Goal: Contribute content: Contribute content

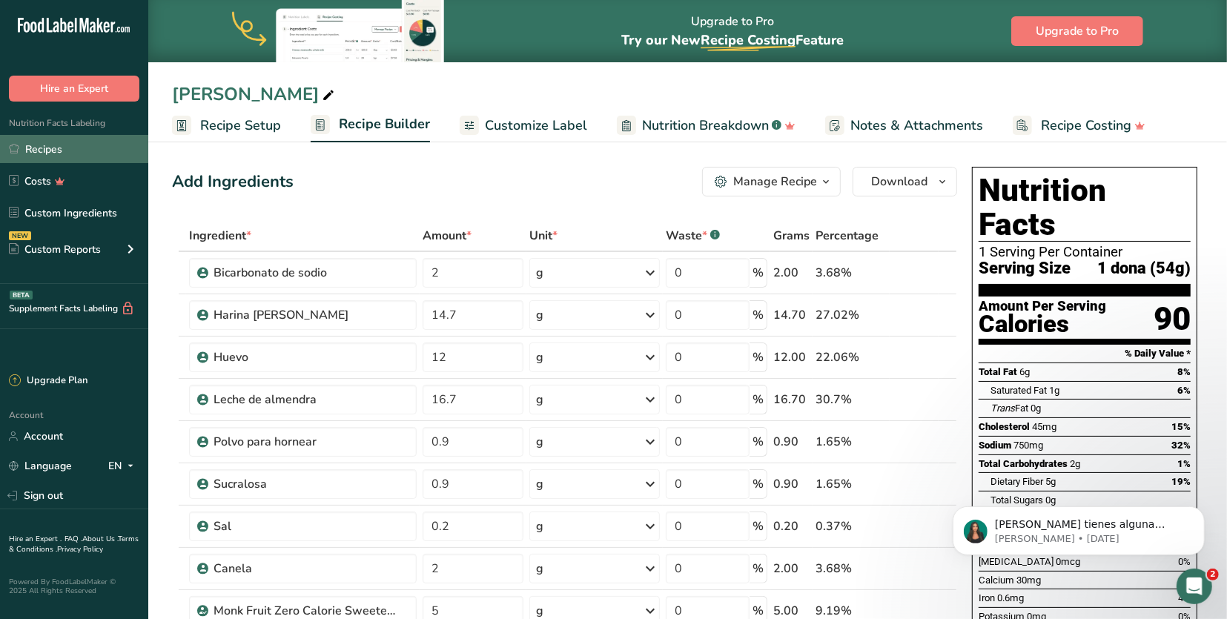
click at [62, 147] on link "Recipes" at bounding box center [74, 149] width 148 height 28
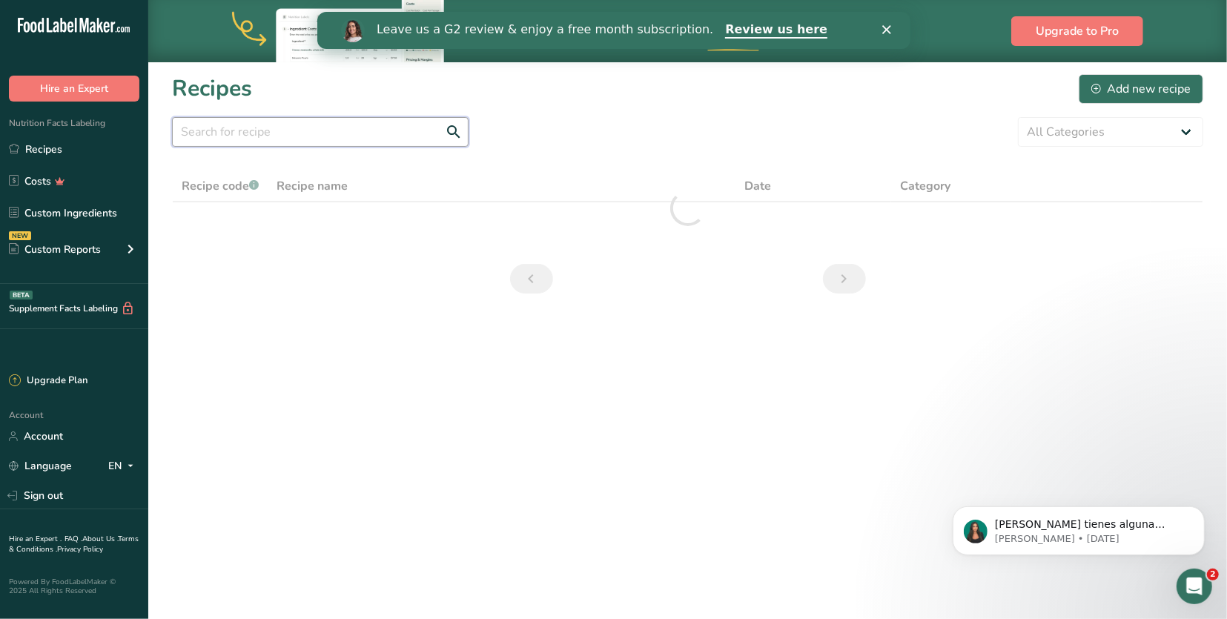
click at [318, 125] on input "text" at bounding box center [320, 132] width 296 height 30
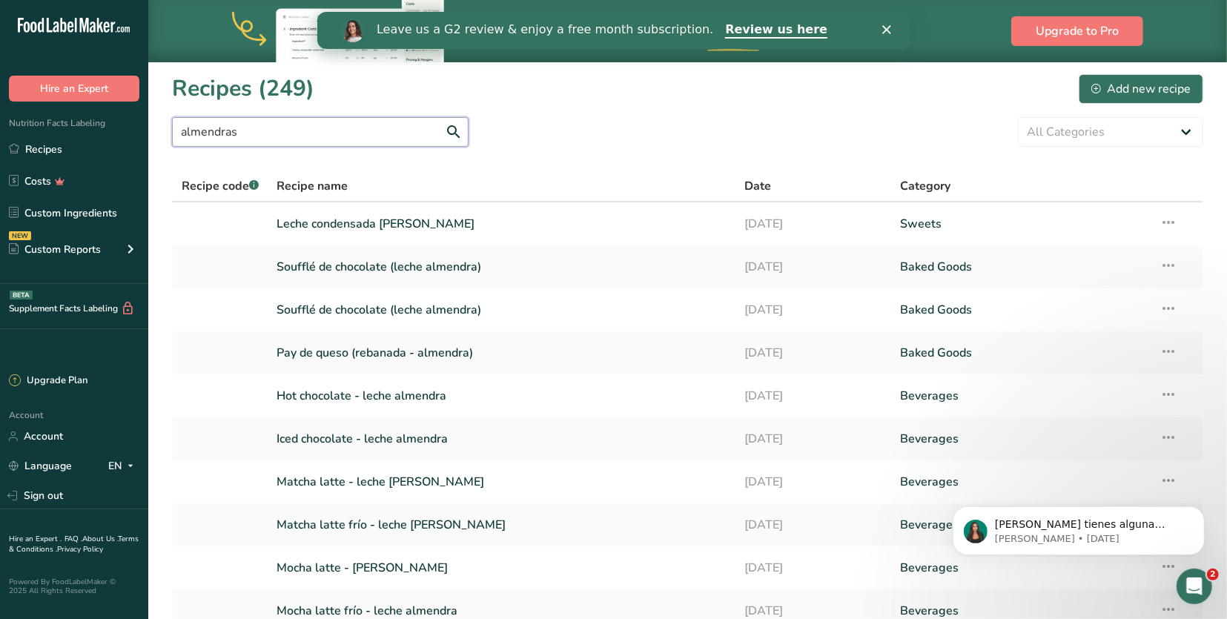
type input "almendras"
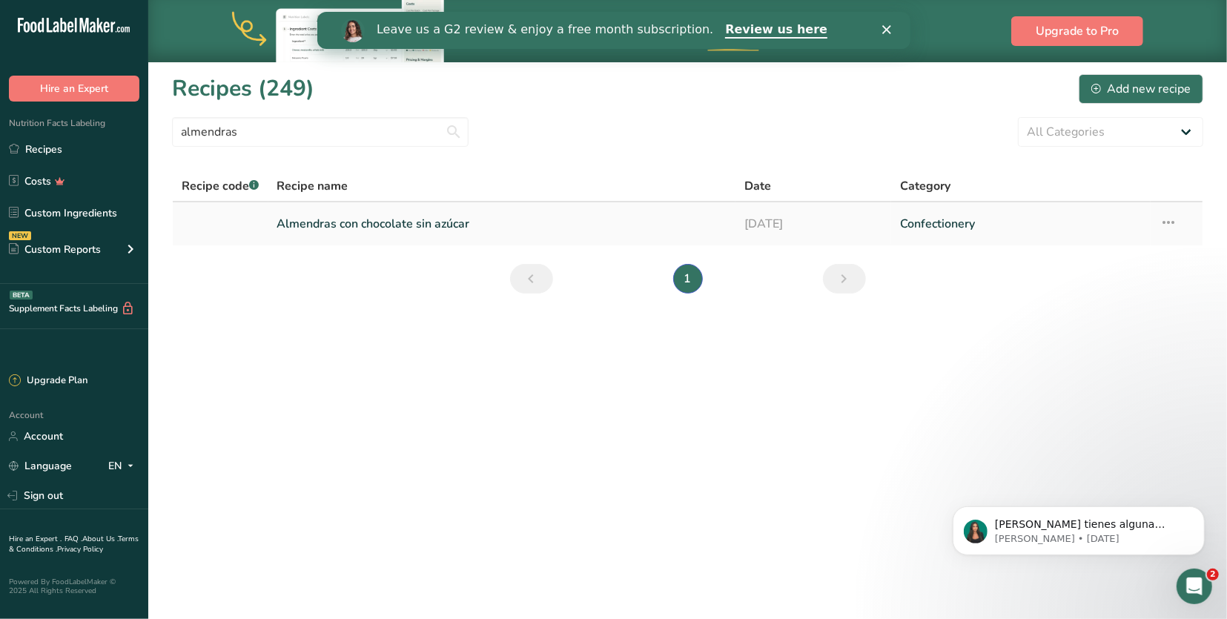
click at [401, 224] on link "Almendras con chocolate sin azúcar" at bounding box center [501, 223] width 449 height 31
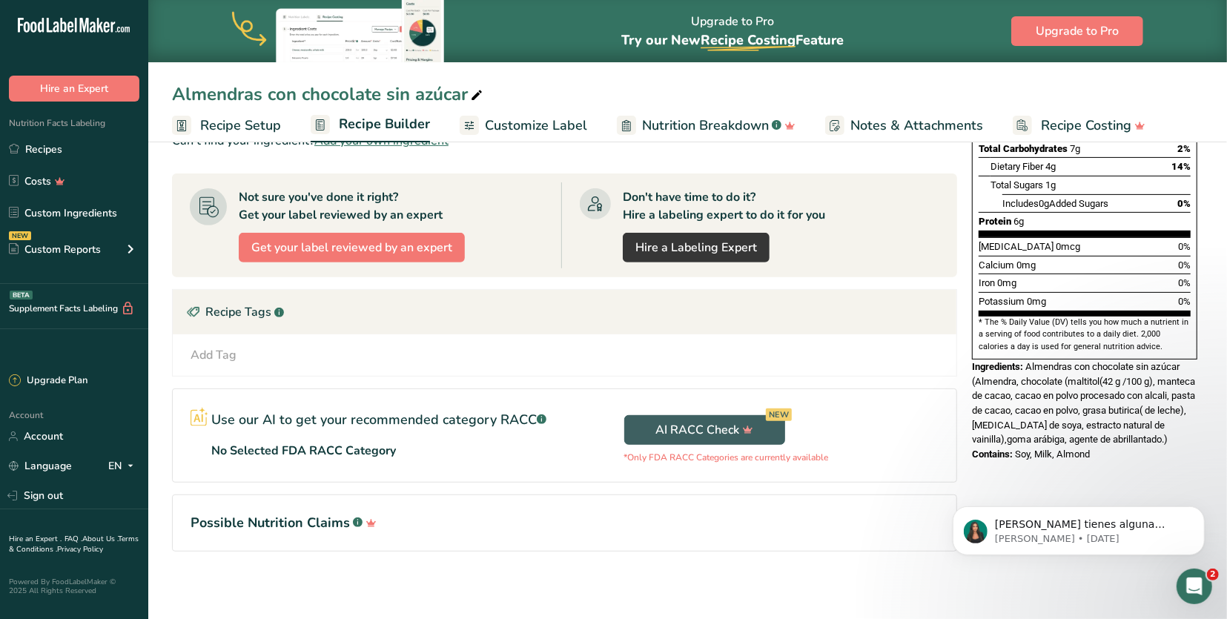
scroll to position [314, 0]
drag, startPoint x: 1189, startPoint y: 387, endPoint x: 1028, endPoint y: 320, distance: 174.1
click at [1028, 360] on div "Ingredients: Almendras con chocolate sin azúcar (Almendra, chocolate (maltitol(…" at bounding box center [1084, 403] width 225 height 87
copy div "Almendras con chocolate sin azúcar (Almendra, chocolate (maltitol(42 g /100 g),…"
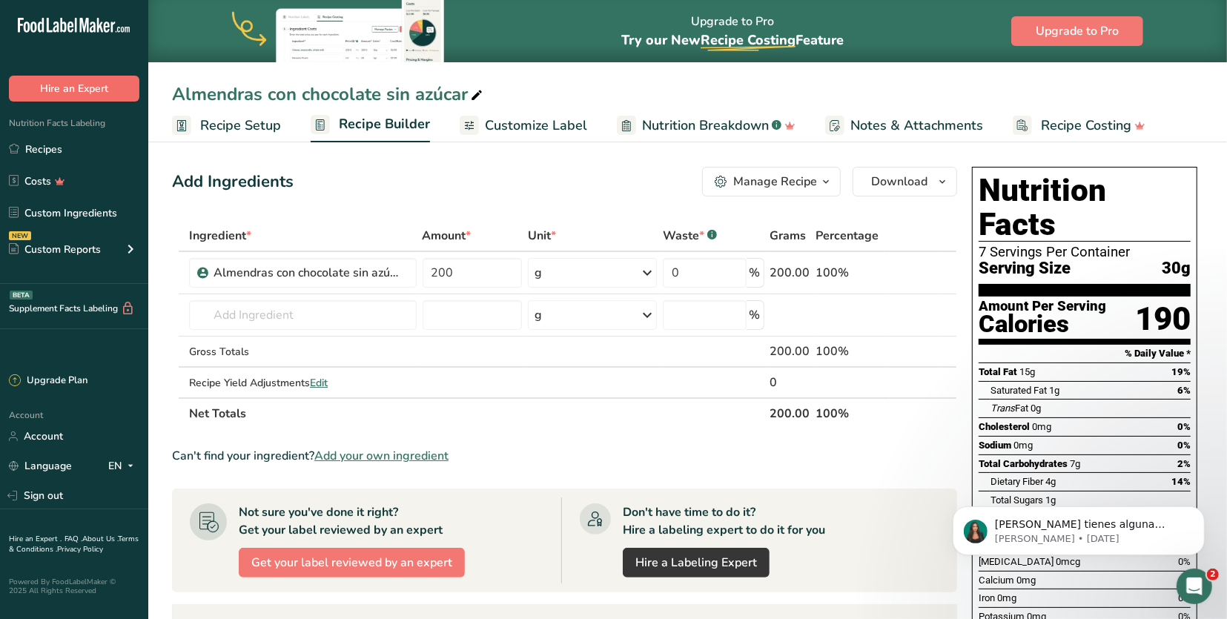
scroll to position [0, 0]
click at [102, 156] on link "Recipes" at bounding box center [74, 149] width 148 height 28
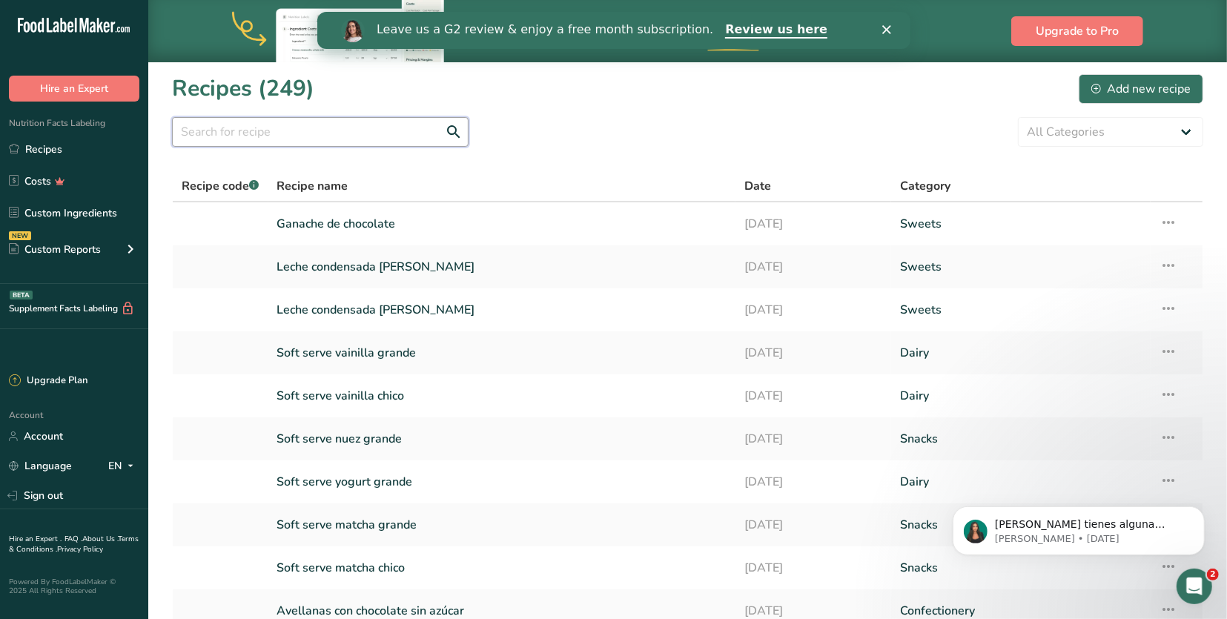
click at [211, 130] on input "text" at bounding box center [320, 132] width 296 height 30
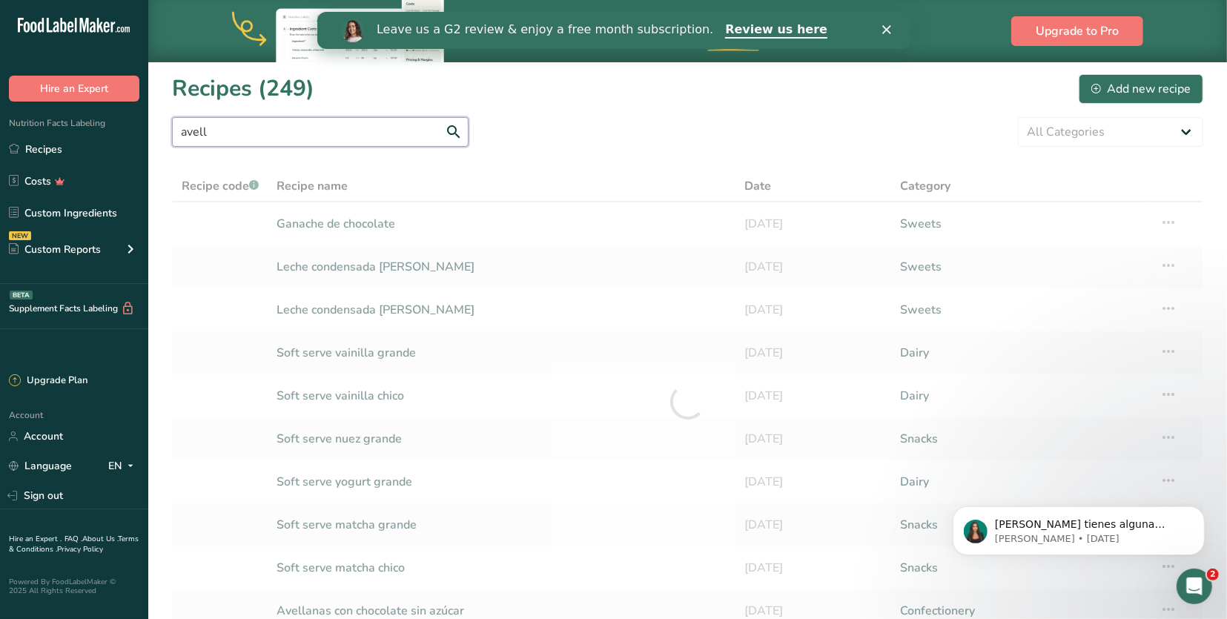
type input "avell"
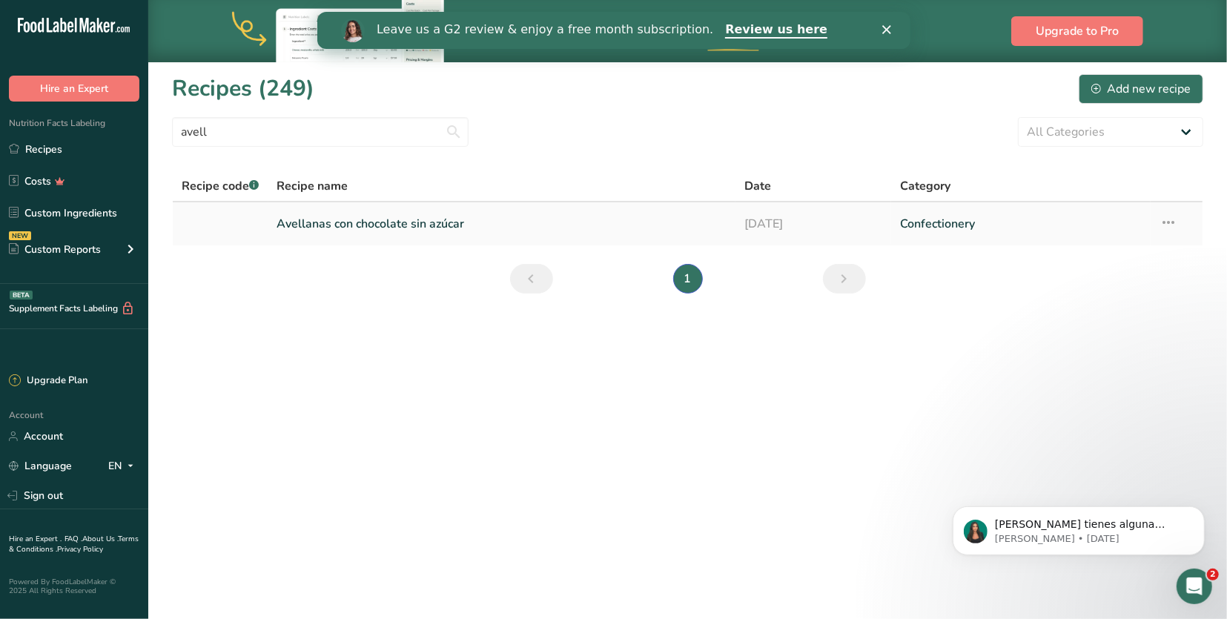
click at [428, 215] on link "Avellanas con chocolate sin azúcar" at bounding box center [501, 223] width 449 height 31
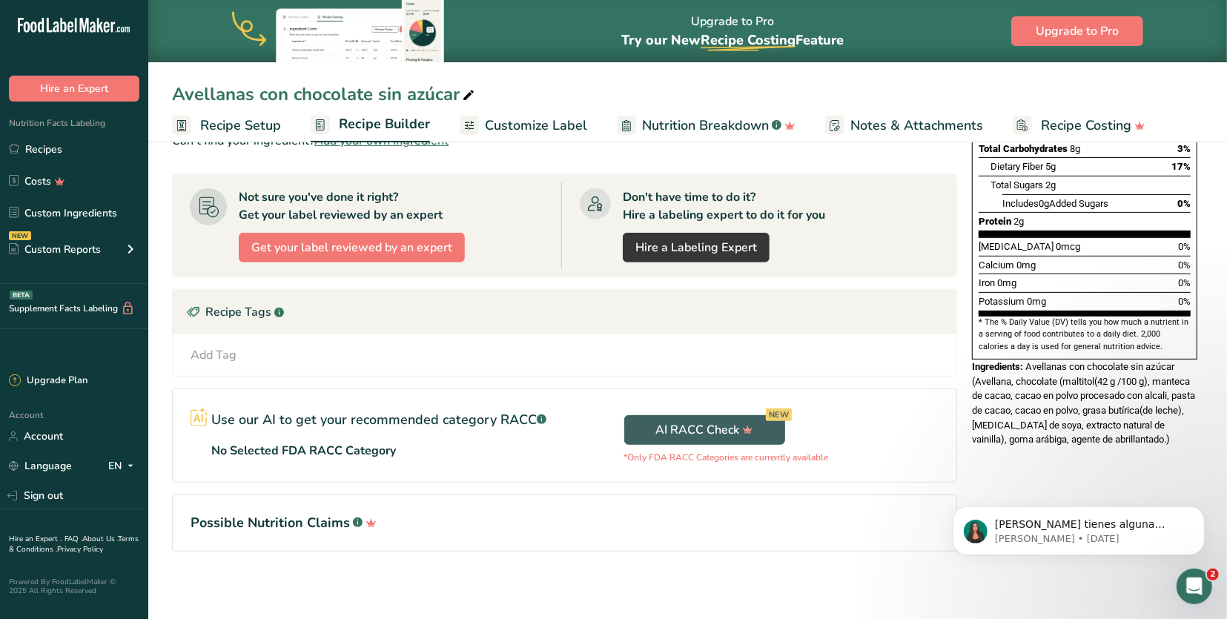
scroll to position [314, 0]
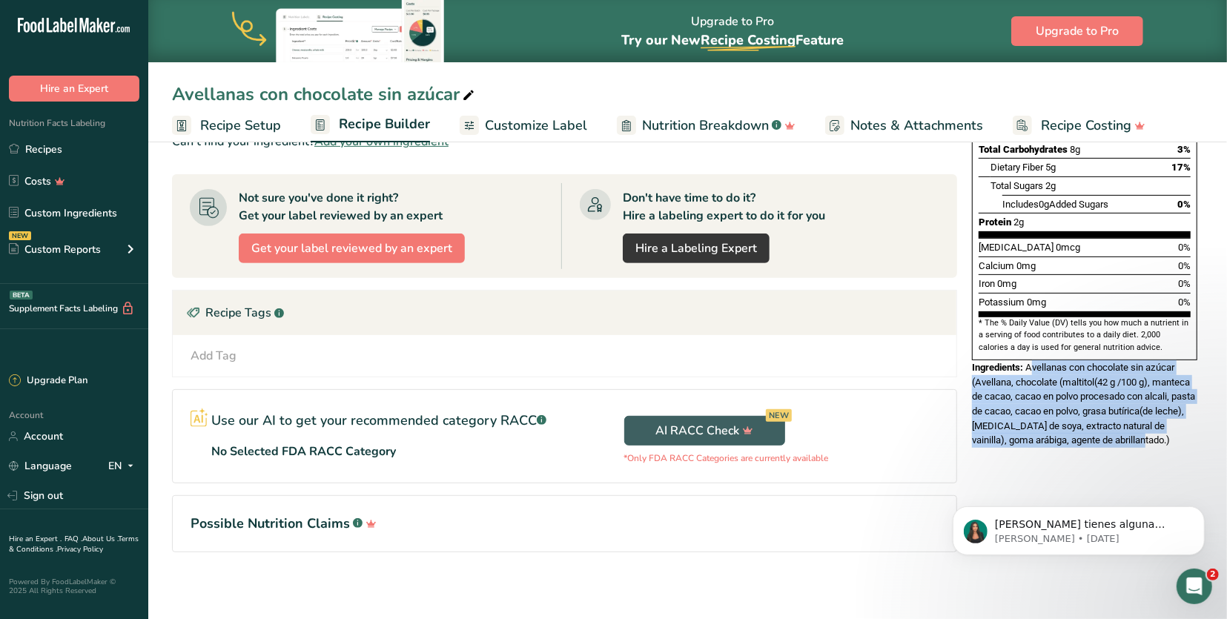
drag, startPoint x: 1138, startPoint y: 386, endPoint x: 1029, endPoint y: 325, distance: 124.5
click at [1029, 362] on span "Avellanas con chocolate sin azúcar (Avellana, chocolate (maltitol(42 g /100 g),…" at bounding box center [1083, 404] width 223 height 84
click at [1133, 362] on span "Avellanas con chocolate sin azúcar (Avellana, chocolate (maltitol(42 g /100 g),…" at bounding box center [1083, 404] width 223 height 84
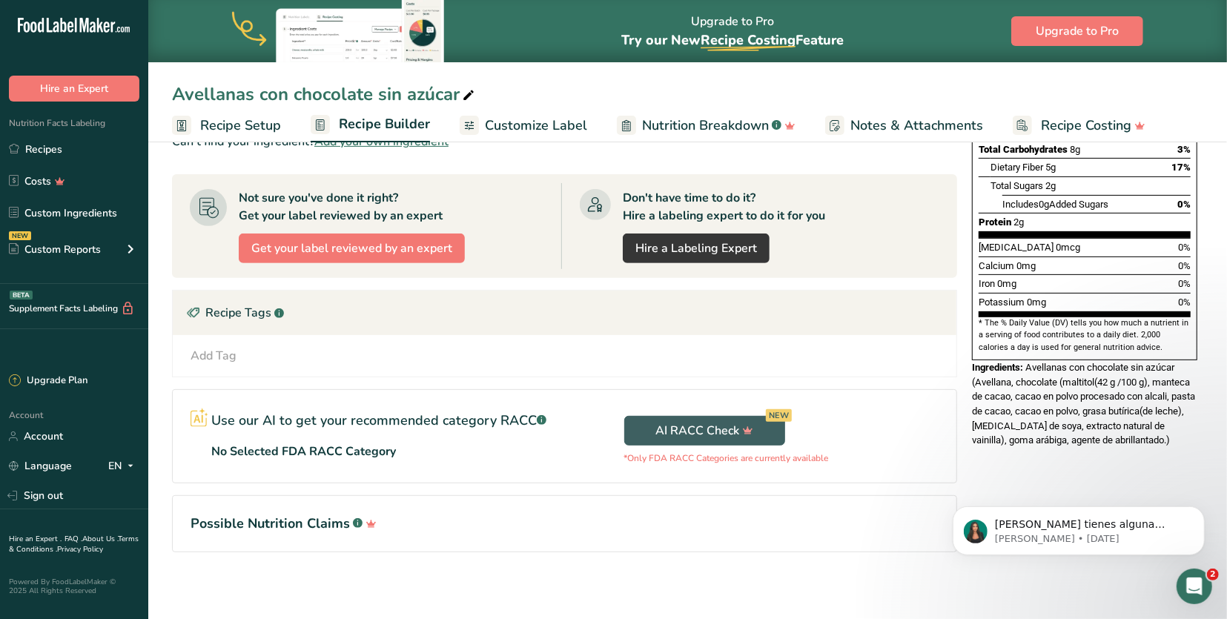
drag, startPoint x: 1145, startPoint y: 394, endPoint x: 1026, endPoint y: 322, distance: 138.7
click at [1026, 360] on div "Ingredients: Avellanas con chocolate sin azúcar (Avellana, chocolate (maltitol(…" at bounding box center [1084, 403] width 225 height 87
copy div "Avellanas con chocolate sin azúcar (Avellana, chocolate (maltitol(42 g /100 g),…"
click at [72, 145] on link "Recipes" at bounding box center [74, 149] width 148 height 28
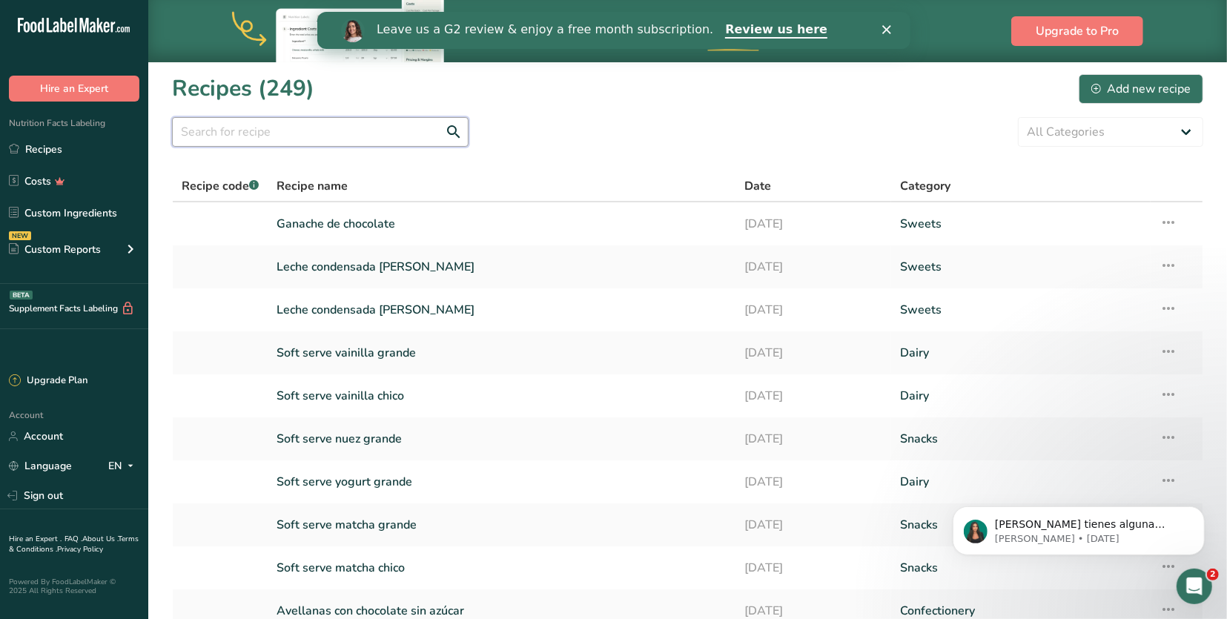
click at [236, 136] on input "text" at bounding box center [320, 132] width 296 height 30
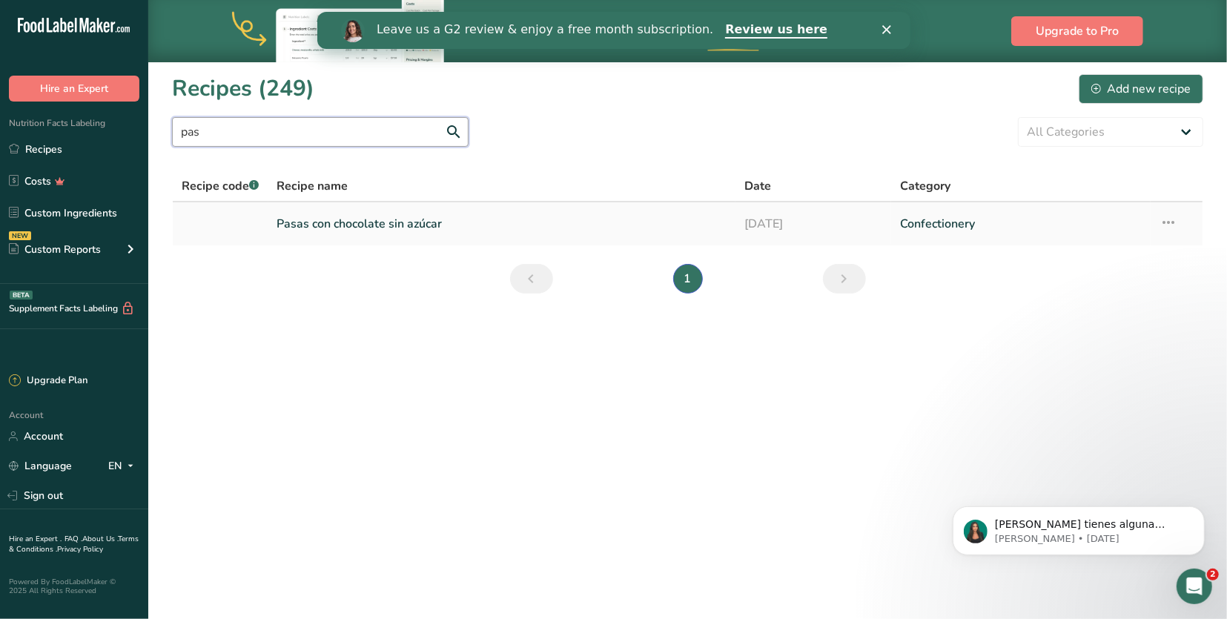
type input "pas"
click at [300, 228] on link "Pasas con chocolate sin azúcar" at bounding box center [501, 223] width 449 height 31
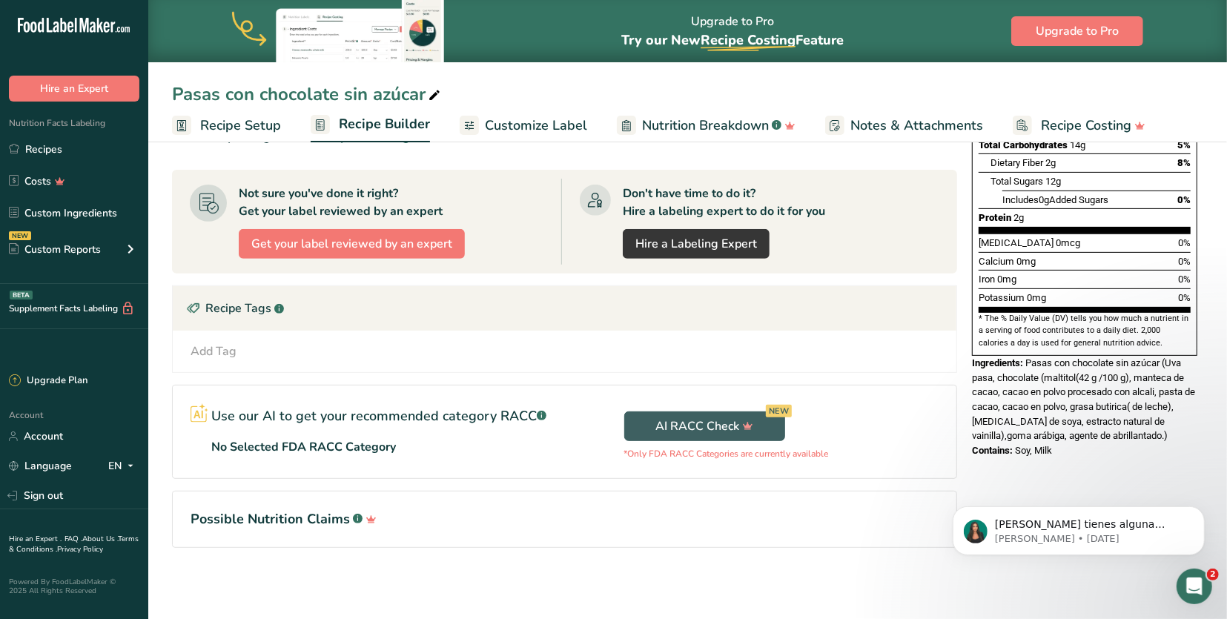
scroll to position [314, 0]
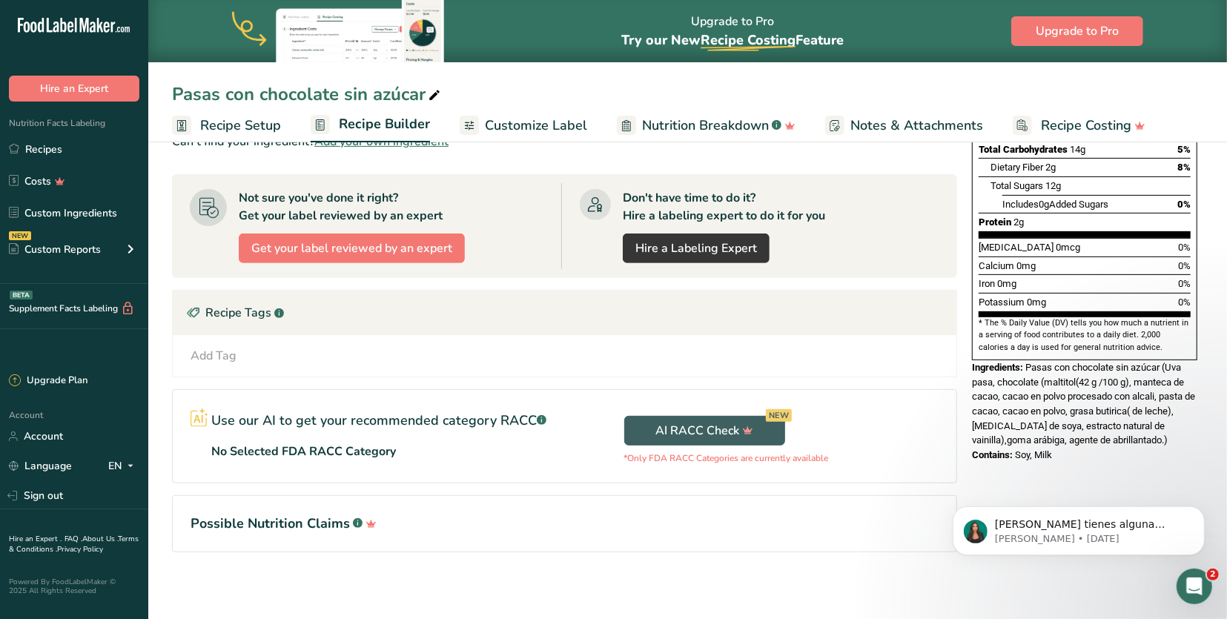
drag, startPoint x: 1111, startPoint y: 388, endPoint x: 1028, endPoint y: 323, distance: 105.6
click at [1028, 360] on div "Ingredients: Pasas con chocolate sin azúcar (Uva pasa, chocolate (maltitol(42 g…" at bounding box center [1084, 403] width 225 height 87
copy div "Pasas con chocolate sin azúcar (Uva pasa, chocolate (maltitol(42 g /100 g), man…"
click at [32, 145] on link "Recipes" at bounding box center [74, 149] width 148 height 28
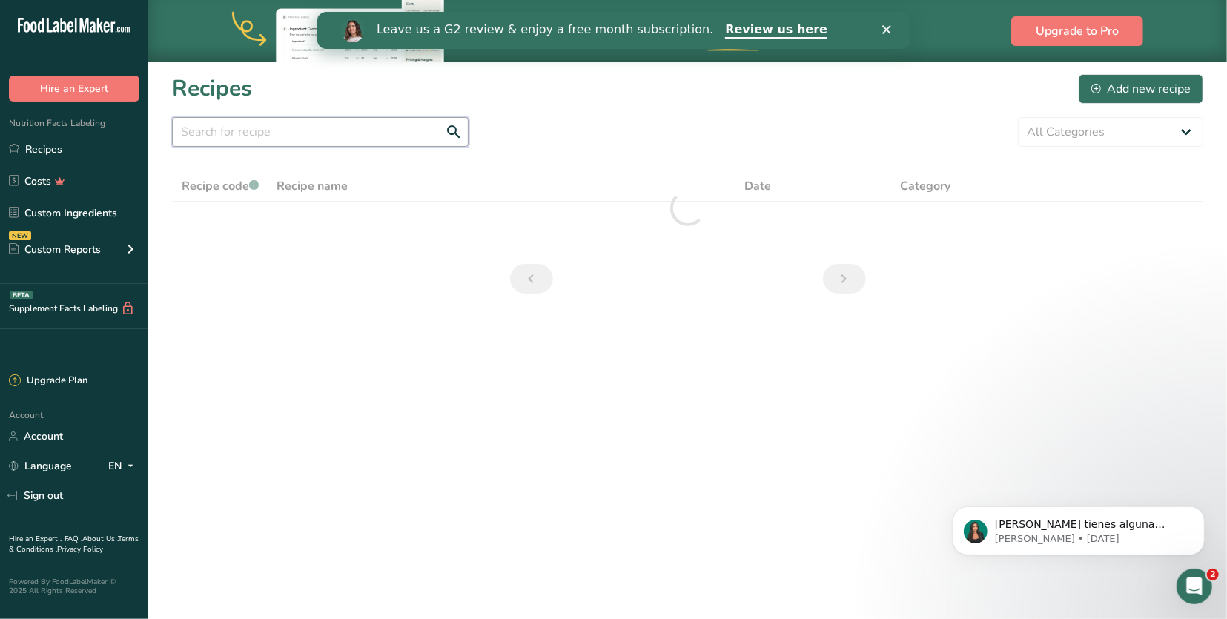
click at [379, 139] on input "text" at bounding box center [320, 132] width 296 height 30
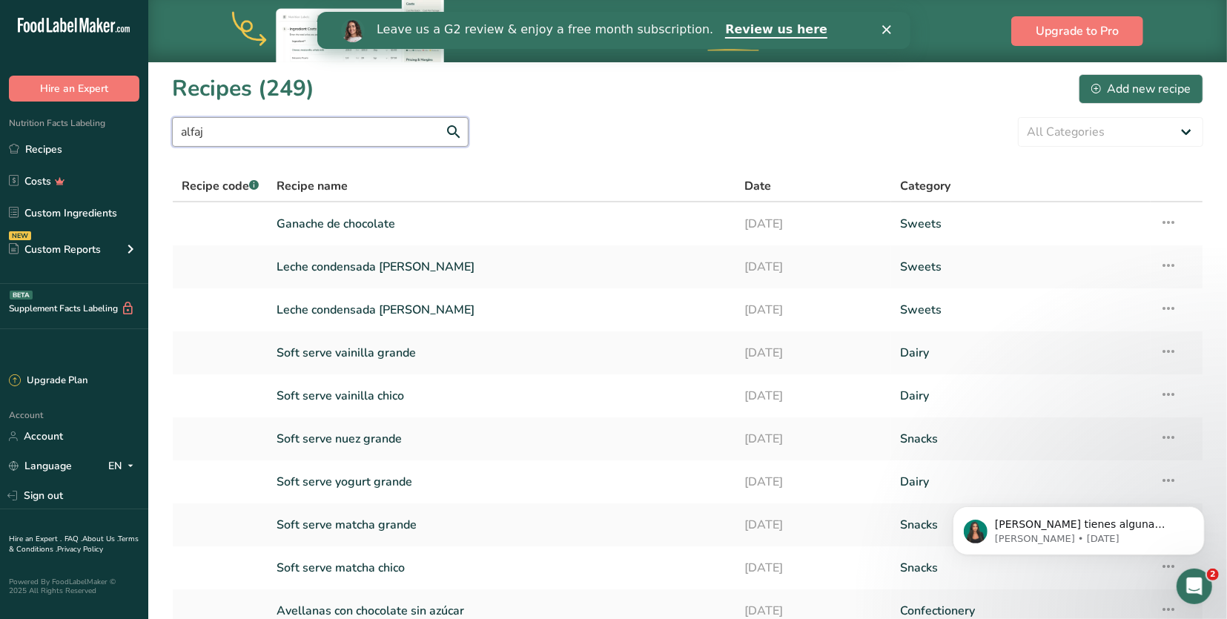
type input "alfaj"
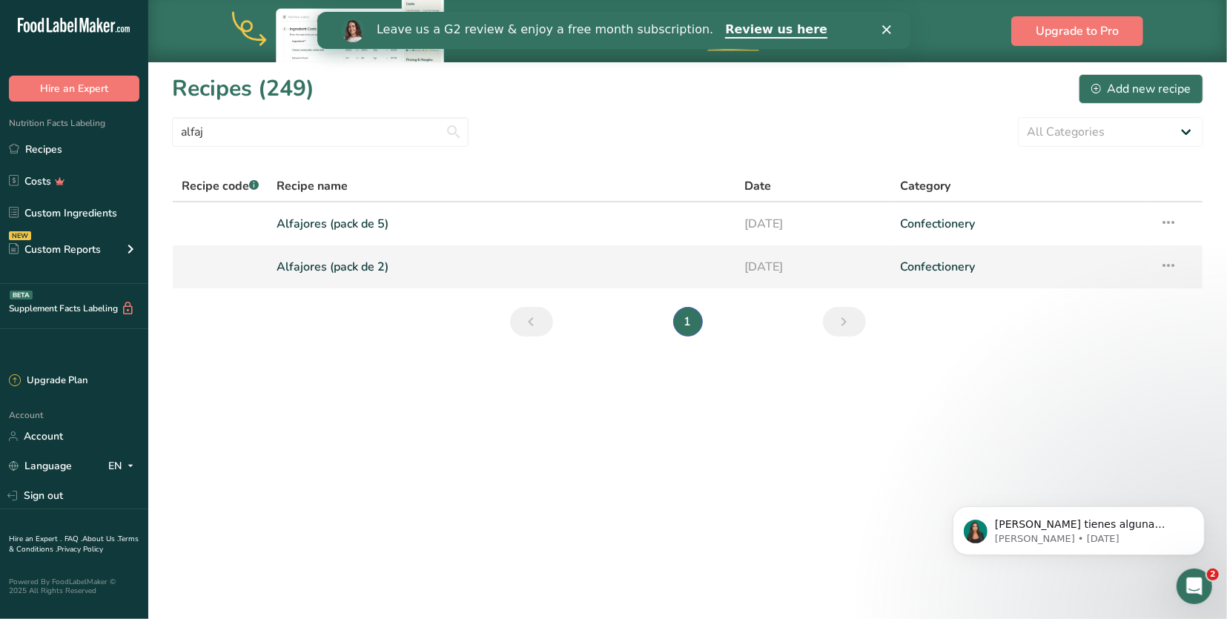
click at [379, 268] on link "Alfajores (pack de 2)" at bounding box center [501, 266] width 449 height 31
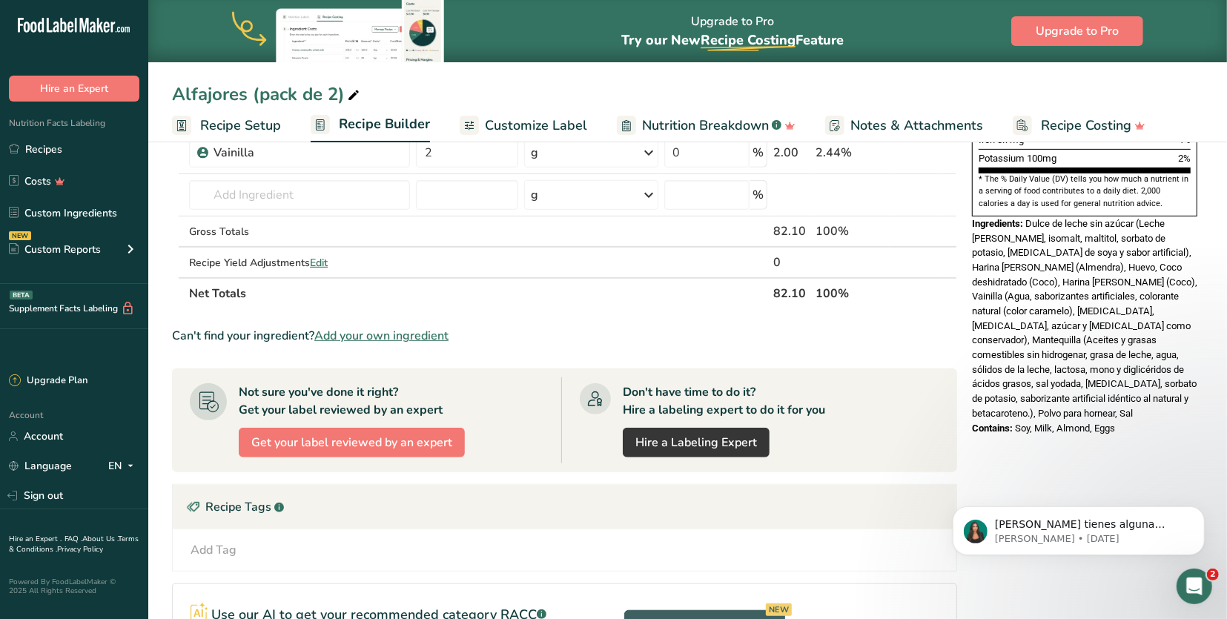
scroll to position [456, 0]
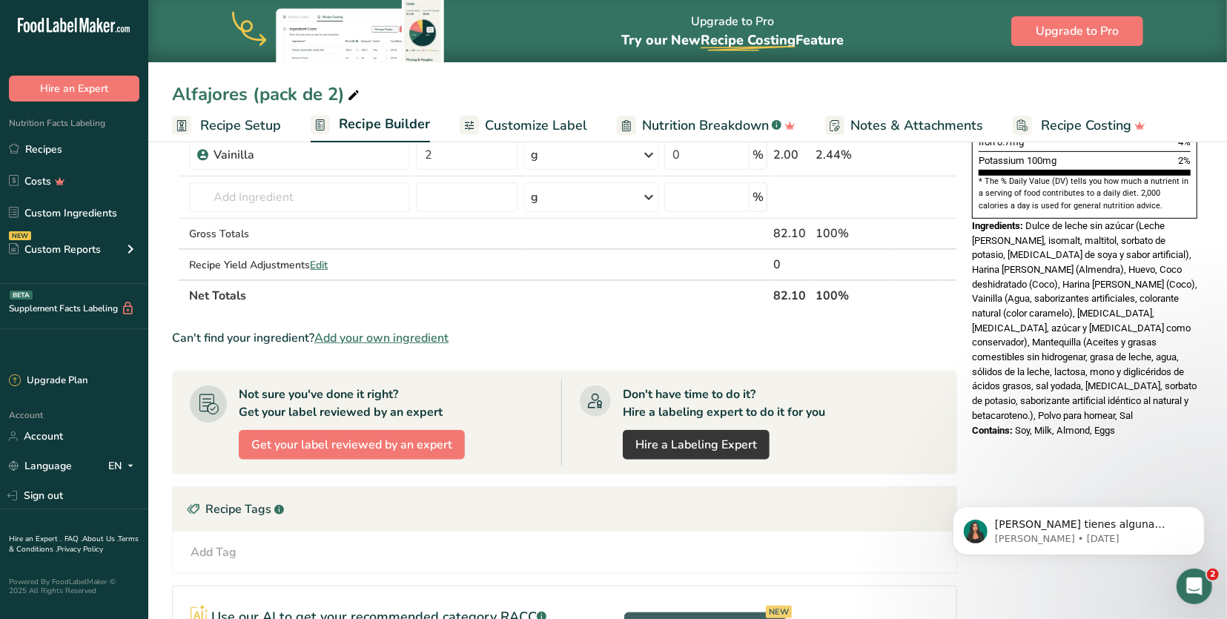
drag, startPoint x: 1044, startPoint y: 359, endPoint x: 1026, endPoint y: 182, distance: 178.8
click at [1026, 219] on div "Ingredients: Dulce de leche sin azúcar (Leche de vaca, isomalt, maltitol, sorba…" at bounding box center [1084, 321] width 225 height 205
copy div "Dulce de leche sin azúcar (Leche de vaca, isomalt, maltitol, sorbato de potasio…"
click at [84, 153] on link "Recipes" at bounding box center [74, 149] width 148 height 28
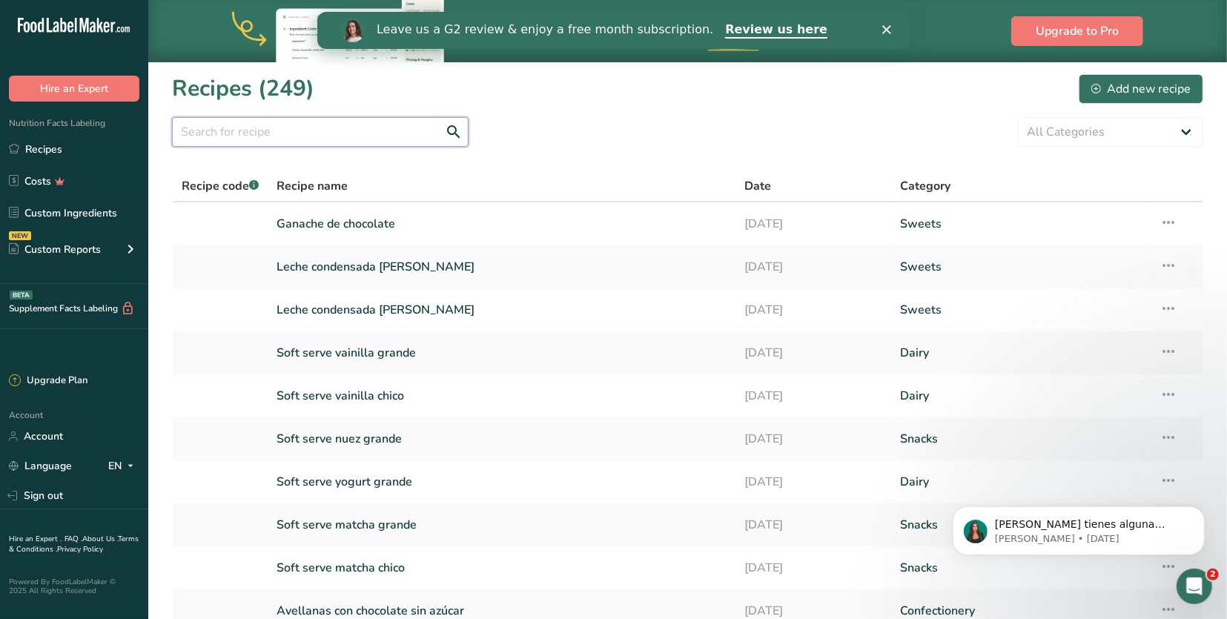
click at [357, 136] on input "text" at bounding box center [320, 132] width 296 height 30
type input "dulce"
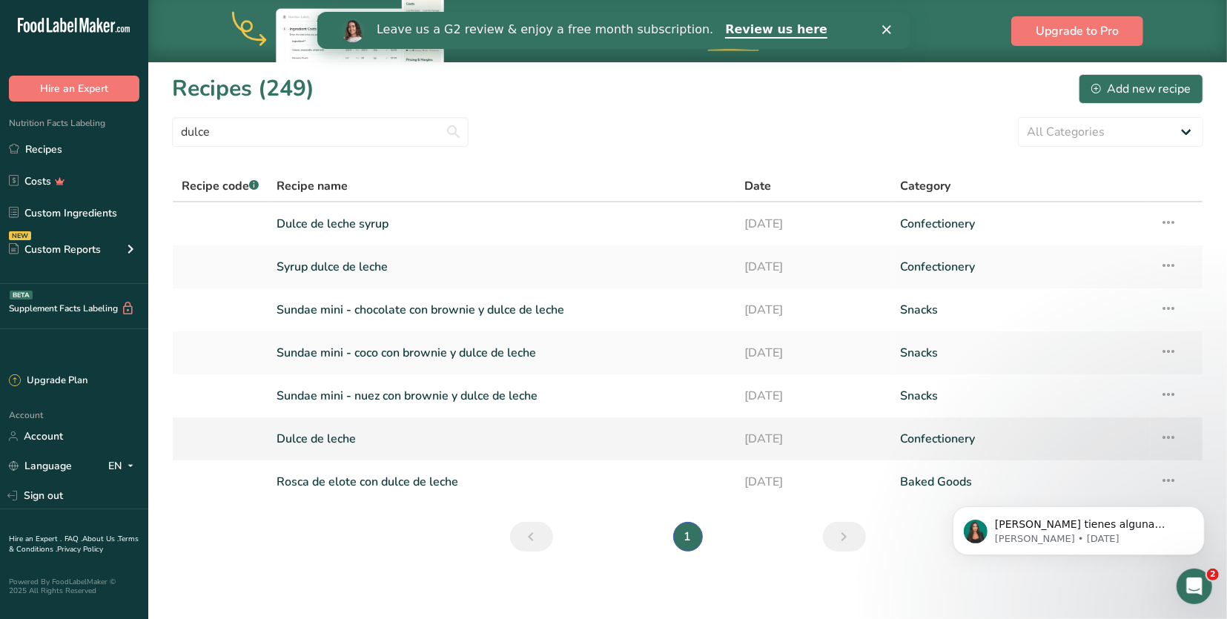
click at [363, 435] on link "Dulce de leche" at bounding box center [501, 438] width 449 height 31
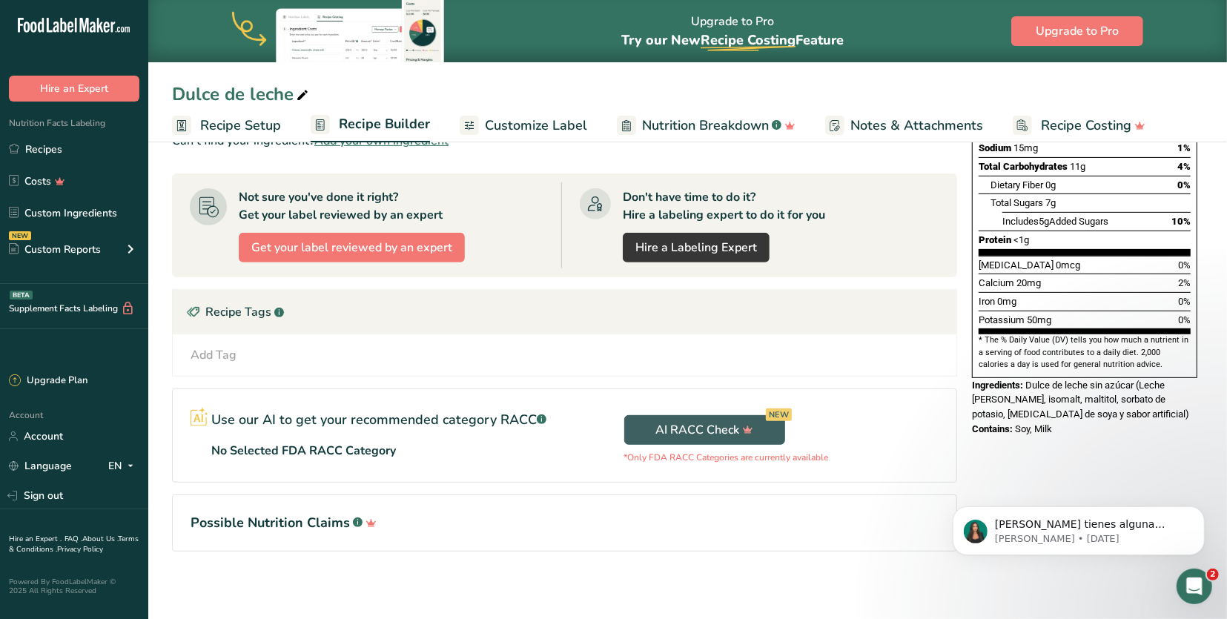
scroll to position [314, 0]
drag, startPoint x: 1102, startPoint y: 363, endPoint x: 1026, endPoint y: 338, distance: 80.4
click at [1026, 379] on div "Ingredients: Dulce de leche sin azúcar (Leche de vaca, isomalt, maltitol, sorba…" at bounding box center [1084, 401] width 225 height 44
copy div "Dulce de leche sin azúcar (Leche de vaca, isomalt, maltitol, sorbato de potasio…"
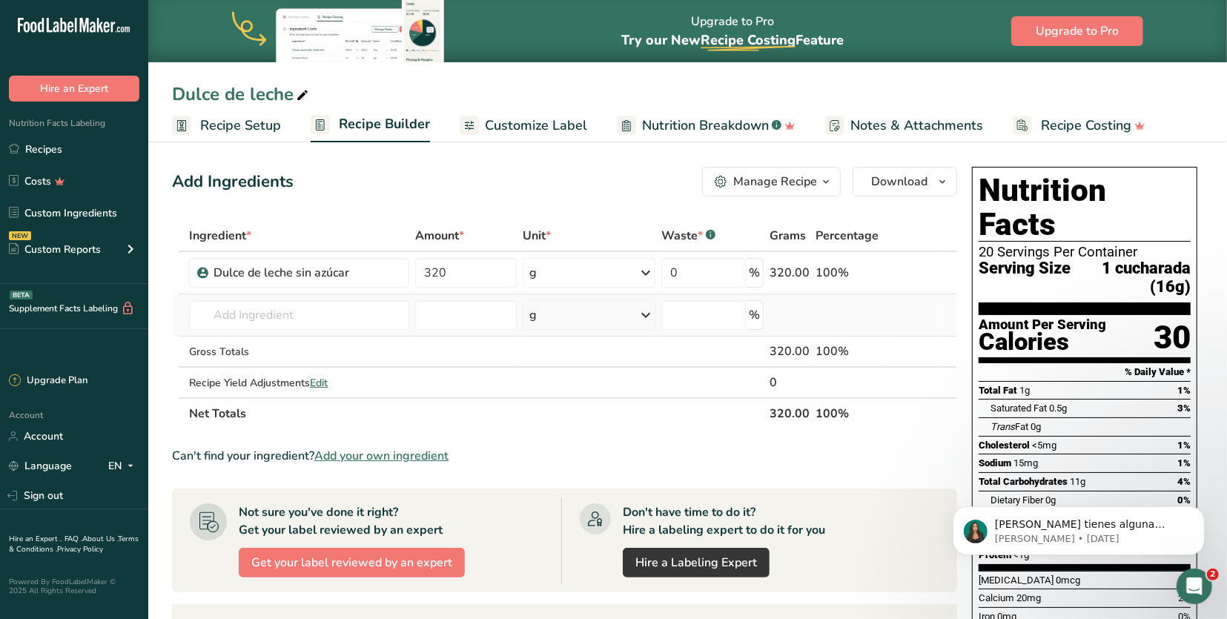
scroll to position [0, 0]
click at [78, 146] on link "Recipes" at bounding box center [74, 149] width 148 height 28
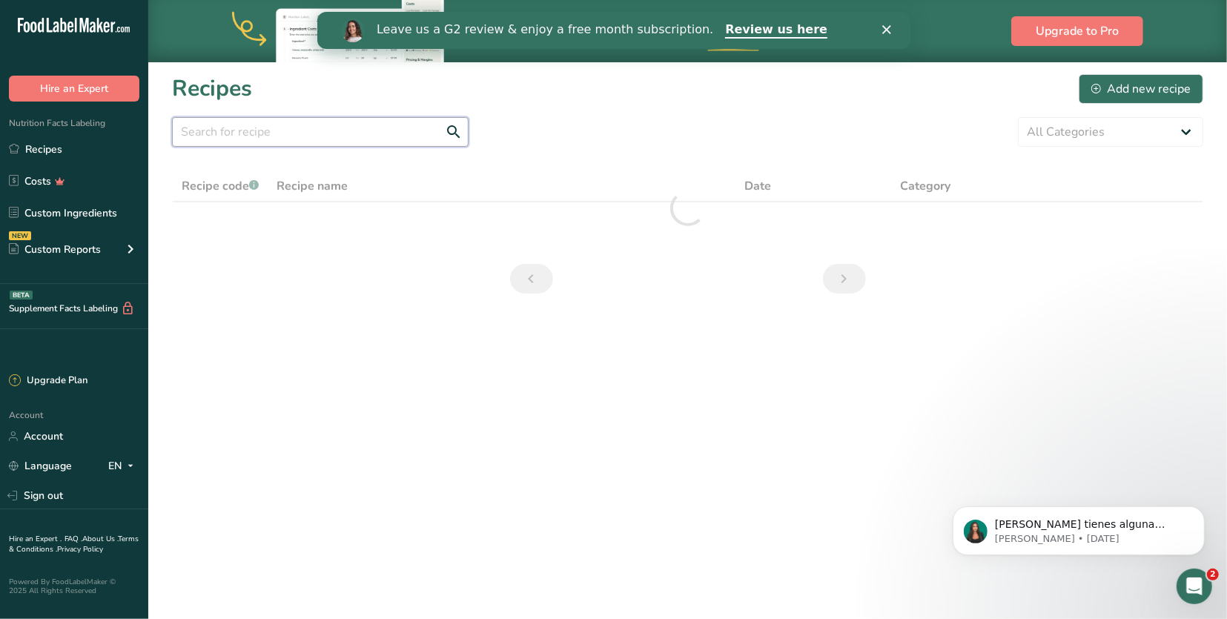
click at [334, 124] on input "text" at bounding box center [320, 132] width 296 height 30
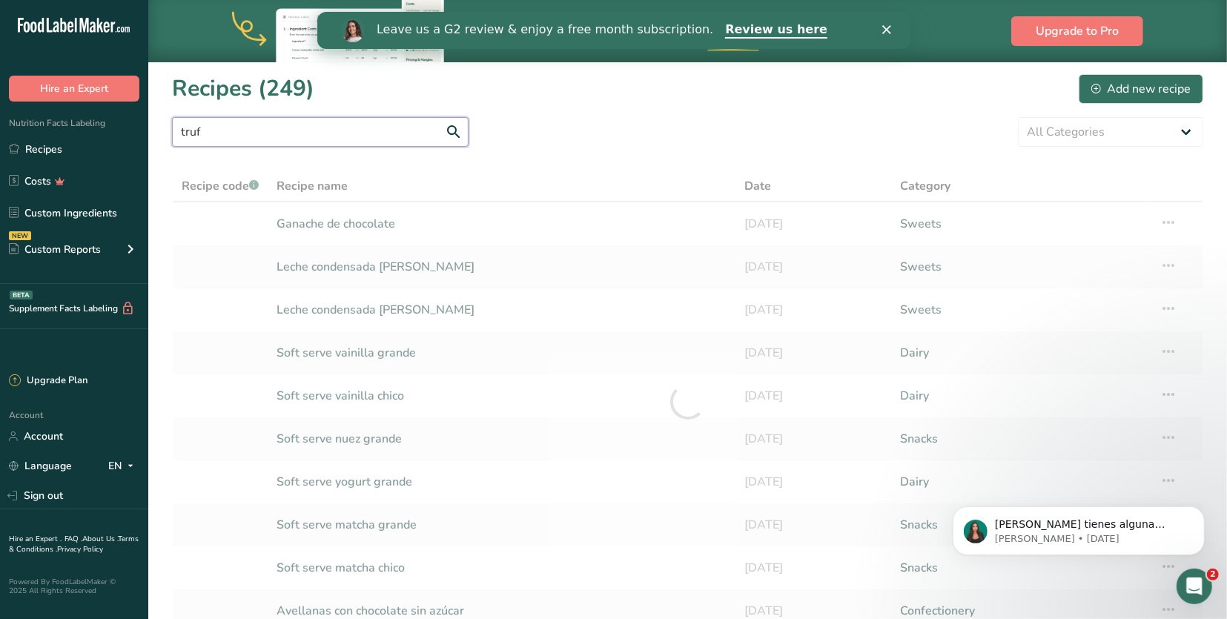
type input "truf"
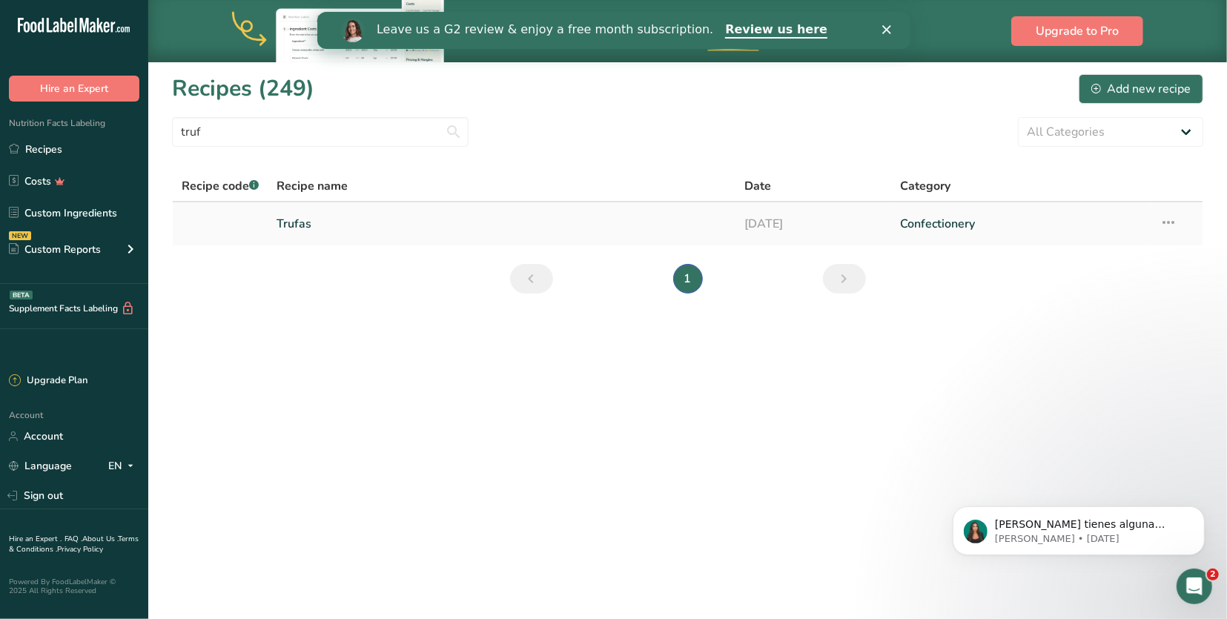
click at [336, 218] on link "Trufas" at bounding box center [501, 223] width 449 height 31
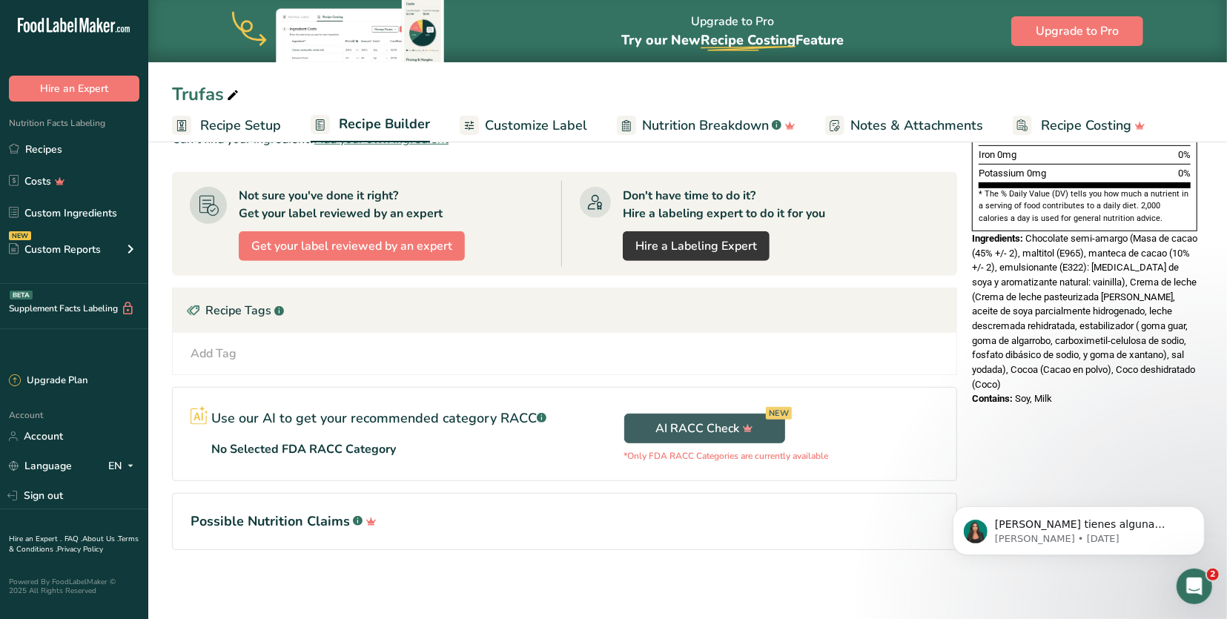
scroll to position [442, 0]
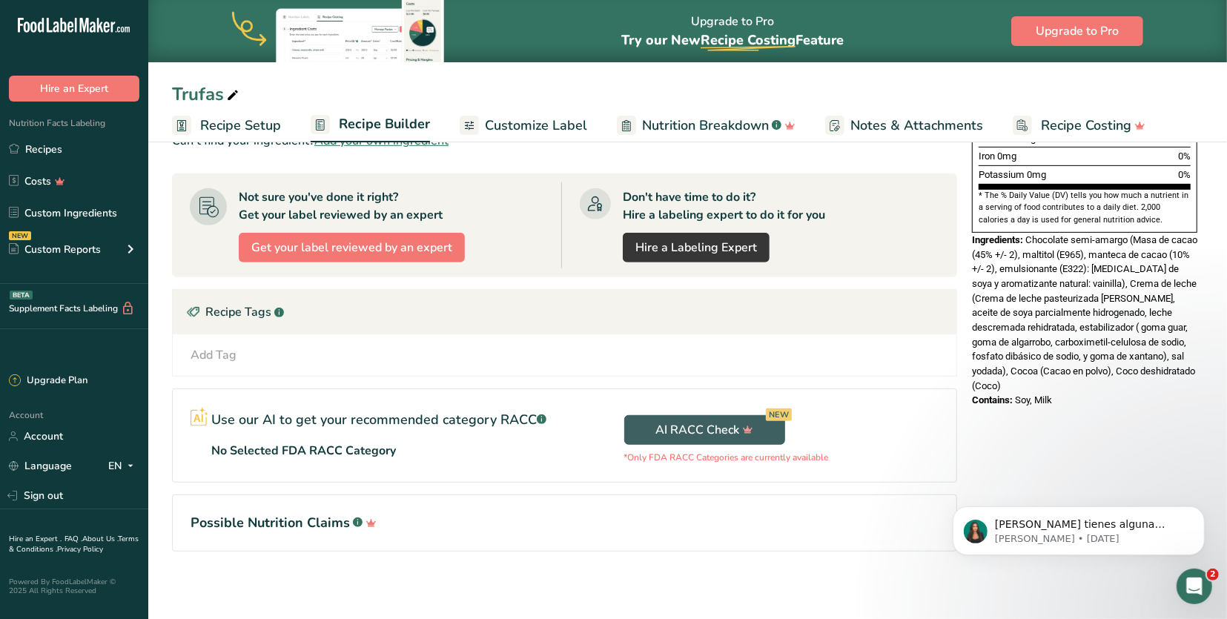
drag, startPoint x: 1069, startPoint y: 329, endPoint x: 1026, endPoint y: 196, distance: 139.9
click at [1026, 233] on div "Ingredients: Chocolate semi-amargo (Masa de cacao (45% +/- 2), maltitol (E965),…" at bounding box center [1084, 313] width 225 height 161
copy div "Chocolate semi-amargo (Masa de cacao (45% +/- 2), maltitol (E965), manteca de c…"
click at [73, 155] on link "Recipes" at bounding box center [74, 149] width 148 height 28
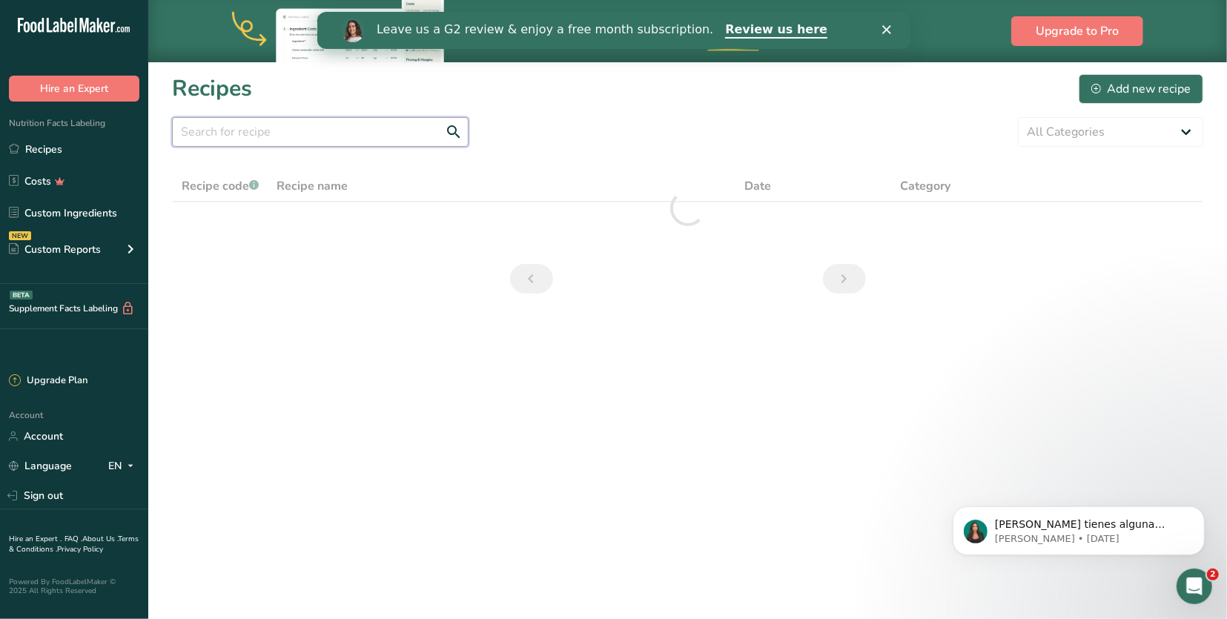
click at [293, 145] on input "text" at bounding box center [320, 132] width 296 height 30
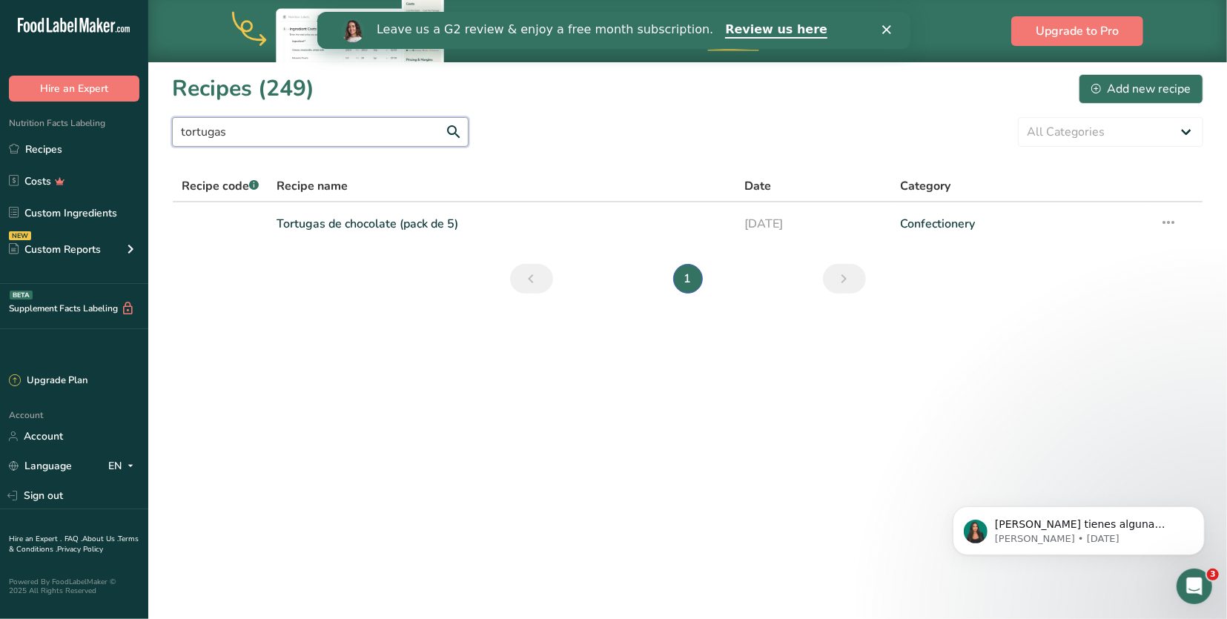
type input "tortugas"
drag, startPoint x: 293, startPoint y: 145, endPoint x: 280, endPoint y: 216, distance: 72.4
click at [280, 216] on link "Tortugas de chocolate (pack de 5)" at bounding box center [501, 223] width 449 height 31
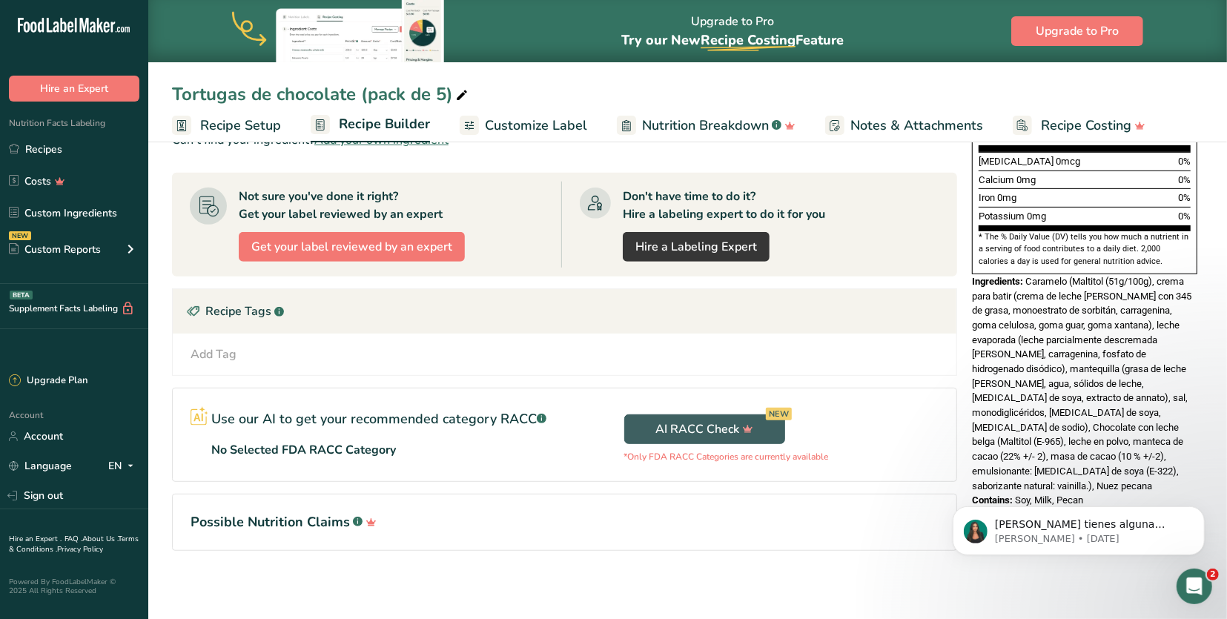
scroll to position [399, 0]
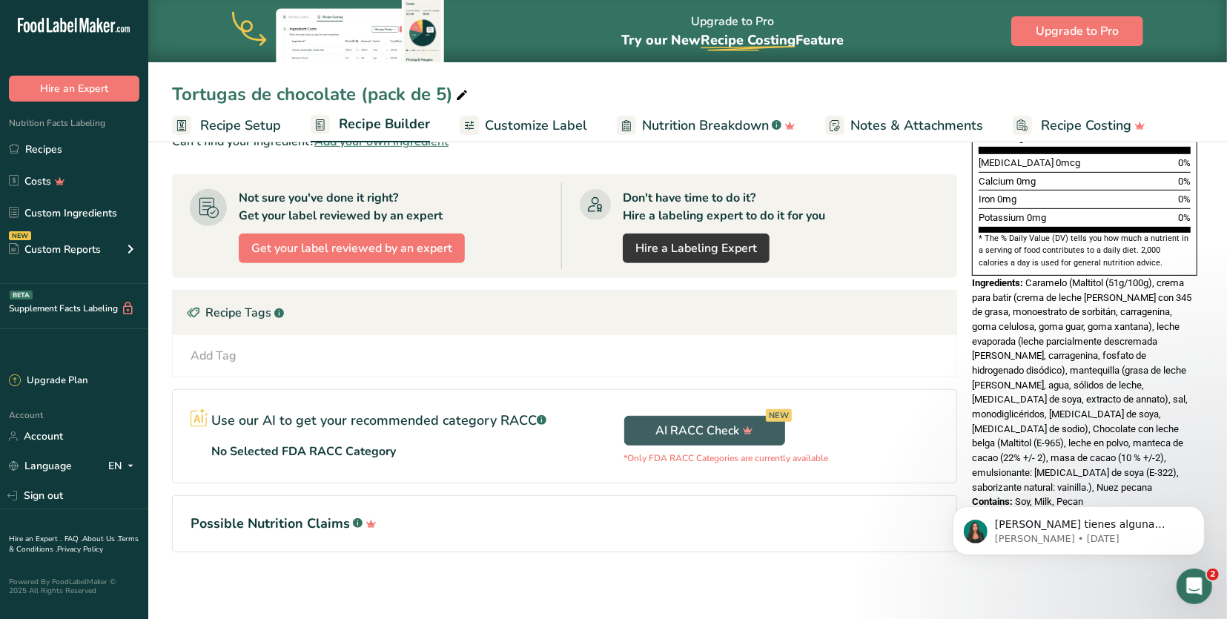
drag, startPoint x: 1111, startPoint y: 416, endPoint x: 1028, endPoint y: 236, distance: 199.0
click at [1028, 276] on div "Ingredients: Caramelo (Maltitol (51g/100g), crema para batir (crema de leche de…" at bounding box center [1084, 385] width 225 height 219
copy div "Caramelo (Maltitol (51g/100g), crema para batir (crema de leche de vaca con 345…"
click at [90, 147] on link "Recipes" at bounding box center [74, 149] width 148 height 28
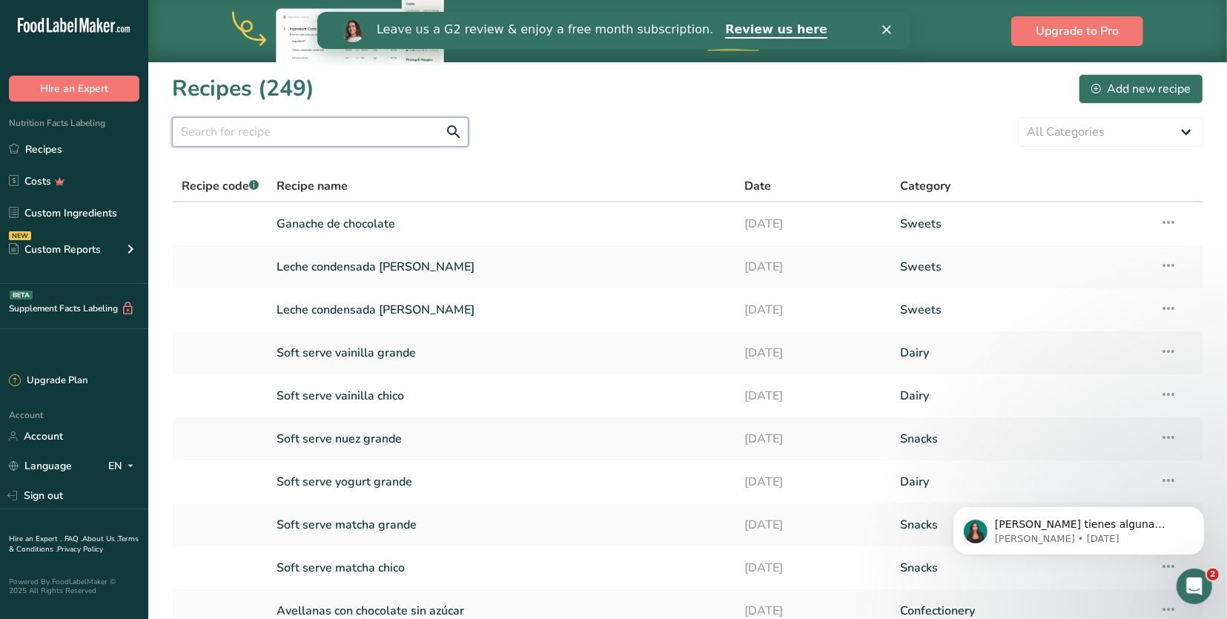
click at [297, 125] on input "text" at bounding box center [320, 132] width 296 height 30
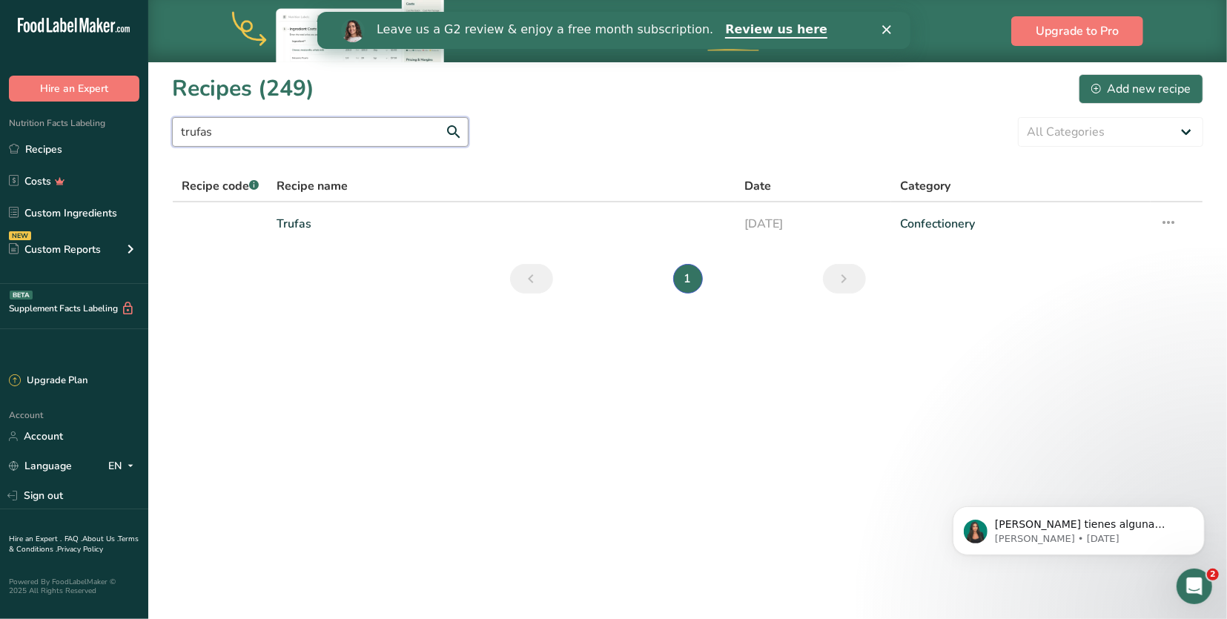
type input "trufas"
drag, startPoint x: 297, startPoint y: 125, endPoint x: 292, endPoint y: 228, distance: 102.4
click at [292, 228] on link "Trufas" at bounding box center [501, 223] width 449 height 31
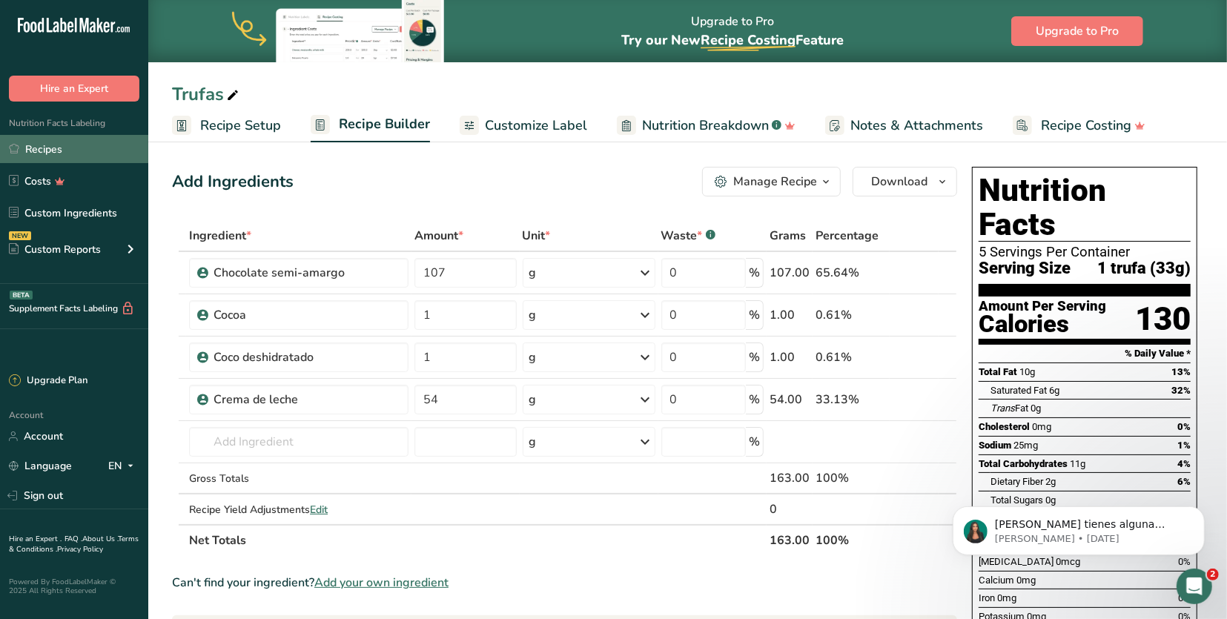
click at [88, 147] on link "Recipes" at bounding box center [74, 149] width 148 height 28
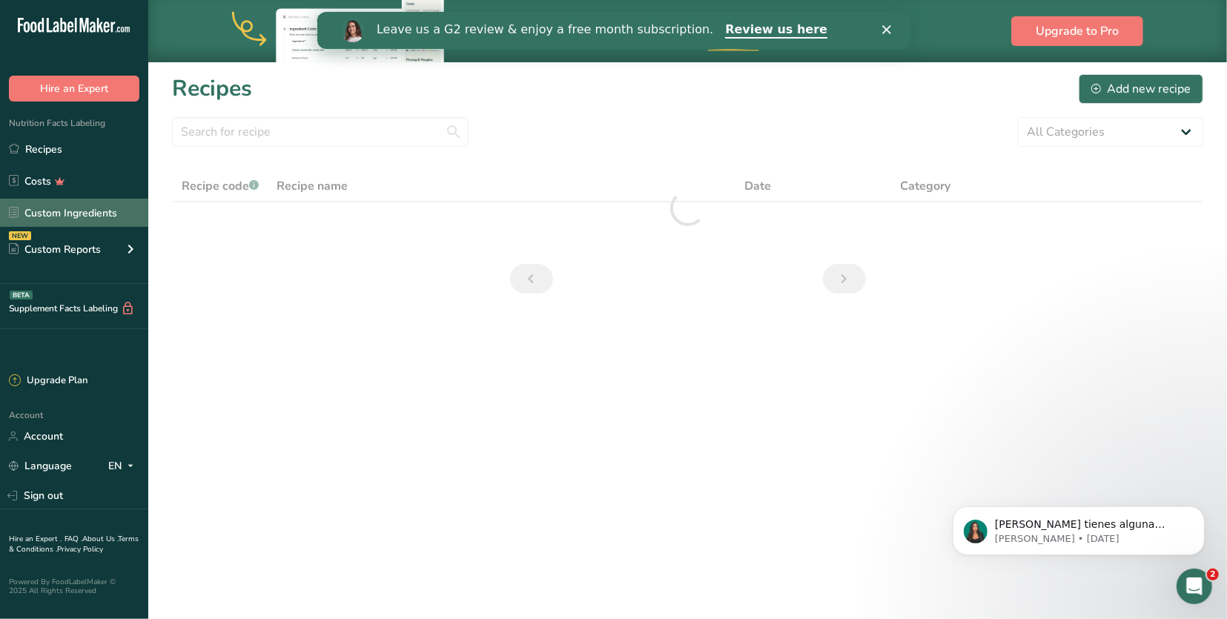
click at [136, 205] on link "Custom Ingredients" at bounding box center [74, 213] width 148 height 28
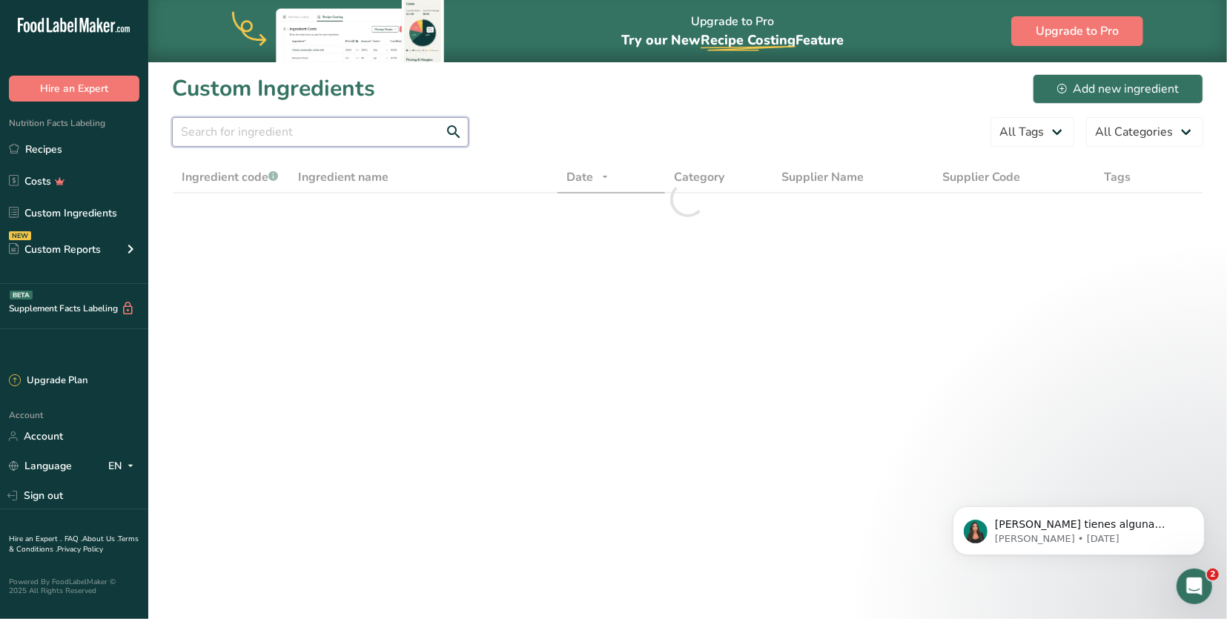
click at [334, 130] on input "text" at bounding box center [320, 132] width 296 height 30
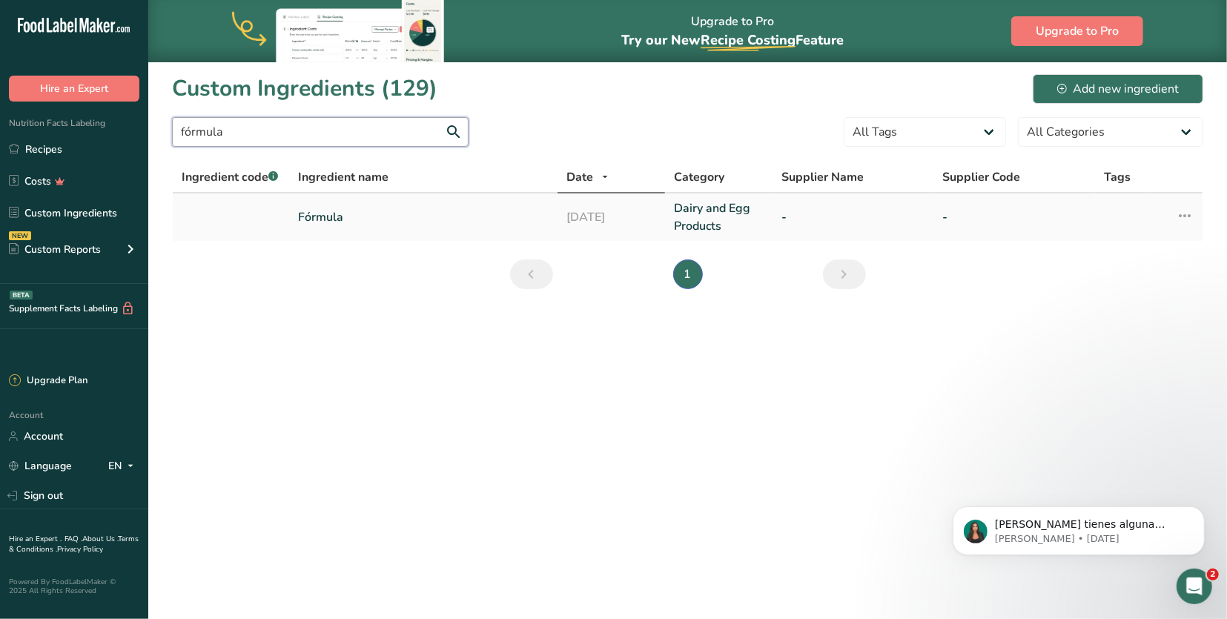
type input "fórmula"
click at [323, 222] on link "Fórmula" at bounding box center [423, 217] width 250 height 18
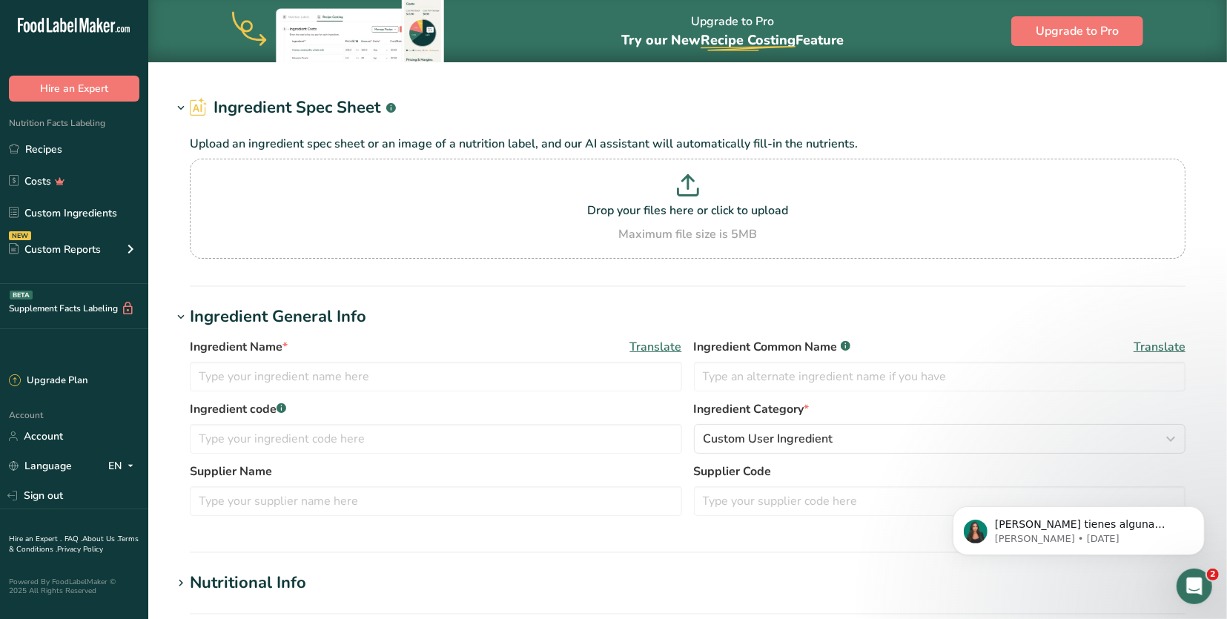
type input "Fórmula"
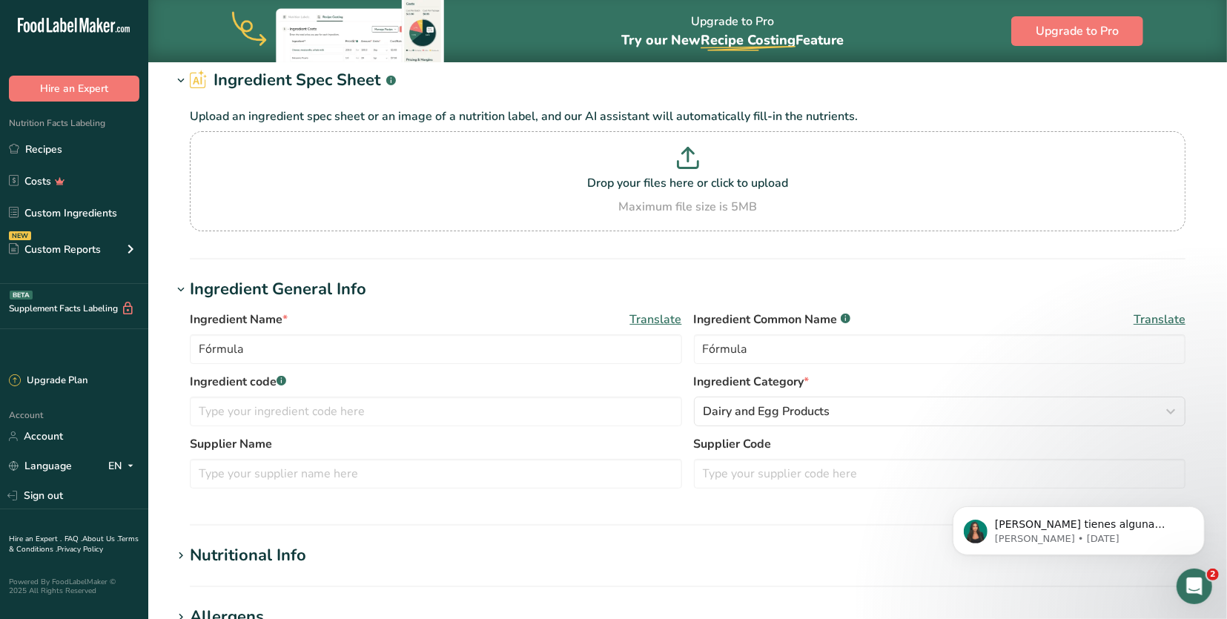
scroll to position [28, 0]
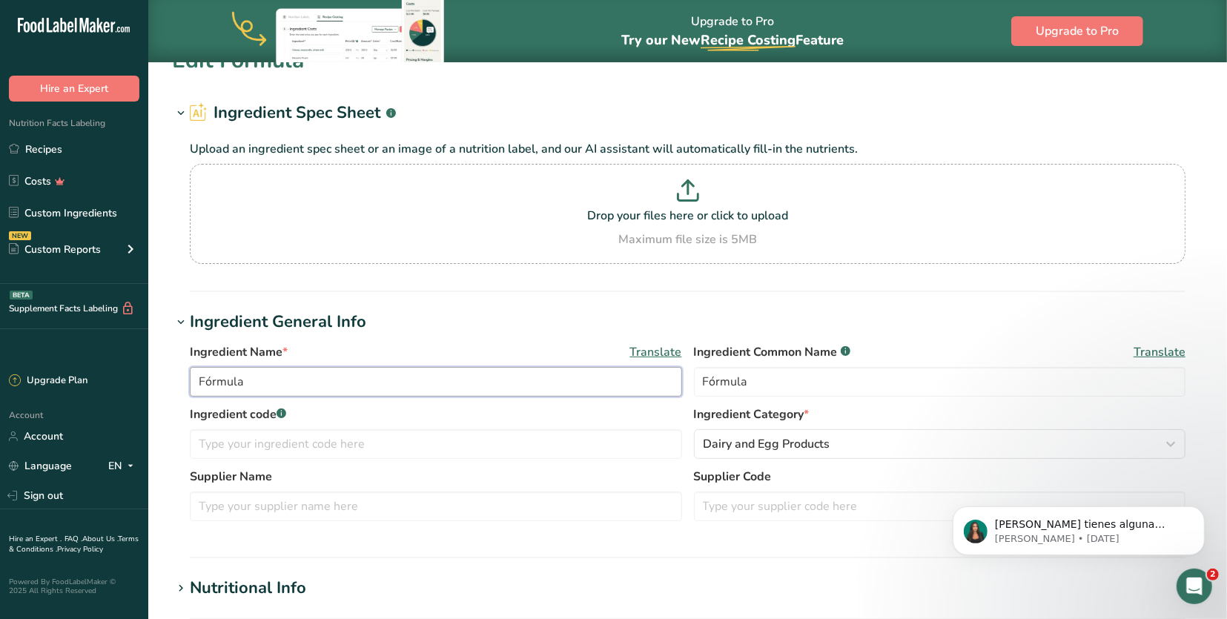
click at [298, 378] on input "Fórmula" at bounding box center [436, 382] width 492 height 30
click at [298, 376] on input "Fórmula" at bounding box center [436, 382] width 492 height 30
paste input "PÉCANO Blend"
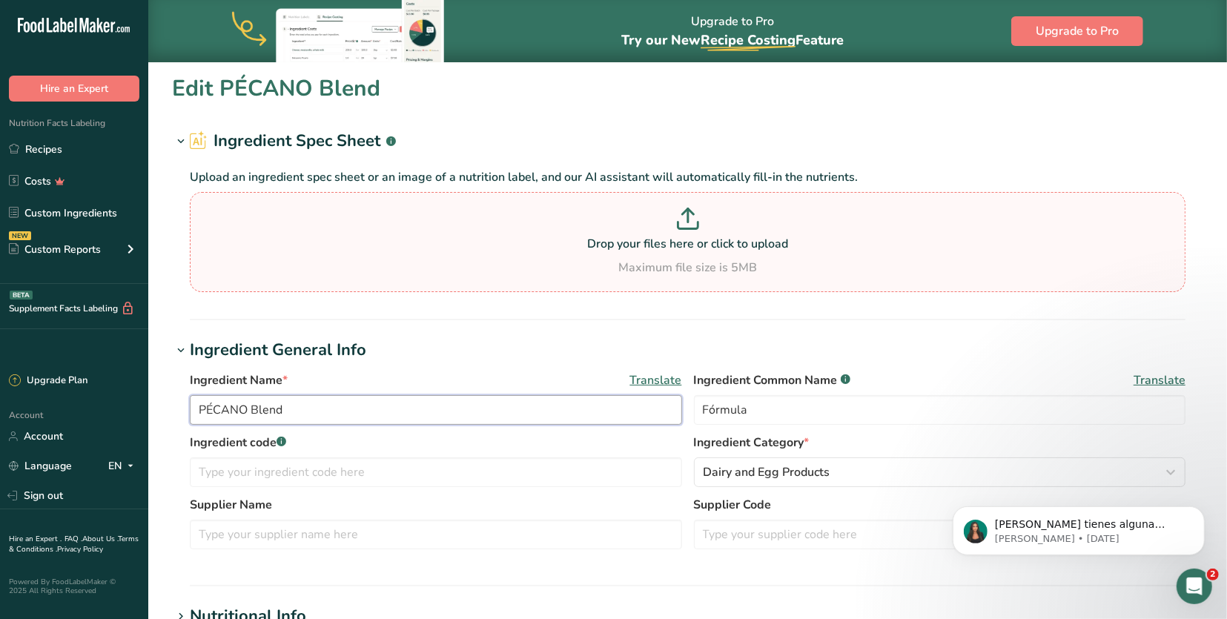
scroll to position [0, 0]
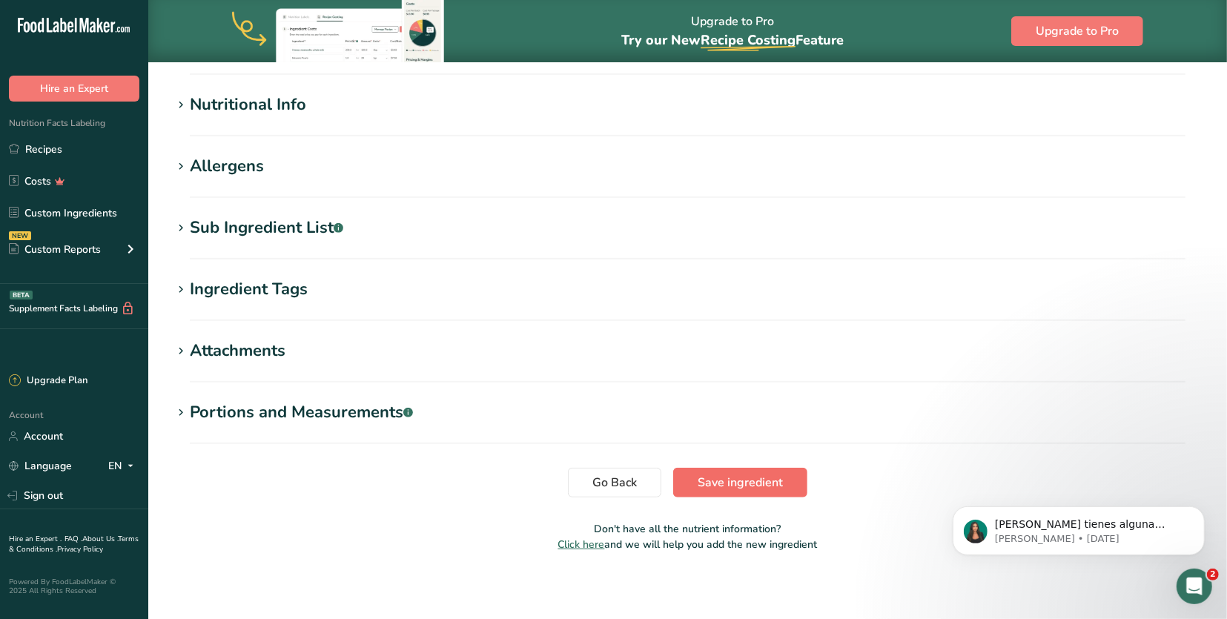
type input "PÉCANO Blend"
click at [717, 468] on button "Save ingredient" at bounding box center [740, 483] width 134 height 30
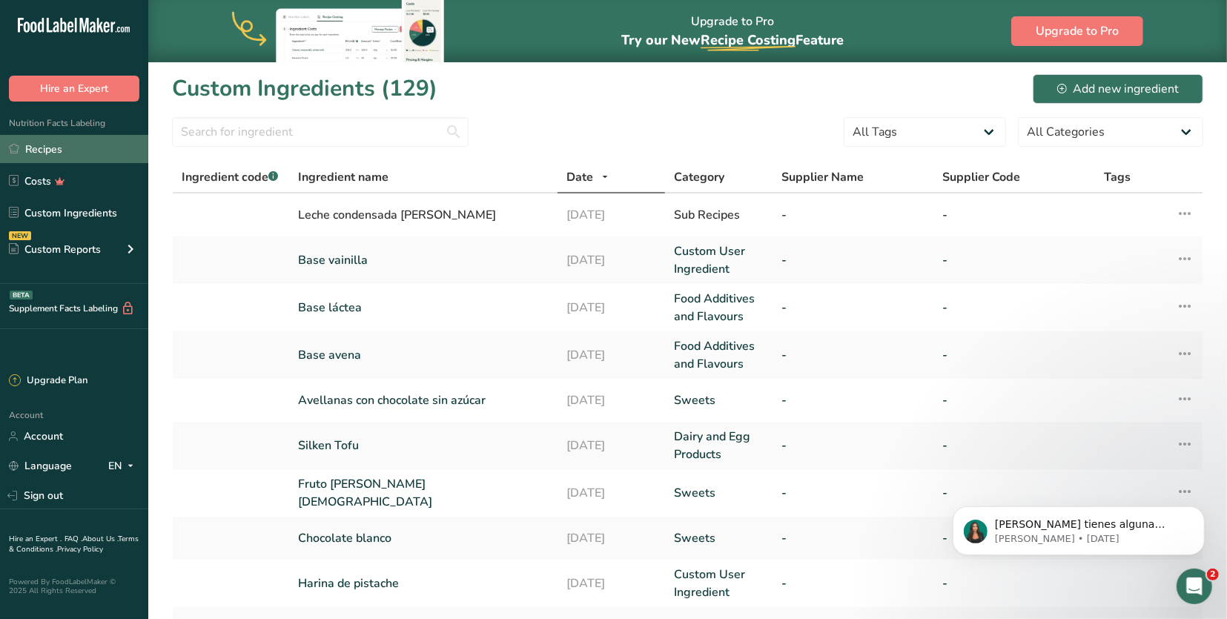
click at [102, 147] on link "Recipes" at bounding box center [74, 149] width 148 height 28
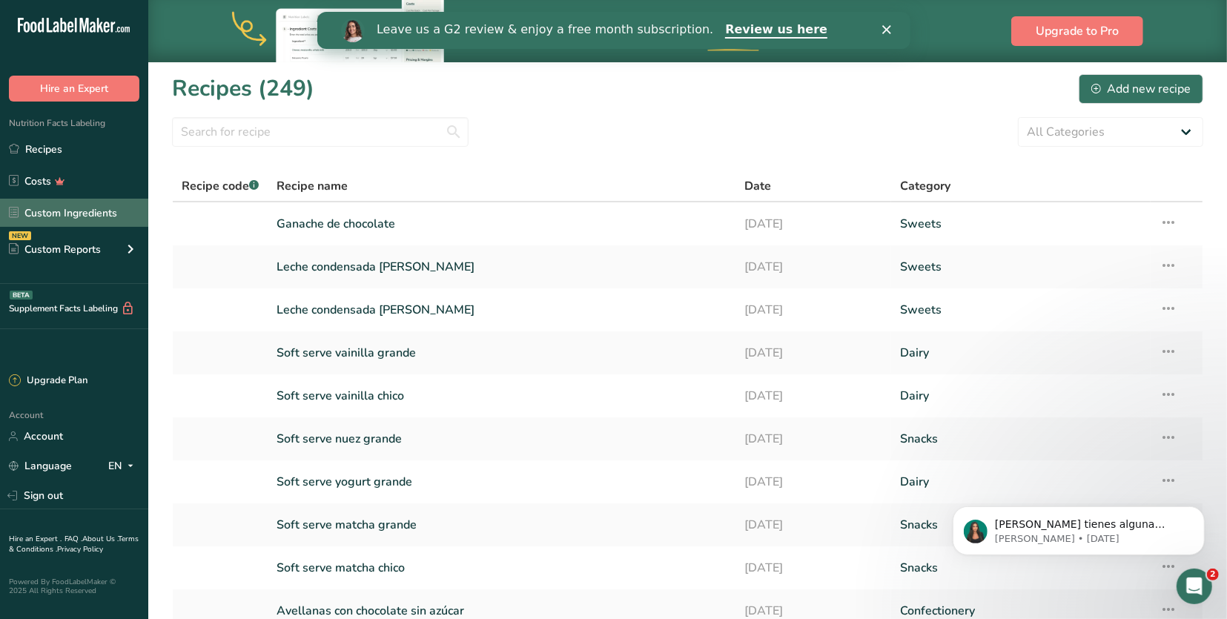
click at [91, 216] on link "Custom Ingredients" at bounding box center [74, 213] width 148 height 28
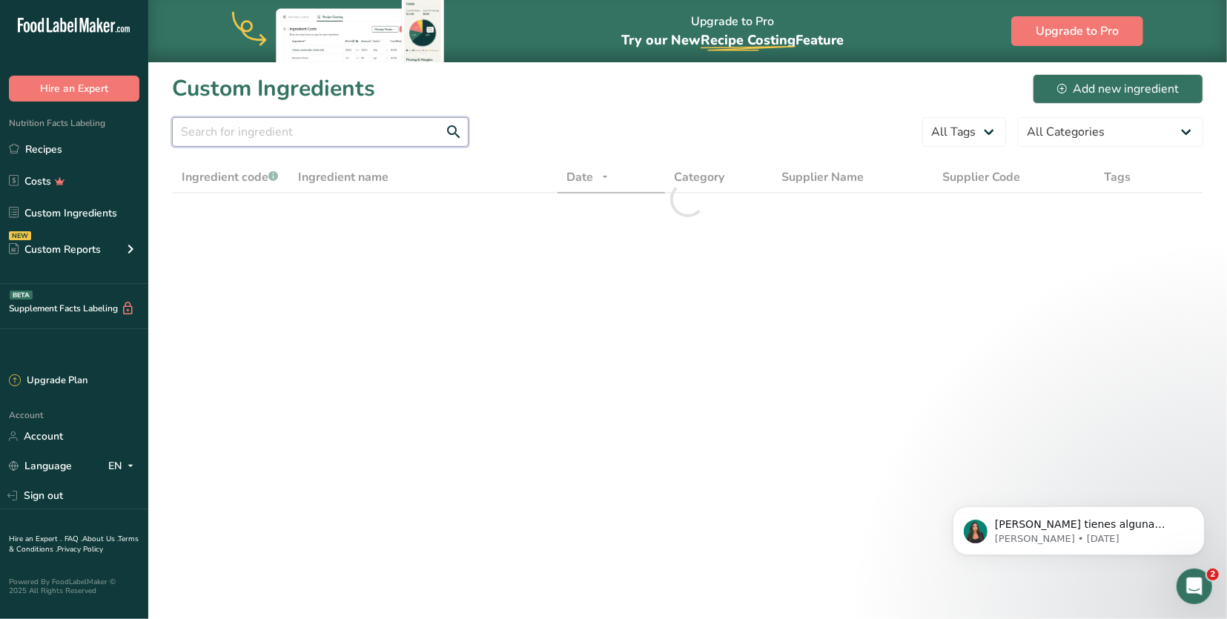
click at [315, 142] on input "text" at bounding box center [320, 132] width 296 height 30
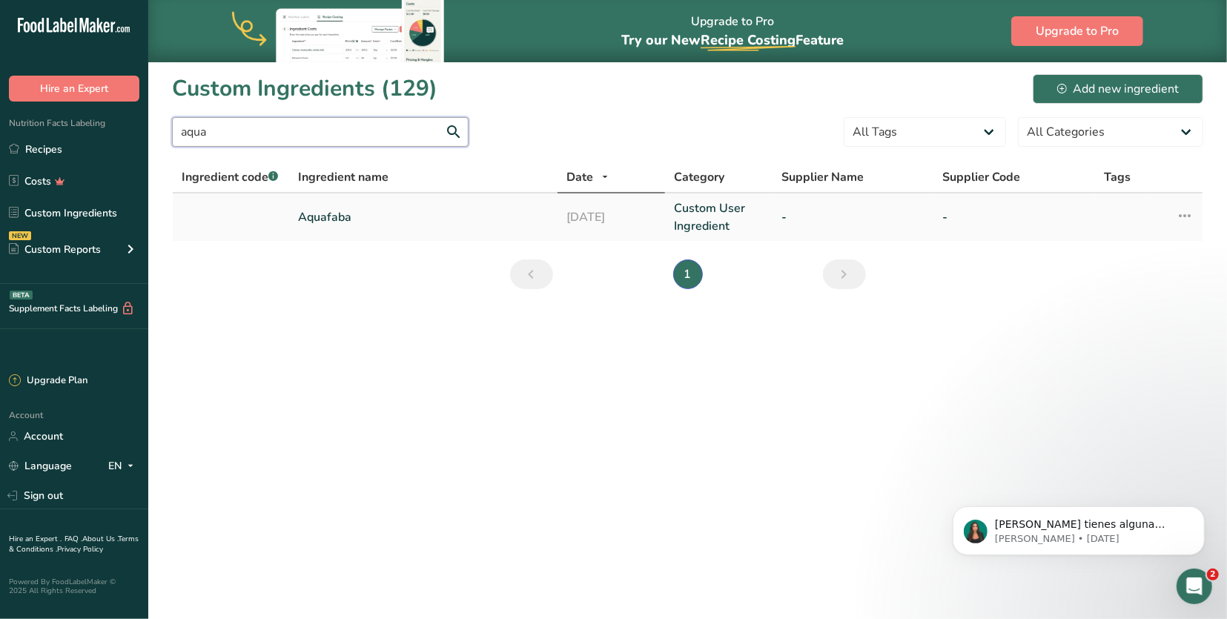
type input "aqua"
click at [329, 211] on link "Aquafaba" at bounding box center [423, 217] width 250 height 18
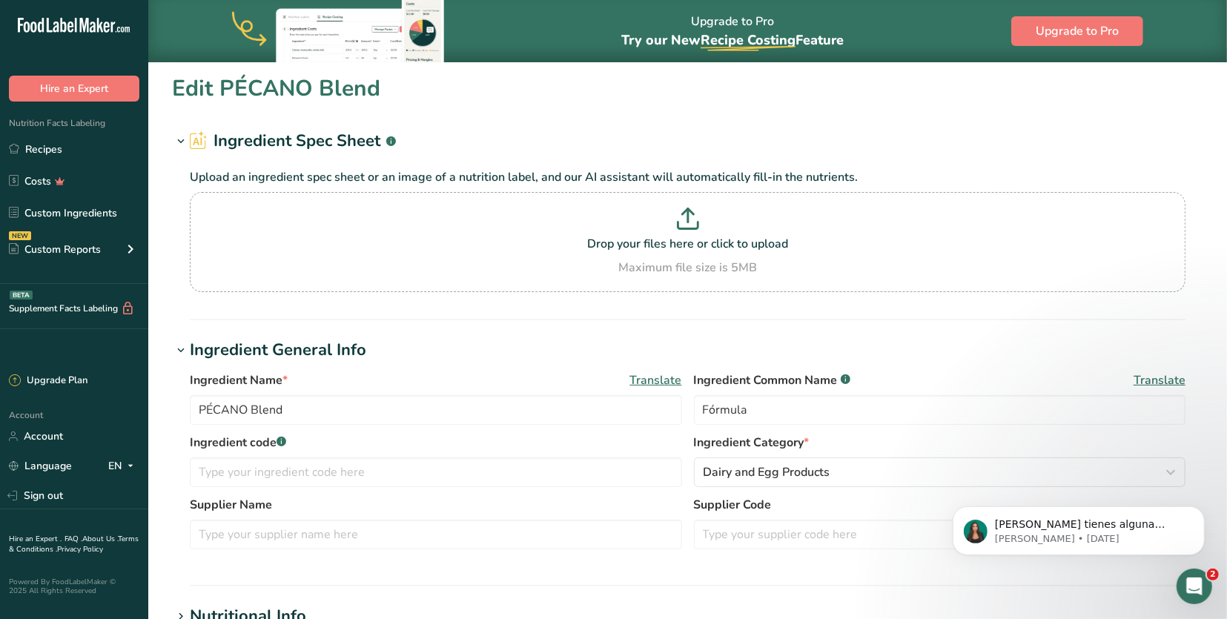
type input "Aquafaba"
click at [402, 408] on input "Aquafaba" at bounding box center [436, 410] width 492 height 30
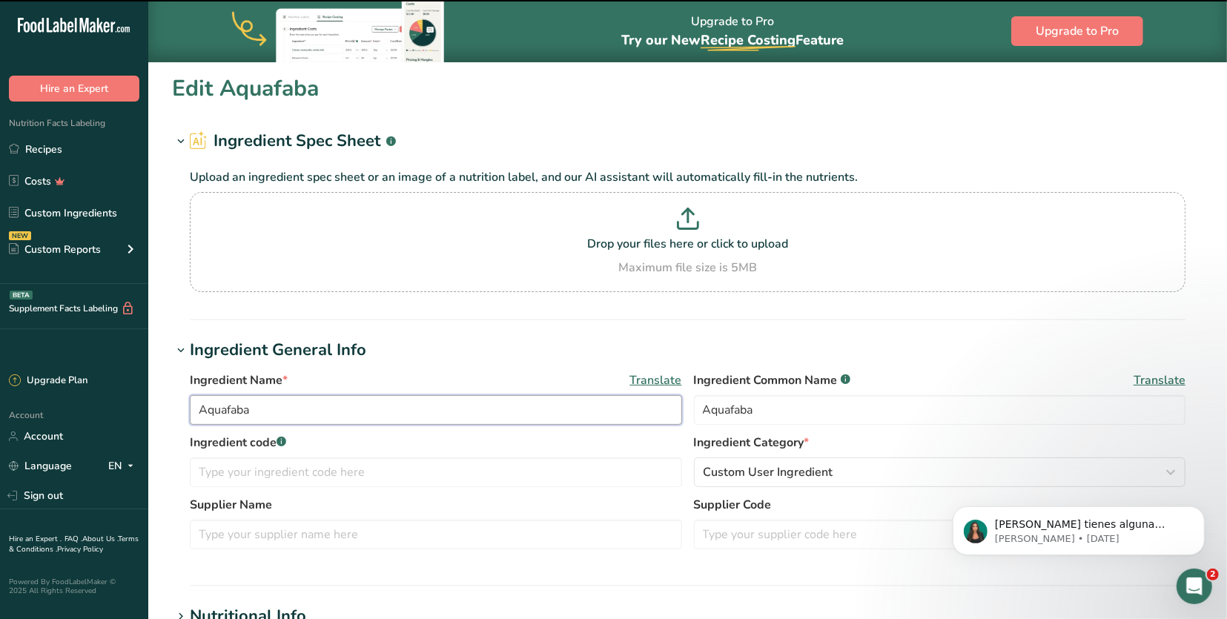
click at [402, 408] on input "Aquafaba" at bounding box center [436, 410] width 492 height 30
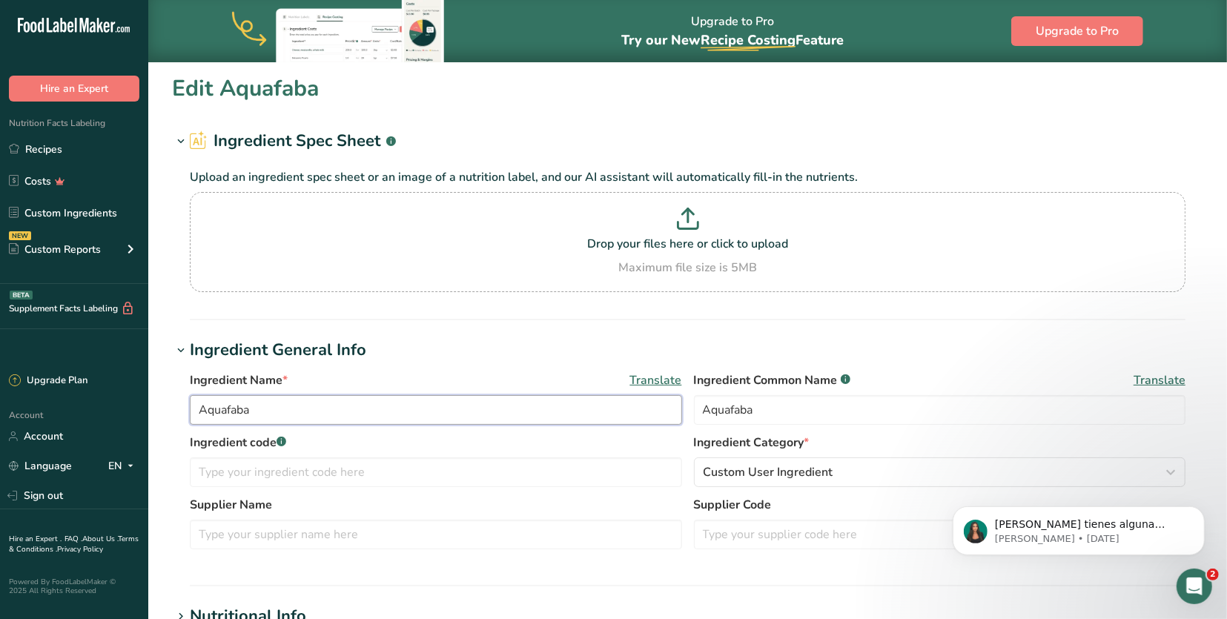
paste input "Plant Whip Base"
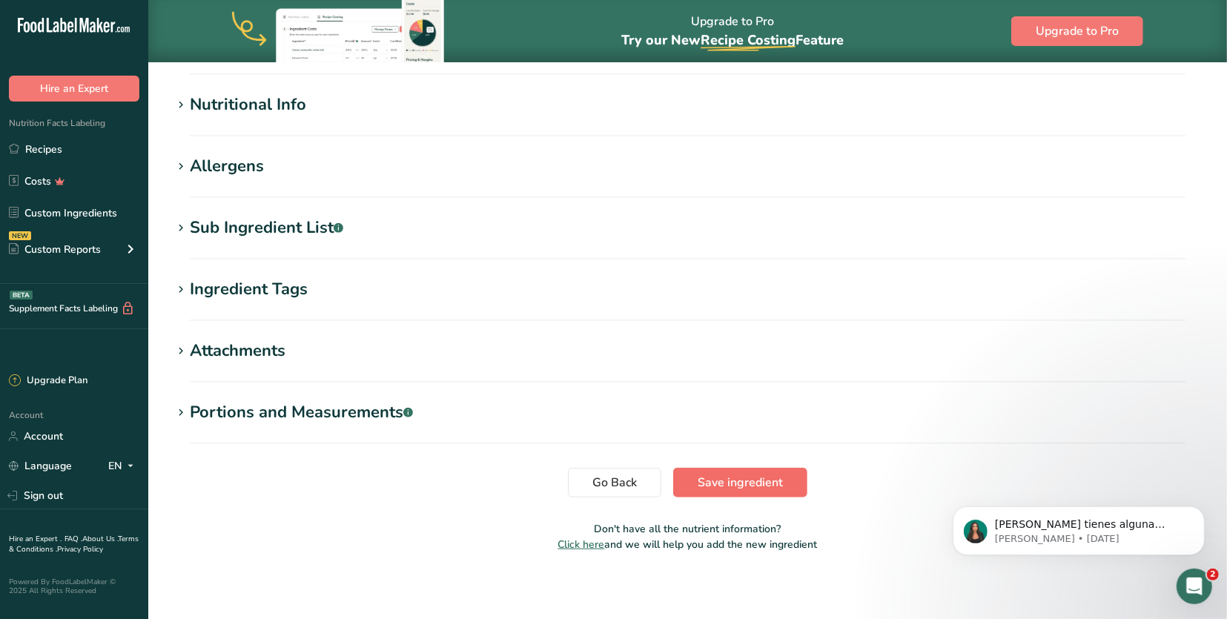
type input "Plant Whip Base"
click at [698, 477] on span "Save ingredient" at bounding box center [739, 483] width 85 height 18
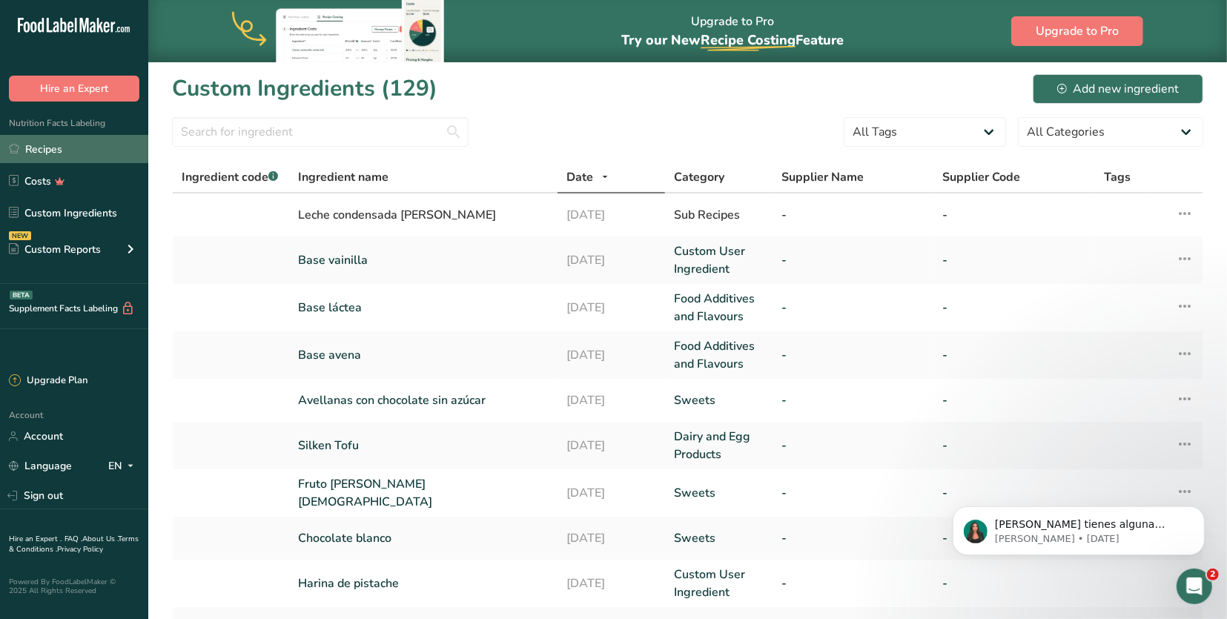
click at [99, 136] on link "Recipes" at bounding box center [74, 149] width 148 height 28
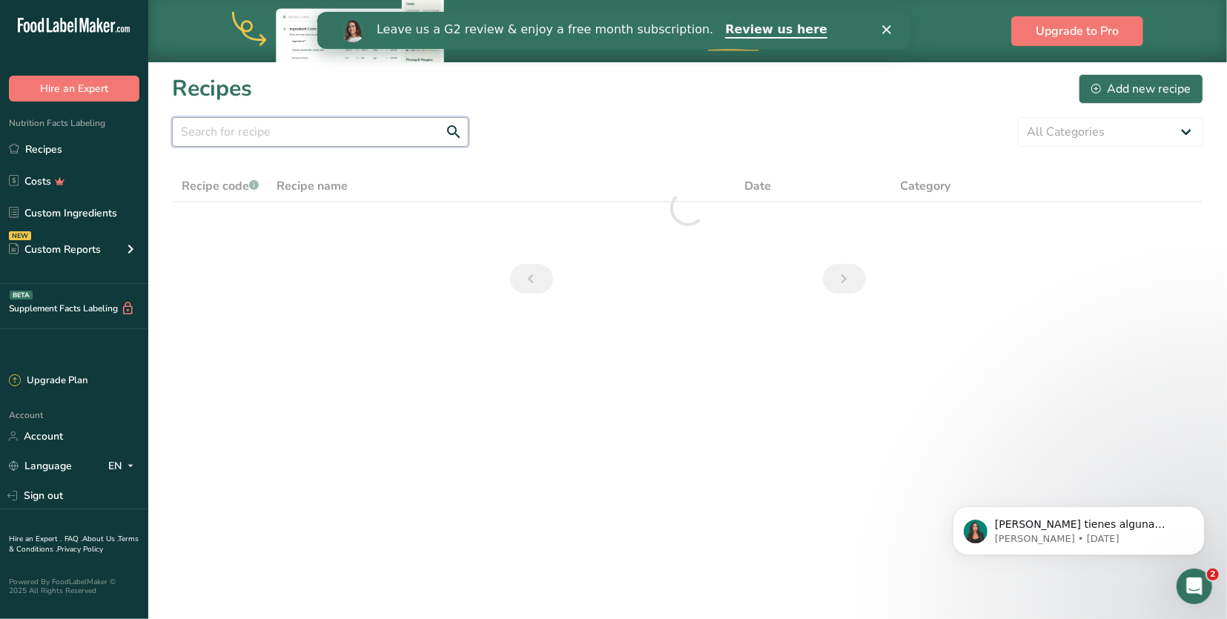
click at [259, 140] on input "text" at bounding box center [320, 132] width 296 height 30
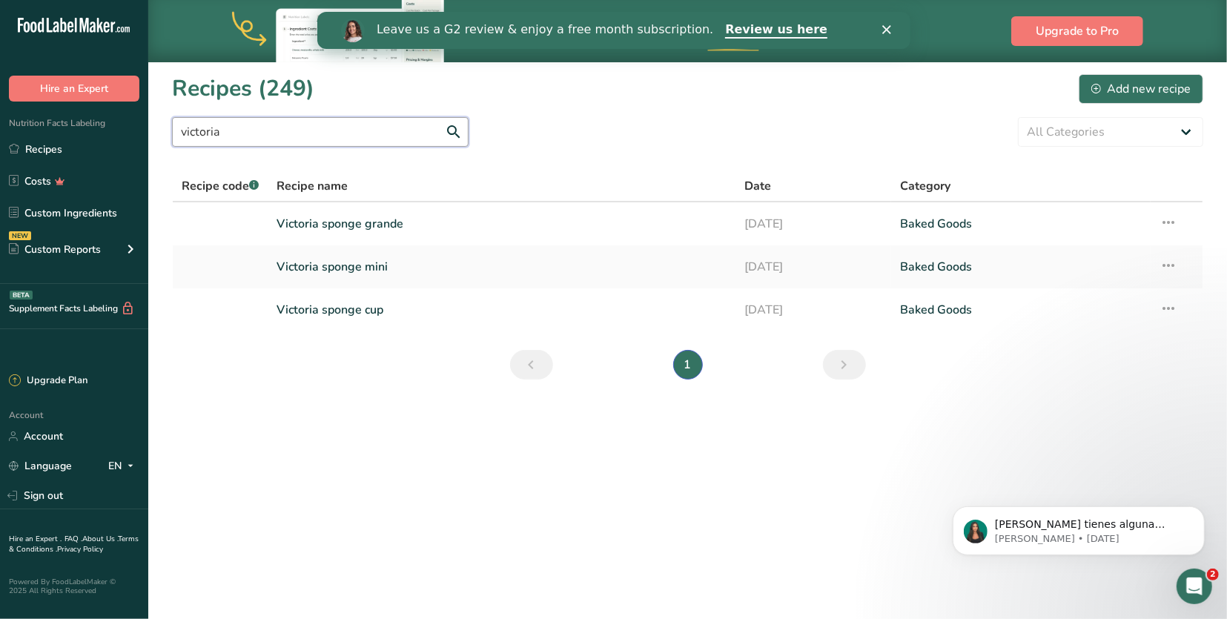
type input "Victoria"
drag, startPoint x: 259, startPoint y: 140, endPoint x: 374, endPoint y: 313, distance: 207.8
click at [374, 313] on link "Victoria sponge cup" at bounding box center [501, 309] width 449 height 31
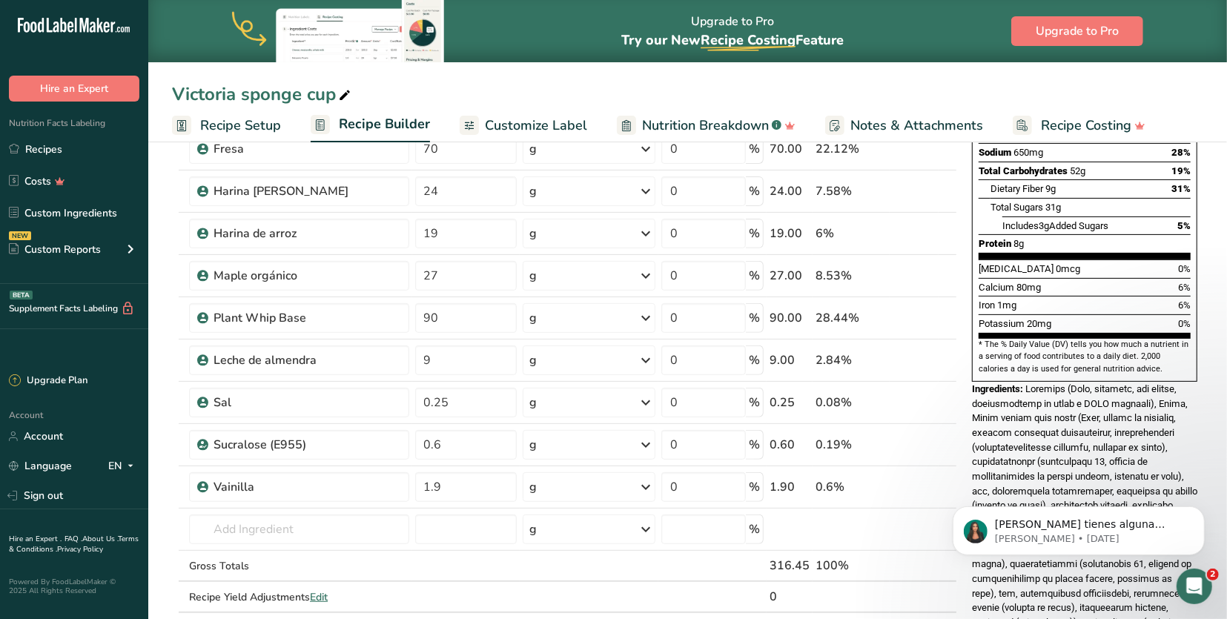
scroll to position [290, 0]
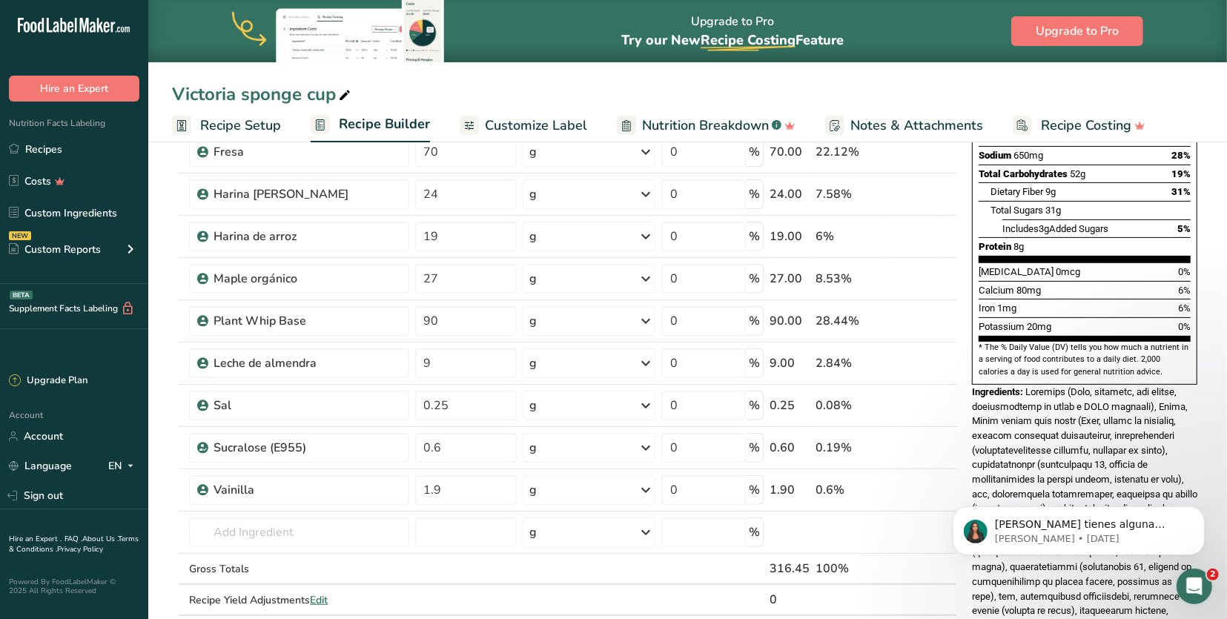
click at [1026, 386] on span at bounding box center [1084, 610] width 225 height 449
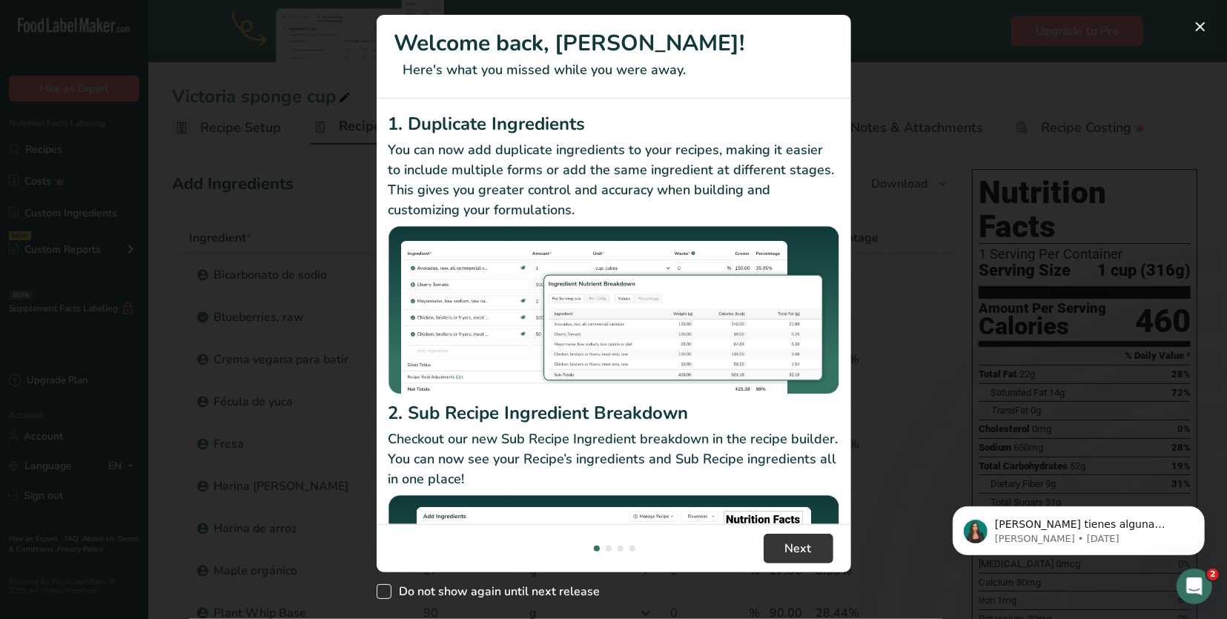
click at [503, 595] on span "Do not show again until next release" at bounding box center [495, 591] width 209 height 15
click at [386, 595] on input "Do not show again until next release" at bounding box center [381, 592] width 10 height 10
checkbox input "true"
click at [1200, 22] on button "New Features" at bounding box center [1200, 27] width 24 height 24
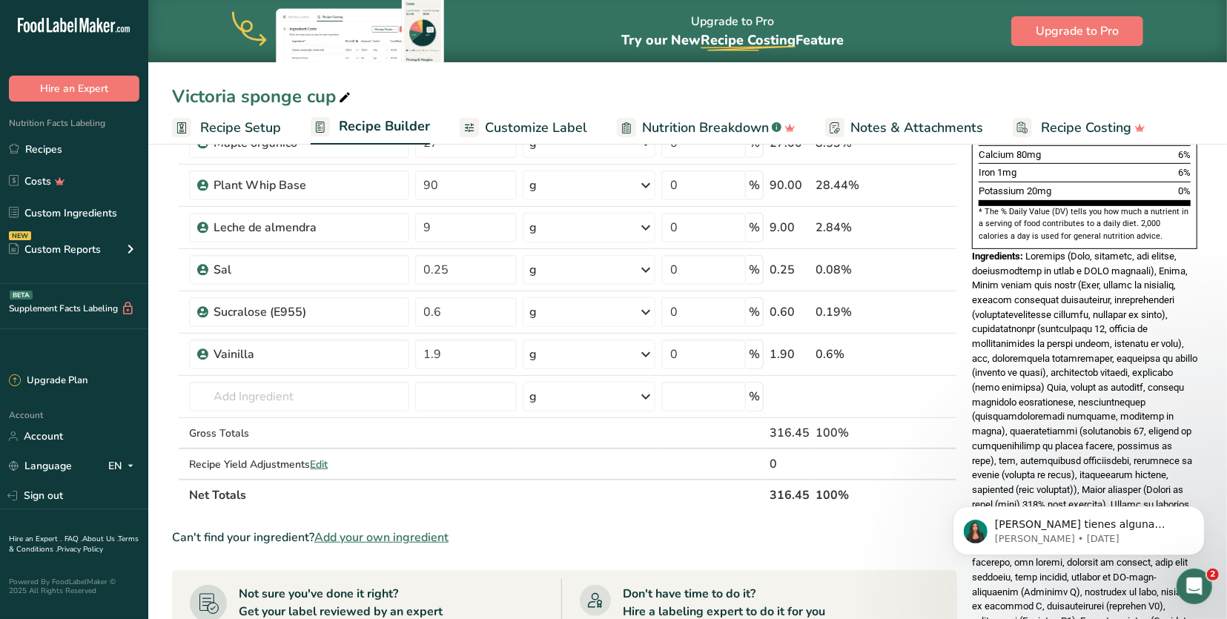
scroll to position [430, 0]
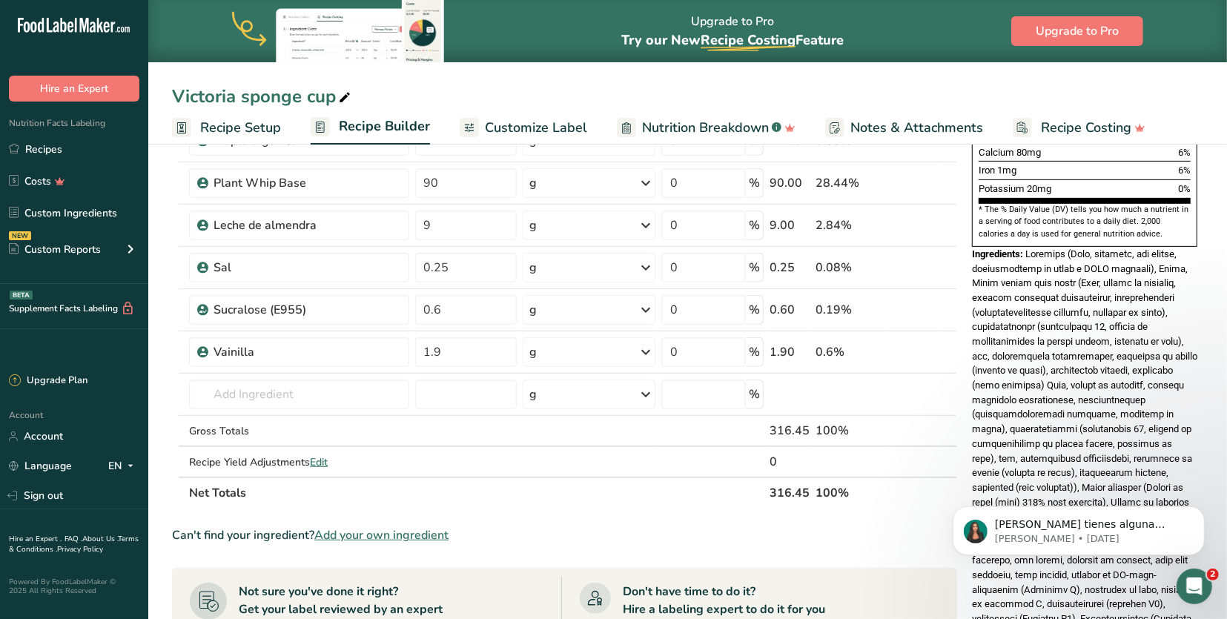
drag, startPoint x: 1028, startPoint y: 206, endPoint x: 1103, endPoint y: 467, distance: 271.4
click at [1103, 467] on span at bounding box center [1084, 472] width 225 height 449
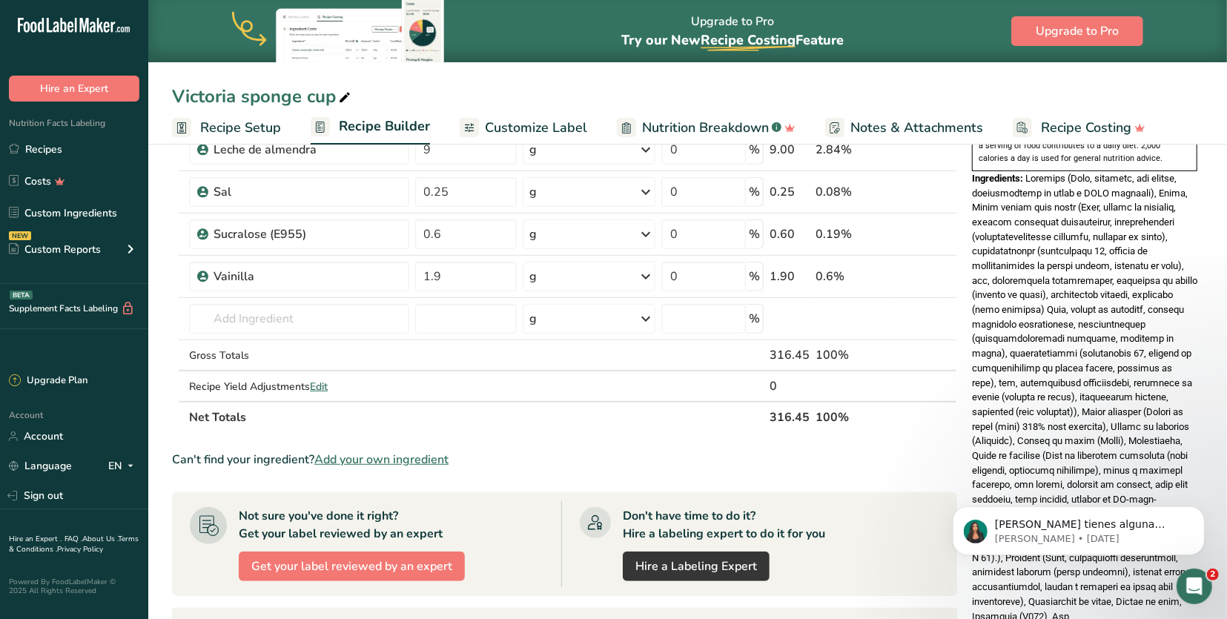
scroll to position [650, 0]
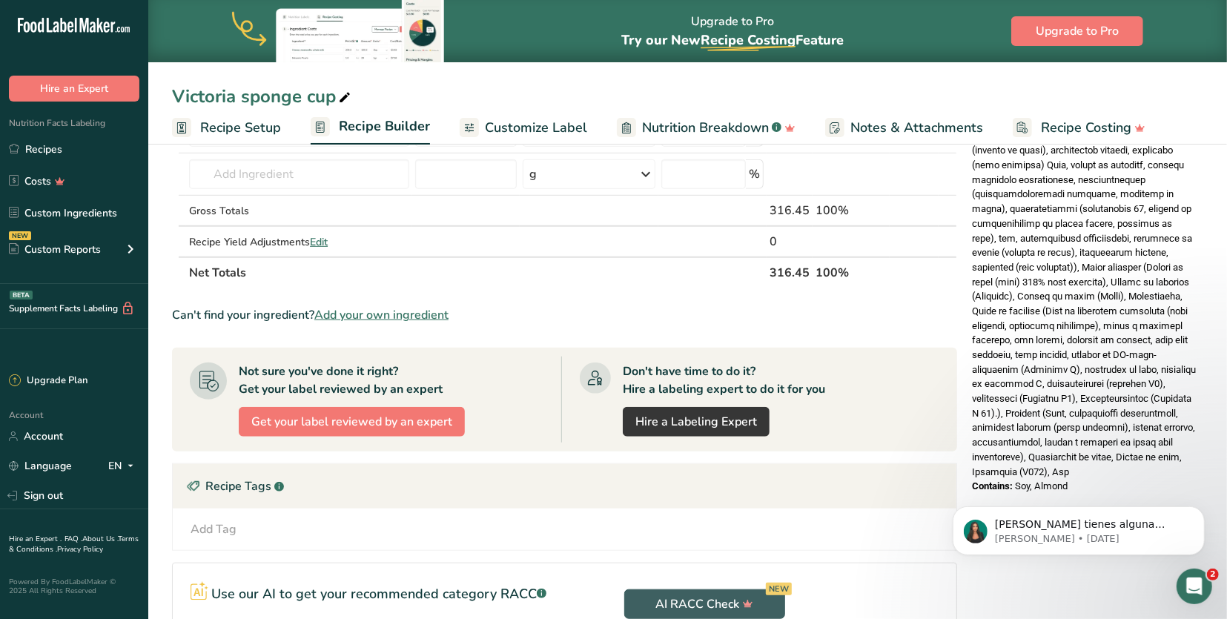
click at [1146, 396] on span at bounding box center [1084, 252] width 225 height 449
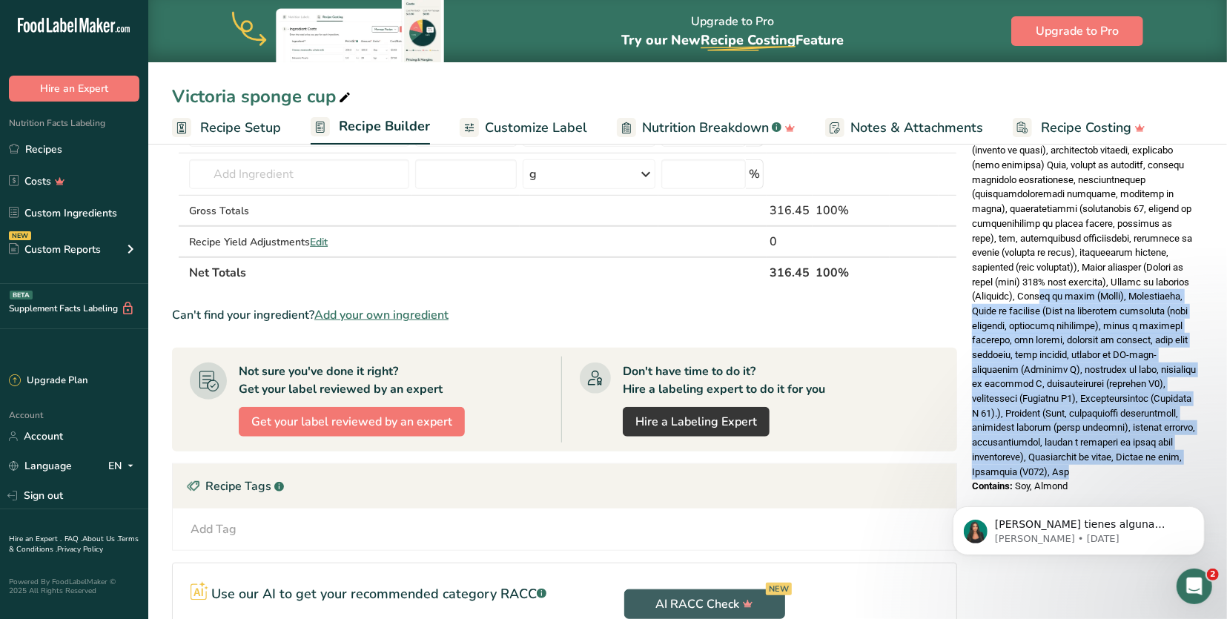
drag, startPoint x: 1139, startPoint y: 402, endPoint x: 1040, endPoint y: 231, distance: 196.9
click at [1040, 231] on div "Ingredients:" at bounding box center [1084, 253] width 225 height 452
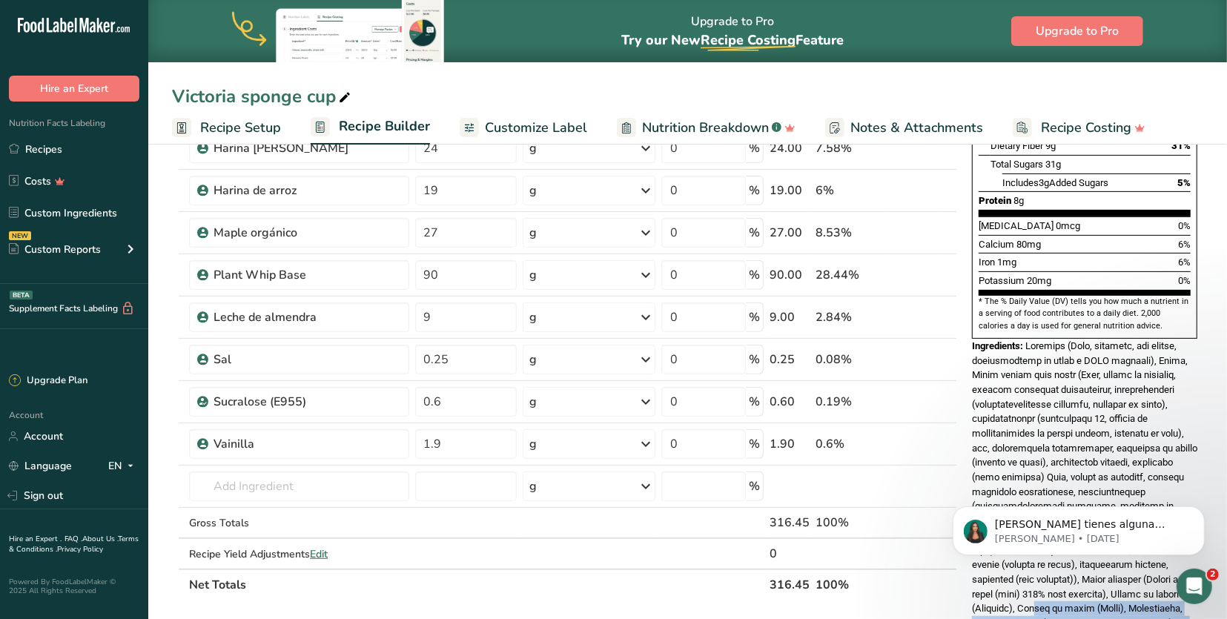
scroll to position [338, 0]
drag, startPoint x: 1957, startPoint y: 711, endPoint x: 1134, endPoint y: 431, distance: 869.7
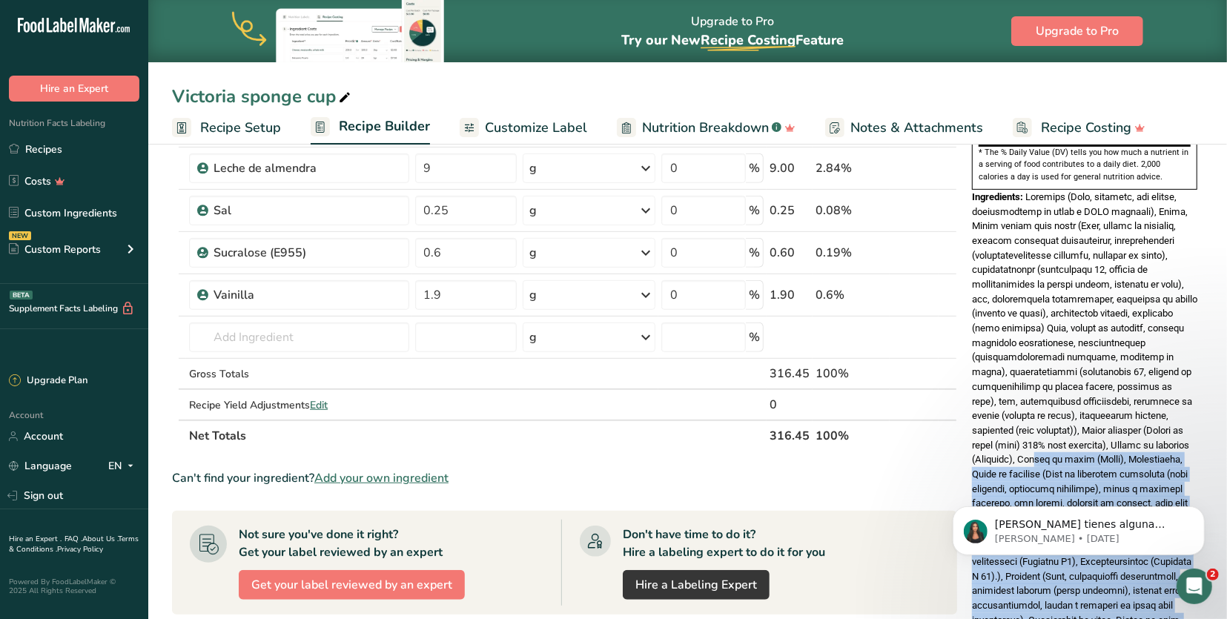
scroll to position [497, 0]
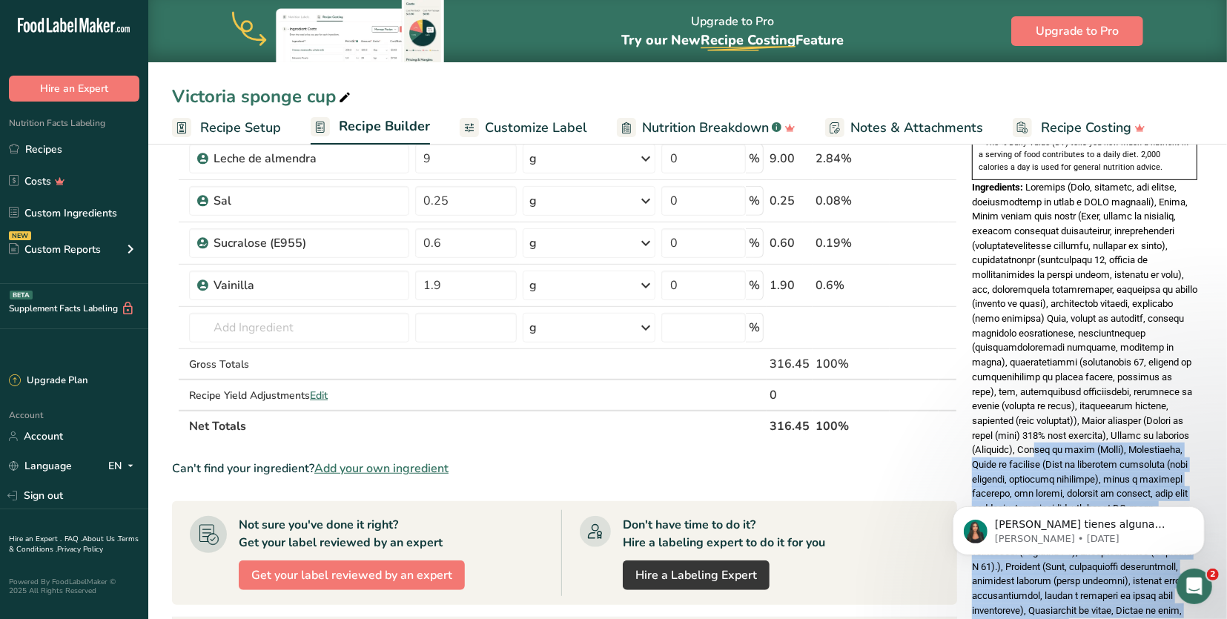
click at [1164, 404] on span at bounding box center [1084, 406] width 225 height 449
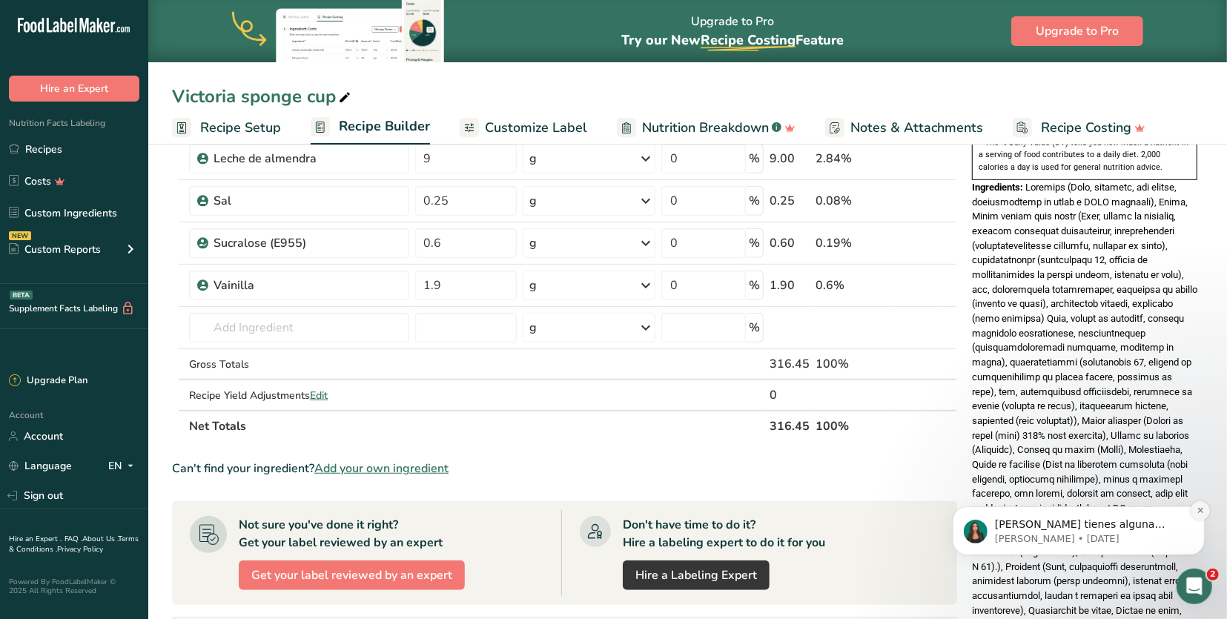
click at [1197, 512] on icon "Dismiss notification" at bounding box center [1199, 509] width 8 height 8
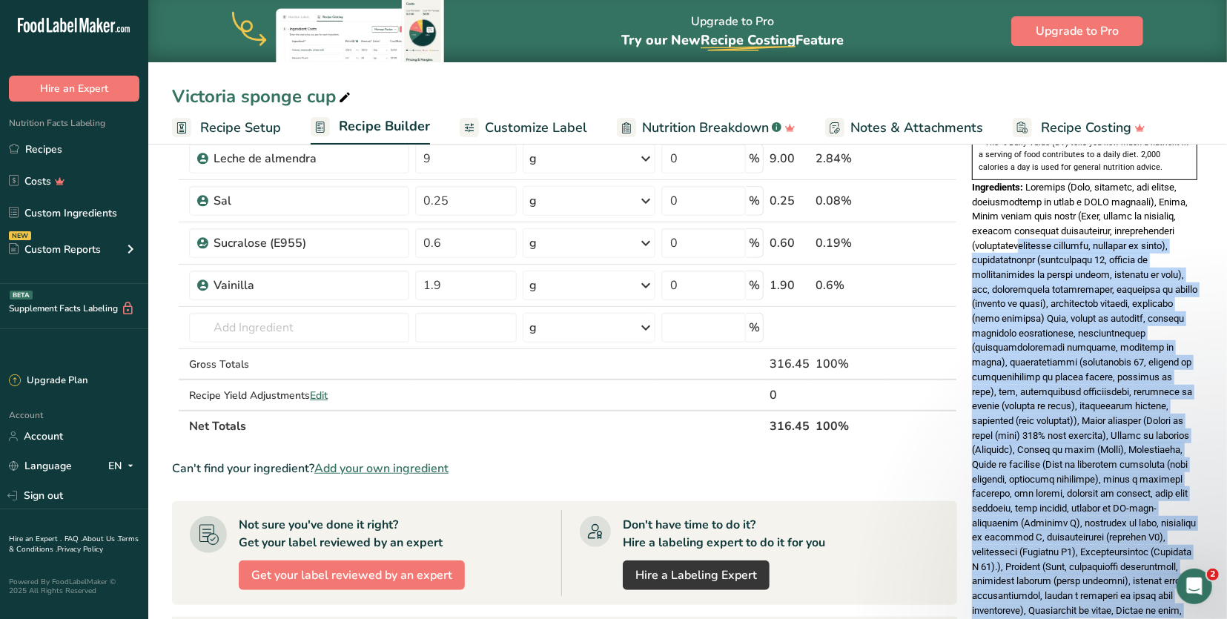
drag, startPoint x: 1144, startPoint y: 560, endPoint x: 1017, endPoint y: 192, distance: 389.1
click at [1017, 192] on div "Ingredients:" at bounding box center [1084, 406] width 225 height 452
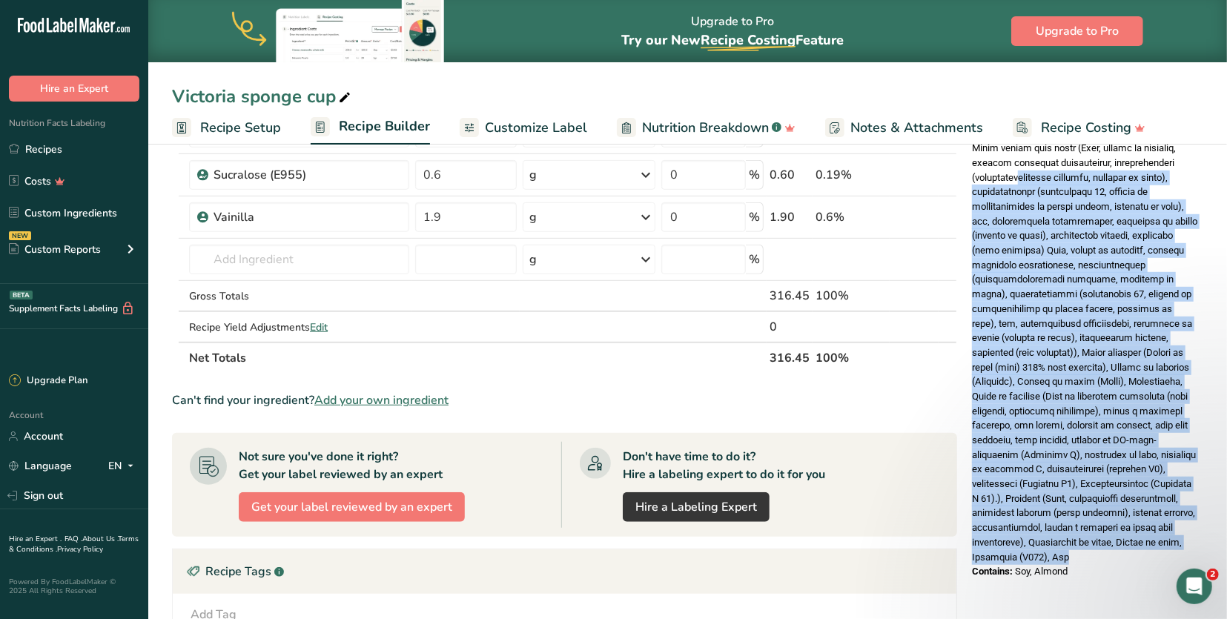
scroll to position [575, 0]
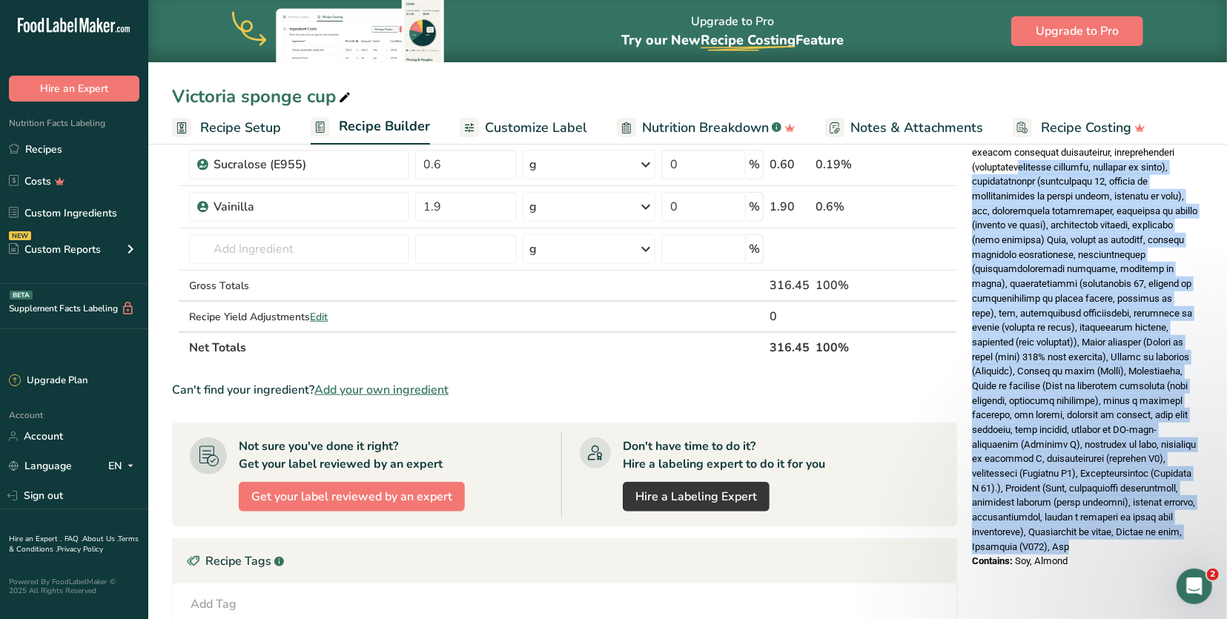
drag, startPoint x: 1026, startPoint y: 208, endPoint x: 1149, endPoint y: 477, distance: 294.8
click at [1149, 477] on div "Ingredients:" at bounding box center [1084, 328] width 225 height 452
copy div "Aquafaba (Agua, garbanzo, sal yodada, metabisulfito de sodio y EDTA disódico), …"
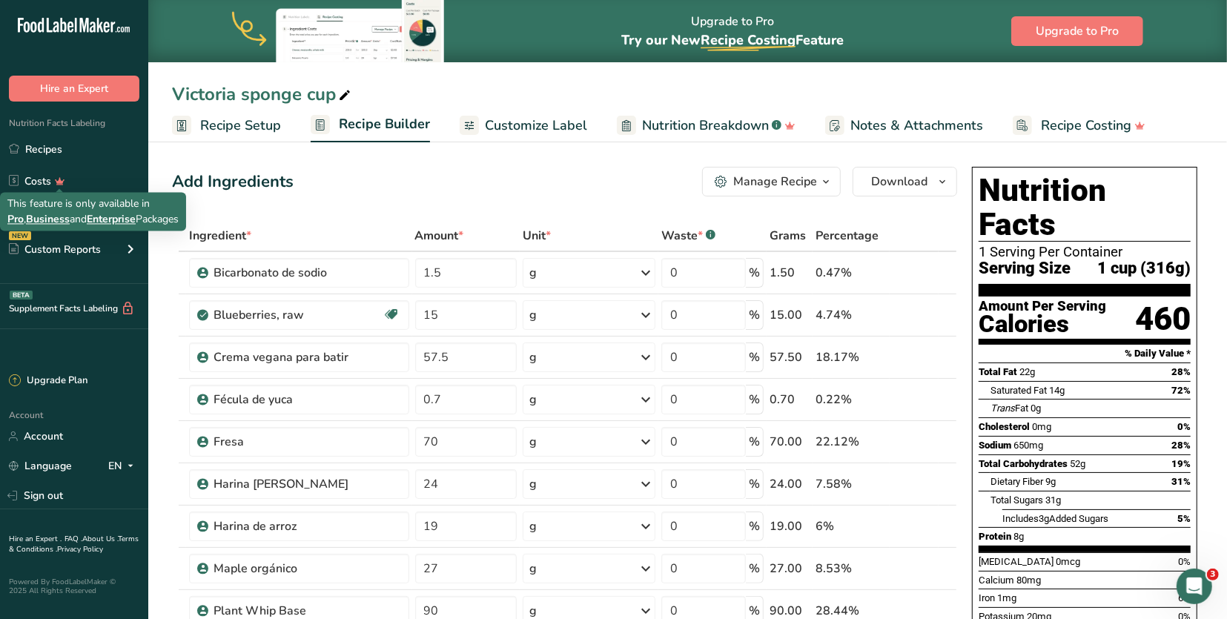
click at [70, 216] on span "Business" at bounding box center [48, 220] width 44 height 14
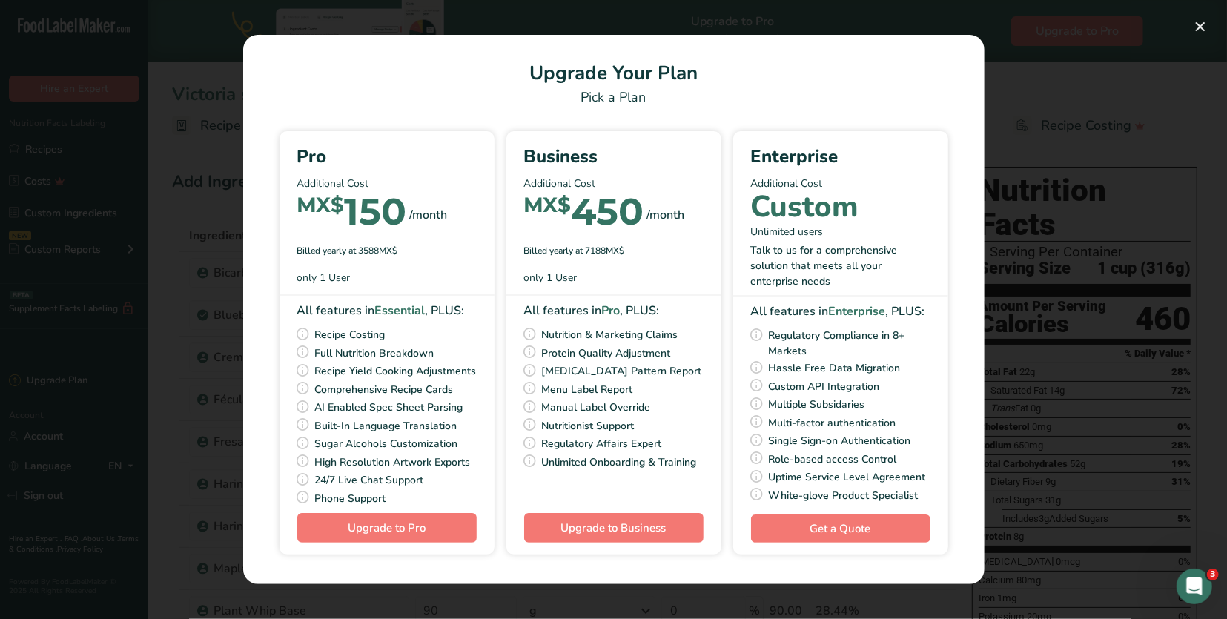
click at [946, 111] on section "Upgrade Your Plan Pick a Plan Pro Additional Cost MX$ 150 /month Billed yearly …" at bounding box center [613, 309] width 741 height 549
click at [124, 228] on div "Pick Your Pricing Plan Modal" at bounding box center [613, 309] width 1227 height 619
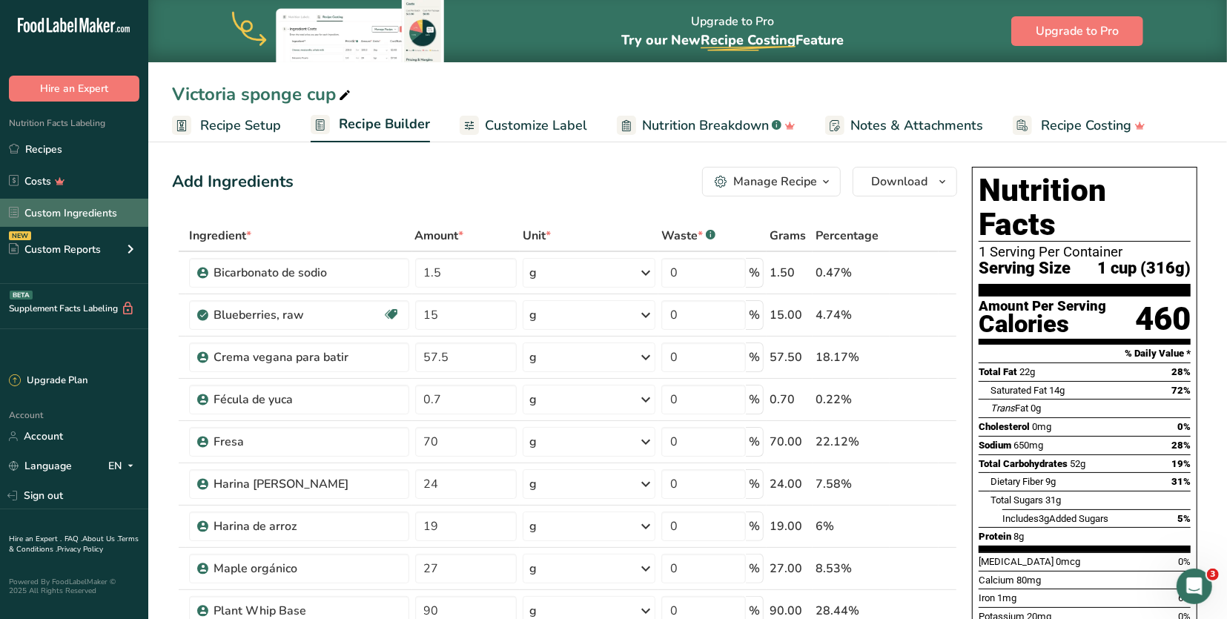
click at [104, 209] on link "Custom Ingredients" at bounding box center [74, 213] width 148 height 28
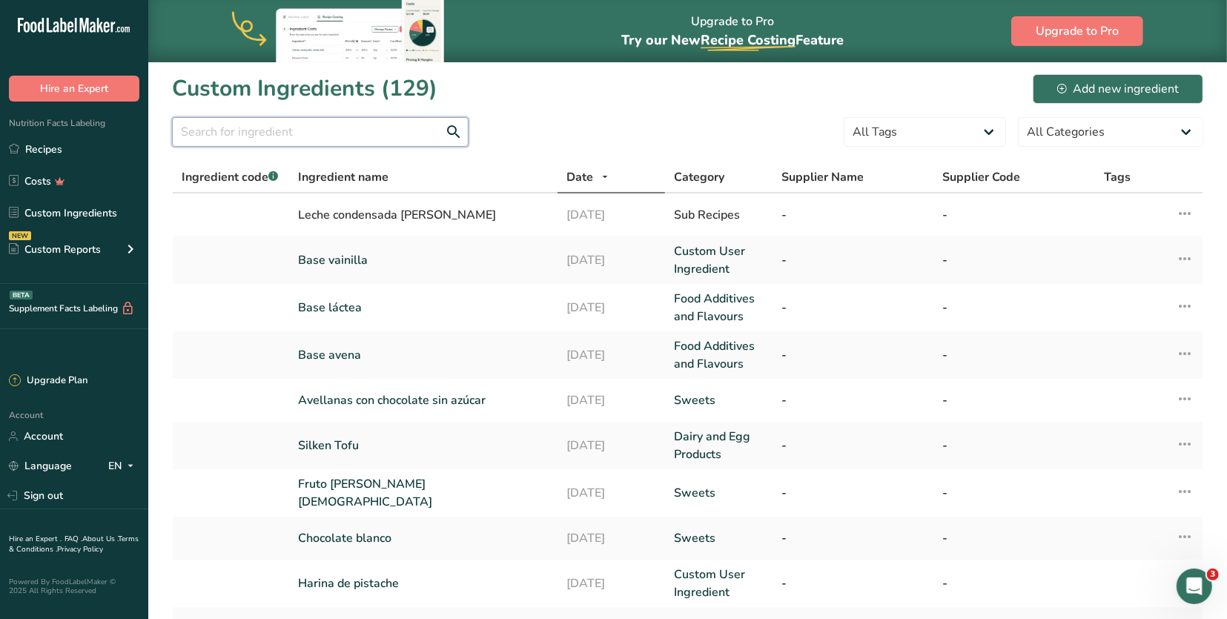
click at [381, 142] on input "text" at bounding box center [320, 132] width 296 height 30
click at [98, 210] on link "Custom Ingredients" at bounding box center [74, 213] width 148 height 28
click at [323, 139] on input "text" at bounding box center [320, 132] width 296 height 30
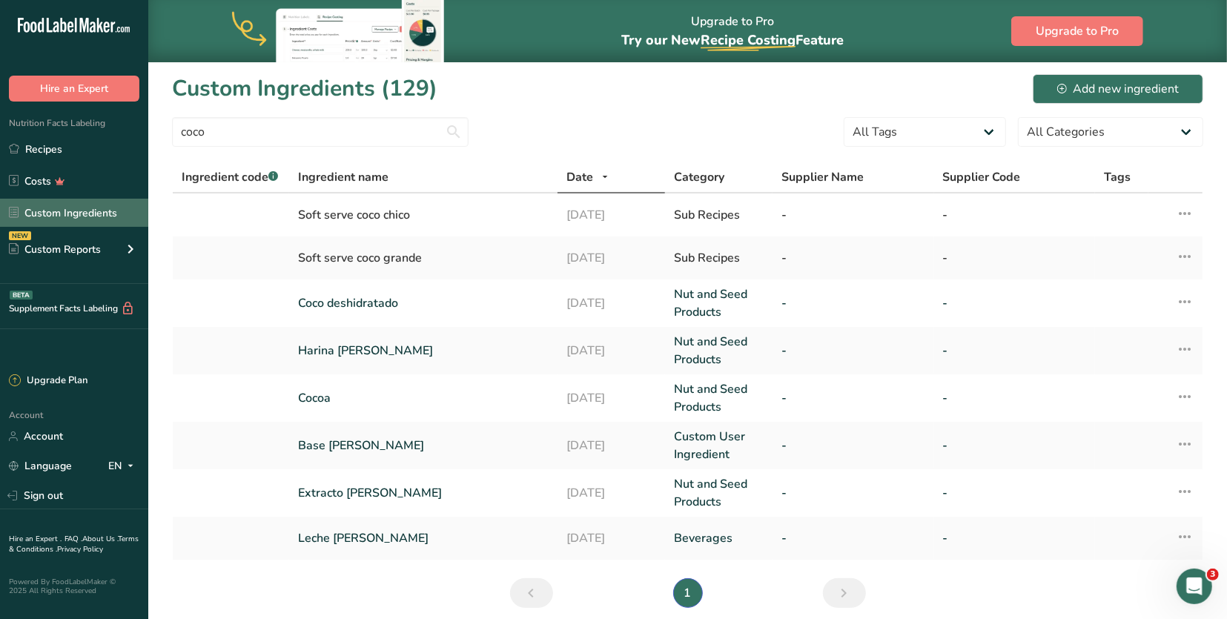
click at [109, 218] on link "Custom Ingredients" at bounding box center [74, 213] width 148 height 28
click at [311, 134] on input "coco" at bounding box center [320, 132] width 296 height 30
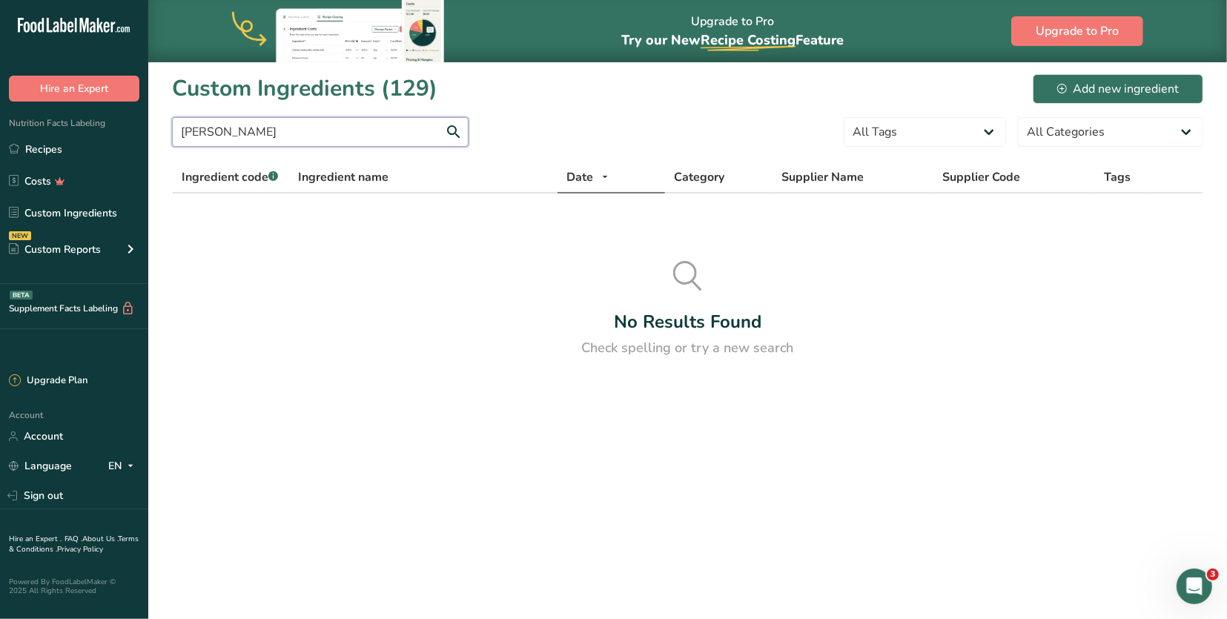
click at [200, 137] on input "[PERSON_NAME]" at bounding box center [320, 132] width 296 height 30
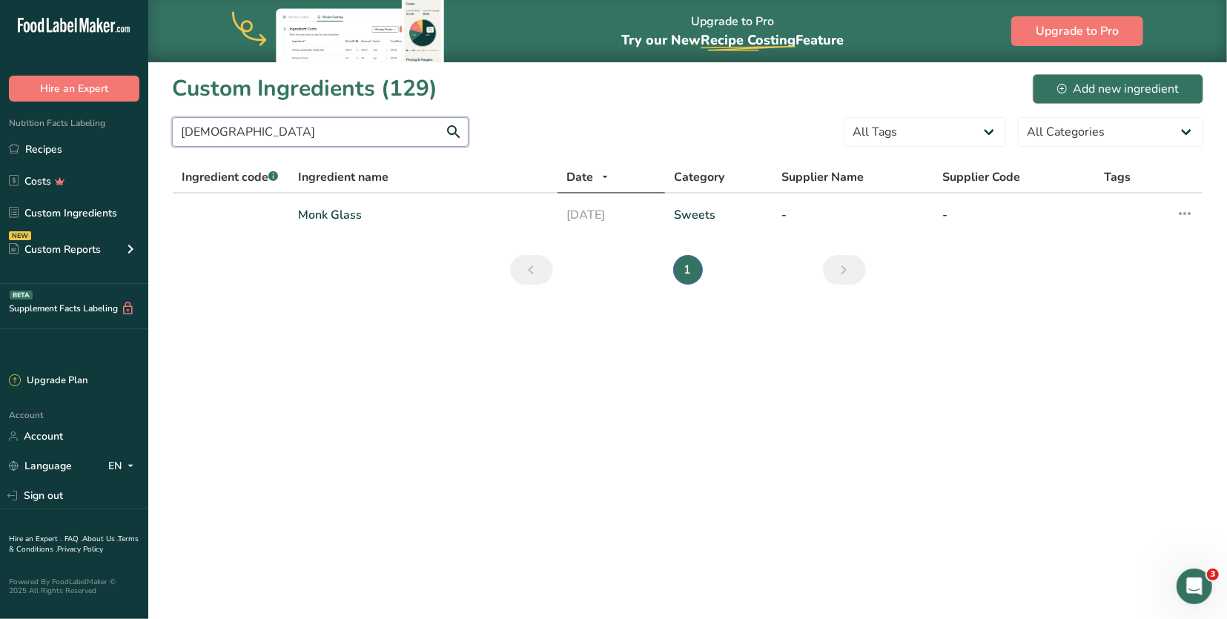
type input "[DEMOGRAPHIC_DATA]"
click at [1174, 91] on div "Add new ingredient" at bounding box center [1118, 89] width 122 height 18
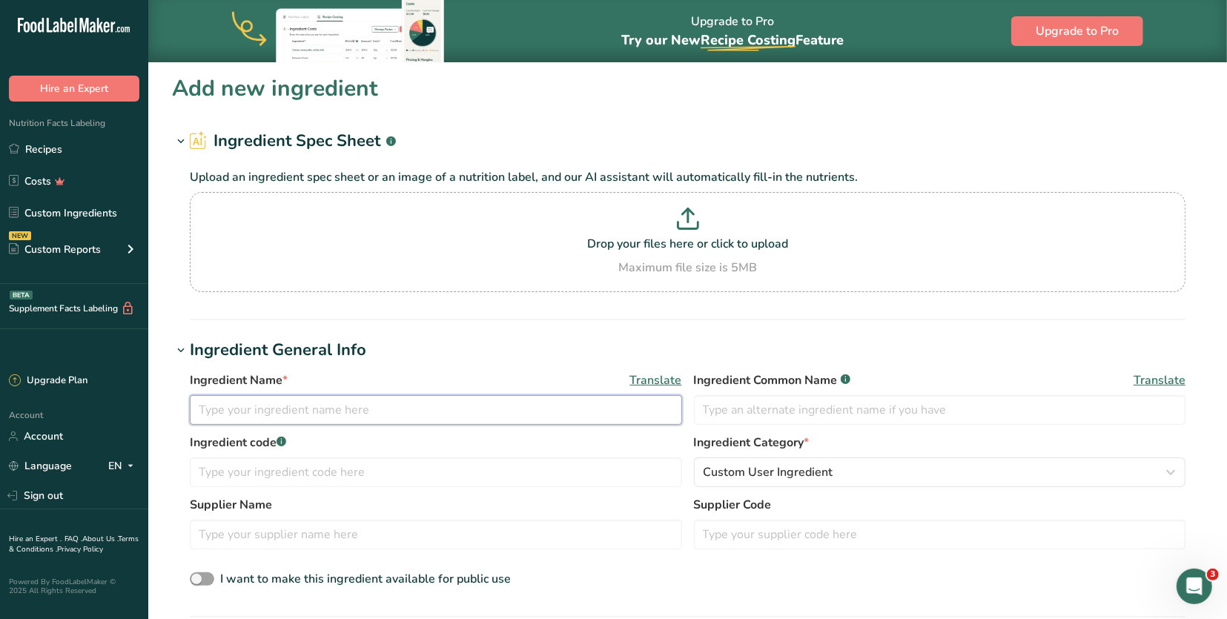
click at [435, 405] on input "text" at bounding box center [436, 410] width 492 height 30
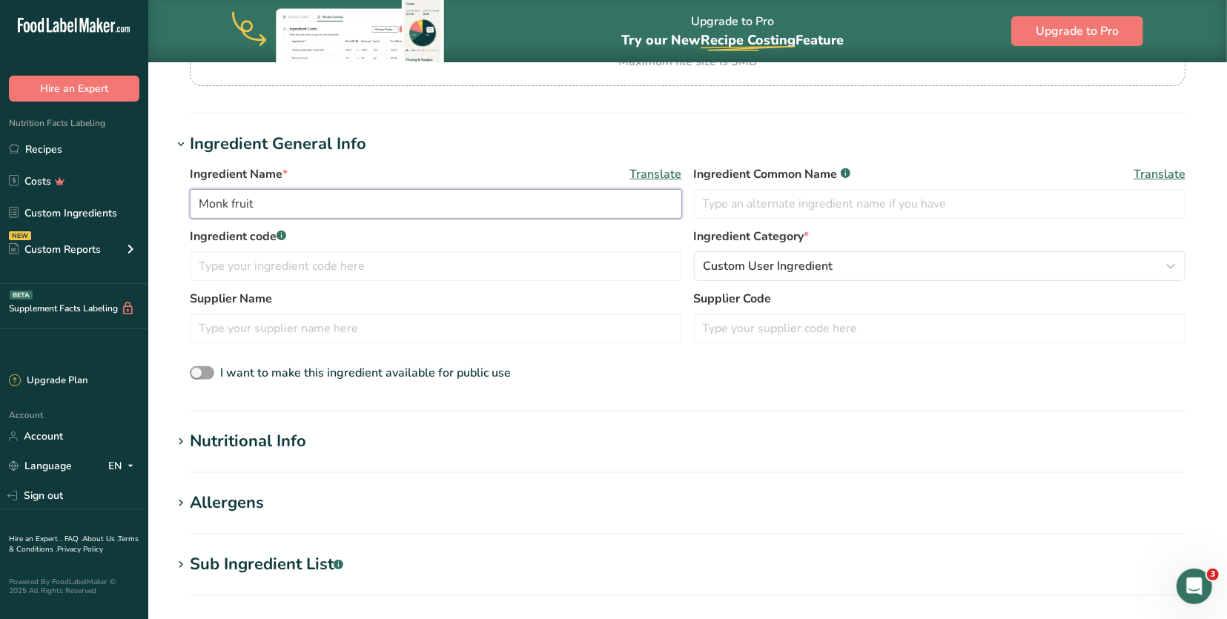
scroll to position [236, 0]
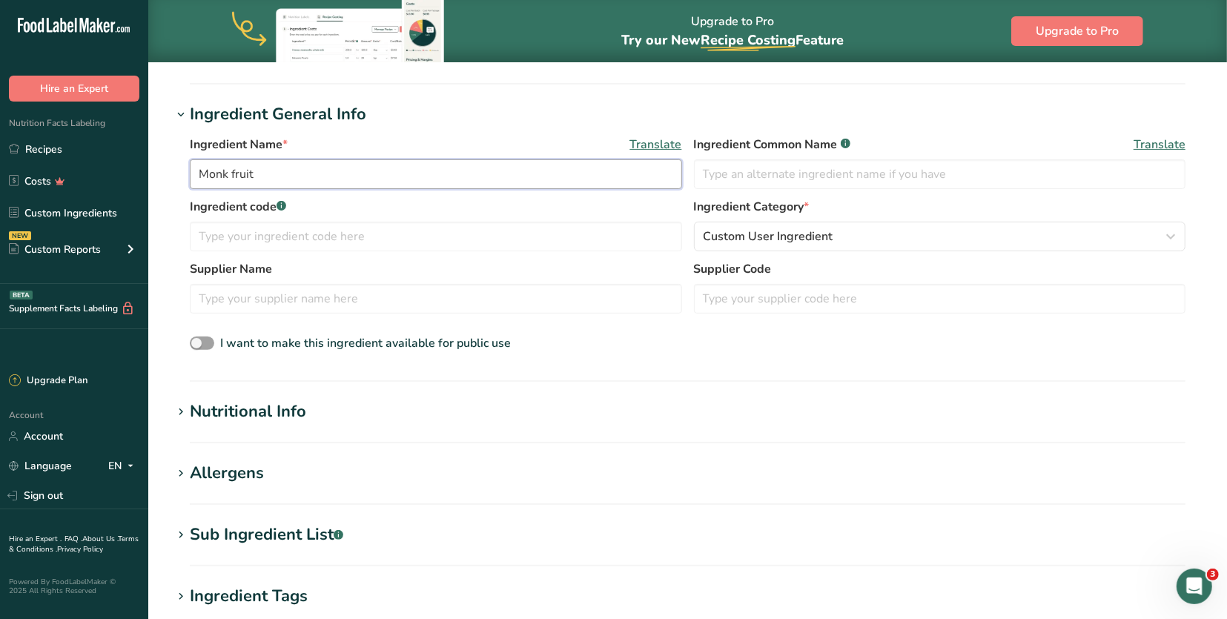
type input "Monk fruit"
click at [318, 534] on div "Sub Ingredient List .a-a{fill:#347362;}.b-a{fill:#fff;}" at bounding box center [266, 534] width 153 height 24
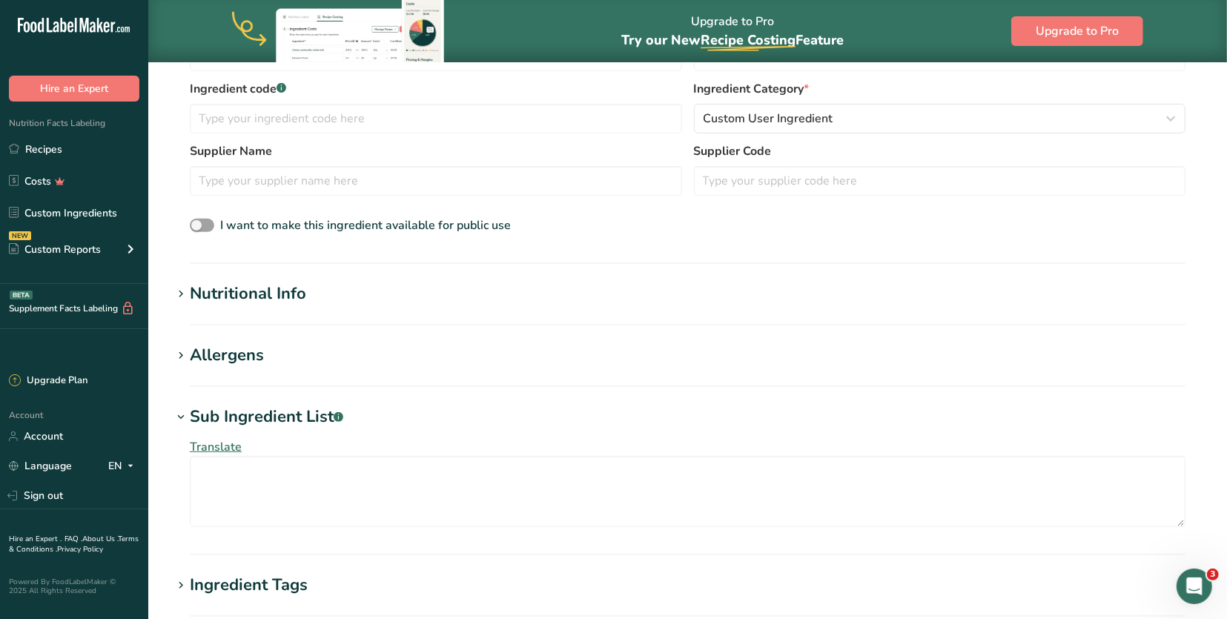
scroll to position [362, 0]
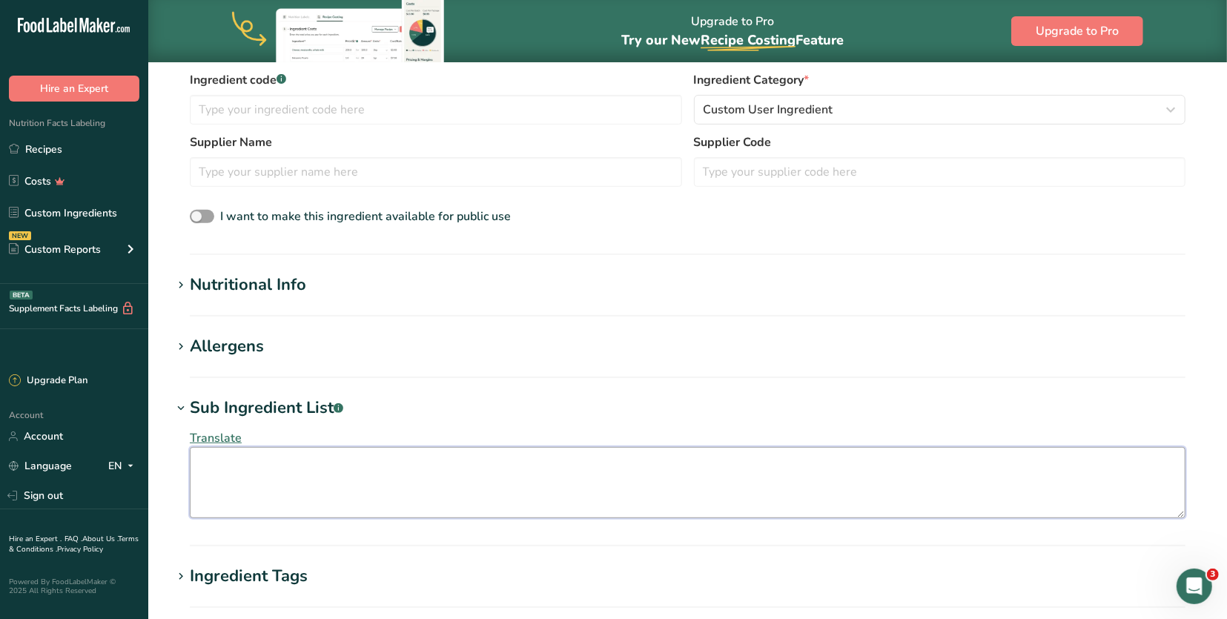
click at [317, 476] on textarea at bounding box center [687, 482] width 995 height 71
paste textarea "Eritritol, Fruta [PERSON_NAME] ([PERSON_NAME] Han [PERSON_NAME] Siraitia Grosve…"
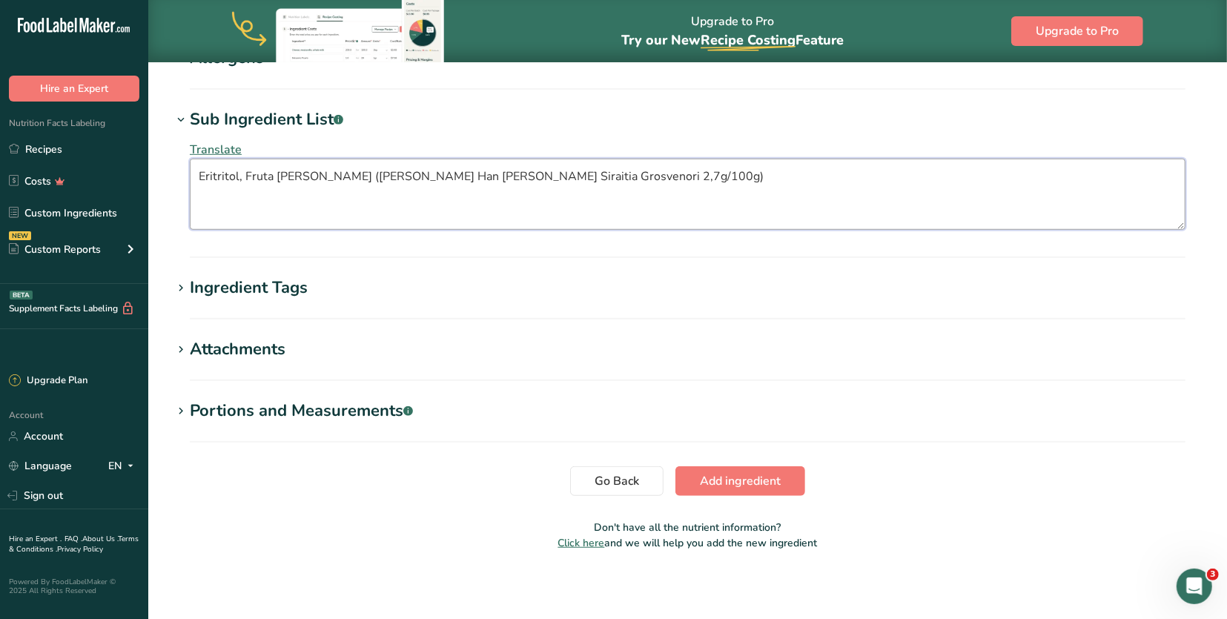
scroll to position [648, 0]
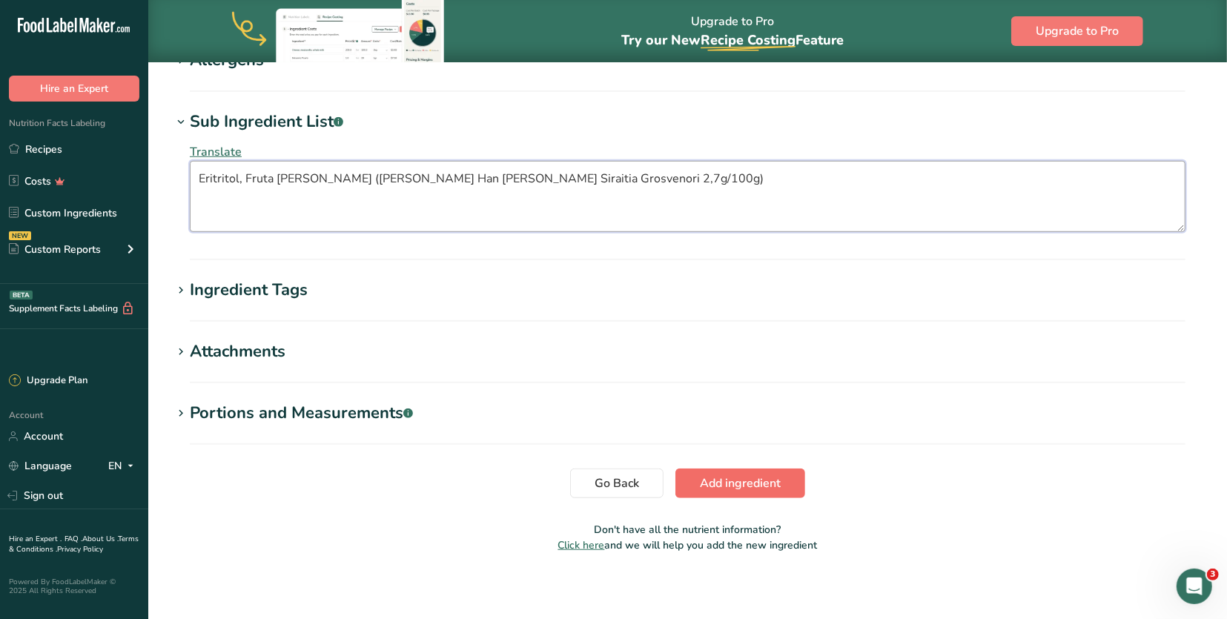
type textarea "Eritritol, Fruta [PERSON_NAME] ([PERSON_NAME] Han [PERSON_NAME] Siraitia Grosve…"
click at [744, 474] on span "Add ingredient" at bounding box center [740, 483] width 81 height 18
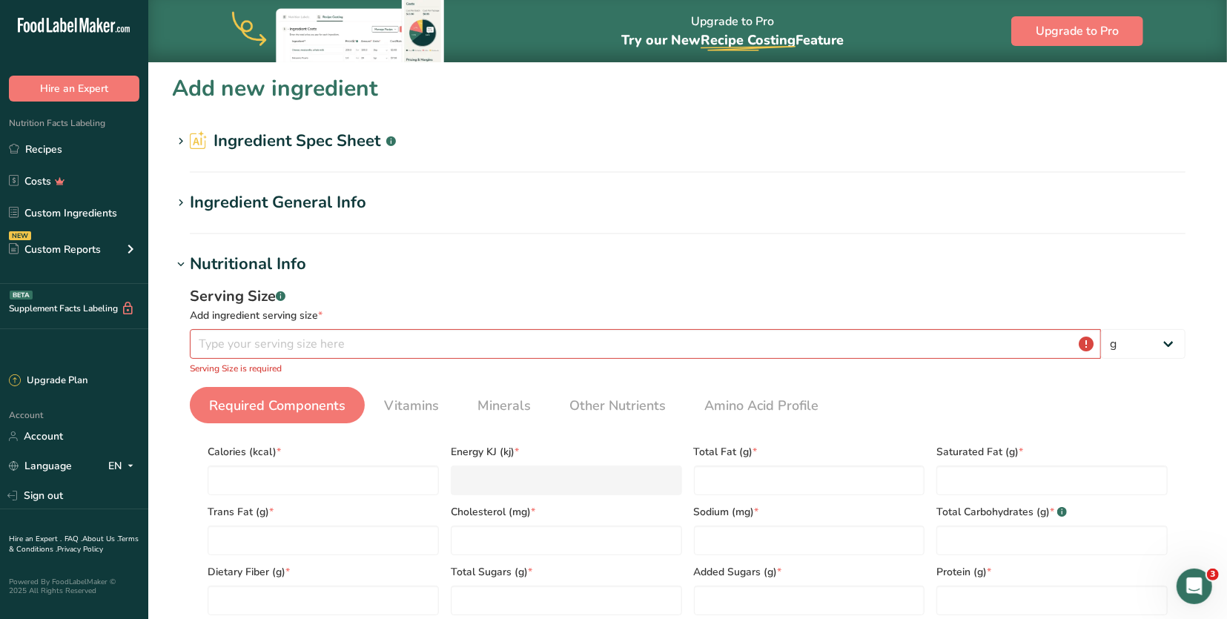
scroll to position [0, 0]
click at [248, 343] on input "number" at bounding box center [645, 344] width 911 height 30
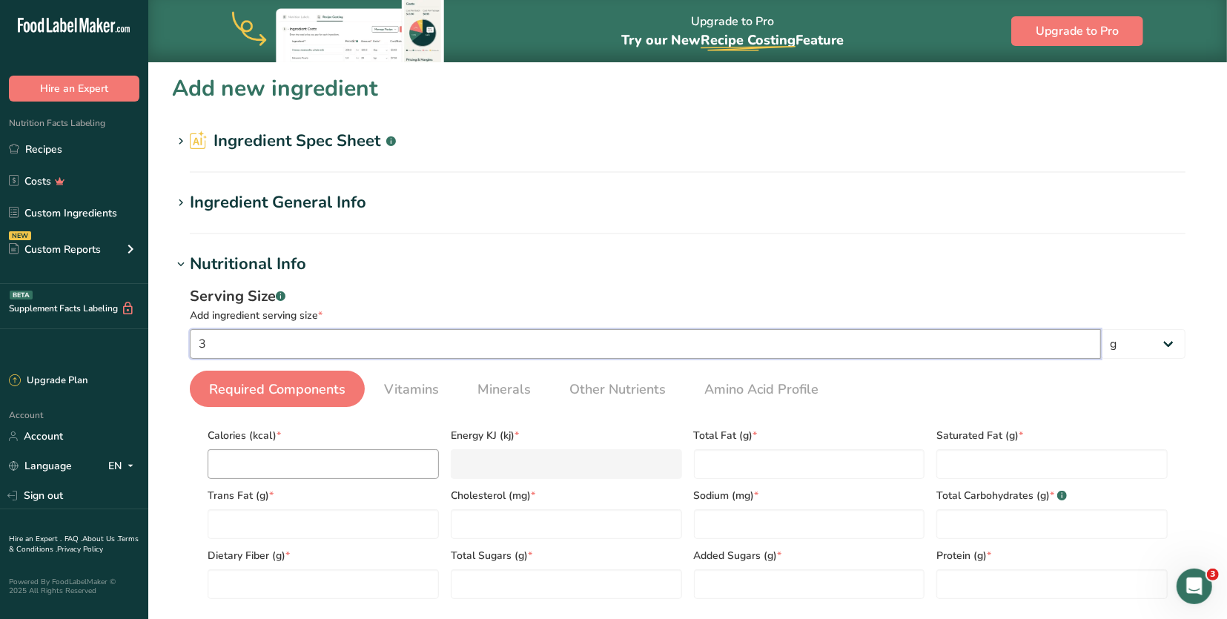
type input "3"
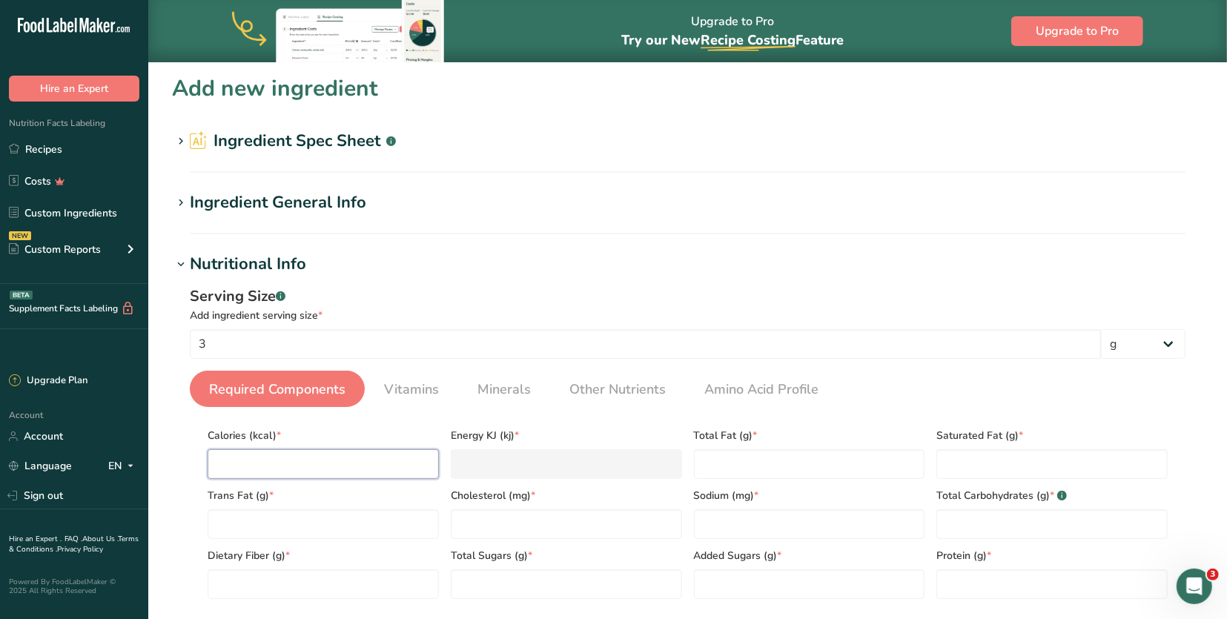
click at [359, 455] on input "number" at bounding box center [323, 464] width 231 height 30
type input "0"
type KJ "0"
type input "0"
click at [723, 462] on Fat "number" at bounding box center [809, 464] width 231 height 30
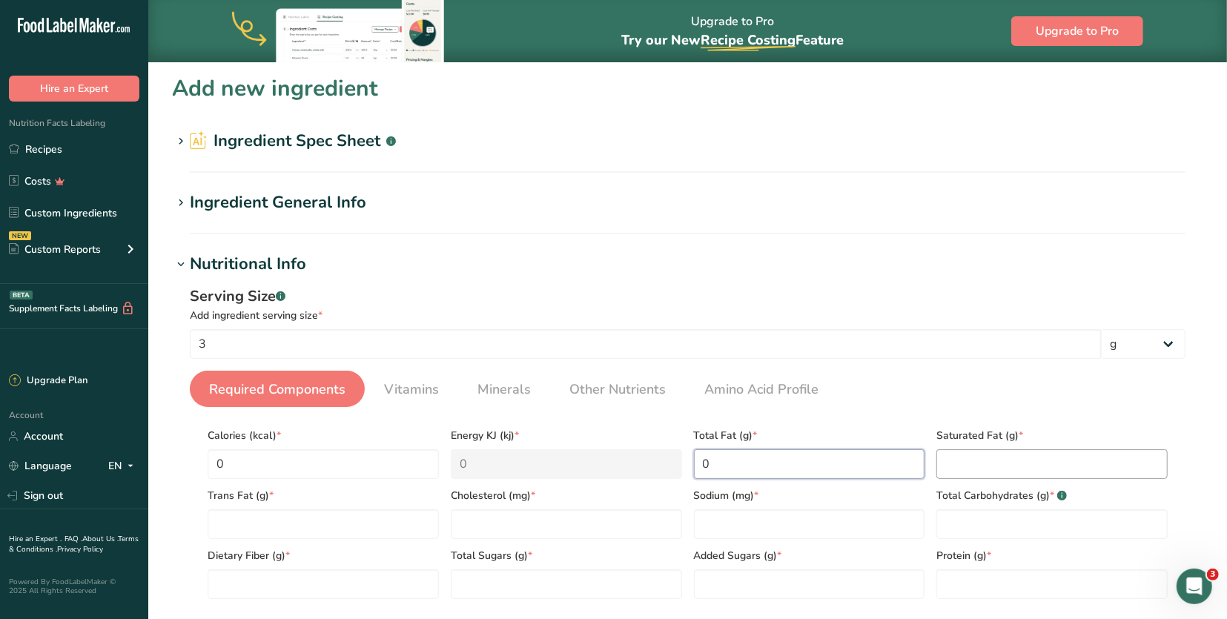
type Fat "0"
click at [977, 465] on Fat "number" at bounding box center [1051, 464] width 231 height 30
type Fat "0"
click at [977, 526] on Carbohydrates "number" at bounding box center [1051, 524] width 231 height 30
type Carbohydrates "0"
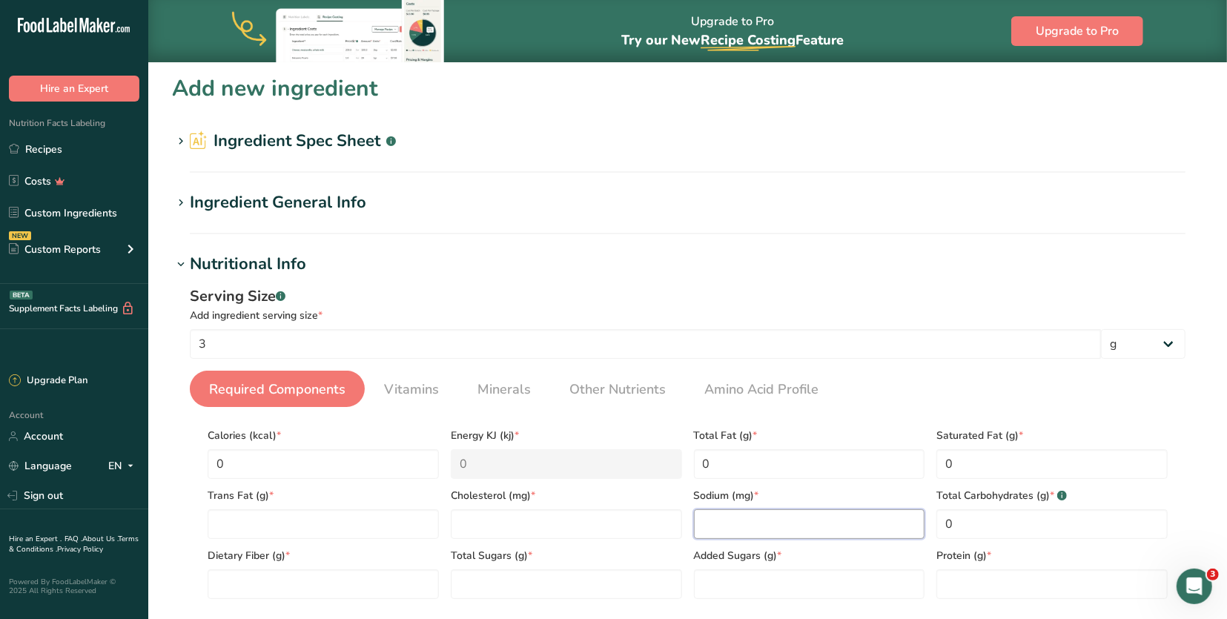
click at [853, 520] on input "number" at bounding box center [809, 524] width 231 height 30
type input "0"
click at [626, 575] on Sugars "number" at bounding box center [566, 584] width 231 height 30
type Sugars "0"
click at [592, 520] on input "number" at bounding box center [566, 524] width 231 height 30
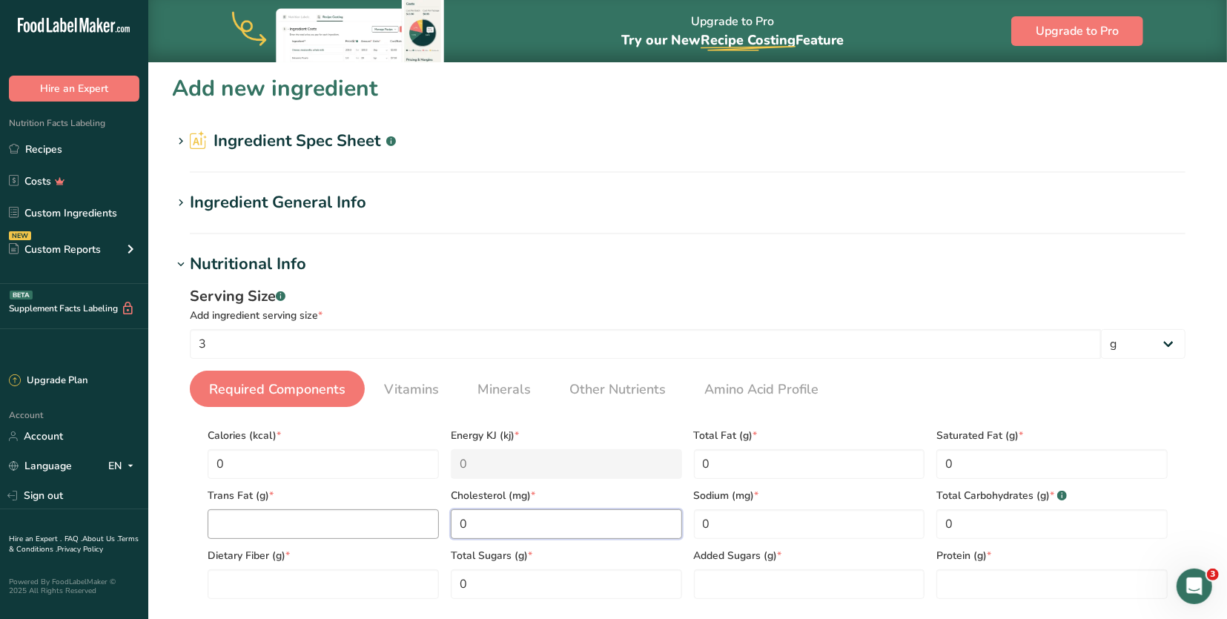
type input "0"
click at [391, 518] on Fat "number" at bounding box center [323, 524] width 231 height 30
type Fat "0"
click at [374, 594] on section "Calories (kcal) * 0 Energy KJ (kj) * 0 Total Fat (g) * 0 Saturated Fat (g) * 0 …" at bounding box center [687, 509] width 995 height 204
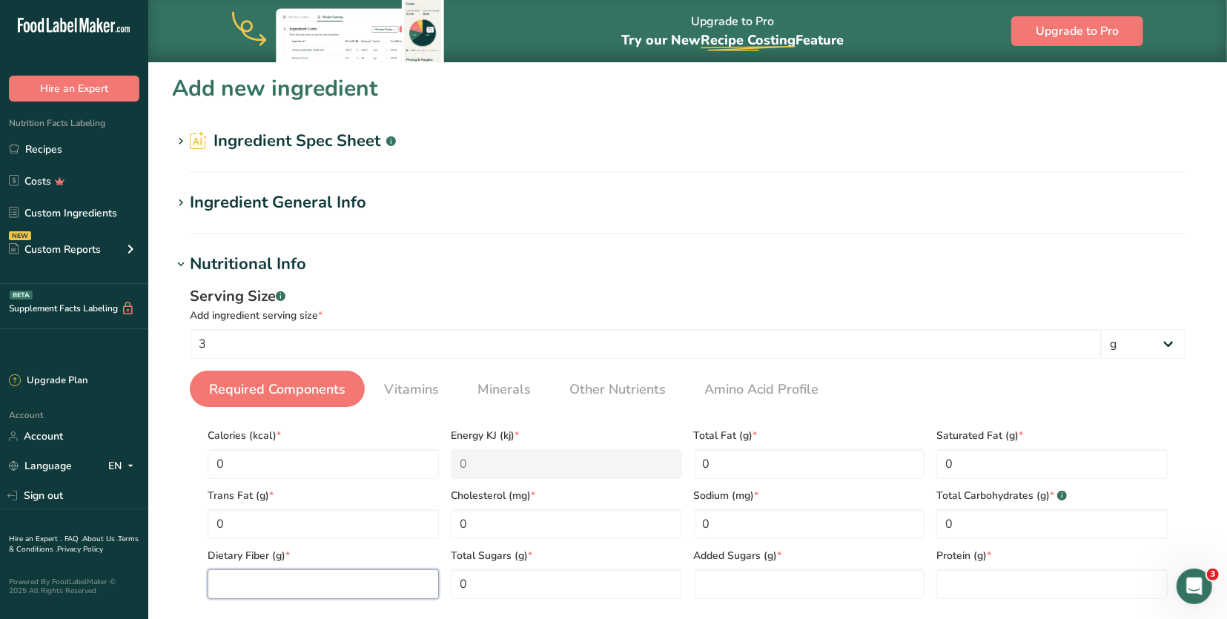
click at [381, 580] on Fiber "number" at bounding box center [323, 584] width 231 height 30
type Fiber "0"
click at [781, 575] on Sugars "number" at bounding box center [809, 584] width 231 height 30
type Sugars "0"
click at [979, 571] on input "number" at bounding box center [1051, 584] width 231 height 30
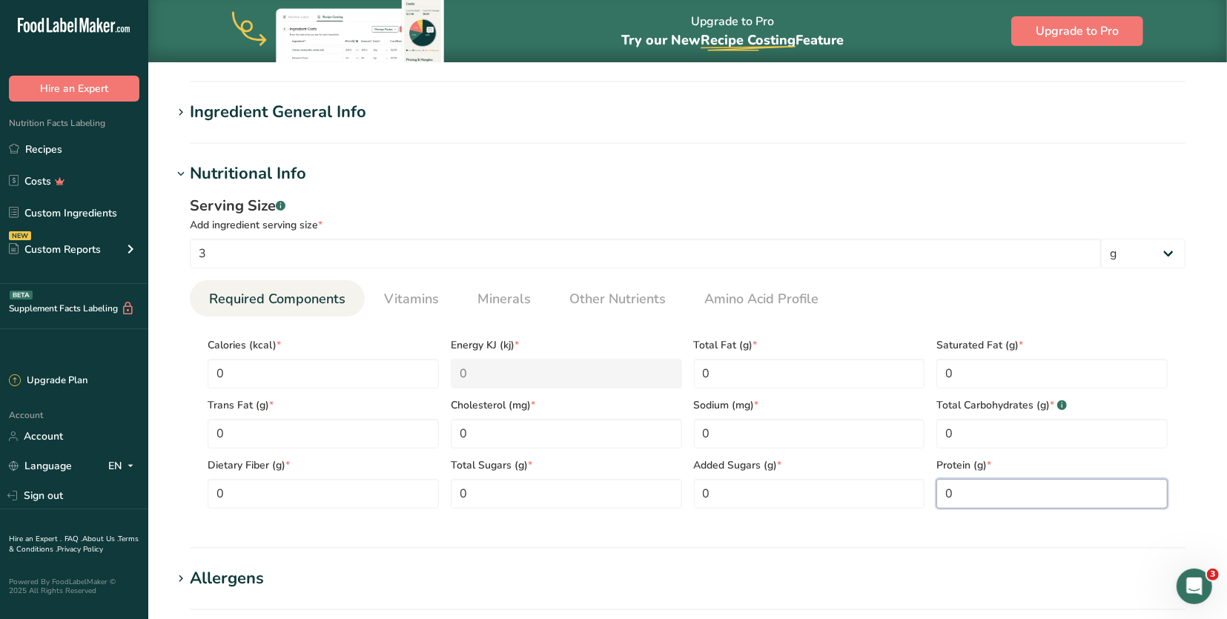
scroll to position [92, 0]
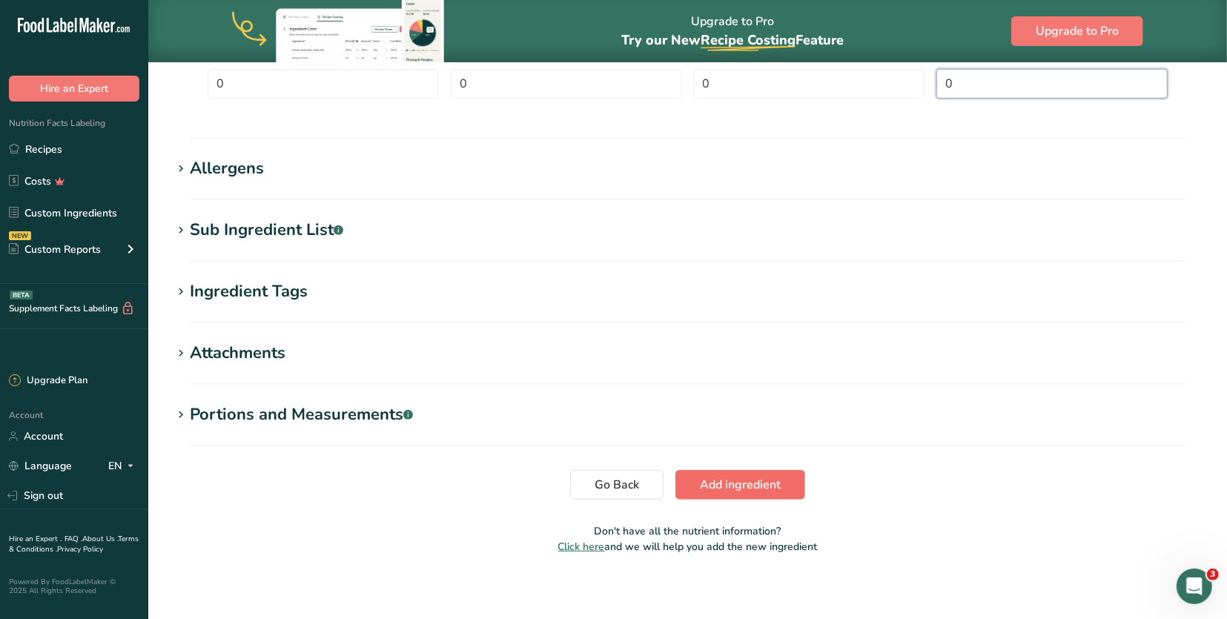
type input "0"
click at [733, 476] on span "Add ingredient" at bounding box center [740, 485] width 81 height 18
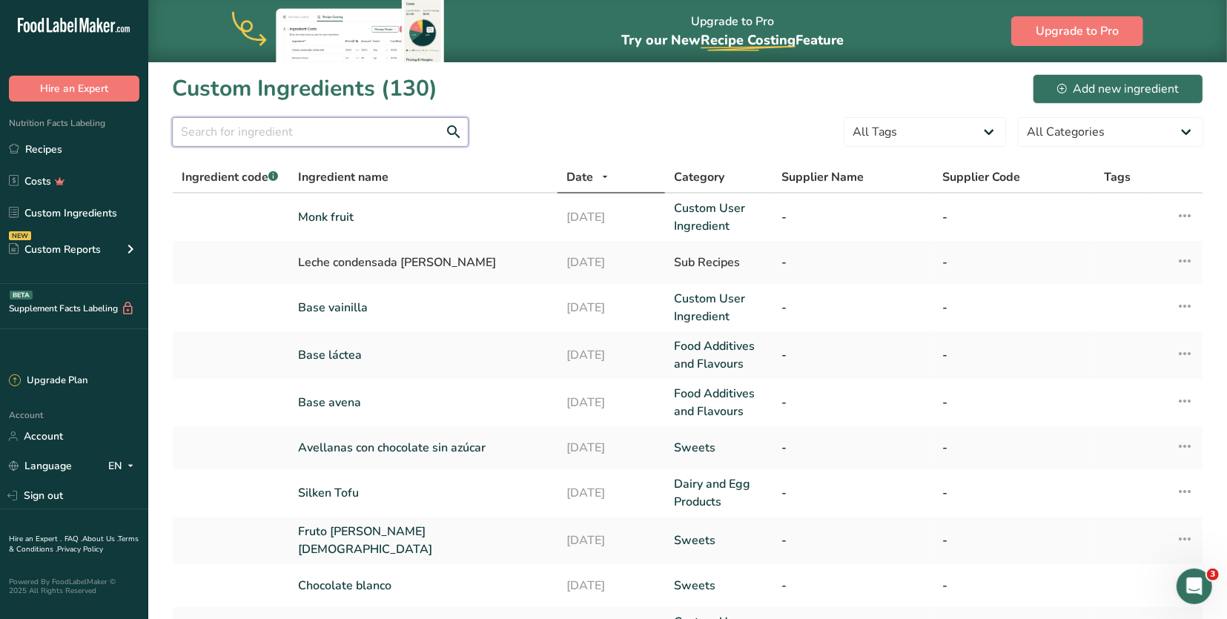
click at [264, 127] on input "text" at bounding box center [320, 132] width 296 height 30
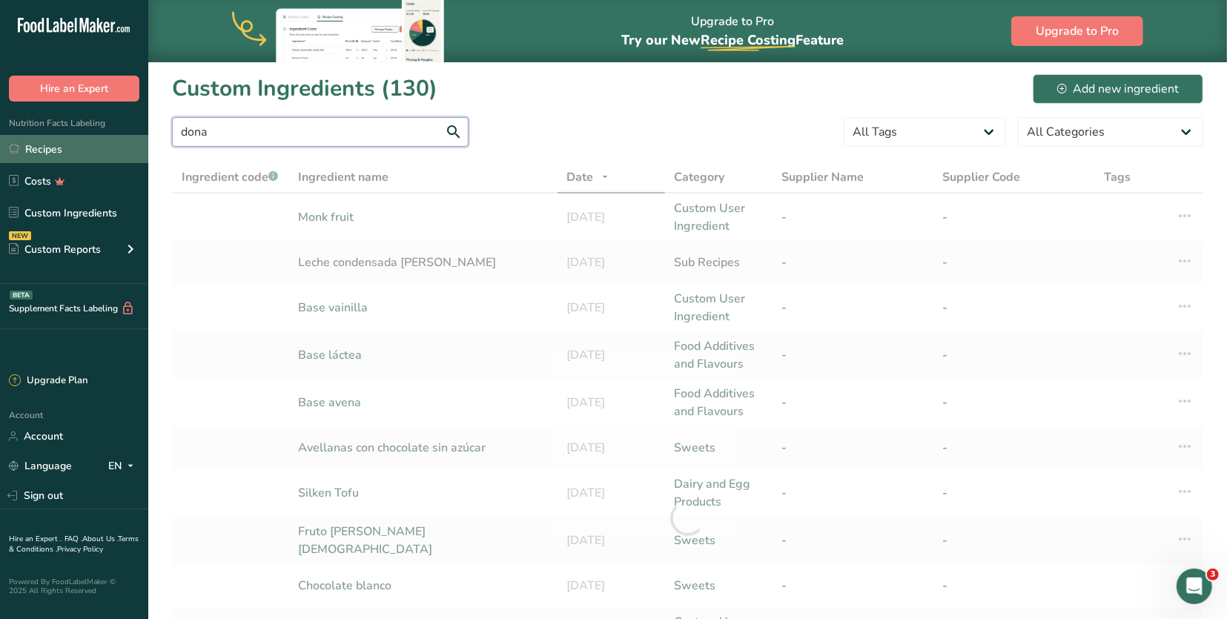
type input "dona"
click at [43, 153] on link "Recipes" at bounding box center [74, 149] width 148 height 28
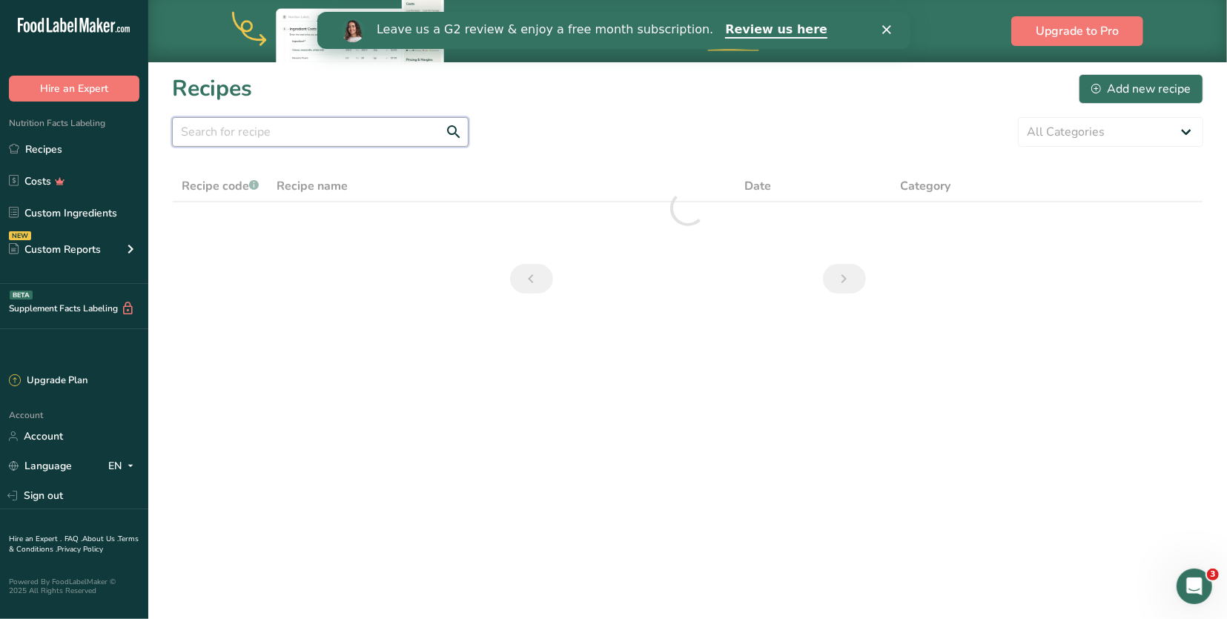
click at [211, 130] on input "text" at bounding box center [320, 132] width 296 height 30
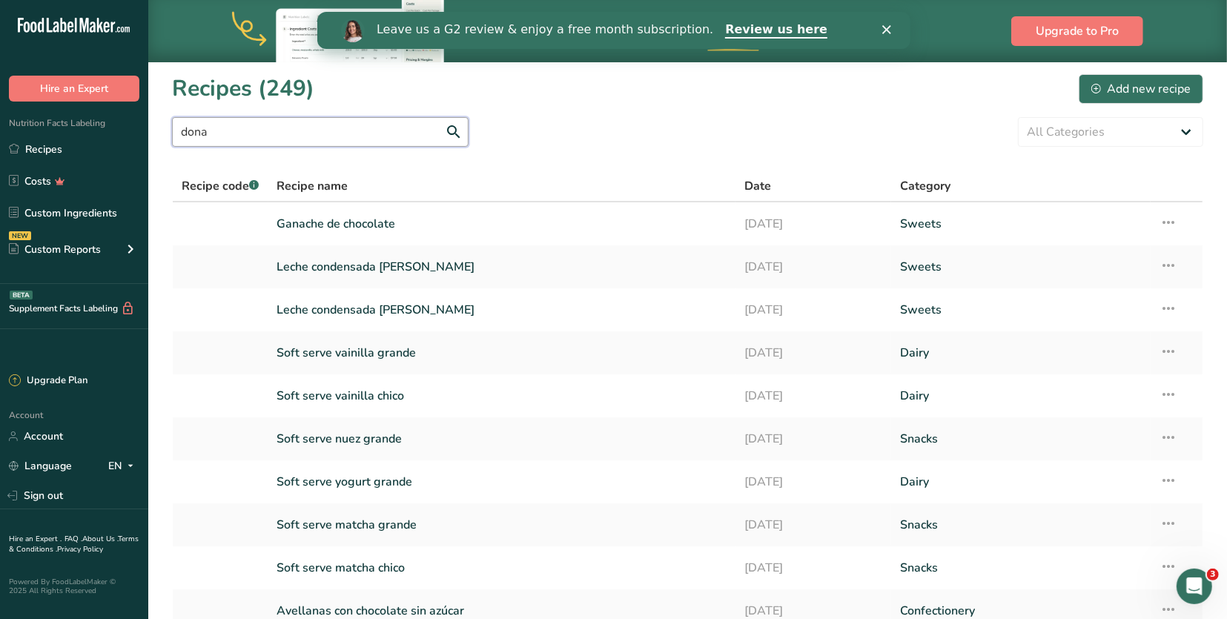
type input "dona"
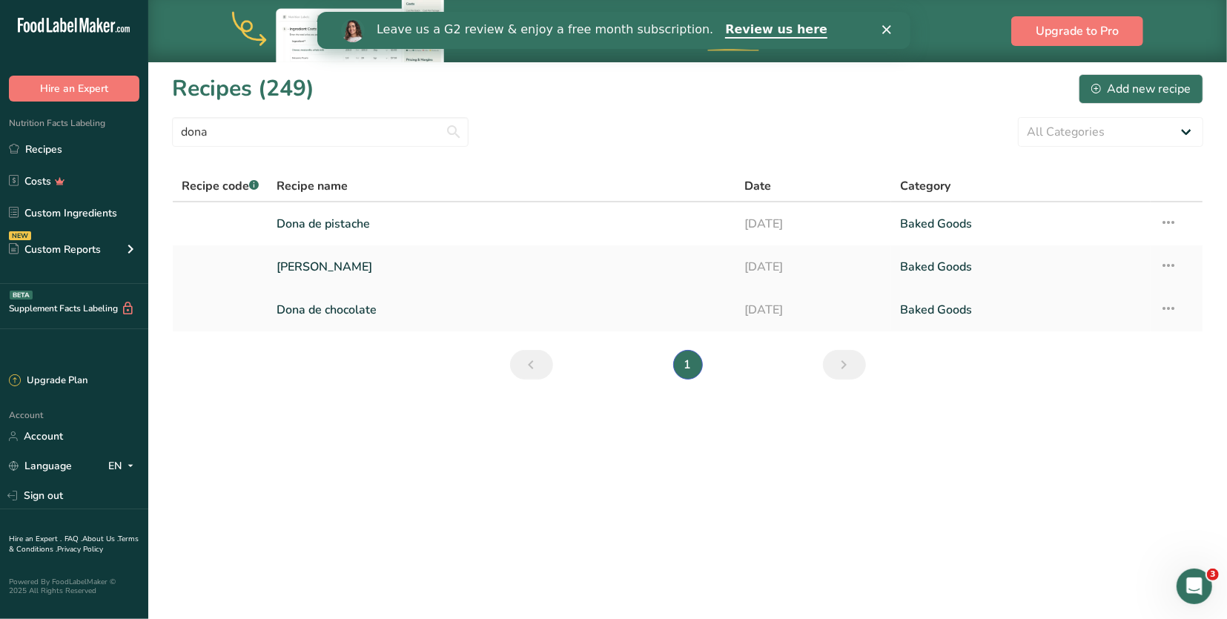
click at [356, 310] on link "Dona de chocolate" at bounding box center [501, 309] width 449 height 31
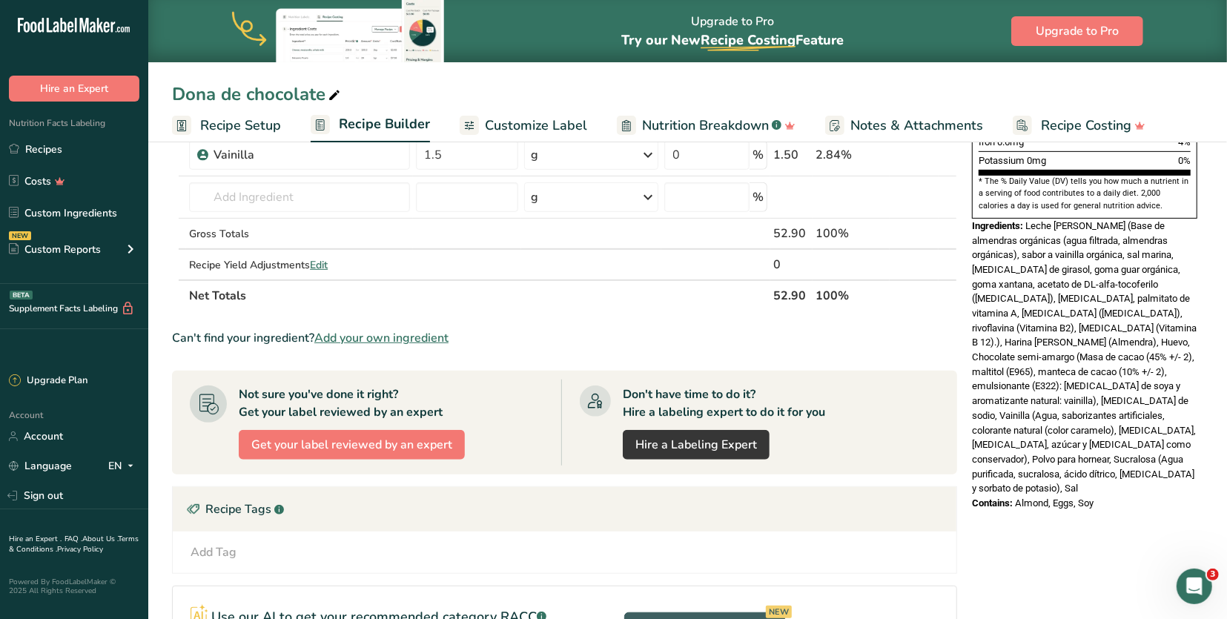
scroll to position [452, 0]
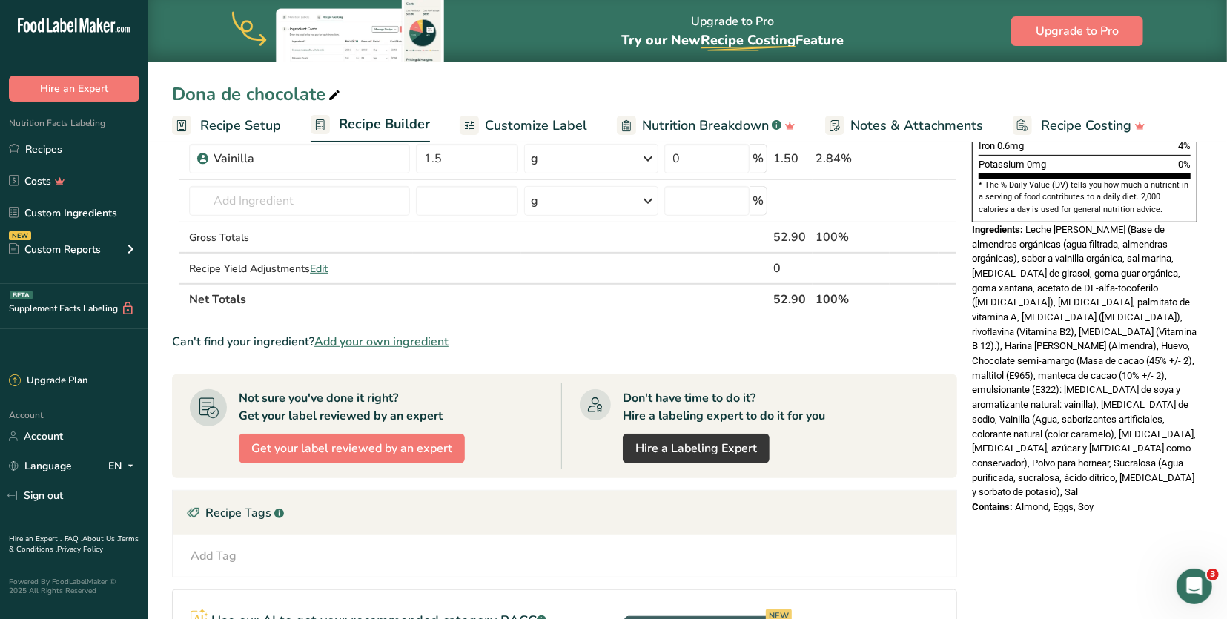
drag, startPoint x: 1045, startPoint y: 435, endPoint x: 1026, endPoint y: 179, distance: 257.1
click at [1026, 222] on div "Ingredients: Leche [PERSON_NAME] (Base de almendras orgánicas (agua filtrada, a…" at bounding box center [1084, 360] width 225 height 277
click at [73, 141] on link "Recipes" at bounding box center [74, 149] width 148 height 28
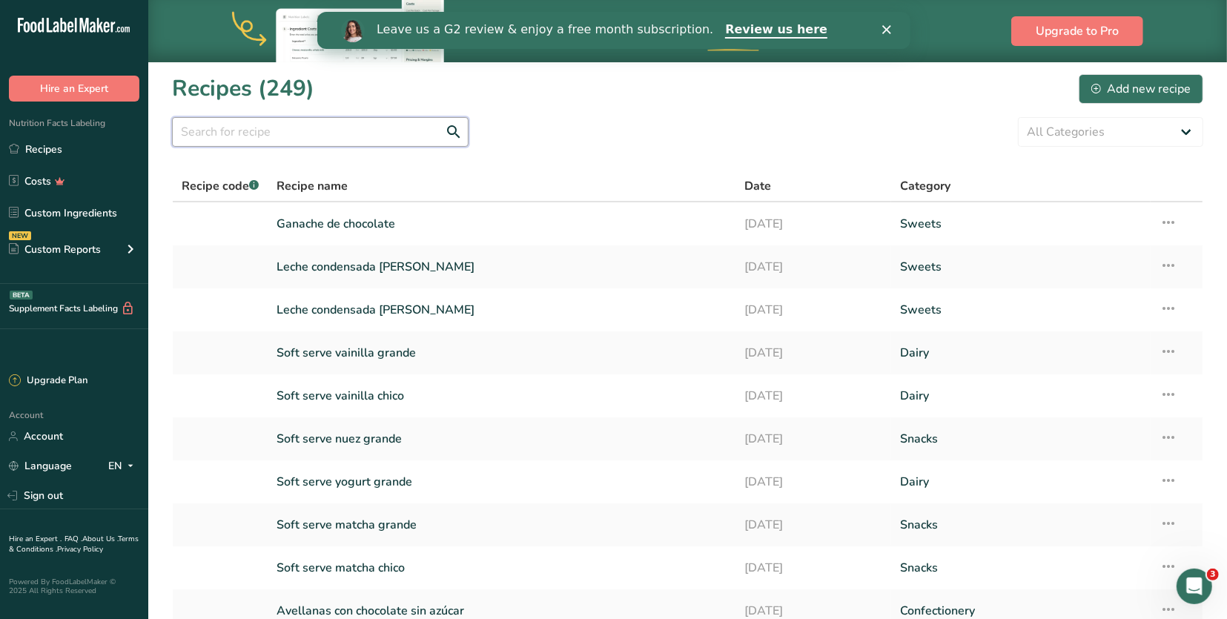
click at [370, 122] on input "text" at bounding box center [320, 132] width 296 height 30
type input "leche"
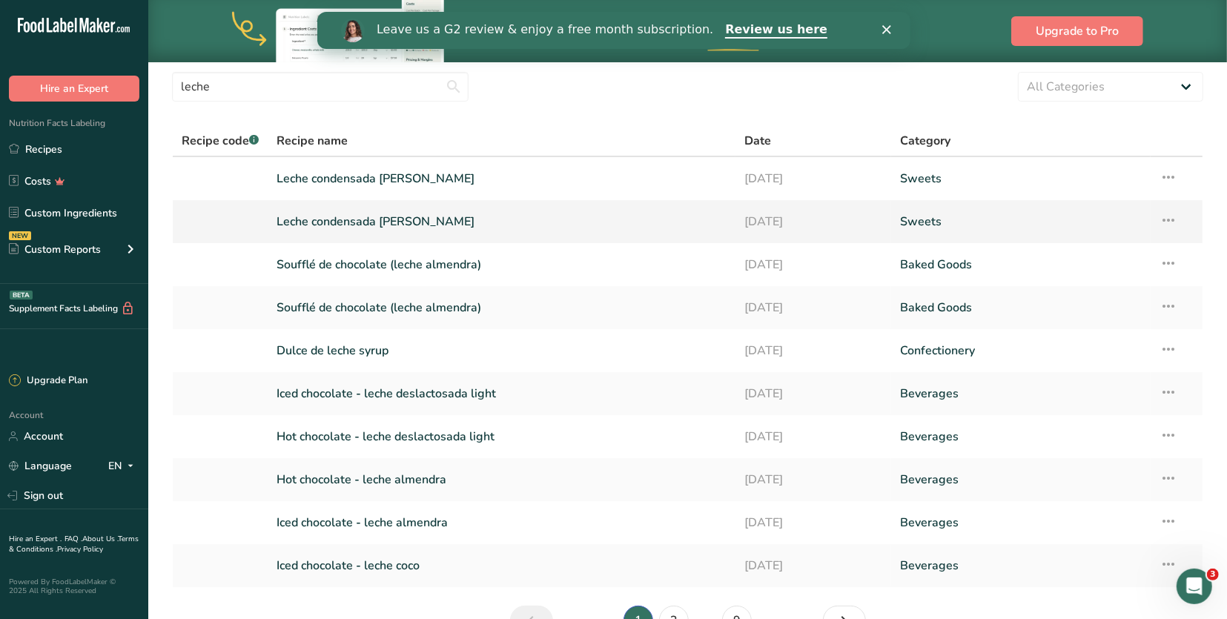
click at [428, 221] on link "Leche condensada [PERSON_NAME]" at bounding box center [501, 221] width 449 height 31
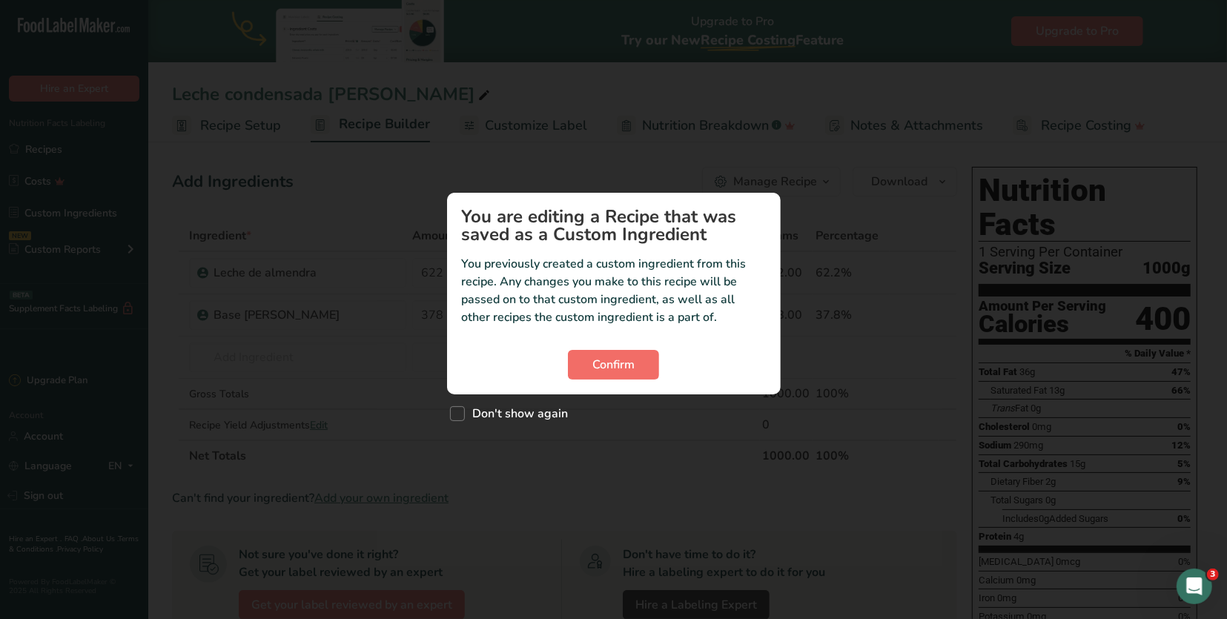
click at [638, 367] on button "Confirm" at bounding box center [613, 365] width 91 height 30
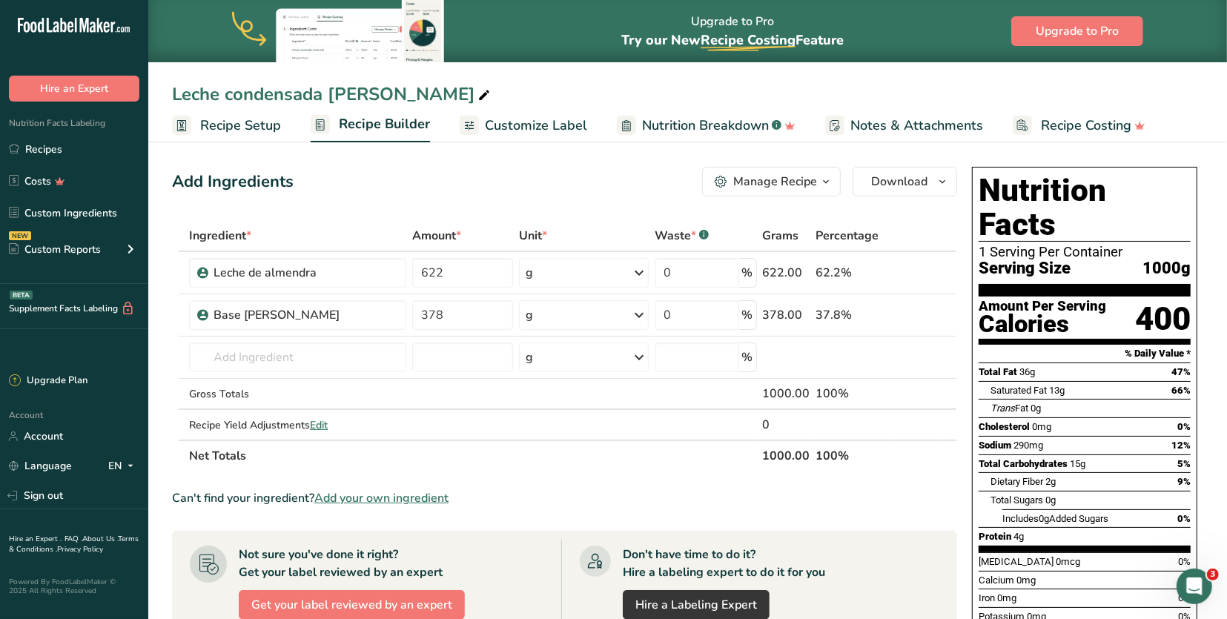
click at [477, 101] on icon at bounding box center [483, 95] width 13 height 21
click at [370, 94] on input "Leche condensada [PERSON_NAME]" at bounding box center [687, 94] width 1031 height 27
type input "PÉCANO Almond Cream"
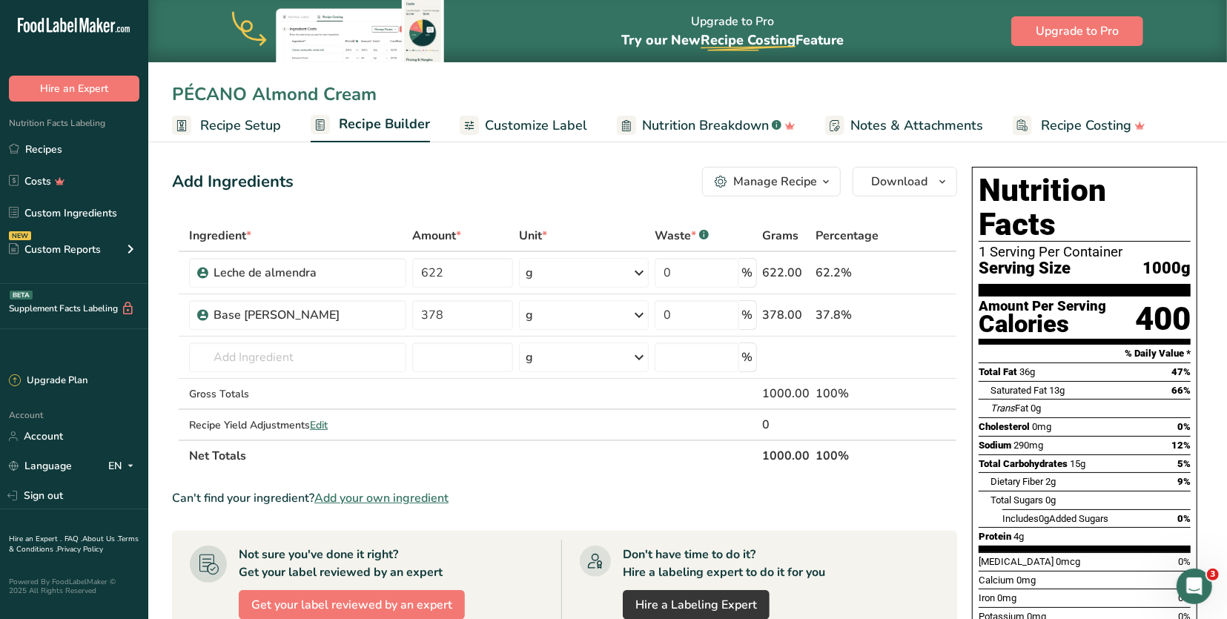
click at [930, 224] on th at bounding box center [913, 236] width 49 height 31
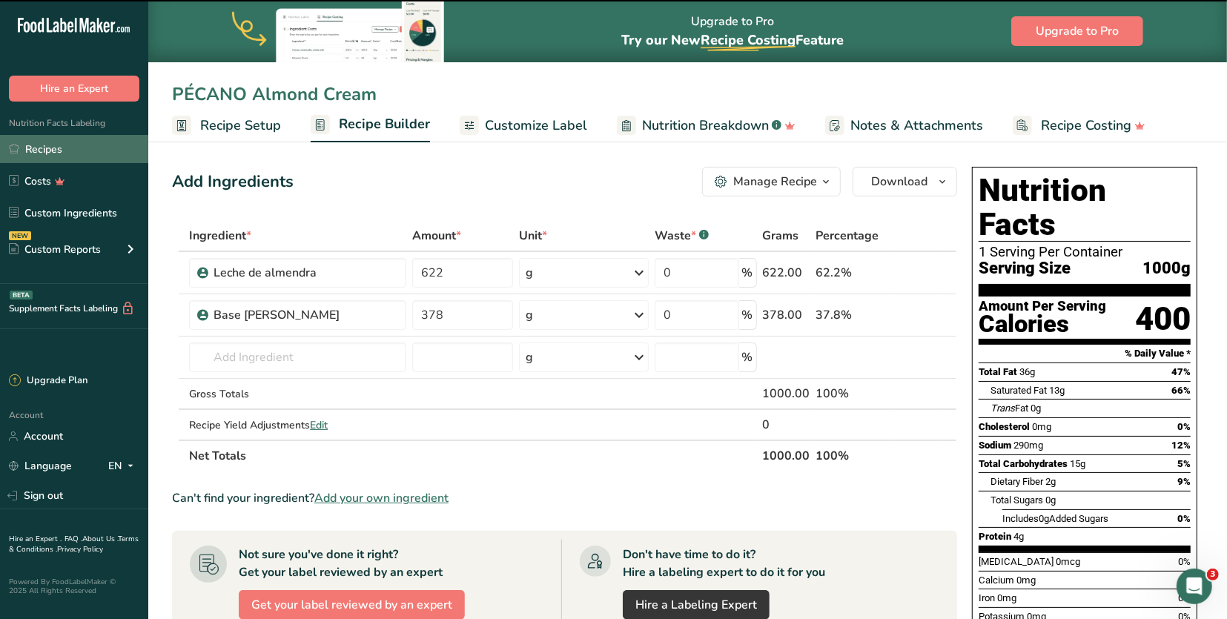
click at [70, 147] on div ".a-20{fill:#fff;} Hire an Expert Nutrition Facts Labeling Recipes Costs Custom …" at bounding box center [613, 490] width 1227 height 980
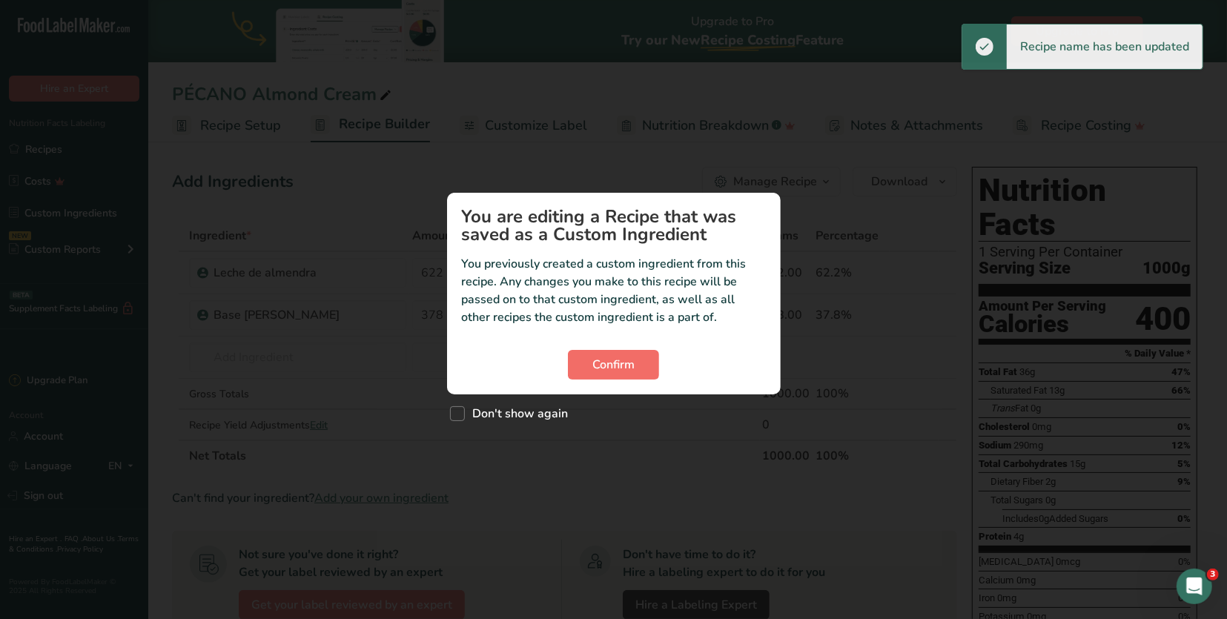
click at [611, 368] on span "Confirm" at bounding box center [613, 365] width 42 height 18
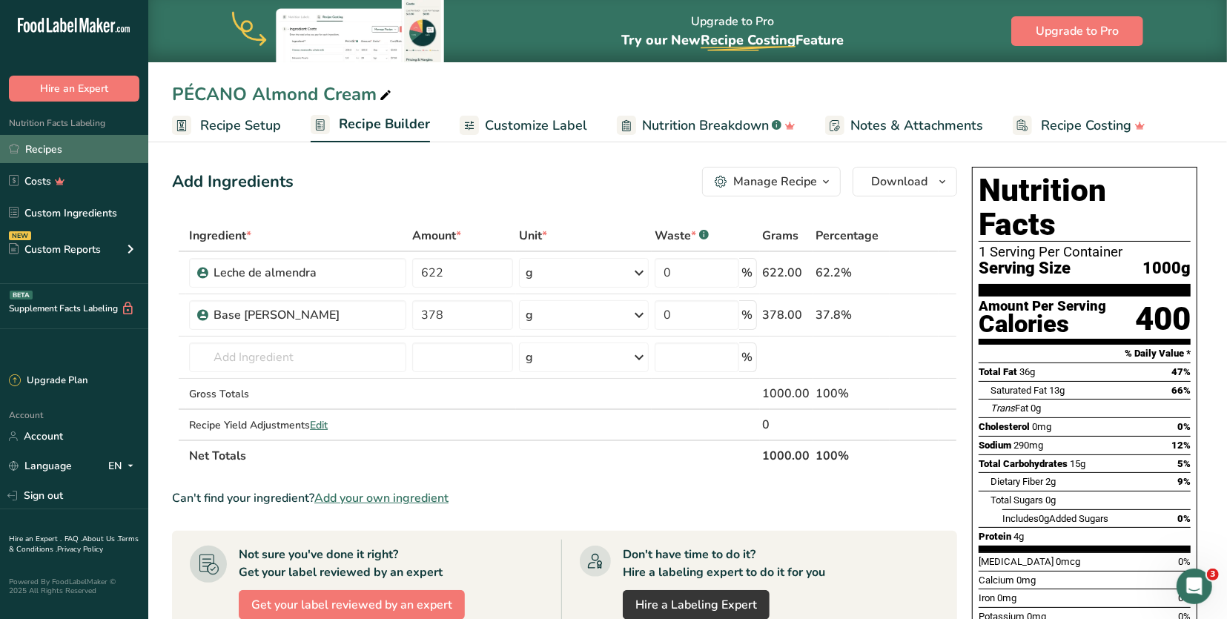
click at [115, 141] on link "Recipes" at bounding box center [74, 149] width 148 height 28
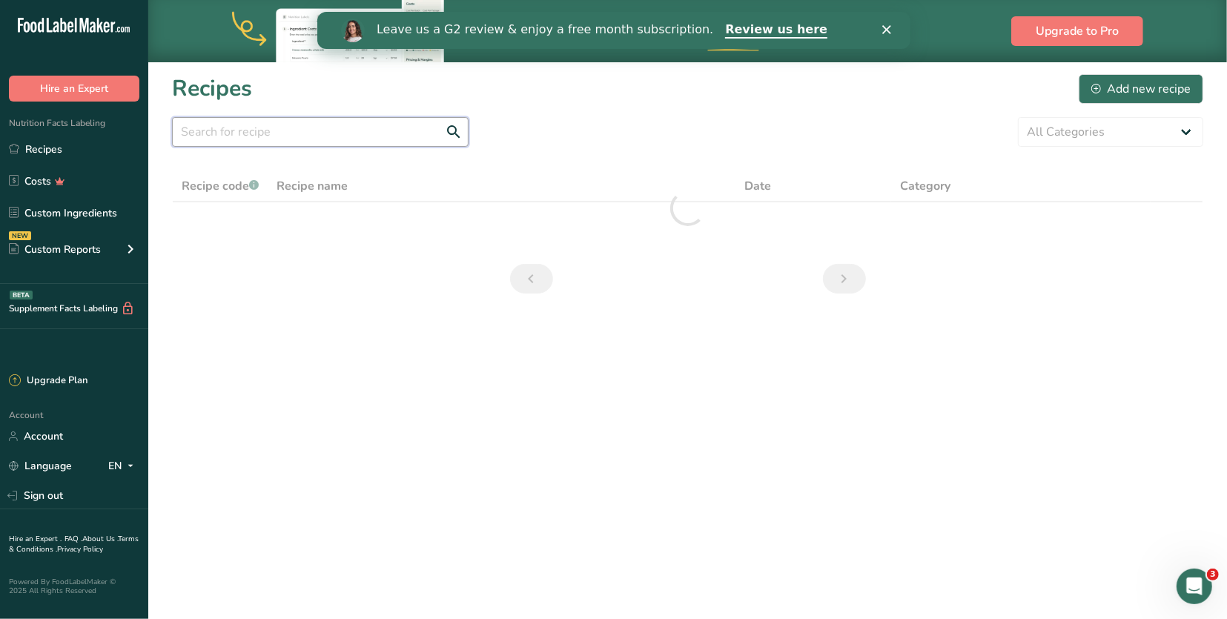
click at [291, 122] on input "text" at bounding box center [320, 132] width 296 height 30
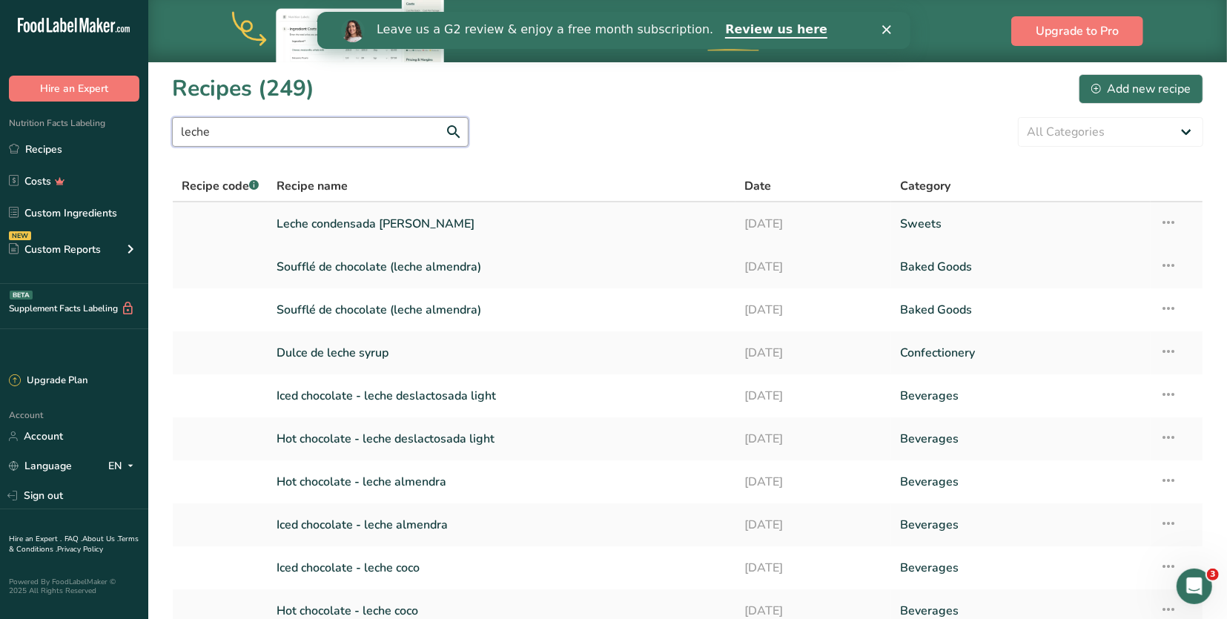
type input "leche"
click at [417, 218] on link "Leche condensada [PERSON_NAME]" at bounding box center [501, 223] width 449 height 31
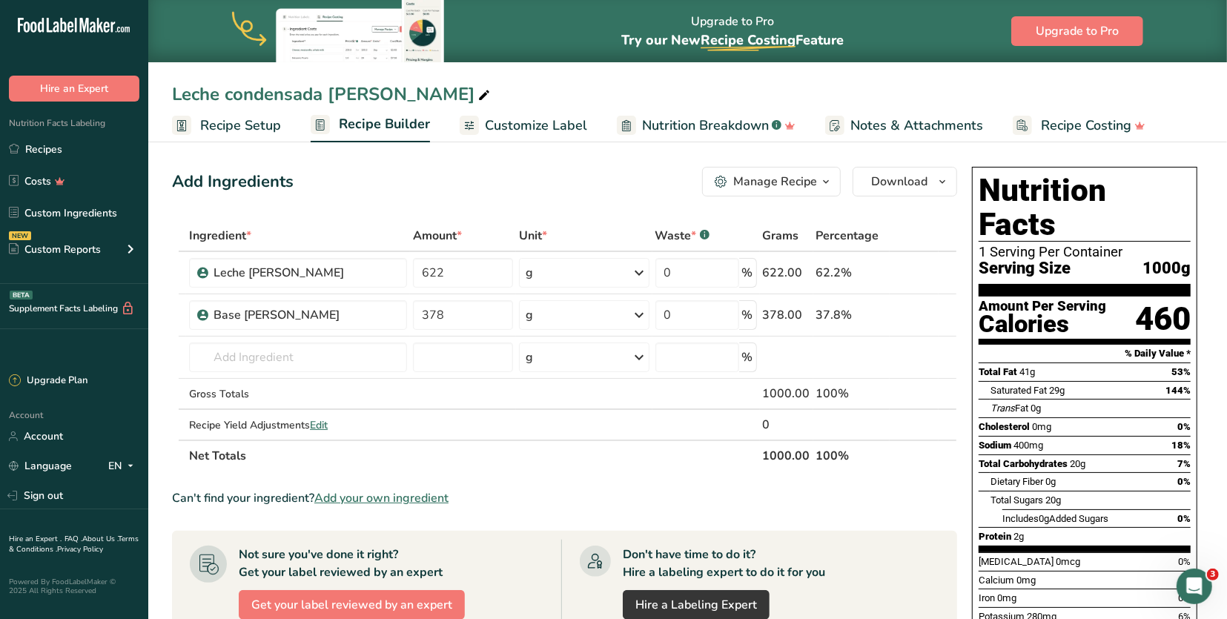
click at [477, 96] on icon at bounding box center [483, 95] width 13 height 21
click at [368, 95] on input "Leche condensada [PERSON_NAME]" at bounding box center [687, 94] width 1031 height 27
click at [308, 88] on input "PÉCANO Almond Cream" at bounding box center [687, 94] width 1031 height 27
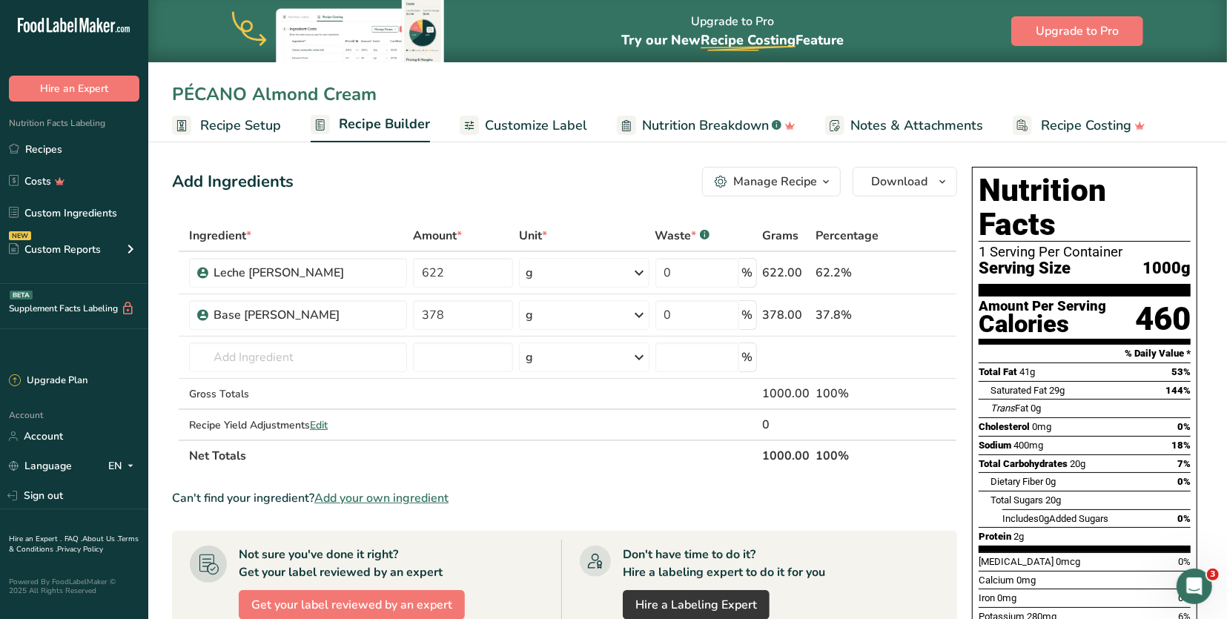
click at [308, 88] on input "PÉCANO Almond Cream" at bounding box center [687, 94] width 1031 height 27
type input "PÉCANO Coconut Cream"
click at [506, 161] on div "Add Ingredients Manage Recipe Delete Recipe Duplicate Recipe Scale Recipe Save …" at bounding box center [569, 558] width 794 height 795
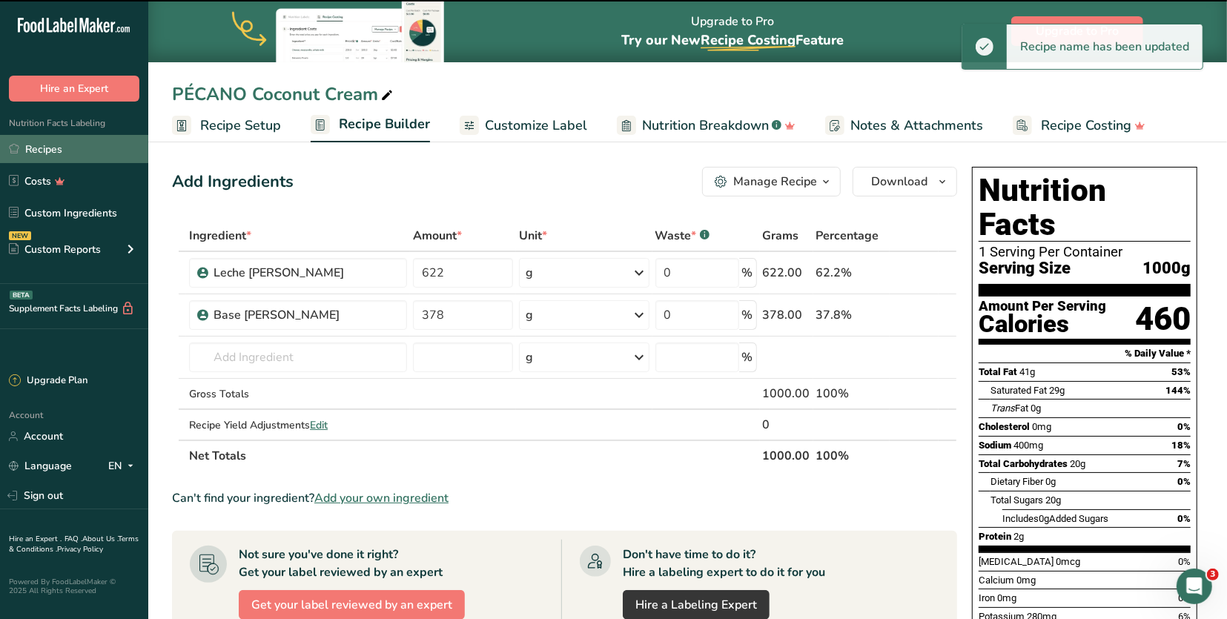
click at [81, 147] on link "Recipes" at bounding box center [74, 149] width 148 height 28
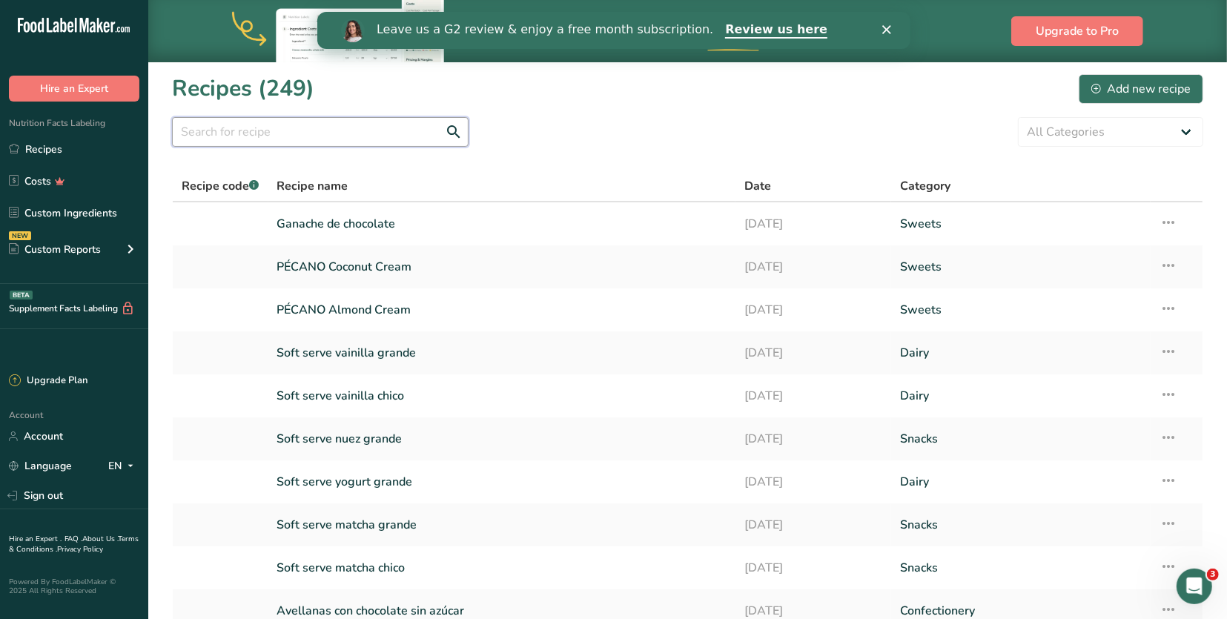
click at [346, 130] on input "text" at bounding box center [320, 132] width 296 height 30
type input "ñ"
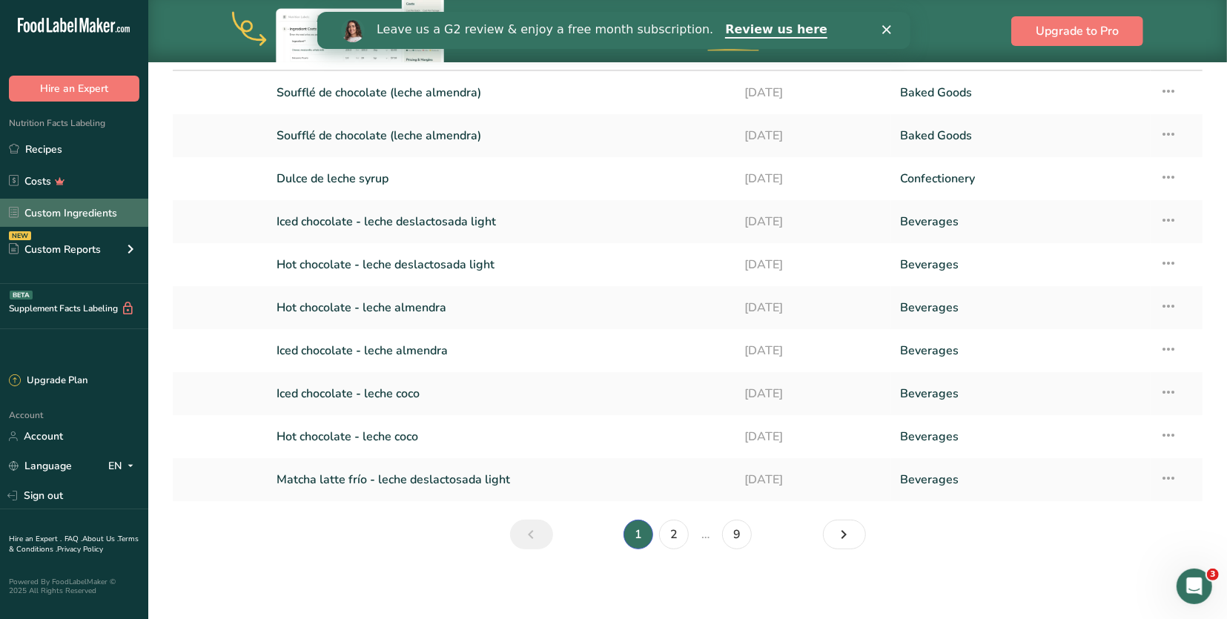
type input "leche"
click at [119, 205] on link "Custom Ingredients" at bounding box center [74, 213] width 148 height 28
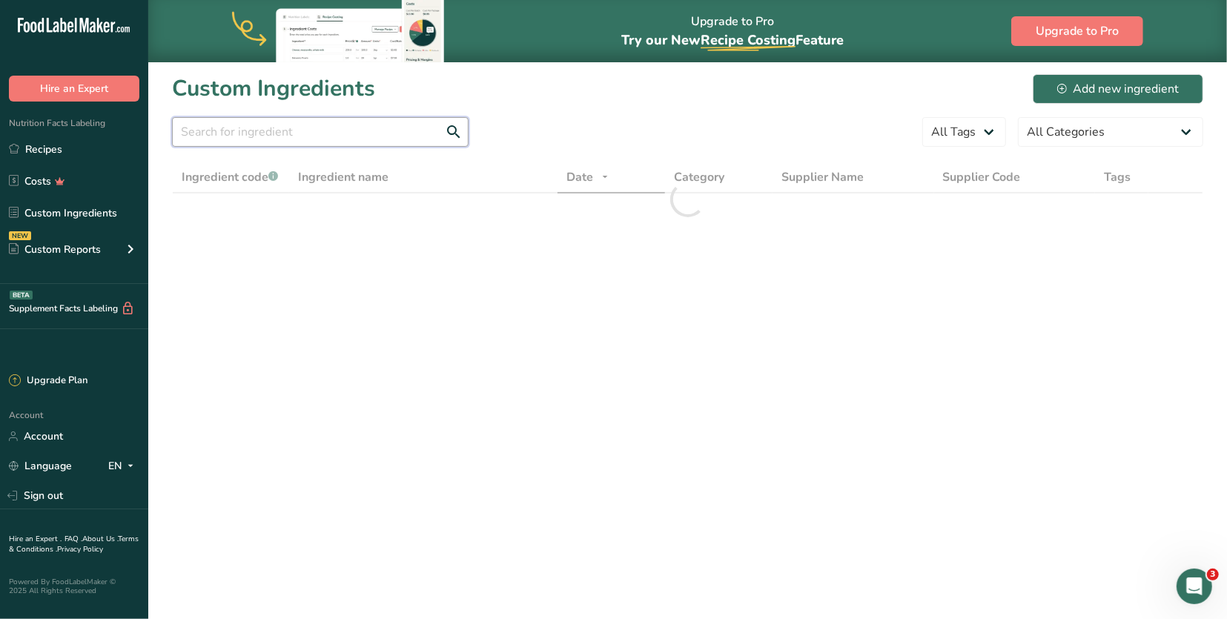
click at [412, 135] on input "text" at bounding box center [320, 132] width 296 height 30
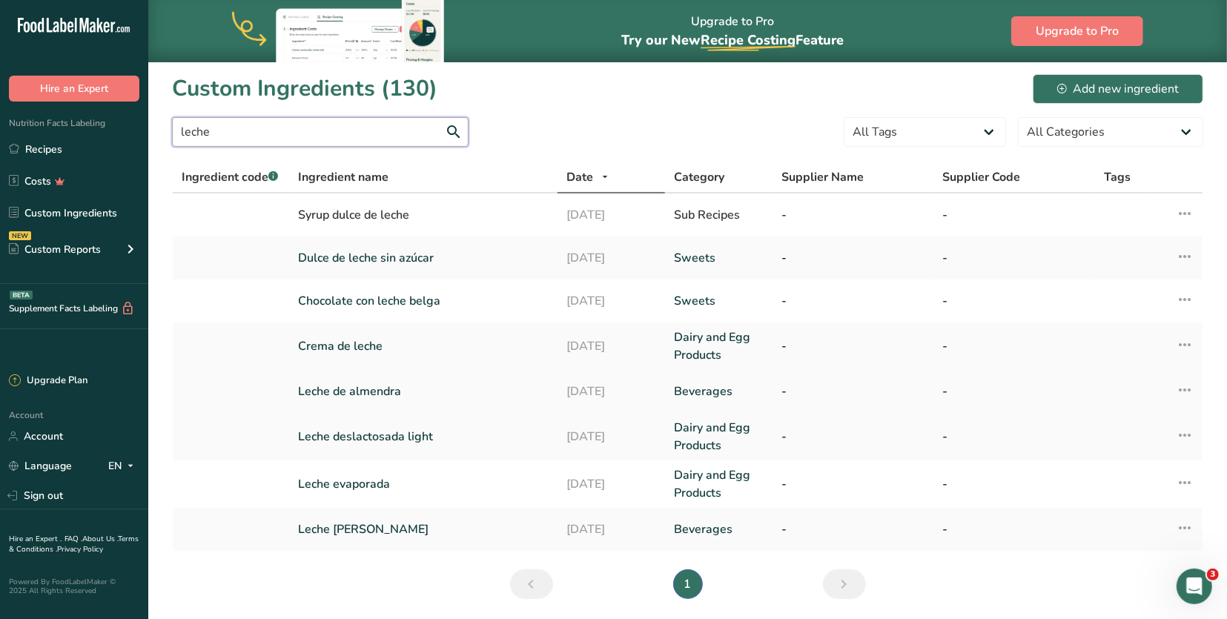
type input "leche"
click at [368, 393] on link "Leche de almendra" at bounding box center [423, 391] width 250 height 18
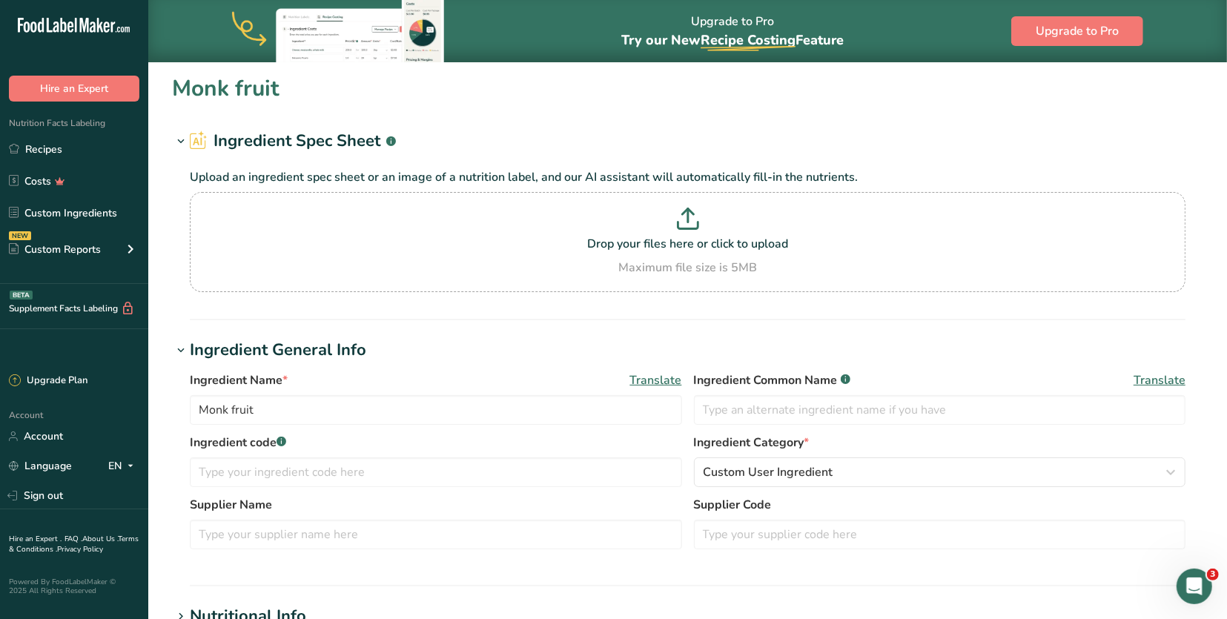
type input "Leche de almendra"
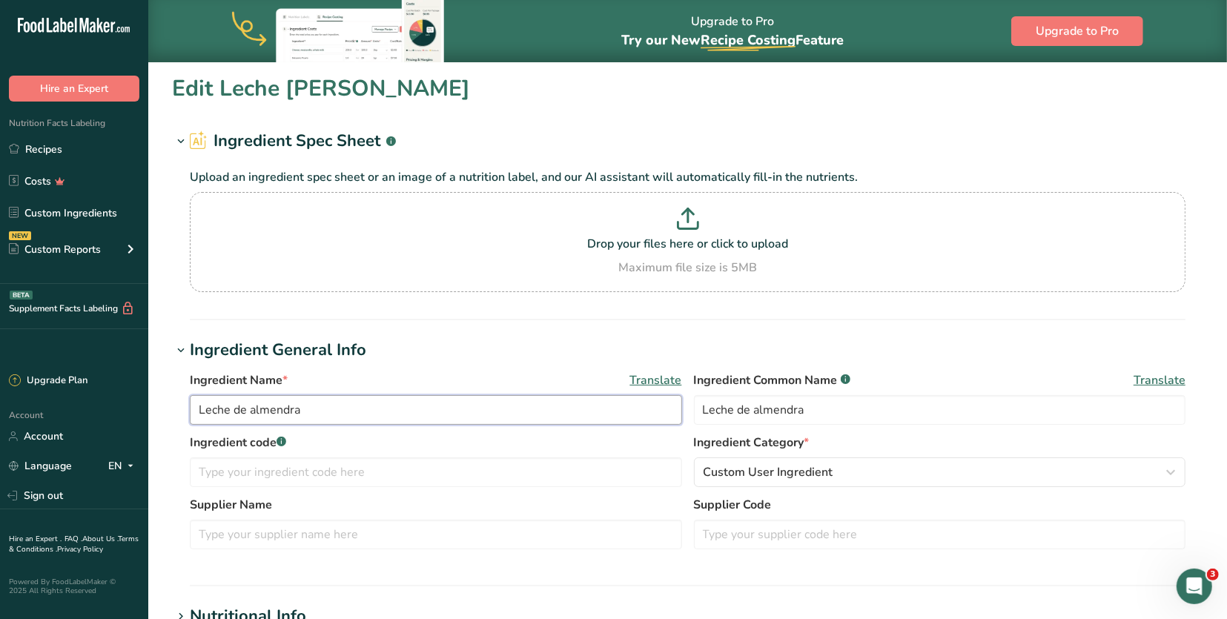
drag, startPoint x: 228, startPoint y: 408, endPoint x: 167, endPoint y: 408, distance: 61.5
click at [167, 408] on section "Edit Leche [PERSON_NAME] Ingredient Spec Sheet .a-a{fill:#347362;}.b-a{fill:#ff…" at bounding box center [687, 573] width 1078 height 1027
type input "Bebida [PERSON_NAME]"
click at [520, 114] on section "Edit Bebida [PERSON_NAME] Ingredient Spec Sheet .a-a{fill:#347362;}.b-a{fill:#f…" at bounding box center [687, 573] width 1078 height 1027
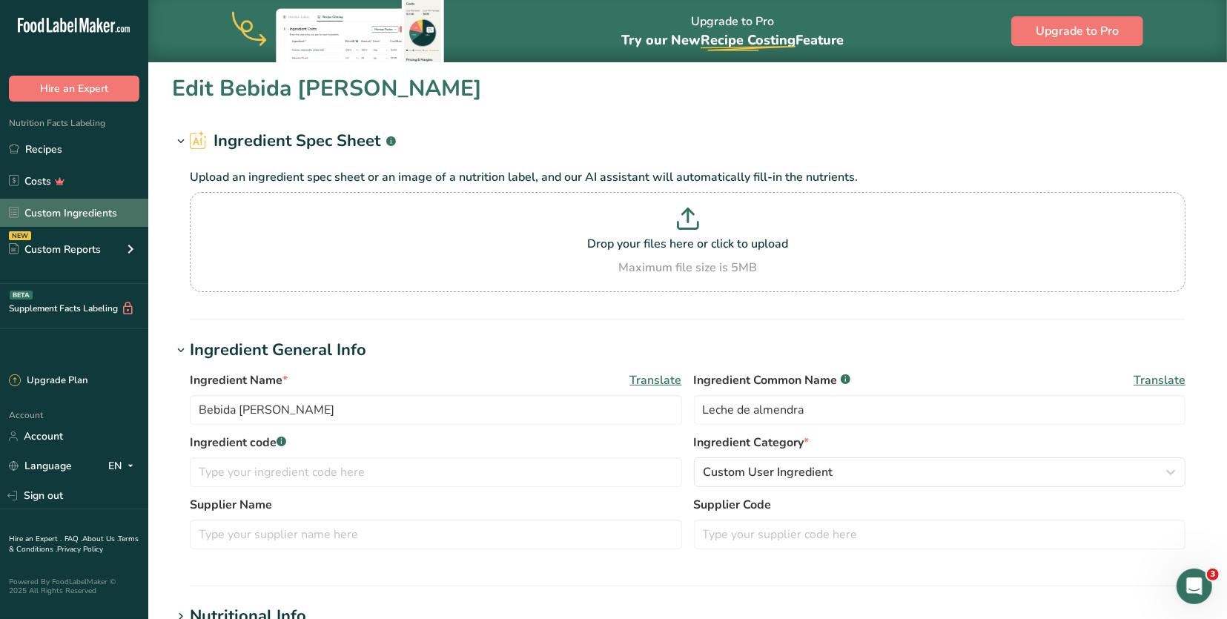
click at [91, 210] on link "Custom Ingredients" at bounding box center [74, 213] width 148 height 28
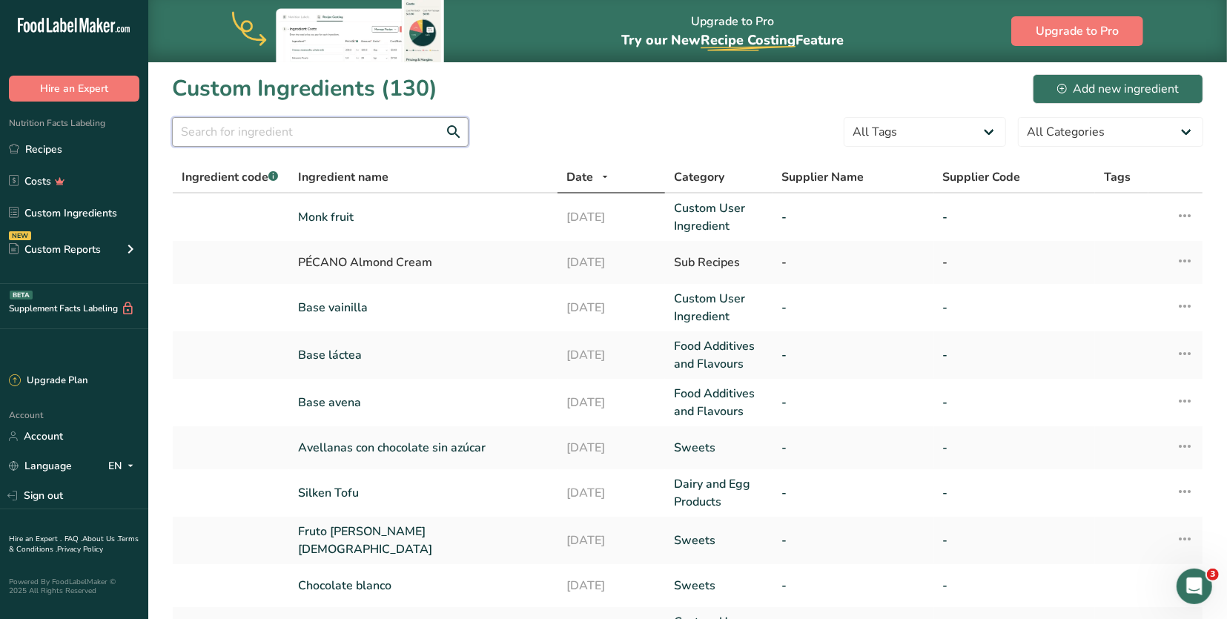
click at [304, 139] on input "text" at bounding box center [320, 132] width 296 height 30
type input "coco"
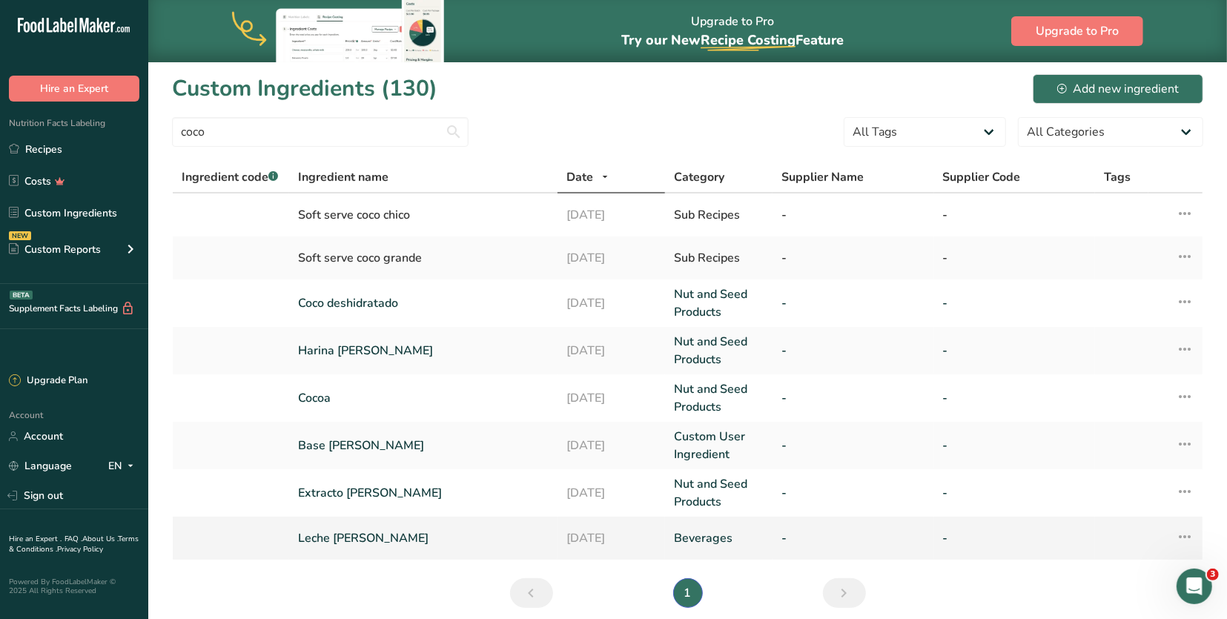
click at [371, 529] on link "Leche [PERSON_NAME]" at bounding box center [423, 538] width 250 height 18
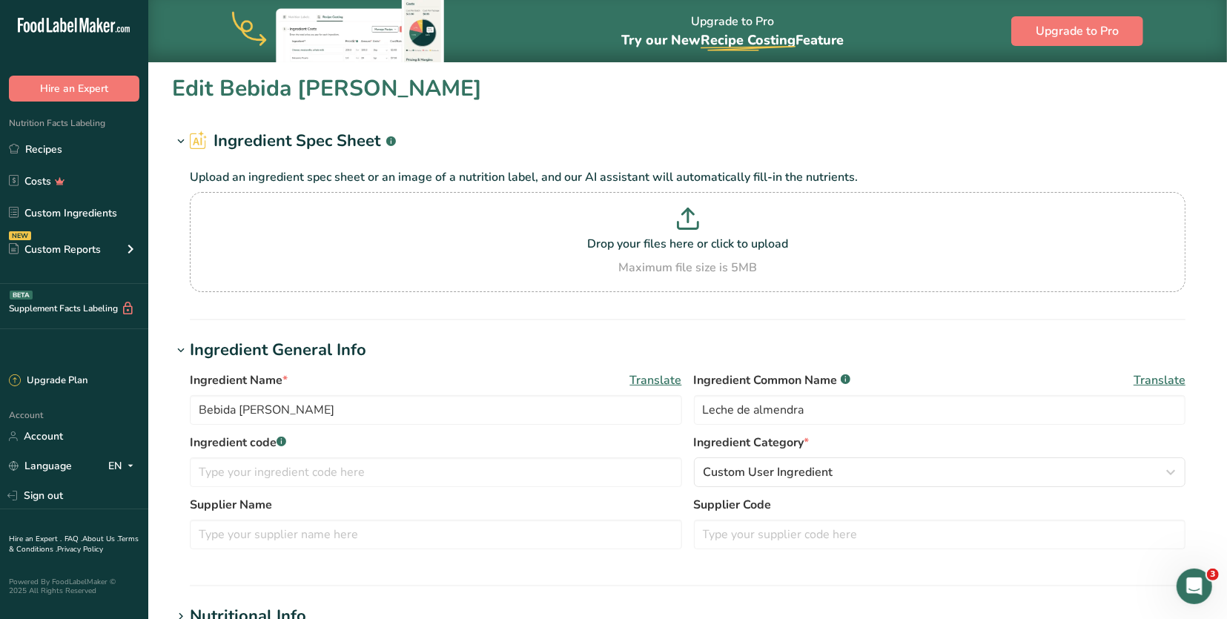
type input "Leche [PERSON_NAME]"
drag, startPoint x: 229, startPoint y: 408, endPoint x: 175, endPoint y: 407, distance: 54.1
click at [175, 407] on div "Ingredient Name * Translate Leche [PERSON_NAME] Ingredient Common Name .a-a{fil…" at bounding box center [687, 464] width 1031 height 205
type input "Bebida [PERSON_NAME]"
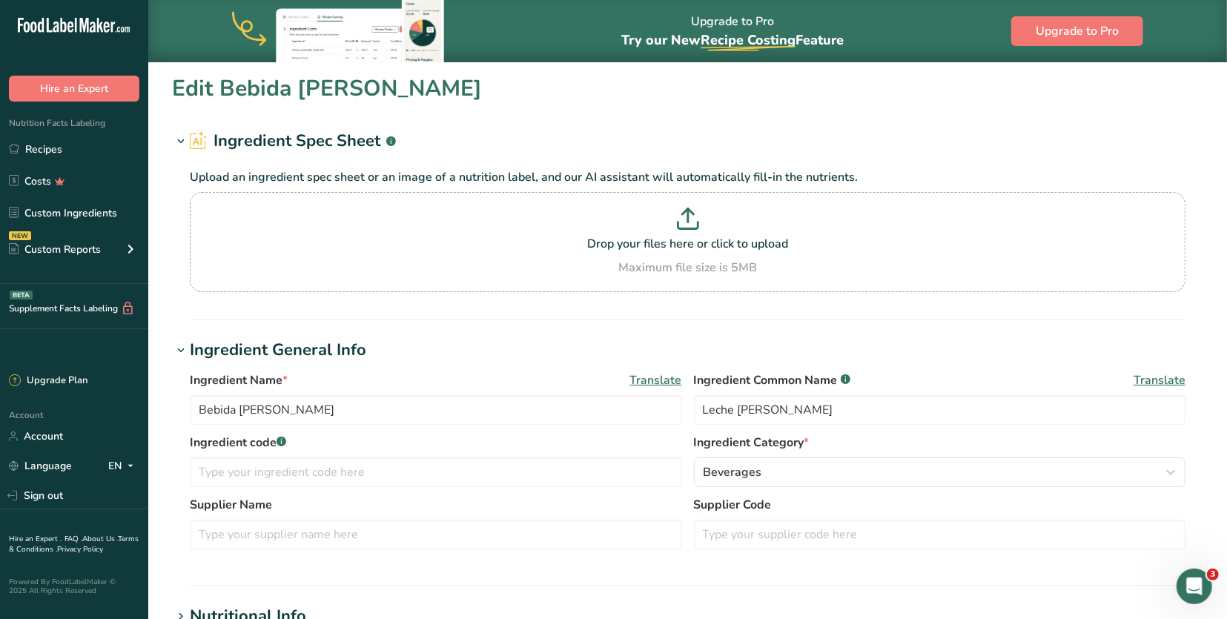
click at [302, 110] on section "Edit Bebida [PERSON_NAME] Ingredient Spec Sheet .a-a{fill:#347362;}.b-a{fill:#f…" at bounding box center [687, 573] width 1078 height 1027
click at [96, 147] on link "Recipes" at bounding box center [74, 149] width 148 height 28
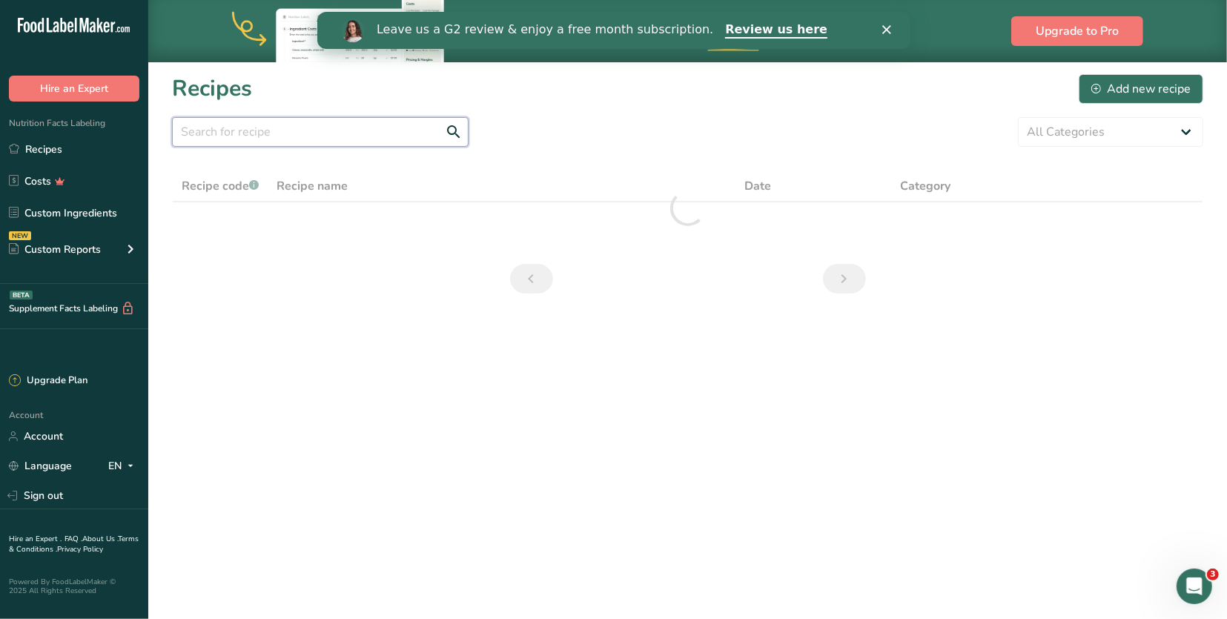
click at [370, 137] on input "text" at bounding box center [320, 132] width 296 height 30
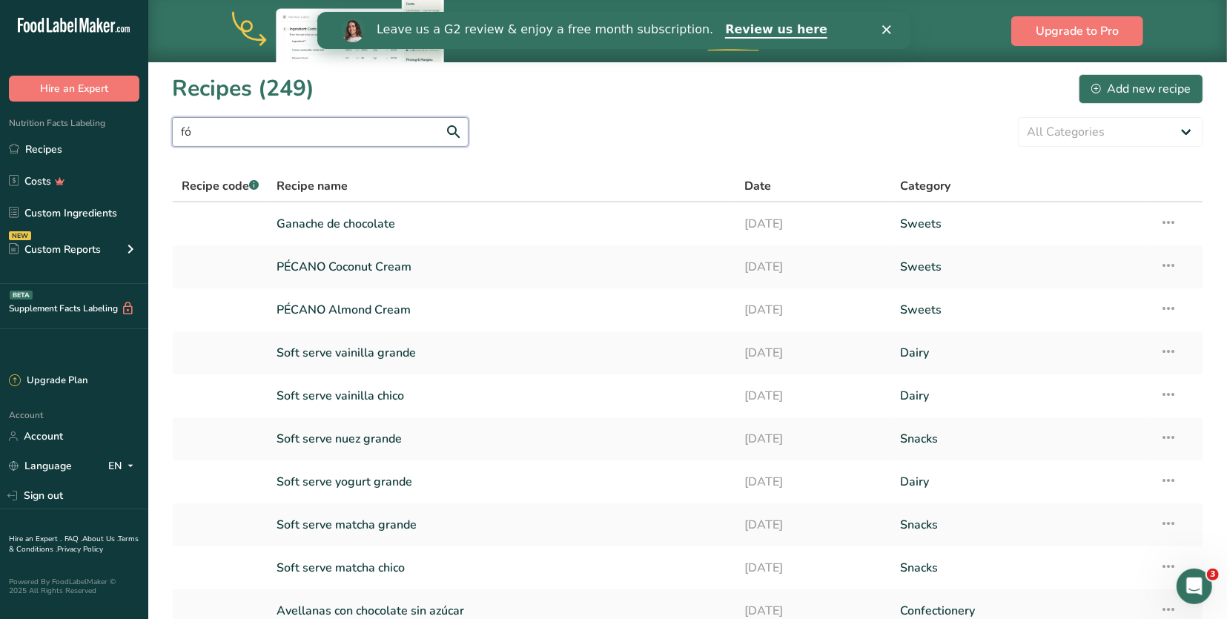
type input "f"
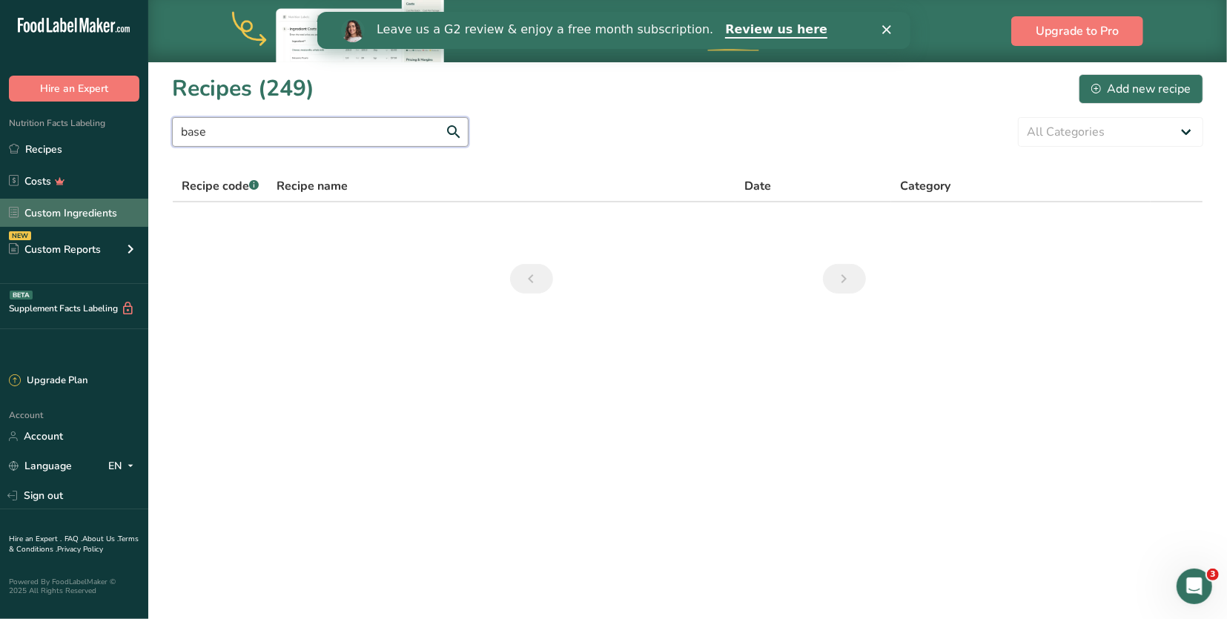
type input "base"
click at [106, 199] on link "Custom Ingredients" at bounding box center [74, 213] width 148 height 28
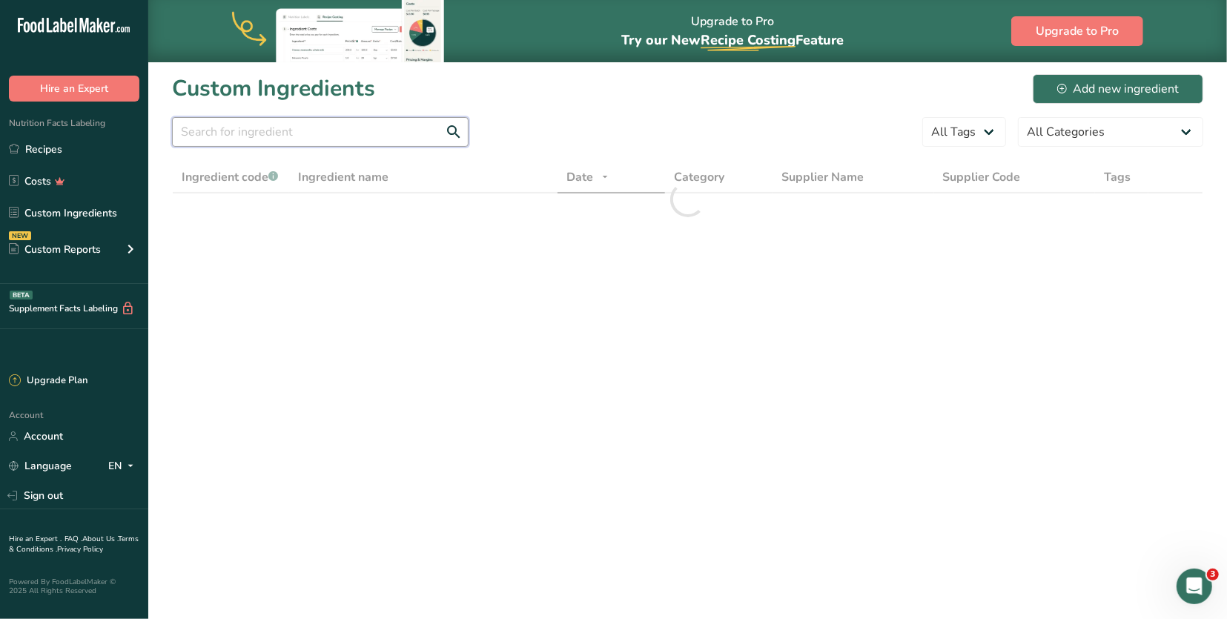
click at [253, 122] on input "text" at bounding box center [320, 132] width 296 height 30
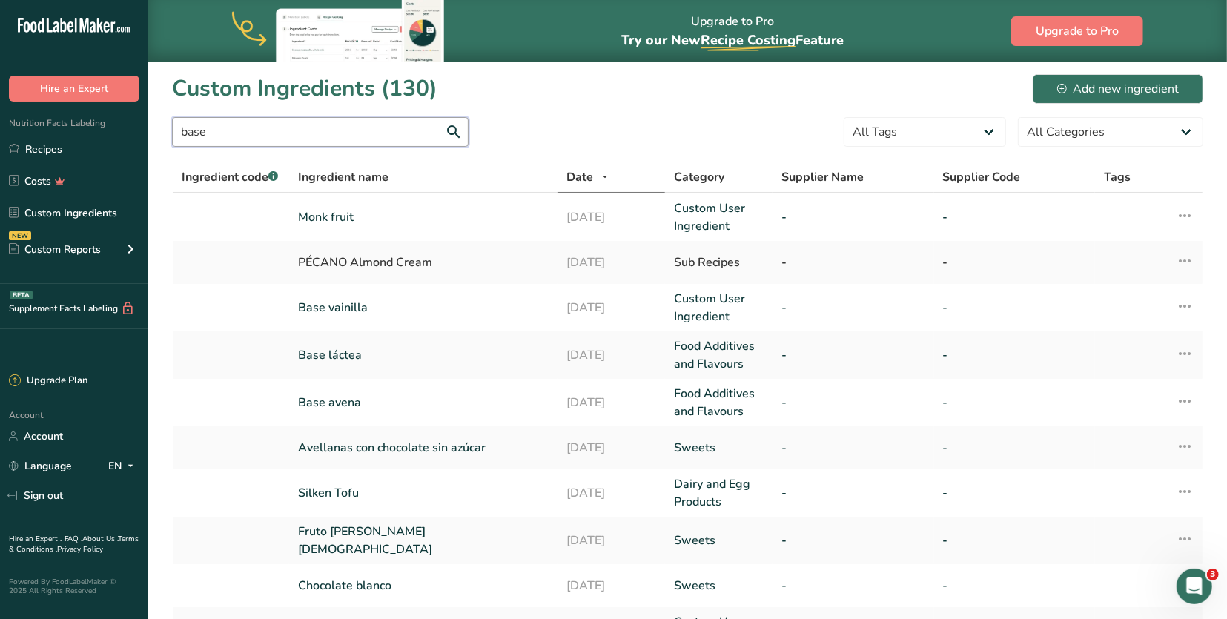
type input "base"
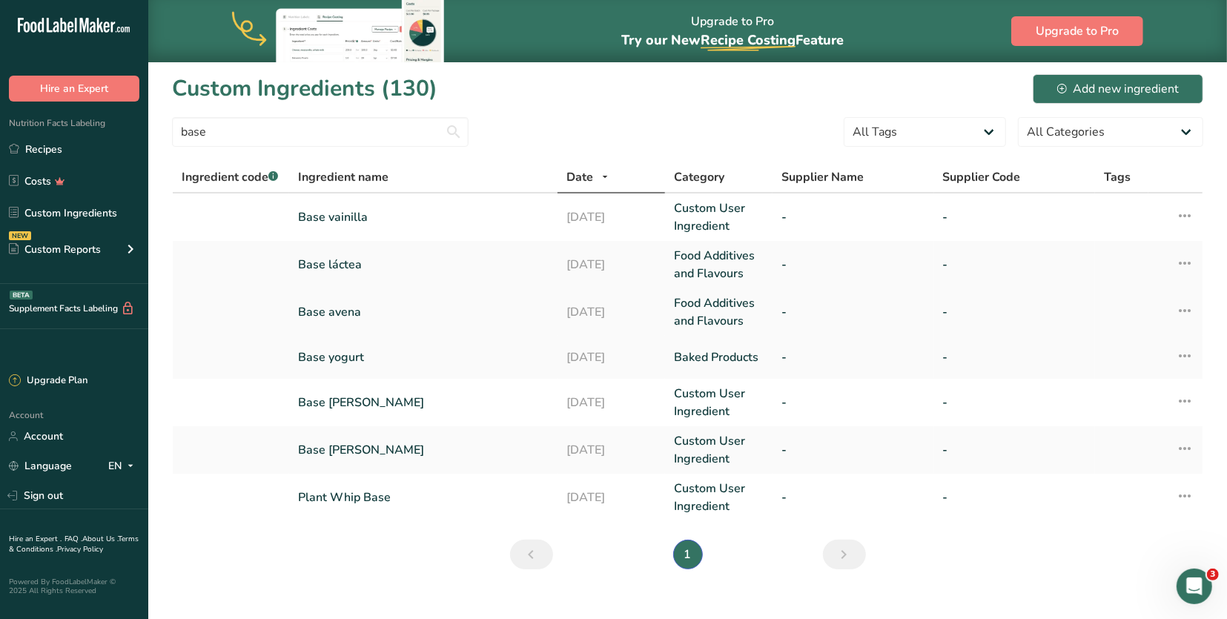
click at [342, 312] on link "Base avena" at bounding box center [423, 312] width 250 height 18
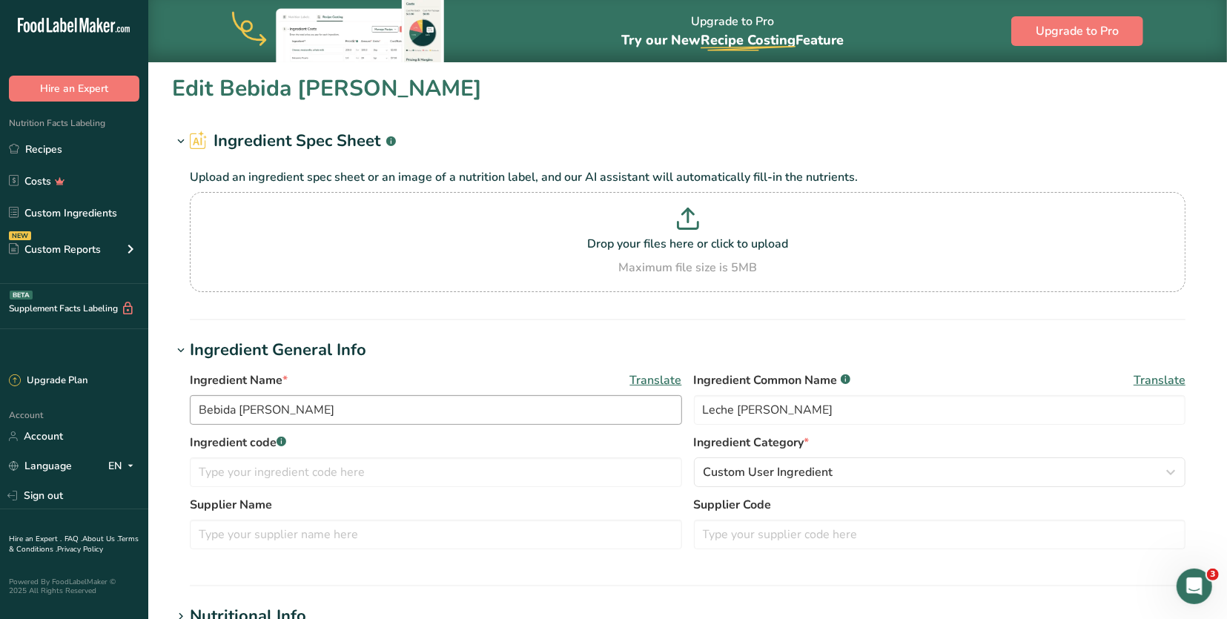
type input "Base avena"
click at [311, 405] on input "Base avena" at bounding box center [436, 410] width 492 height 30
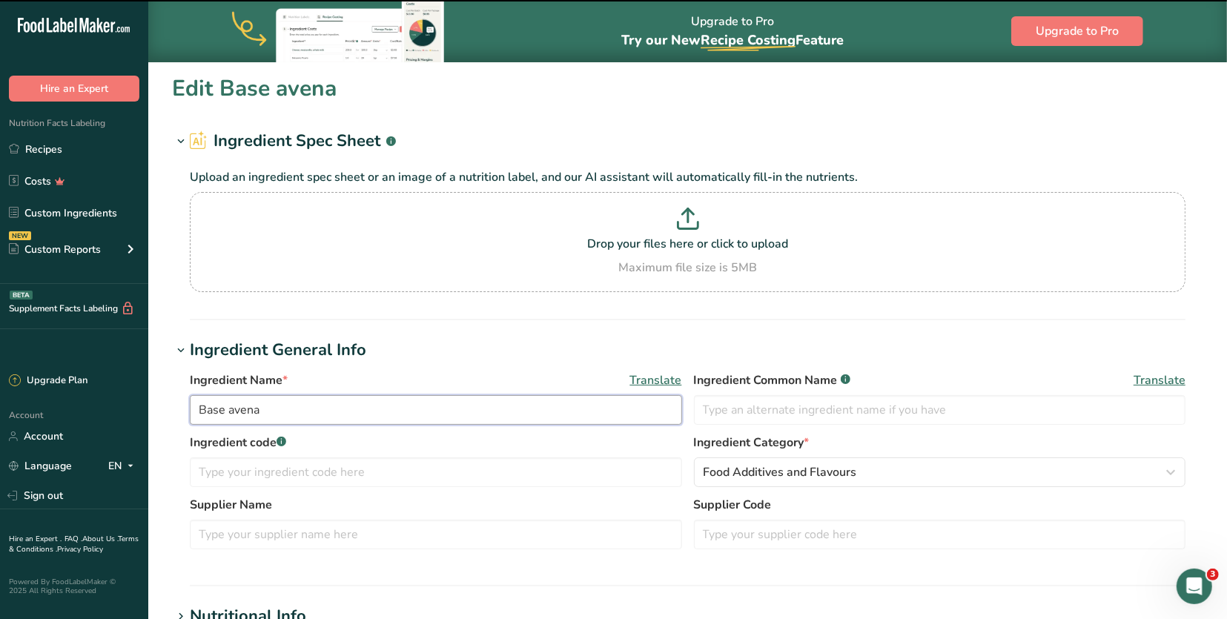
click at [311, 405] on input "Base avena" at bounding box center [436, 410] width 492 height 30
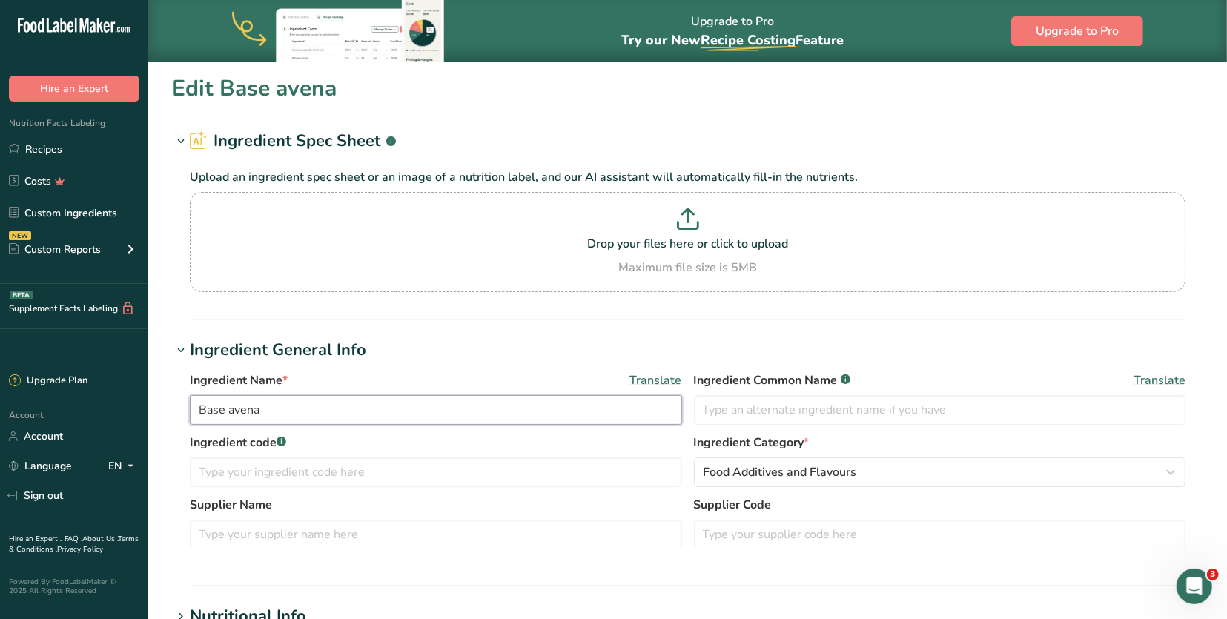
click at [311, 405] on input "Base avena" at bounding box center [436, 410] width 492 height 30
click at [213, 408] on input "PECANO Oat Blend" at bounding box center [436, 410] width 492 height 30
click at [245, 402] on input "PÈCANO Oat Blend" at bounding box center [436, 410] width 492 height 30
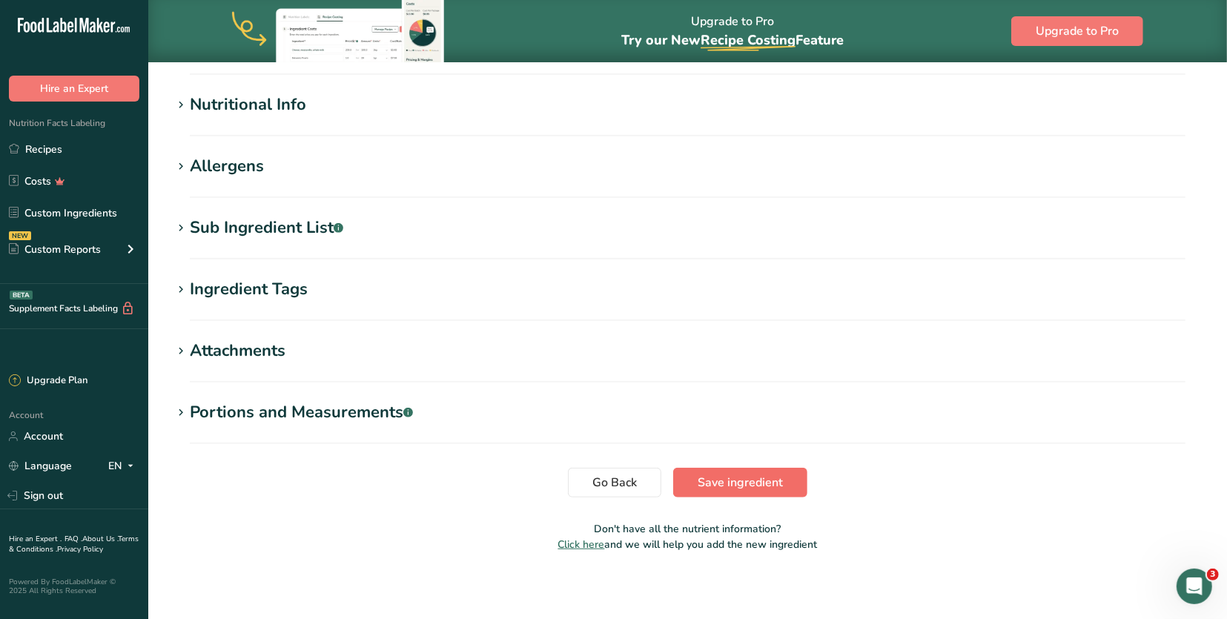
type input "PÈCANO Oat Blend"
click at [752, 478] on span "Save ingredient" at bounding box center [739, 483] width 85 height 18
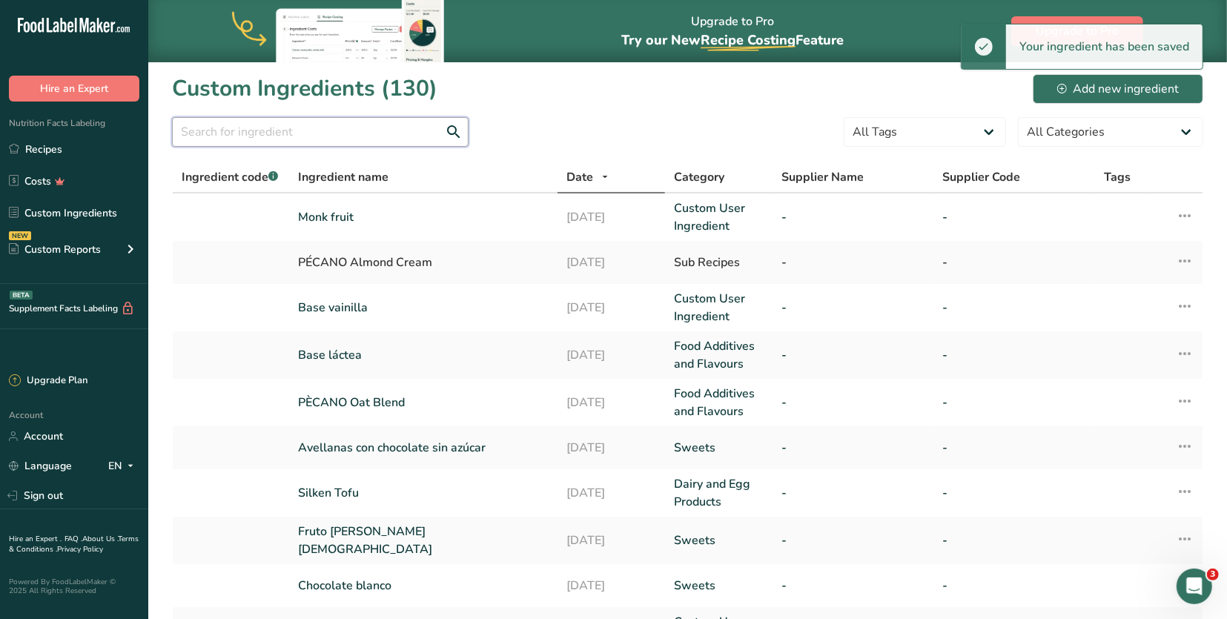
click at [258, 121] on input "text" at bounding box center [320, 132] width 296 height 30
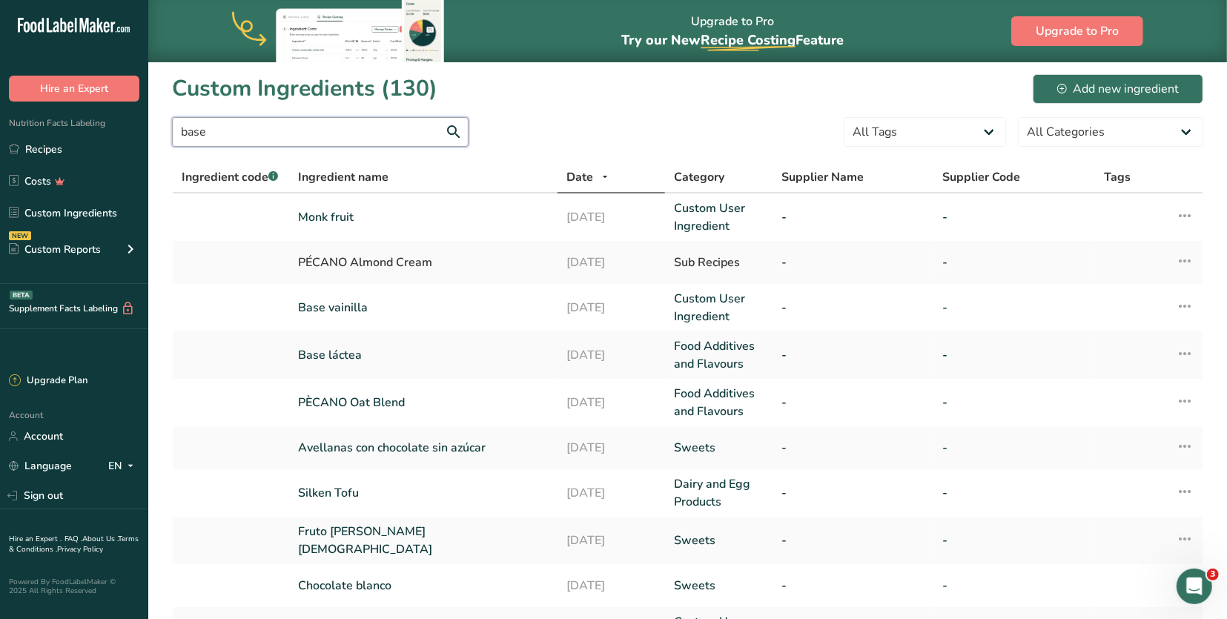
type input "base"
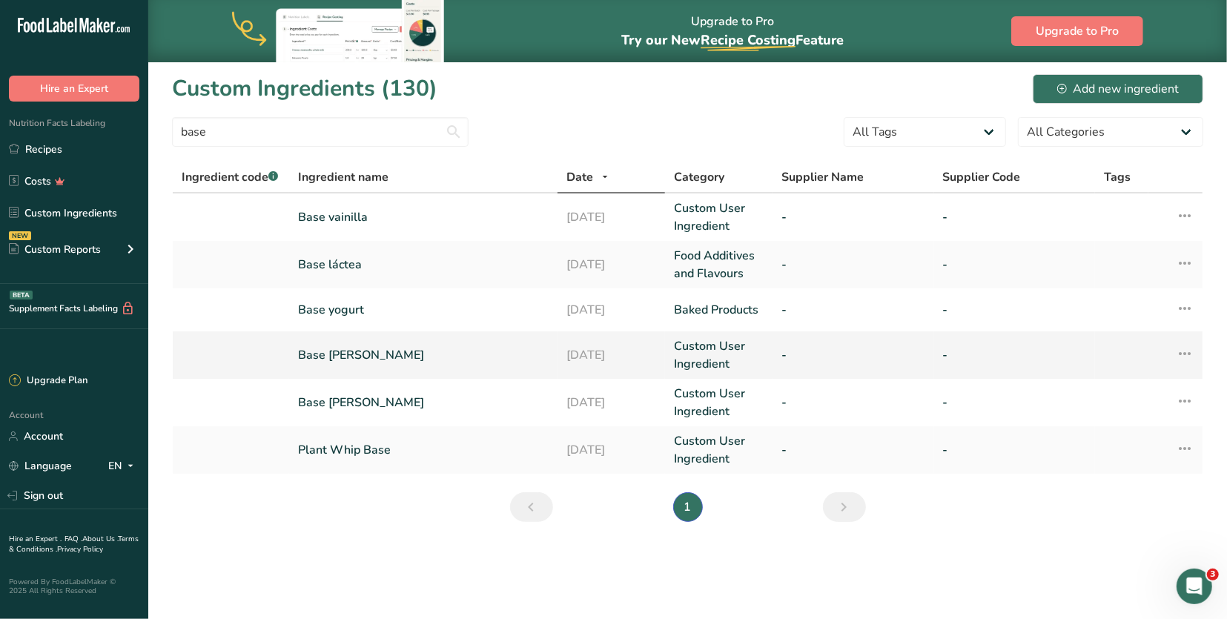
click at [348, 354] on link "Base [PERSON_NAME]" at bounding box center [423, 355] width 250 height 18
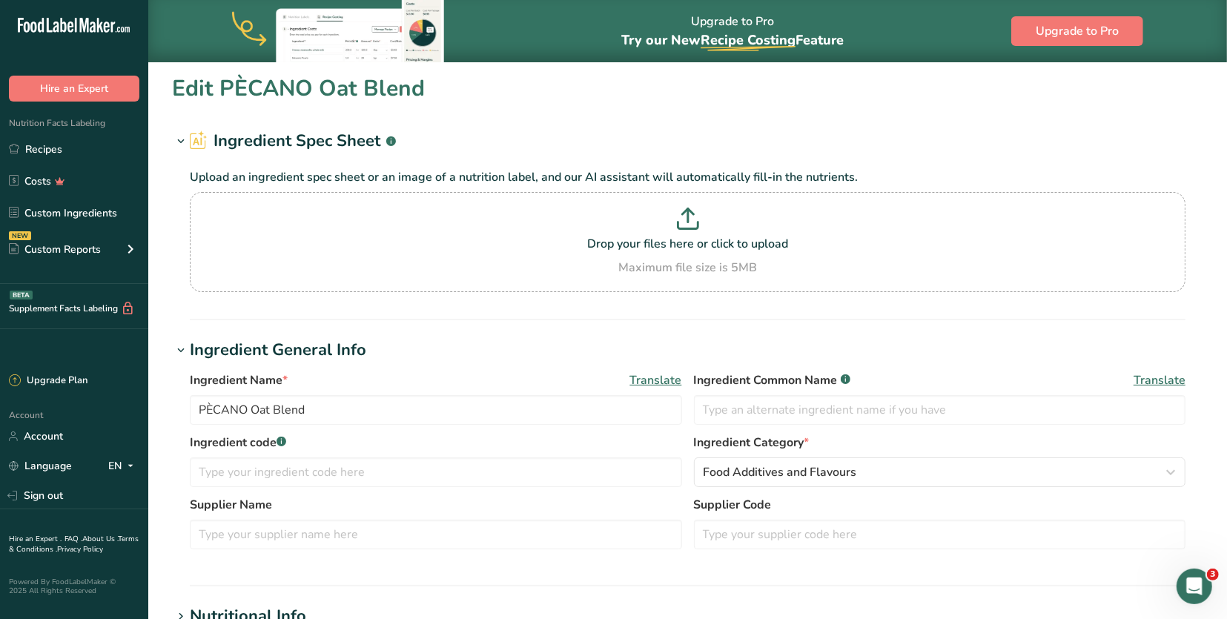
type input "Base [PERSON_NAME]"
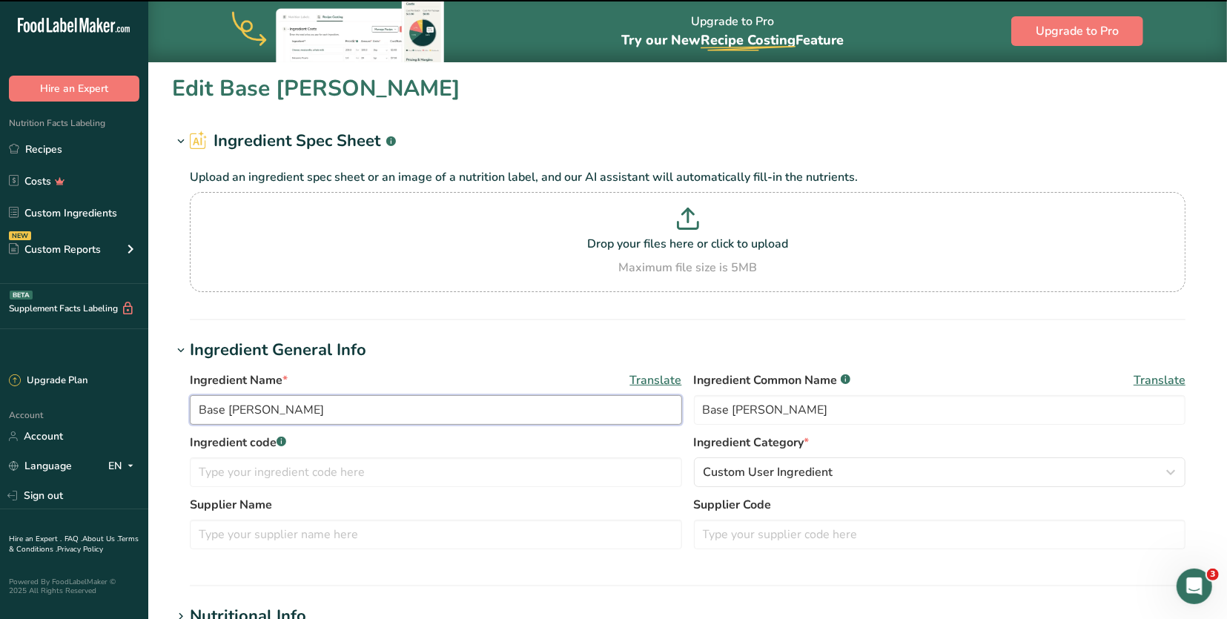
click at [335, 397] on input "Base [PERSON_NAME]" at bounding box center [436, 410] width 492 height 30
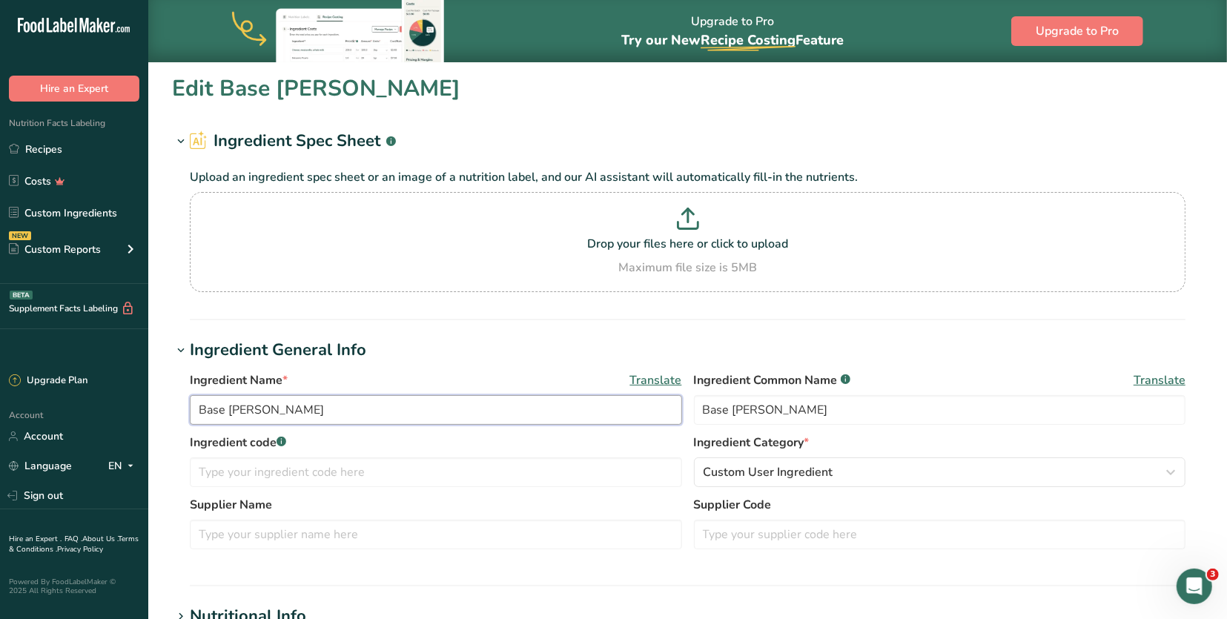
click at [335, 397] on input "Base [PERSON_NAME]" at bounding box center [436, 410] width 492 height 30
paste input "PÈCANO Oat Blend"
click at [268, 404] on input "PÈCANO Oat Blend" at bounding box center [436, 410] width 492 height 30
type input "[PERSON_NAME]"
click at [416, 312] on section "Ingredient Spec Sheet .a-a{fill:#347362;}.b-a{fill:#fff;} Upload an ingredient …" at bounding box center [687, 224] width 1031 height 191
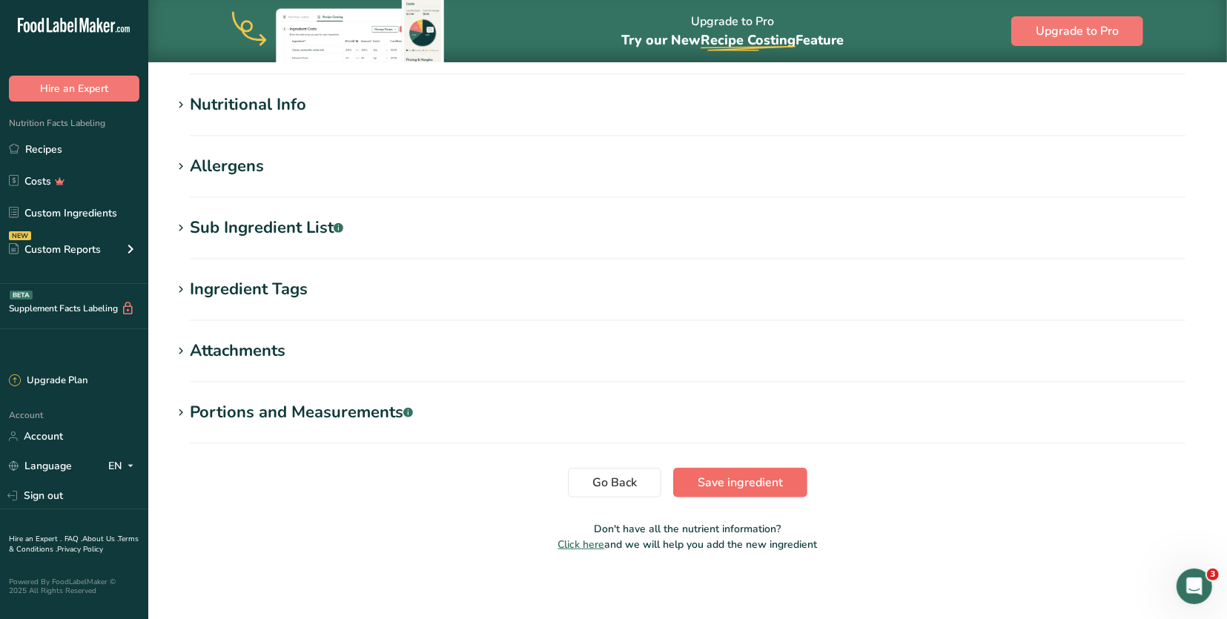
click at [720, 482] on span "Save ingredient" at bounding box center [739, 483] width 85 height 18
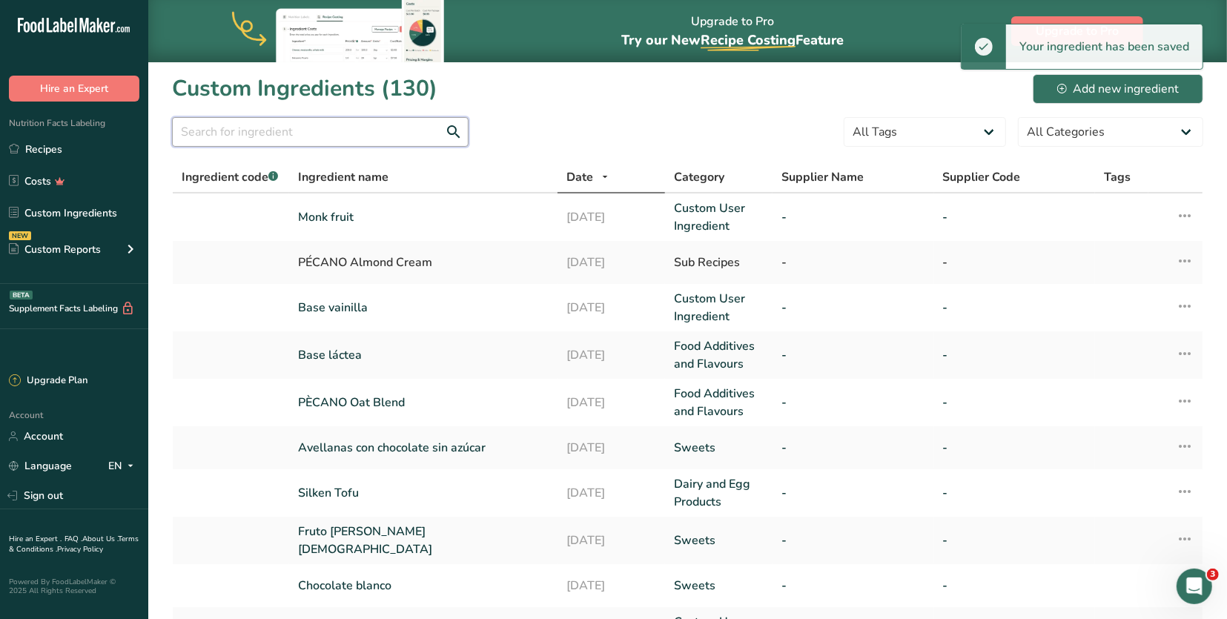
click at [280, 139] on input "text" at bounding box center [320, 132] width 296 height 30
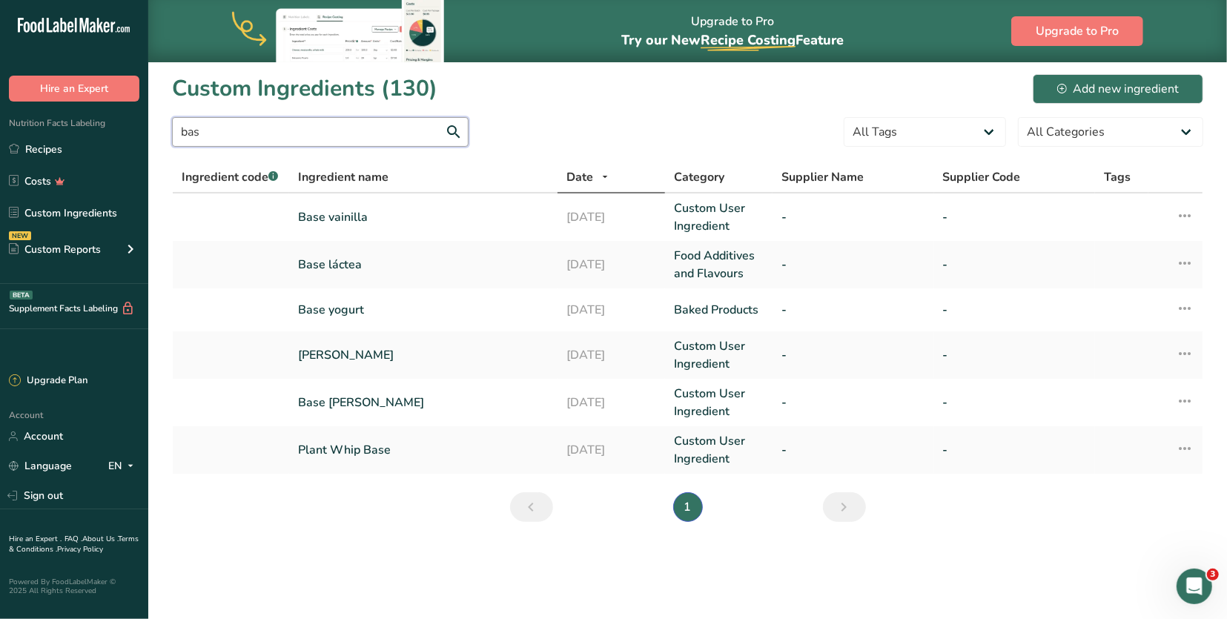
type input "bas"
click at [389, 214] on link "Base vainilla" at bounding box center [423, 217] width 250 height 18
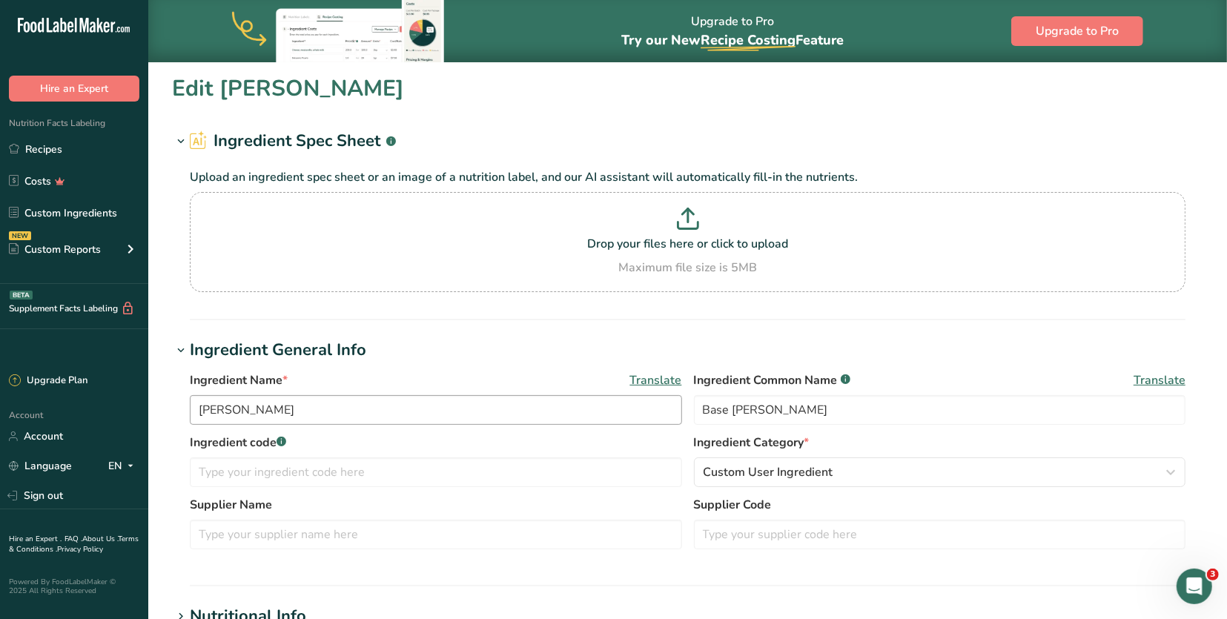
type input "Base vainilla"
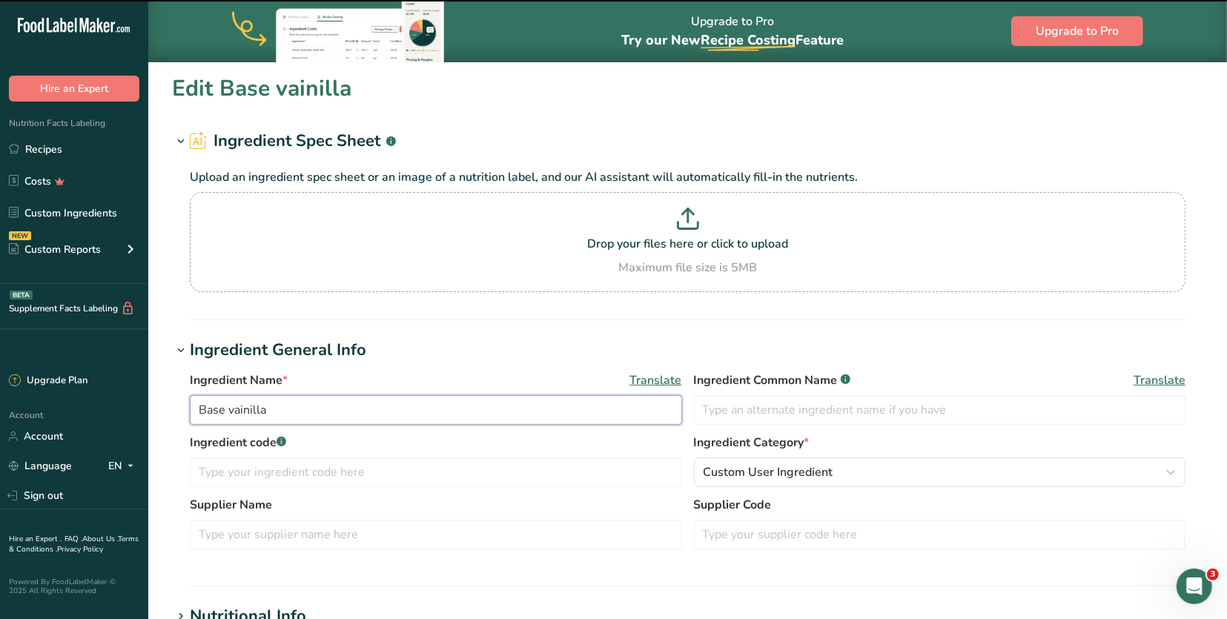
click at [245, 407] on input "Base vainilla" at bounding box center [436, 410] width 492 height 30
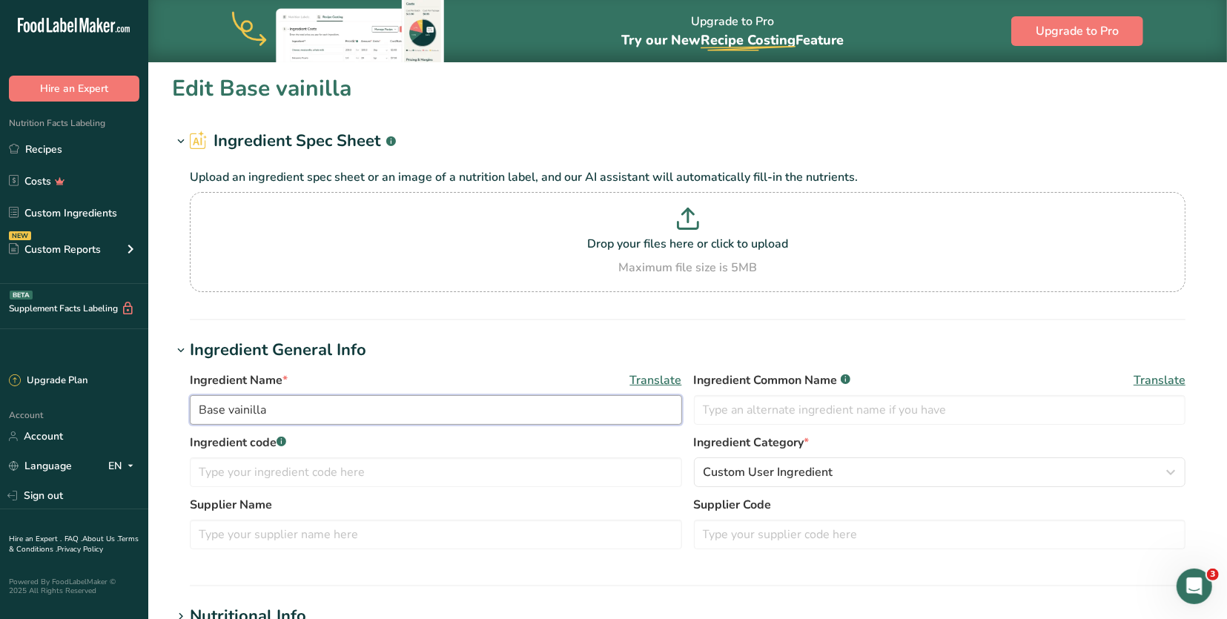
click at [245, 407] on input "Base vainilla" at bounding box center [436, 410] width 492 height 30
paste input "PÈCANO Oat Blend"
click at [270, 411] on input "PÈCANO Oat Blend" at bounding box center [436, 410] width 492 height 30
type input "[PERSON_NAME]"
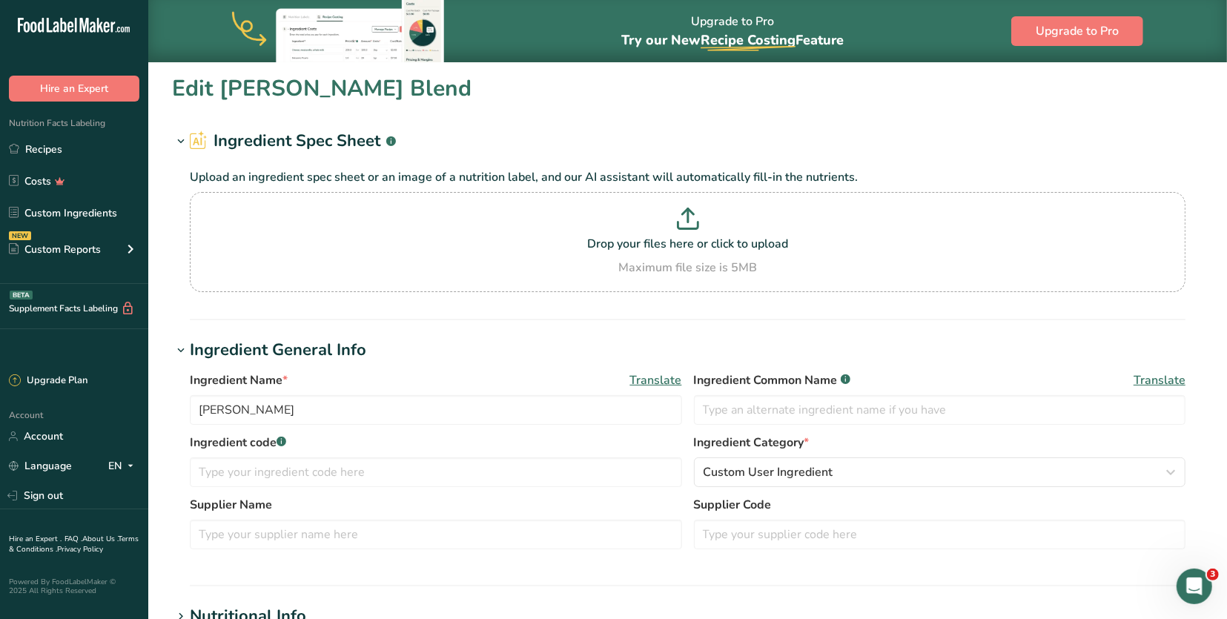
click at [401, 371] on div "Ingredient Name * Translate" at bounding box center [436, 380] width 492 height 18
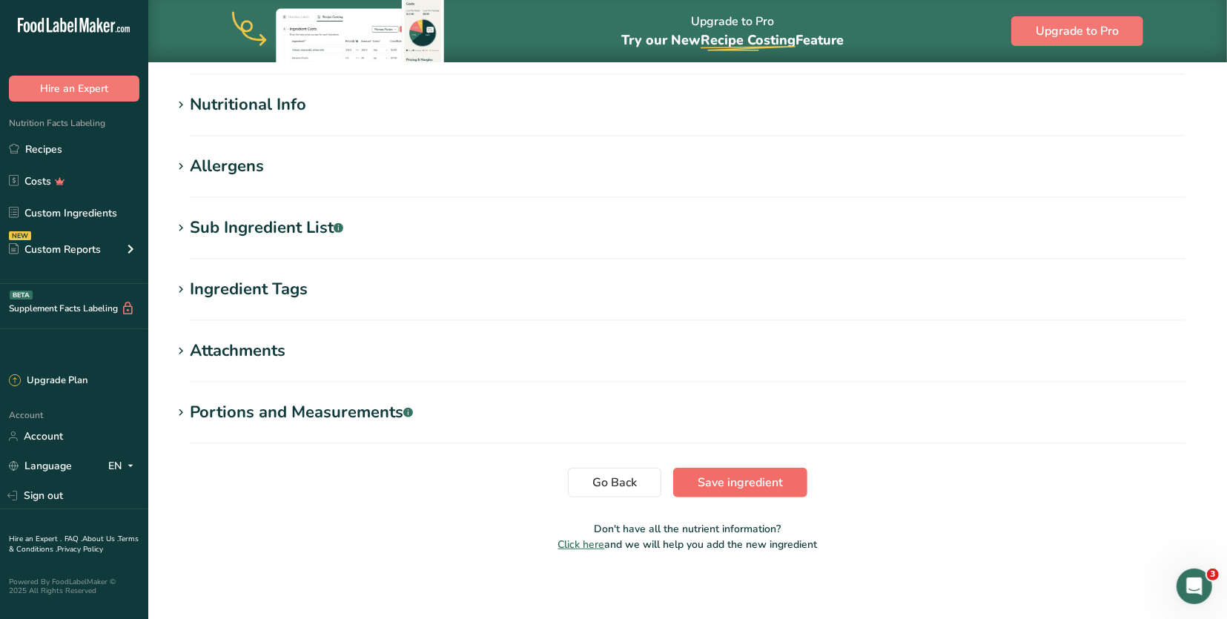
click at [791, 488] on button "Save ingredient" at bounding box center [740, 483] width 134 height 30
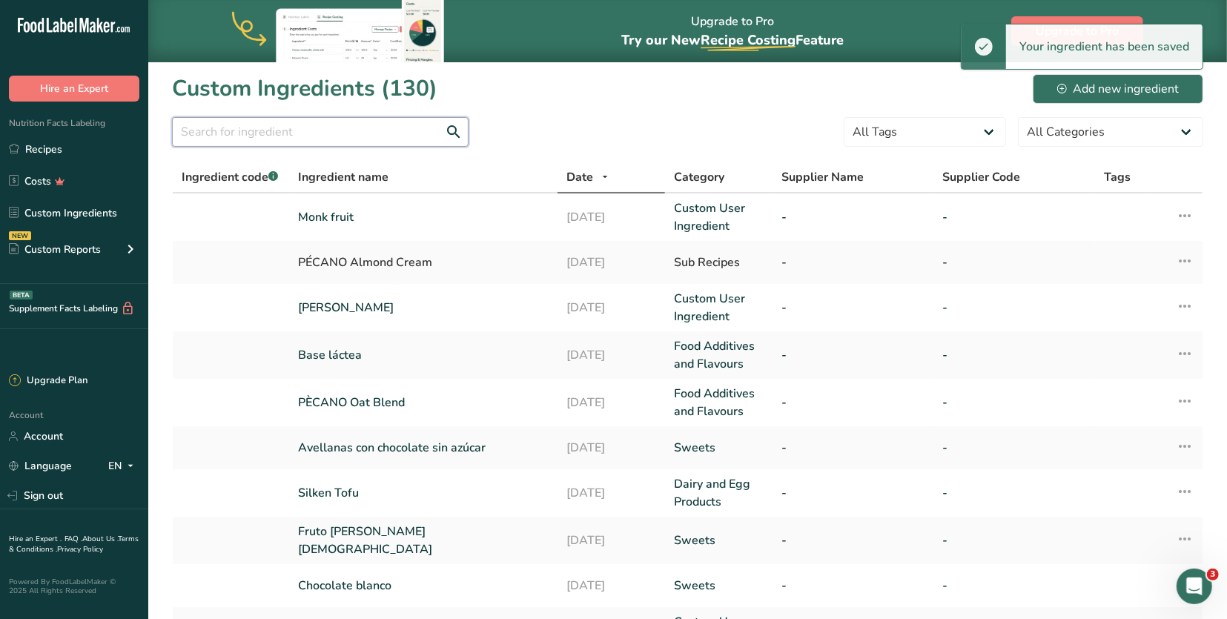
click at [319, 130] on input "text" at bounding box center [320, 132] width 296 height 30
type input "base"
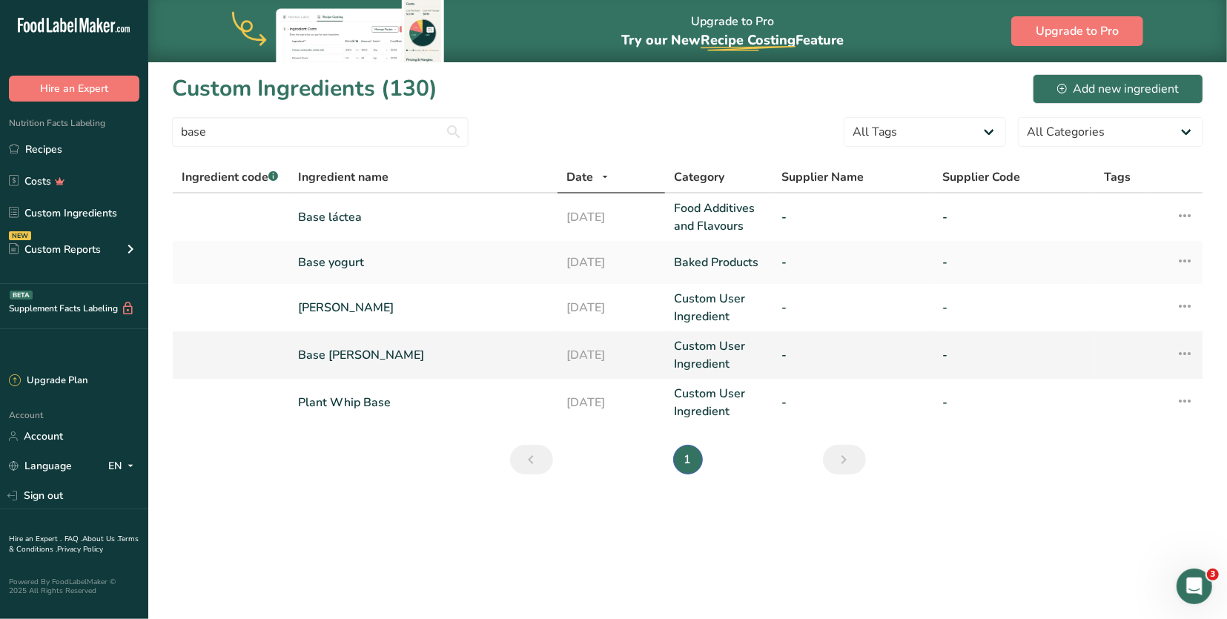
click at [382, 347] on link "Base [PERSON_NAME]" at bounding box center [423, 355] width 250 height 18
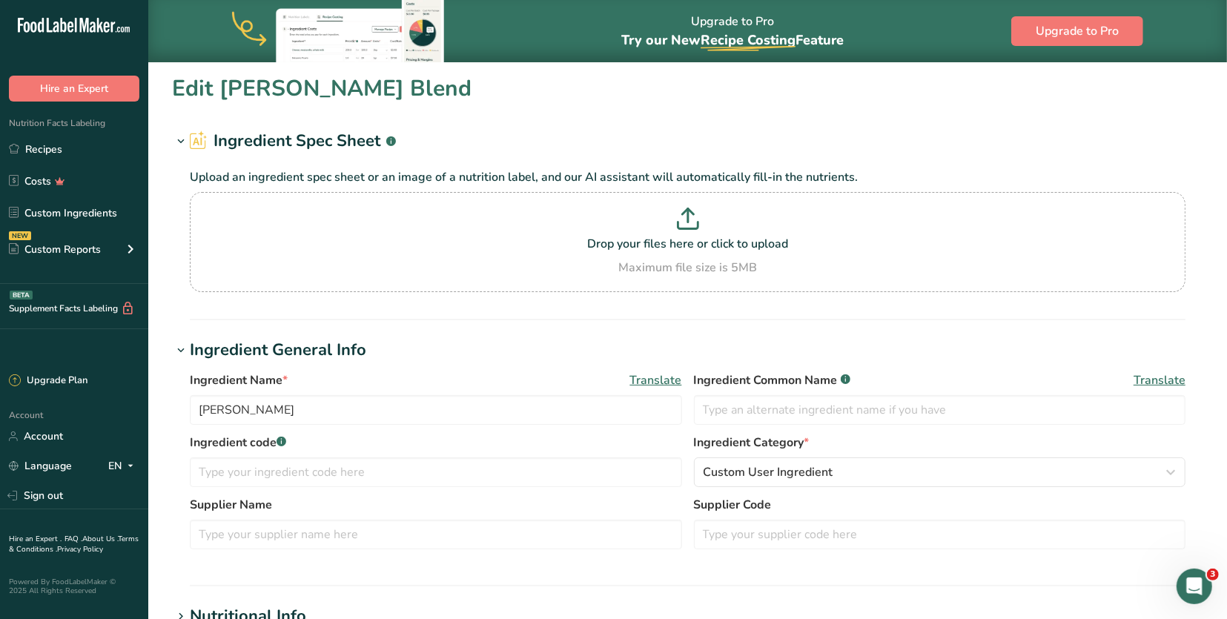
type input "Base [PERSON_NAME]"
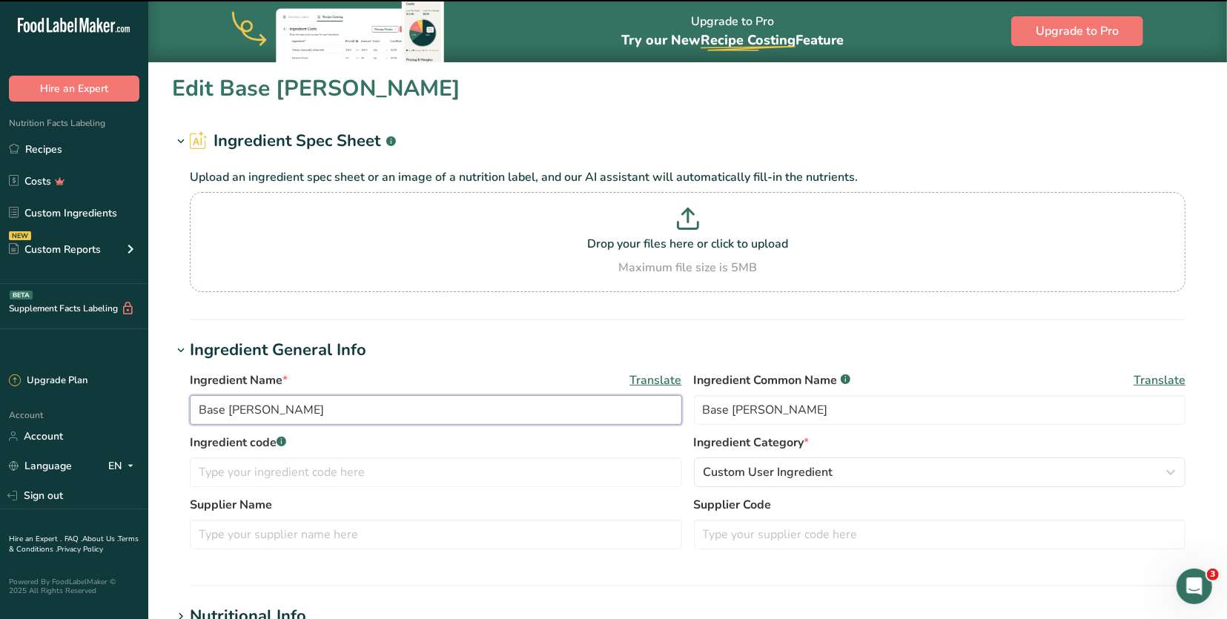
click at [319, 408] on input "Base [PERSON_NAME]" at bounding box center [436, 410] width 492 height 30
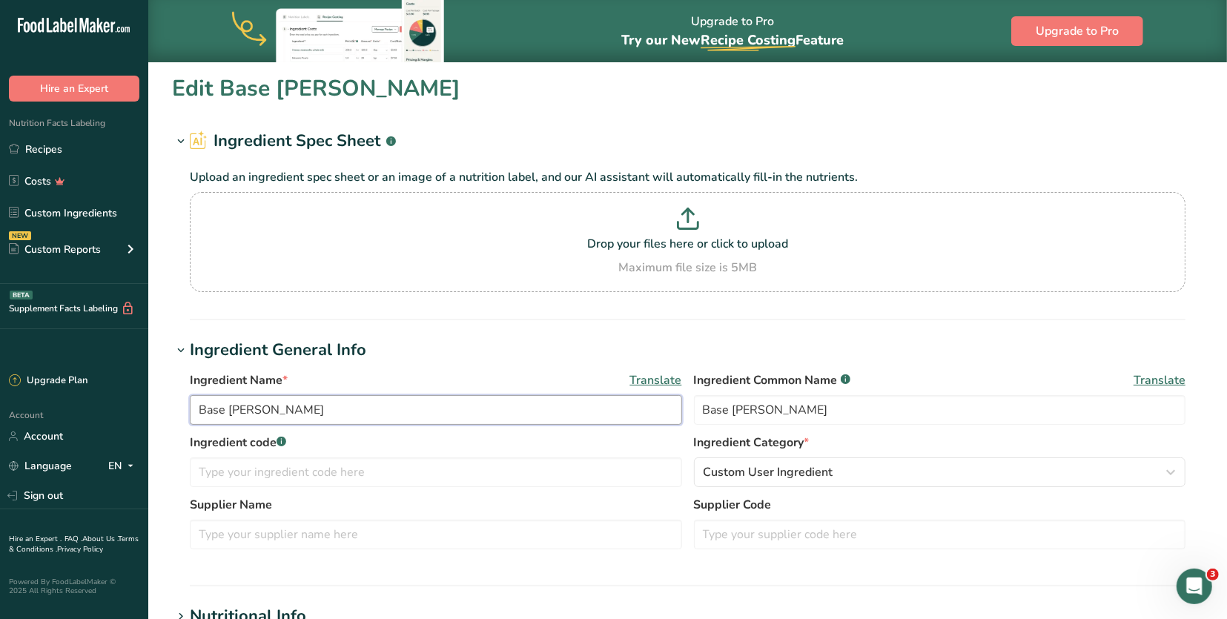
click at [319, 408] on input "Base [PERSON_NAME]" at bounding box center [436, 410] width 492 height 30
paste input "PÈCANO Oat Blend"
click at [270, 407] on input "PÈCANO Oat Blend" at bounding box center [436, 410] width 492 height 30
type input "PÈCANO Coconut Blend"
click at [406, 373] on div "Ingredient Name * Translate" at bounding box center [436, 380] width 492 height 18
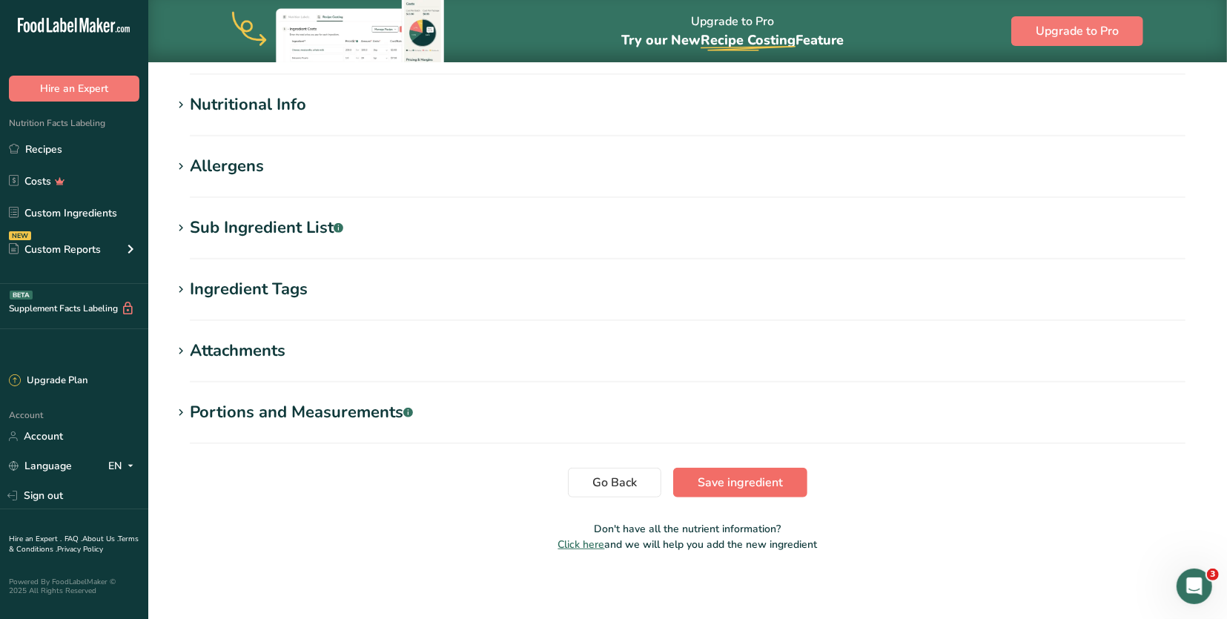
click at [763, 488] on span "Save ingredient" at bounding box center [739, 483] width 85 height 18
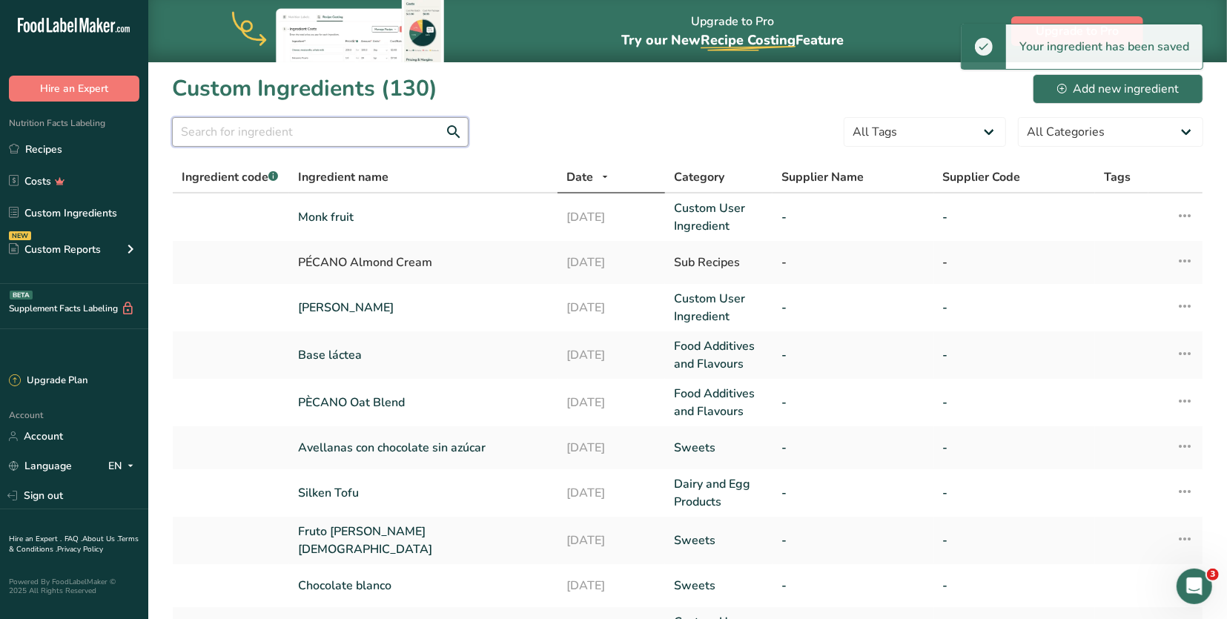
click at [284, 136] on input "text" at bounding box center [320, 132] width 296 height 30
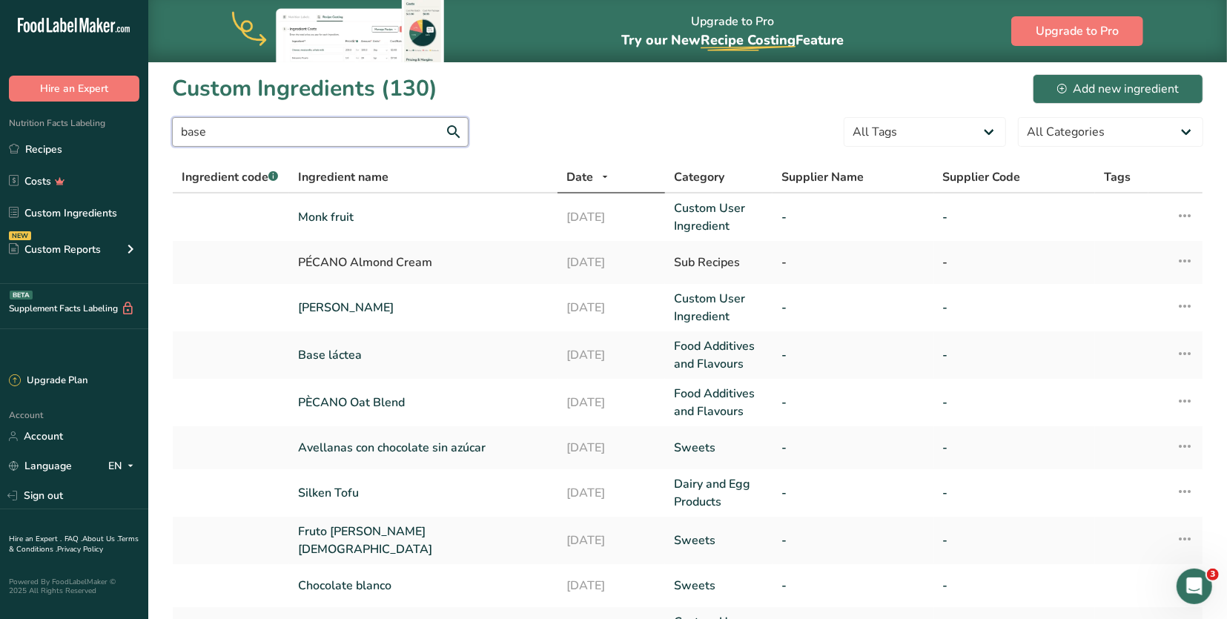
type input "base"
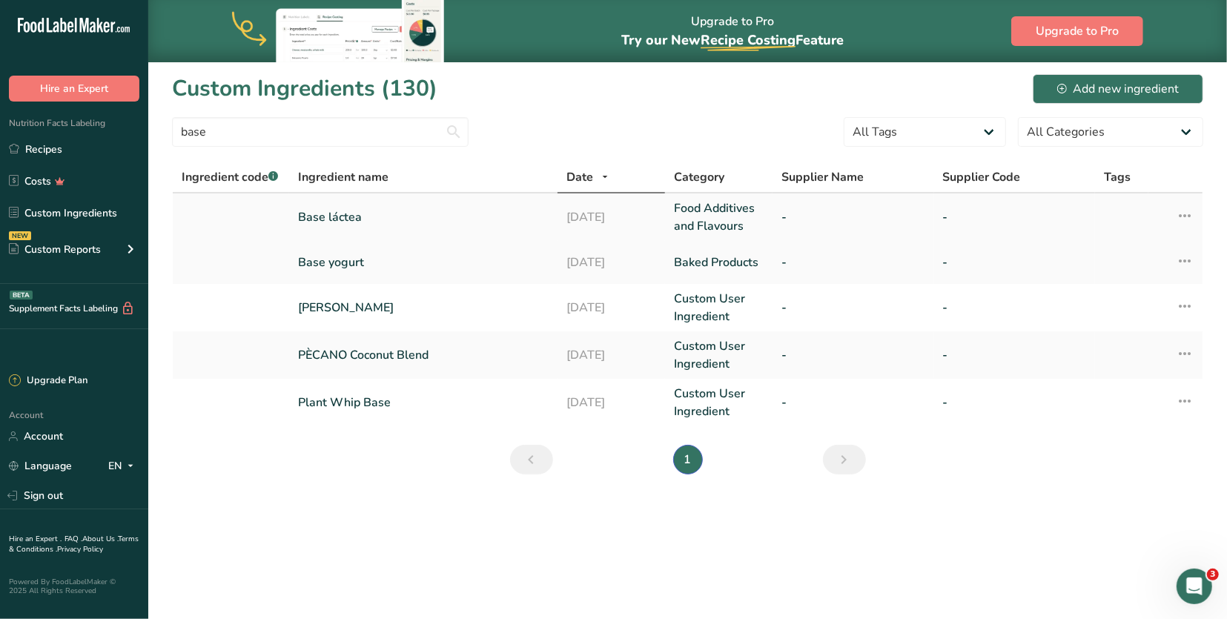
click at [351, 219] on link "Base láctea" at bounding box center [423, 217] width 250 height 18
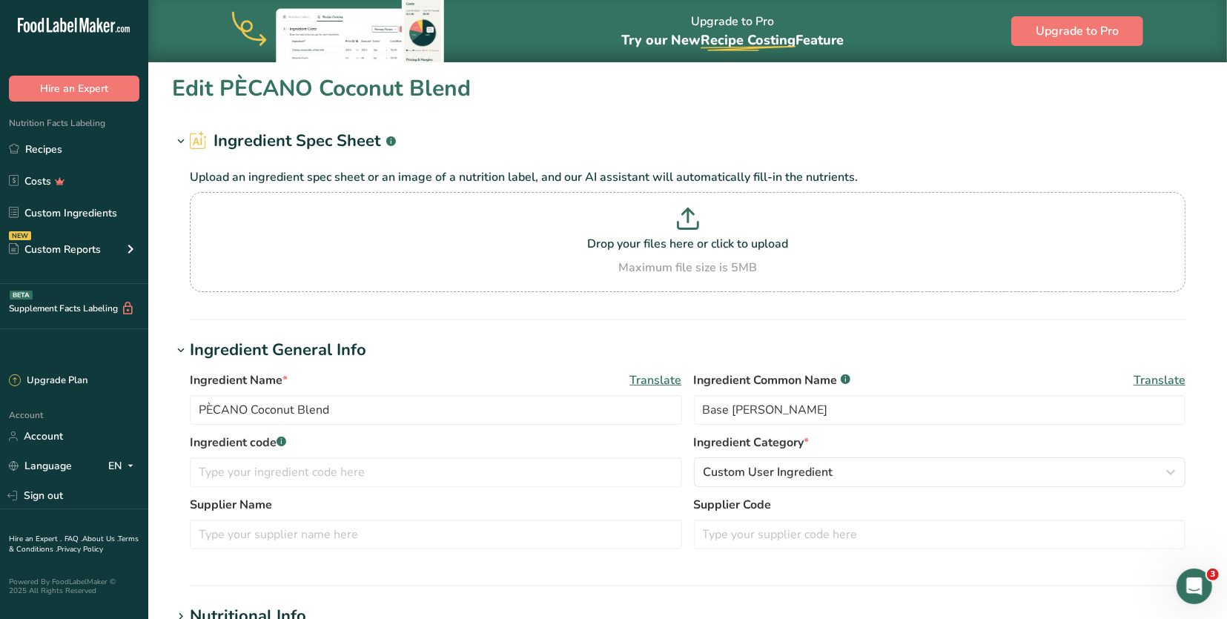
type input "Base láctea"
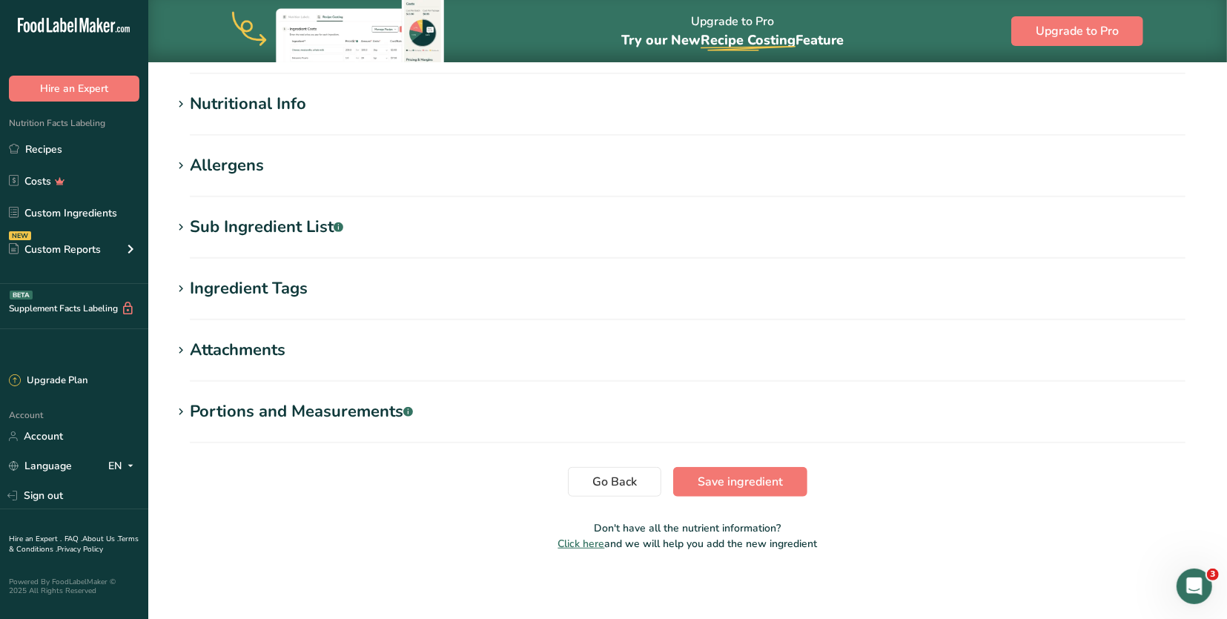
scroll to position [511, 0]
click at [256, 231] on div "Sub Ingredient List .a-a{fill:#347362;}.b-a{fill:#fff;}" at bounding box center [266, 228] width 153 height 24
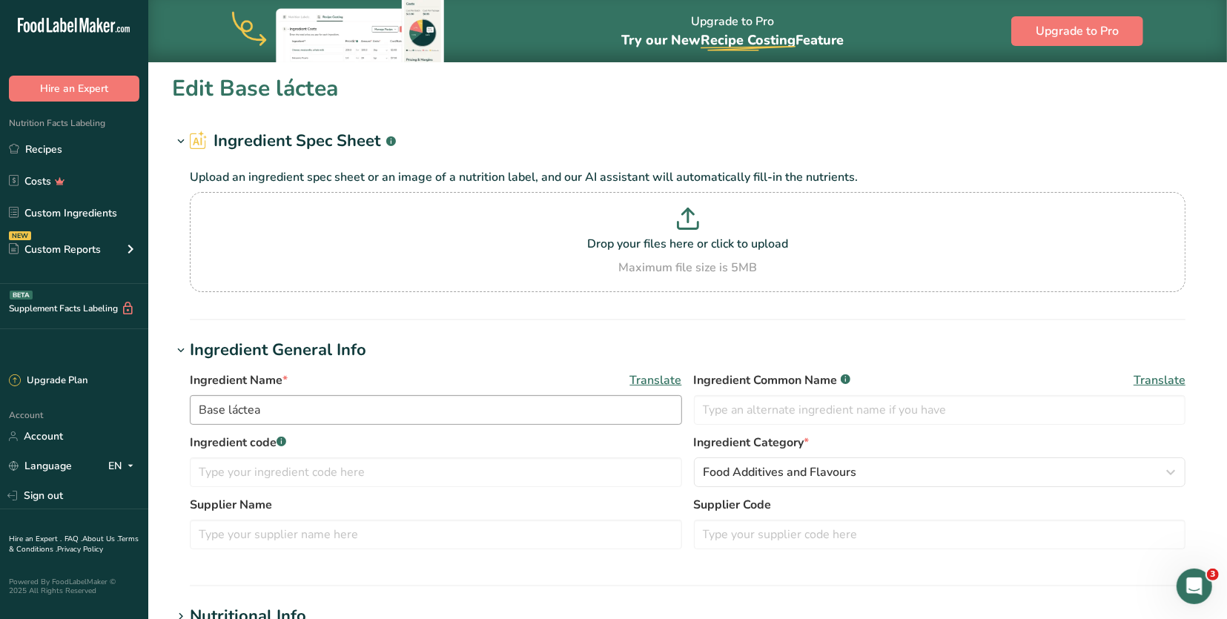
scroll to position [0, 0]
click at [287, 408] on input "Base láctea" at bounding box center [436, 410] width 492 height 30
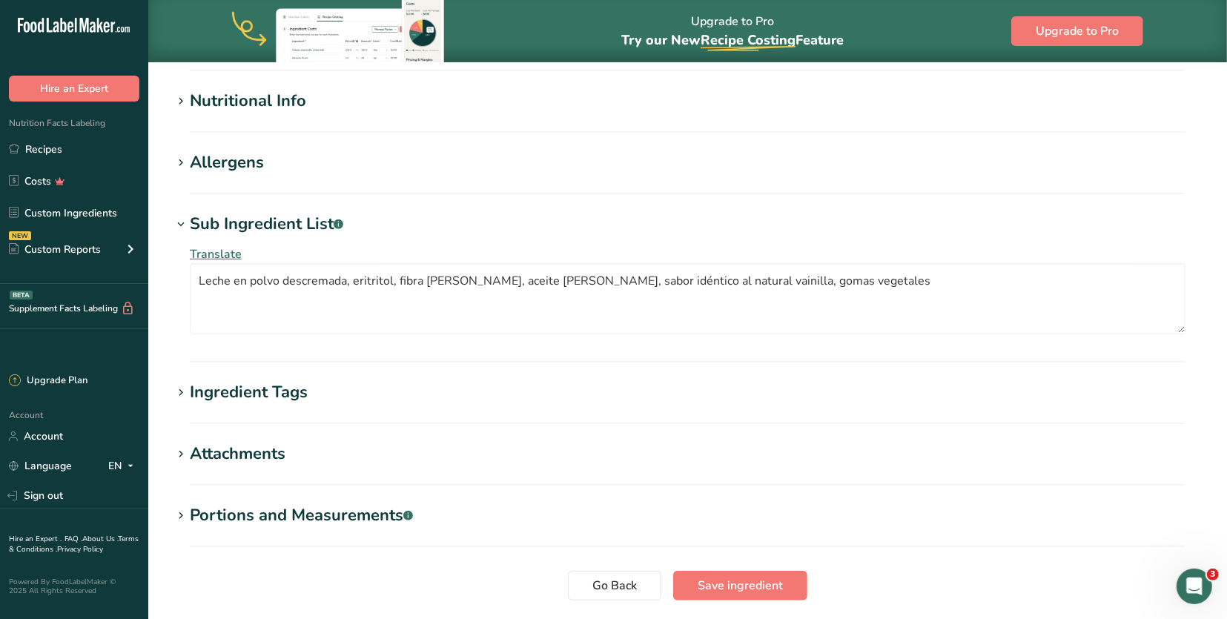
scroll to position [517, 0]
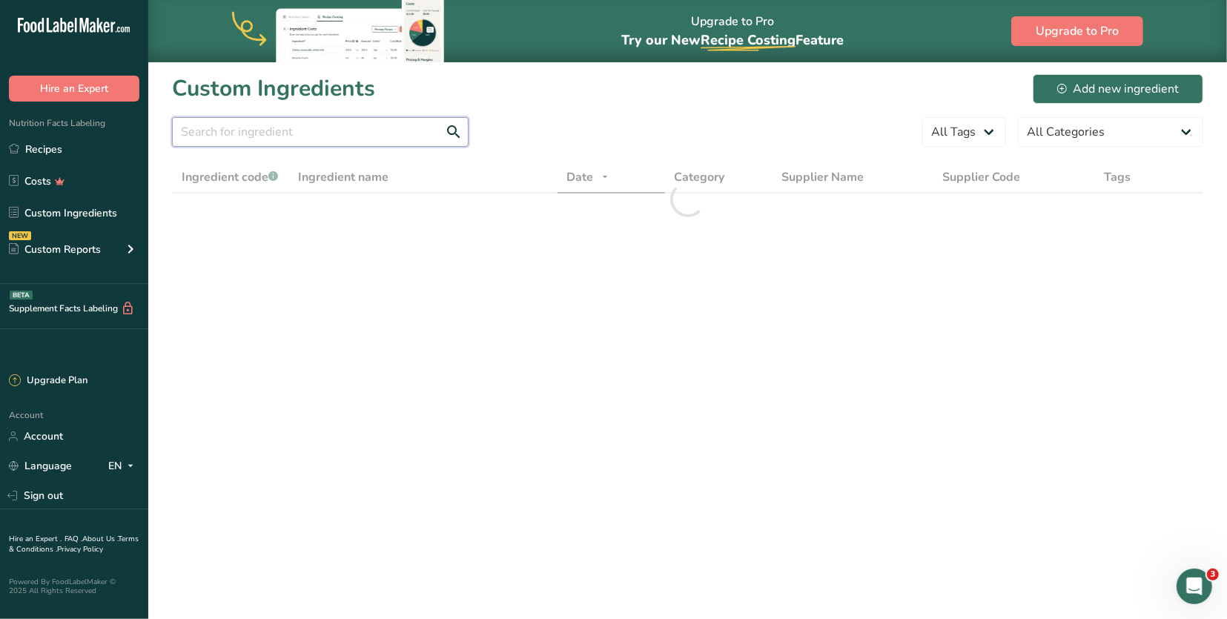
click at [409, 139] on input "text" at bounding box center [320, 132] width 296 height 30
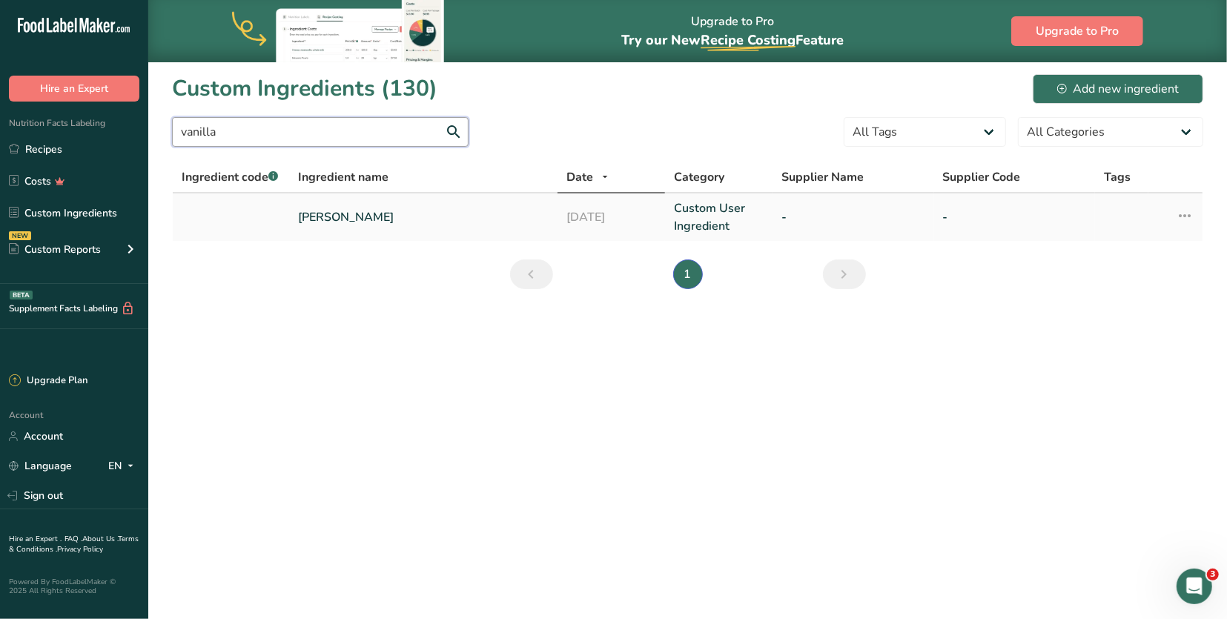
type input "vanilla"
click at [417, 225] on td "[PERSON_NAME]" at bounding box center [423, 216] width 268 height 47
click at [414, 215] on link "[PERSON_NAME]" at bounding box center [423, 217] width 250 height 18
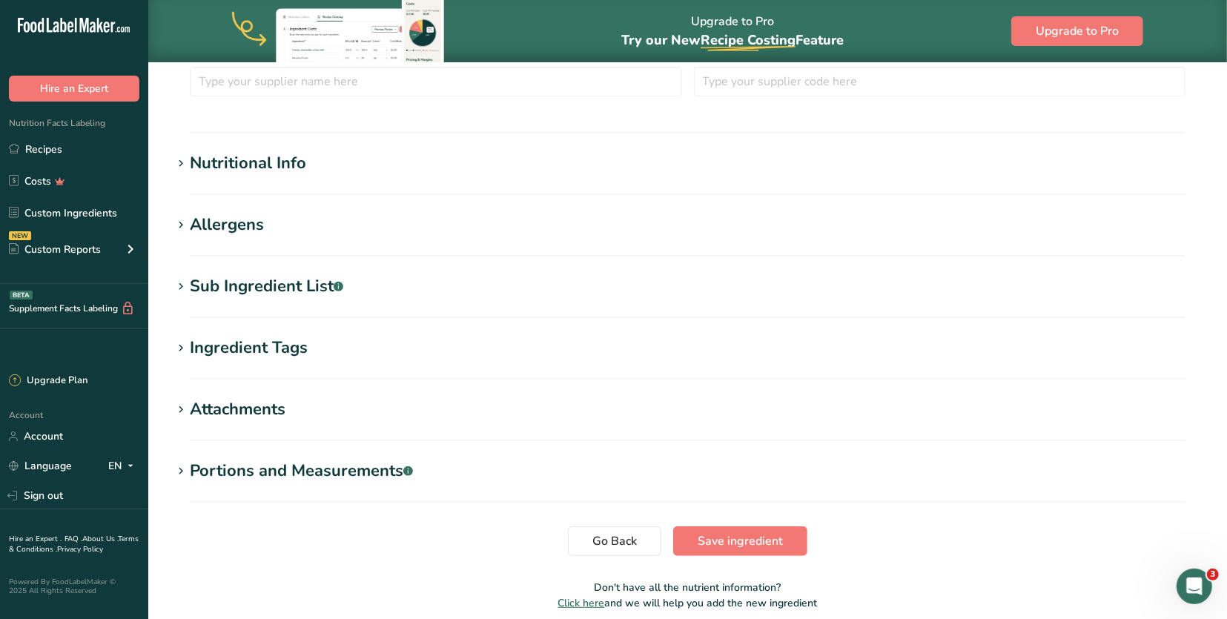
scroll to position [455, 0]
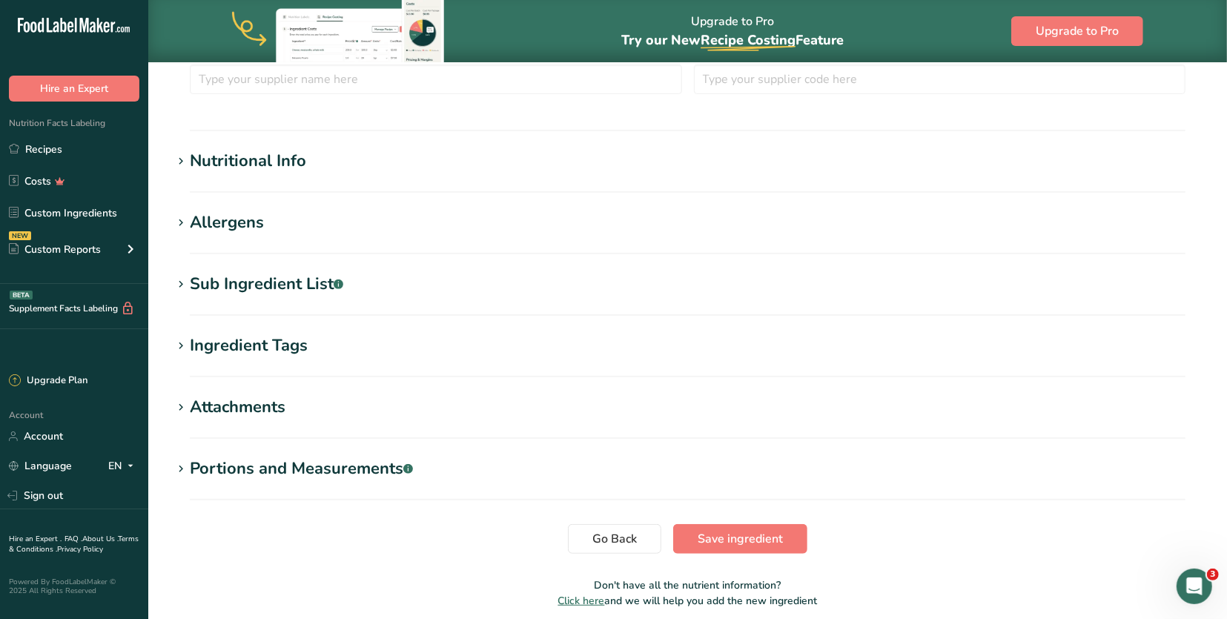
type input "[PERSON_NAME]"
type textarea "Leche en polvo descremada, eritritol, fibra [PERSON_NAME], aceite [PERSON_NAME]…"
click at [285, 277] on div "Sub Ingredient List .a-a{fill:#347362;}.b-a{fill:#fff;}" at bounding box center [266, 284] width 153 height 24
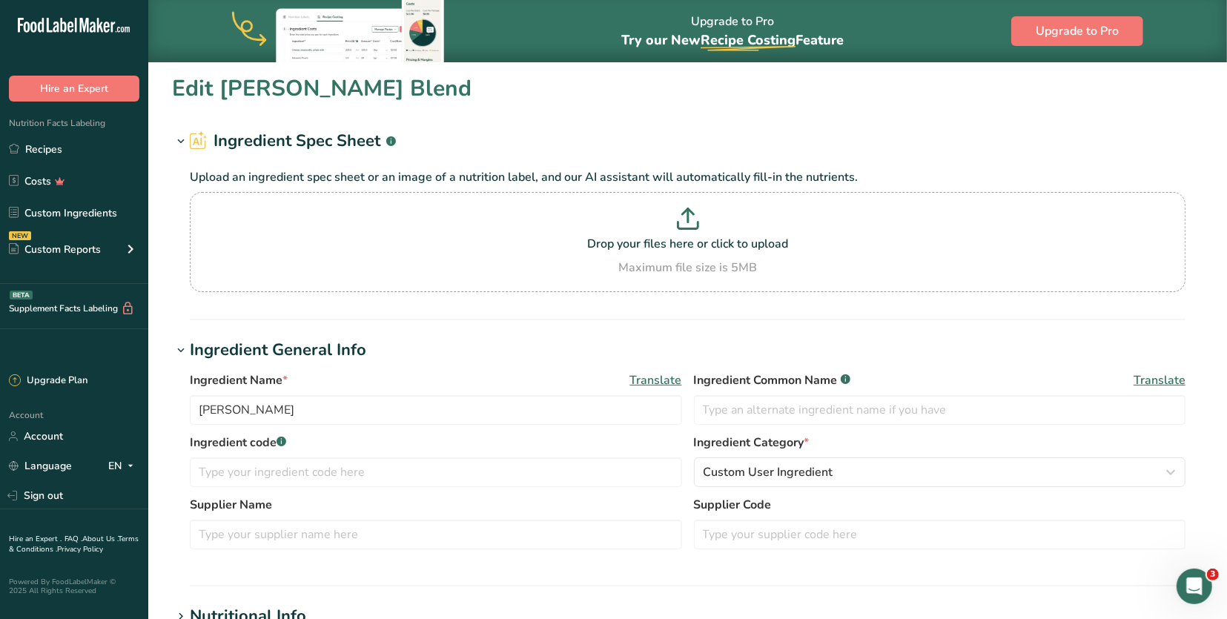
scroll to position [0, 0]
click at [96, 215] on link "Custom Ingredients" at bounding box center [74, 213] width 148 height 28
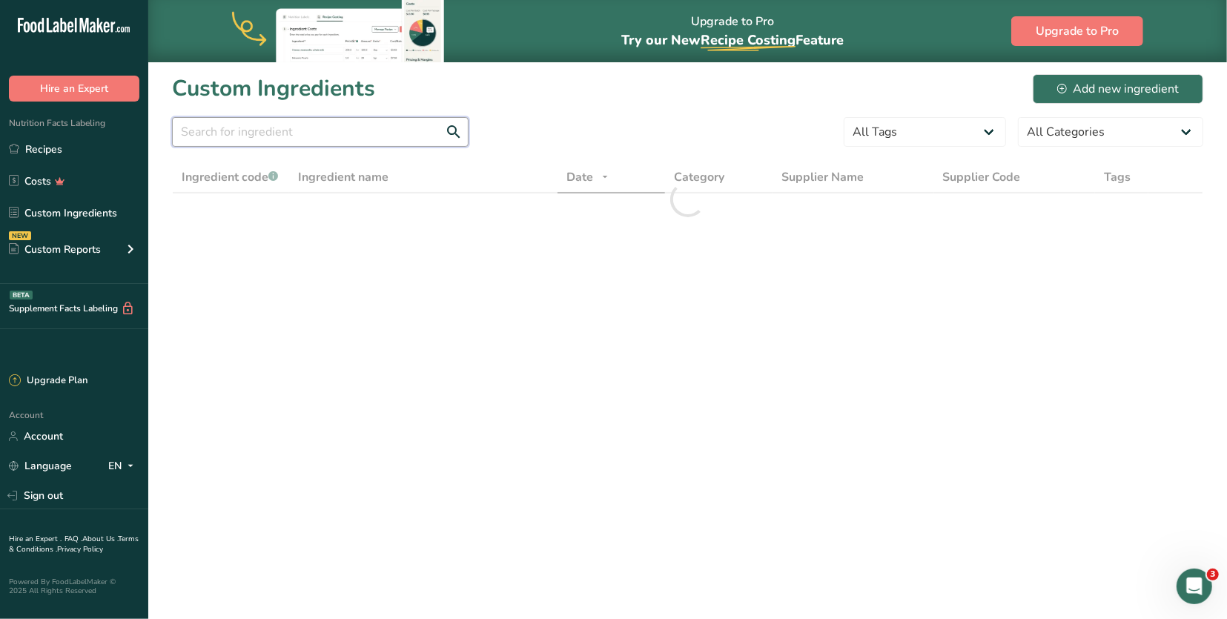
click at [429, 127] on input "text" at bounding box center [320, 132] width 296 height 30
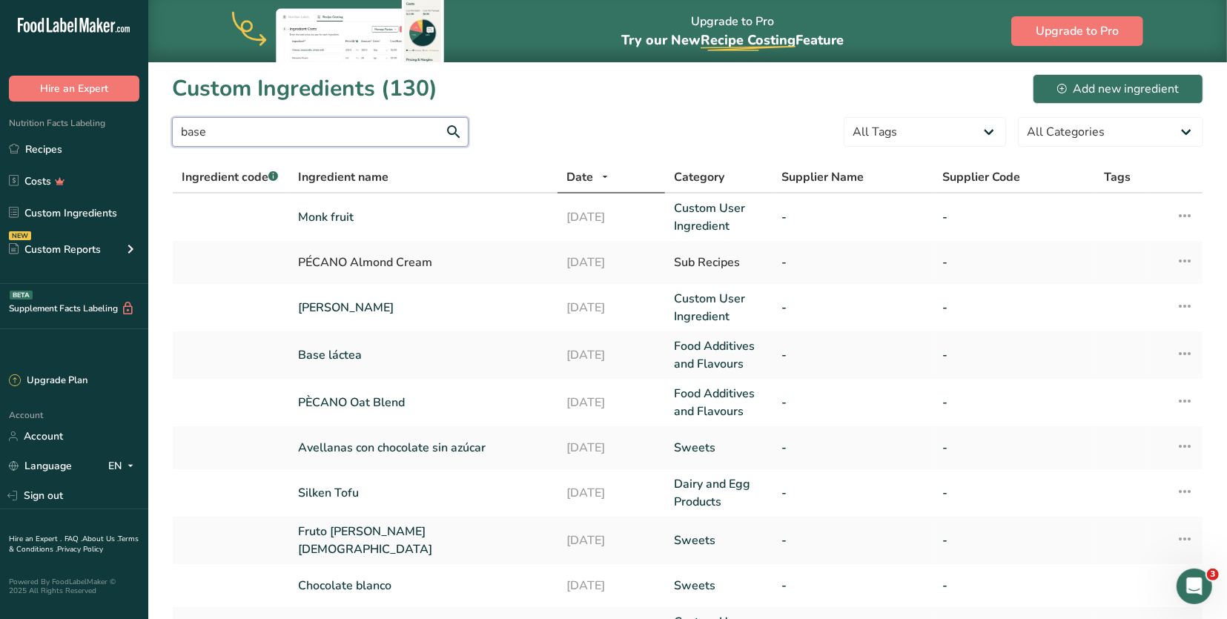
type input "base"
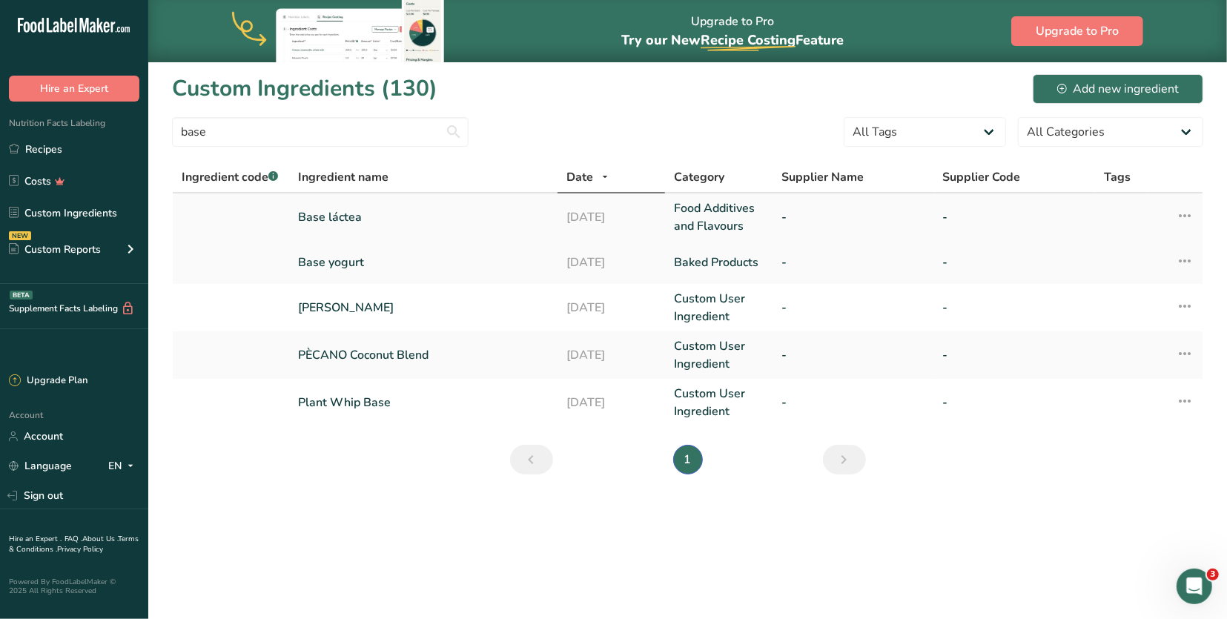
click at [1184, 215] on icon at bounding box center [1184, 215] width 18 height 27
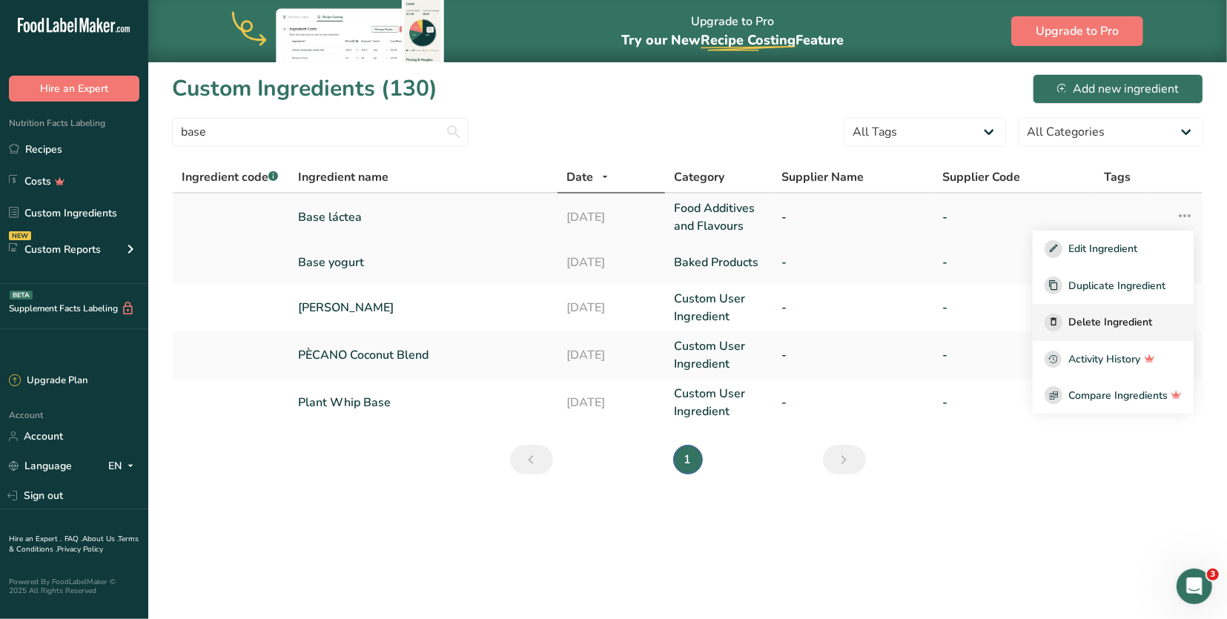
click at [1129, 322] on span "Delete Ingredient" at bounding box center [1110, 322] width 84 height 16
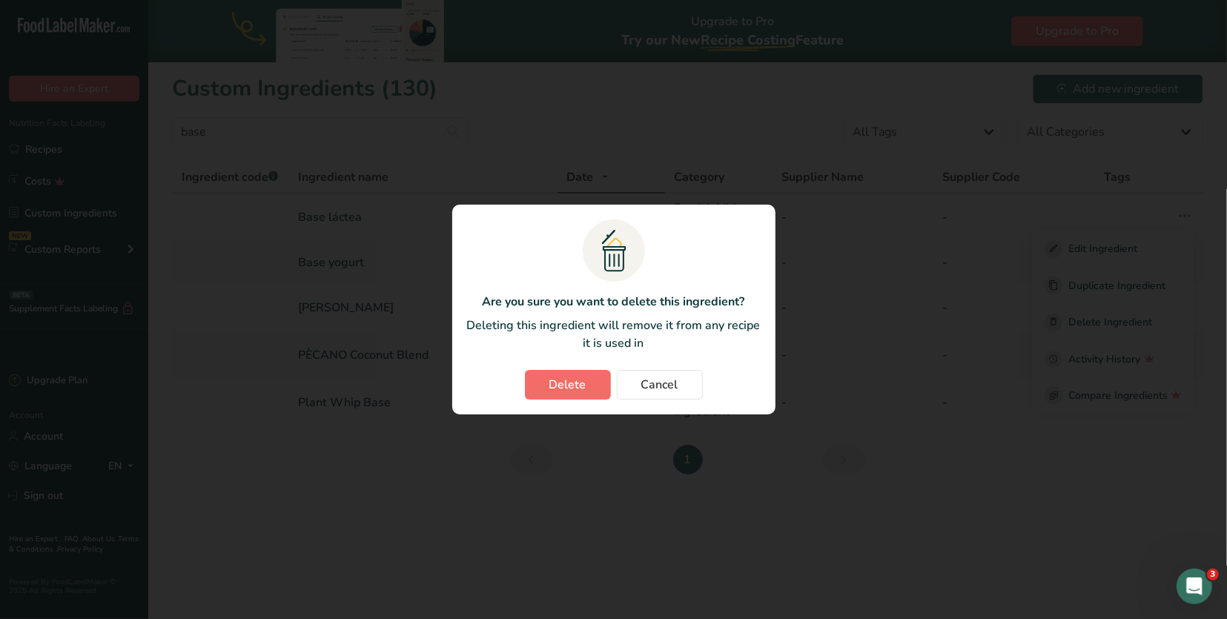
click at [588, 381] on button "Delete" at bounding box center [568, 385] width 86 height 30
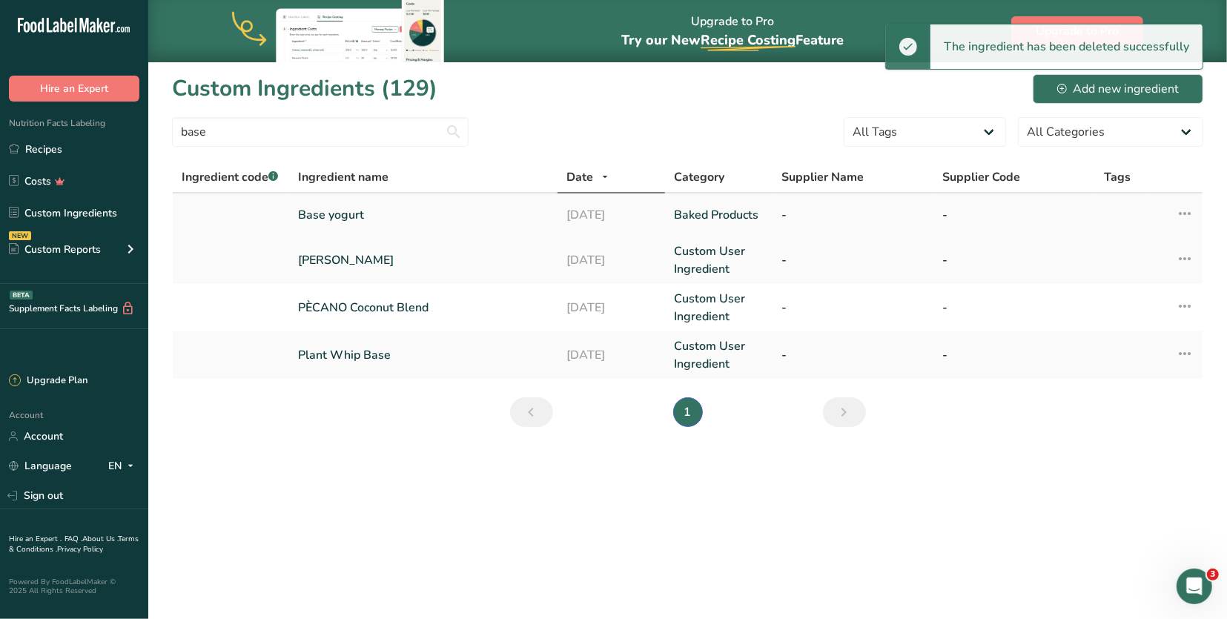
click at [364, 215] on link "Base yogurt" at bounding box center [423, 215] width 250 height 18
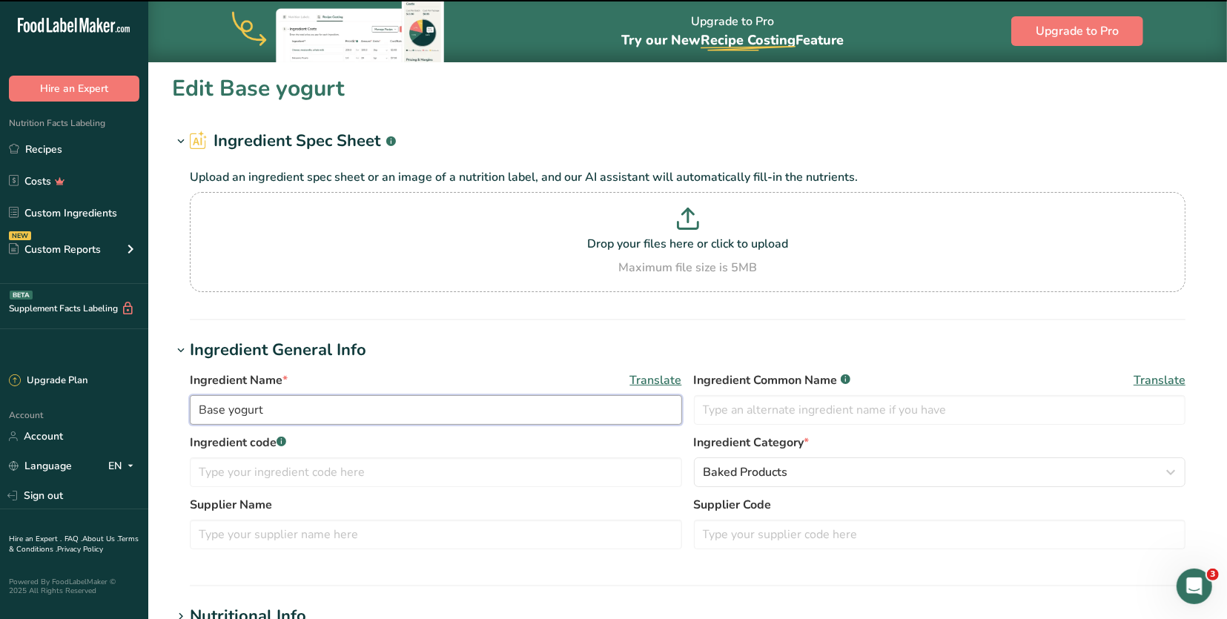
click at [277, 411] on input "Base yogurt" at bounding box center [436, 410] width 492 height 30
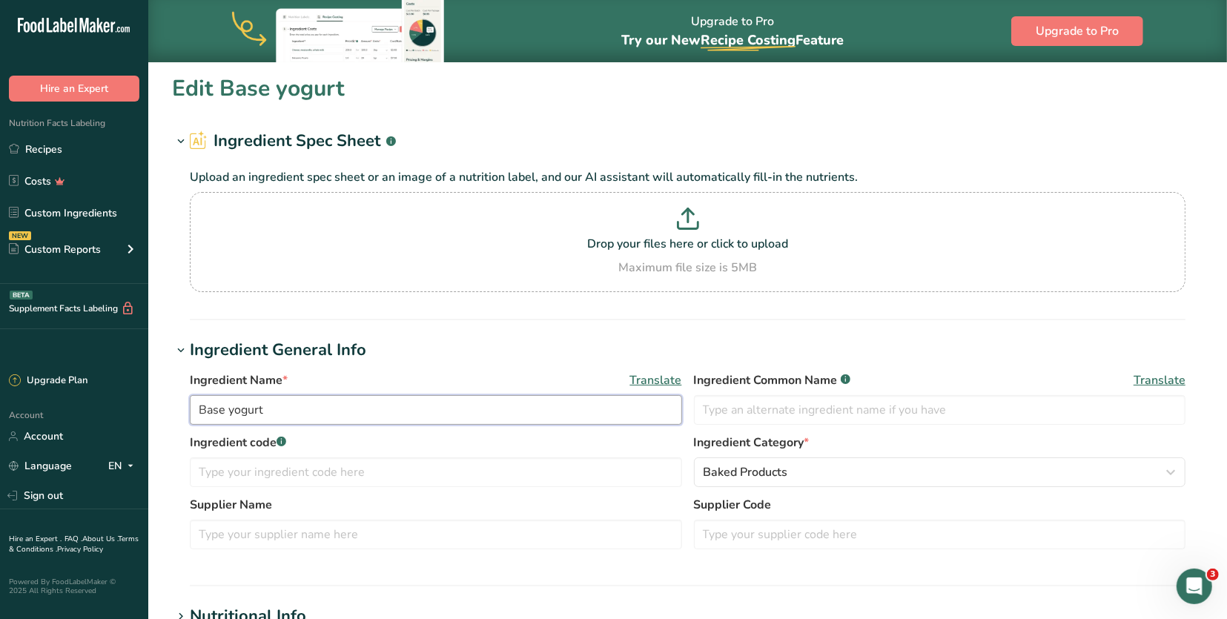
click at [277, 411] on input "Base yogurt" at bounding box center [436, 410] width 492 height 30
paste input "PÈCANO Oat Blend"
click at [270, 407] on input "PÈCANO Oat Blend" at bounding box center [436, 410] width 492 height 30
click at [337, 414] on input "PÈCANO Greek Yogurt Blend" at bounding box center [436, 410] width 492 height 30
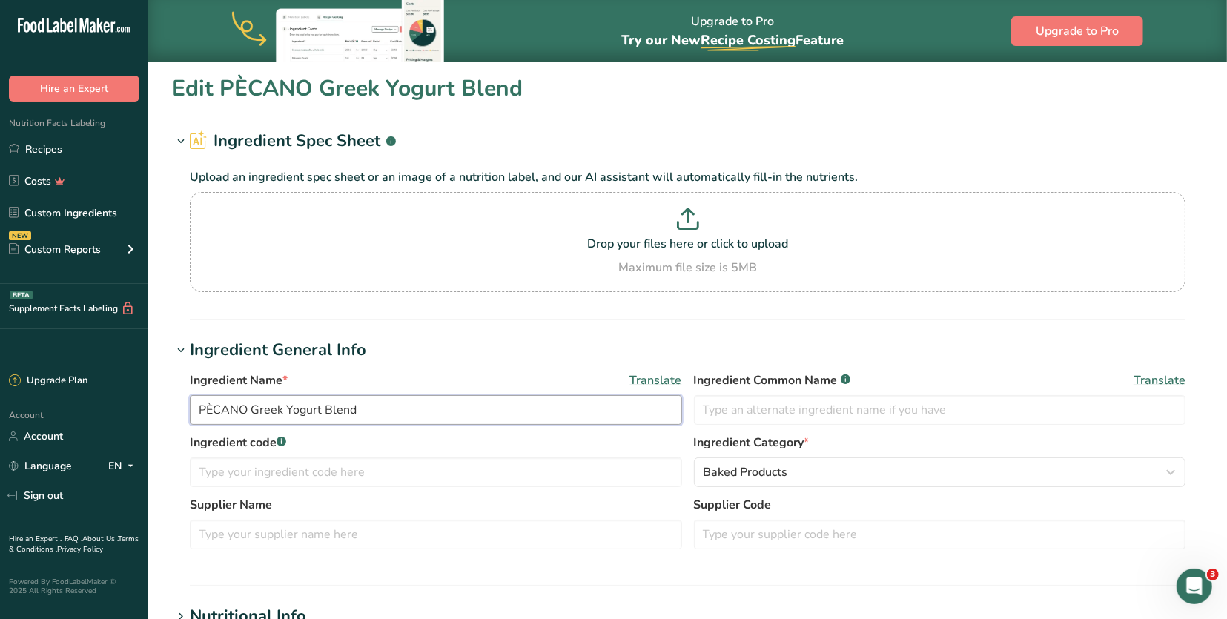
click at [337, 414] on input "PÈCANO Greek Yogurt Blend" at bounding box center [436, 410] width 492 height 30
type input "PÈCANO Greek Yogurt Mix"
click at [162, 270] on section "Edit PÈCANO Greek Yogurt Mix Ingredient Spec Sheet .a-a{fill:#347362;}.b-a{fill…" at bounding box center [687, 573] width 1078 height 1027
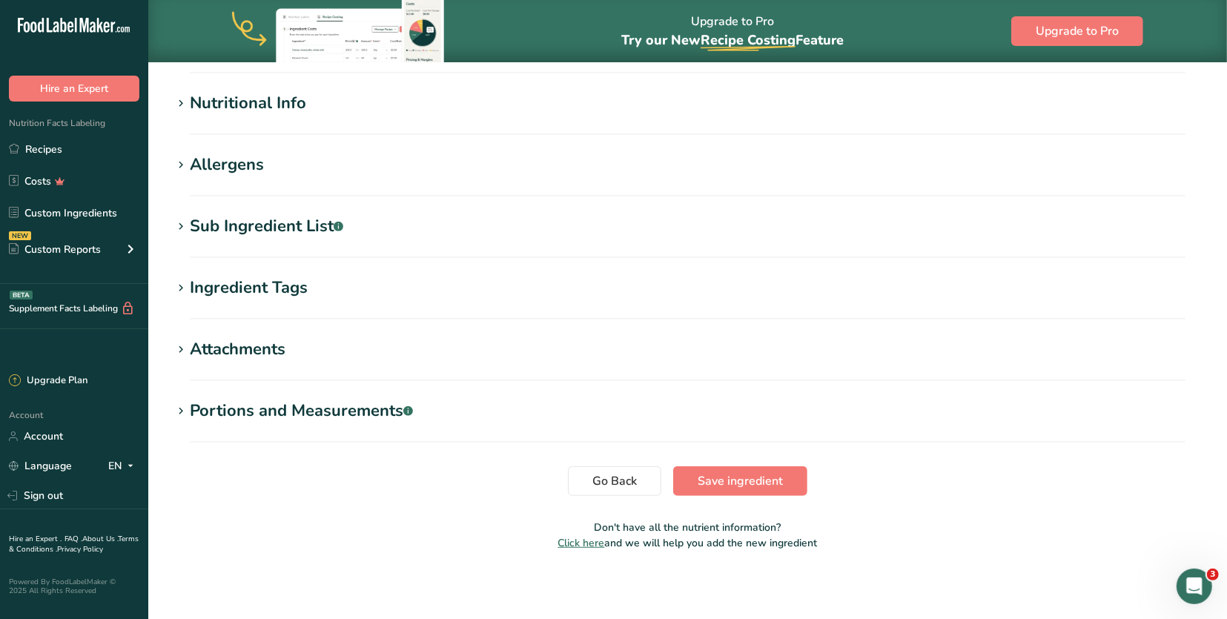
scroll to position [511, 0]
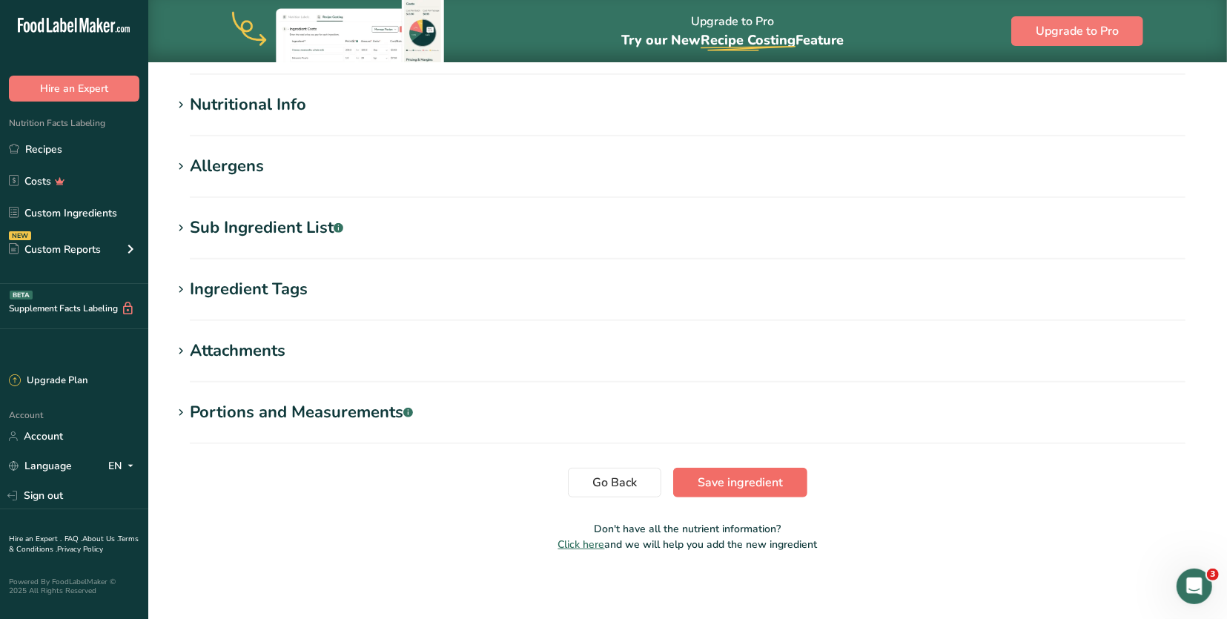
click at [732, 480] on span "Save ingredient" at bounding box center [739, 483] width 85 height 18
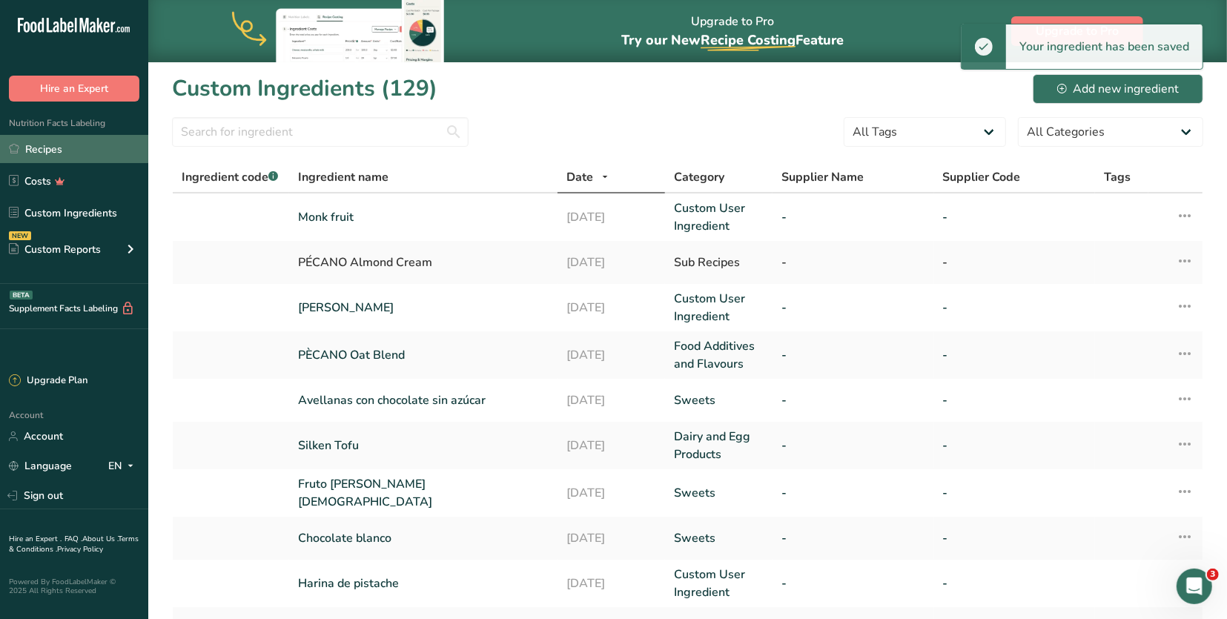
click at [116, 142] on link "Recipes" at bounding box center [74, 149] width 148 height 28
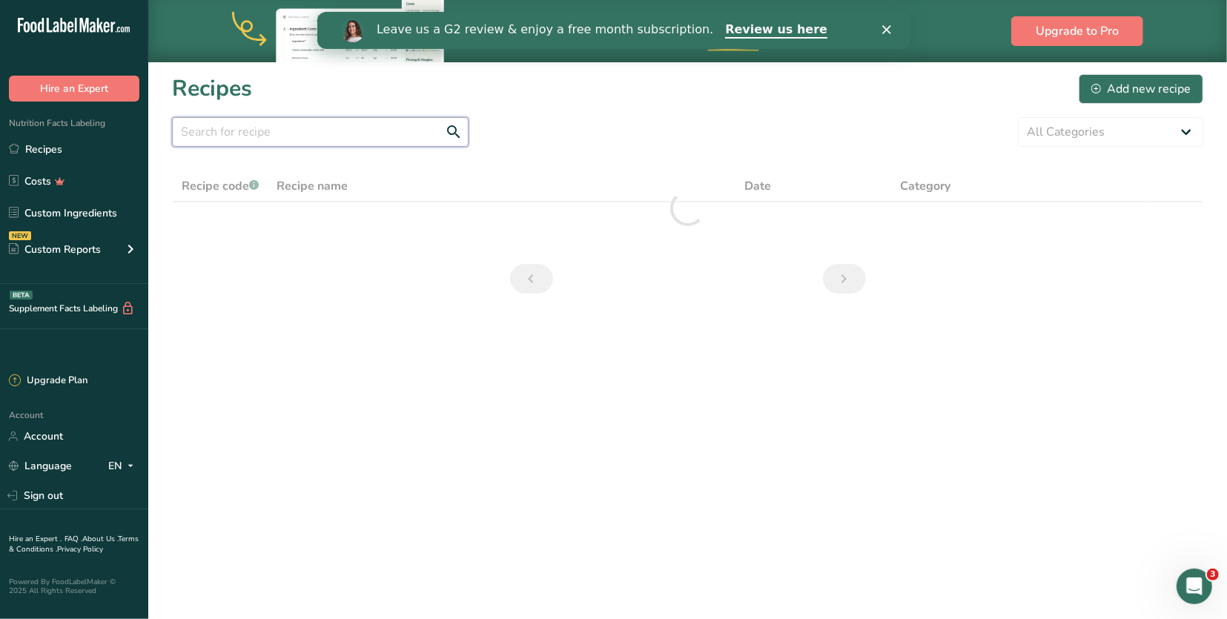
click at [331, 124] on input "text" at bounding box center [320, 132] width 296 height 30
drag, startPoint x: 331, startPoint y: 124, endPoint x: 142, endPoint y: 132, distance: 189.9
click at [142, 132] on div ".a-20{fill:#fff;} Hire an Expert Nutrition Facts Labeling Recipes Costs Custom …" at bounding box center [613, 309] width 1227 height 619
drag, startPoint x: 274, startPoint y: 133, endPoint x: 146, endPoint y: 130, distance: 128.2
click at [146, 130] on div ".a-20{fill:#fff;} Hire an Expert Nutrition Facts Labeling Recipes Costs Custom …" at bounding box center [613, 309] width 1227 height 619
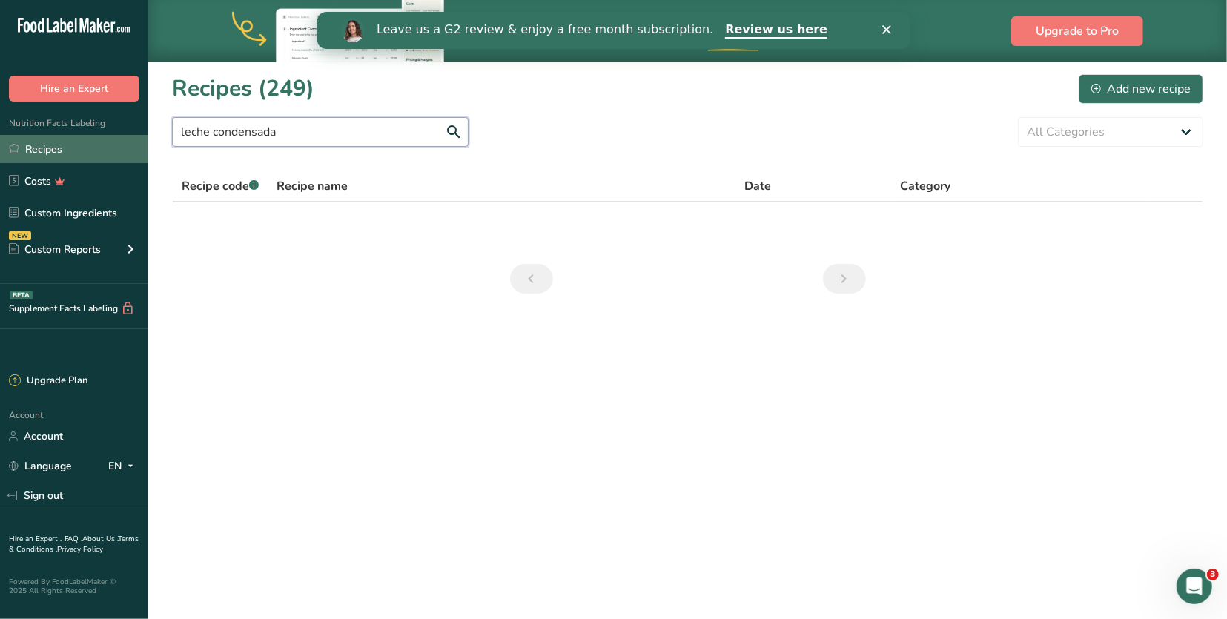
type input "leche condensada"
click at [68, 155] on link "Recipes" at bounding box center [74, 149] width 148 height 28
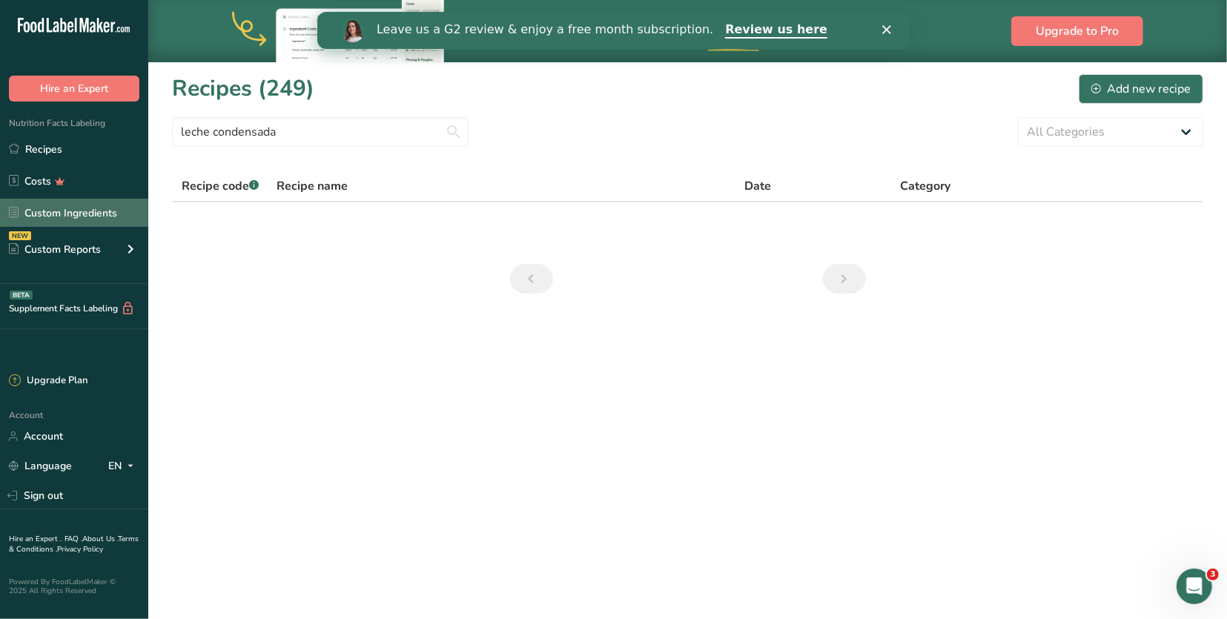
click at [90, 225] on link "Custom Ingredients" at bounding box center [74, 213] width 148 height 28
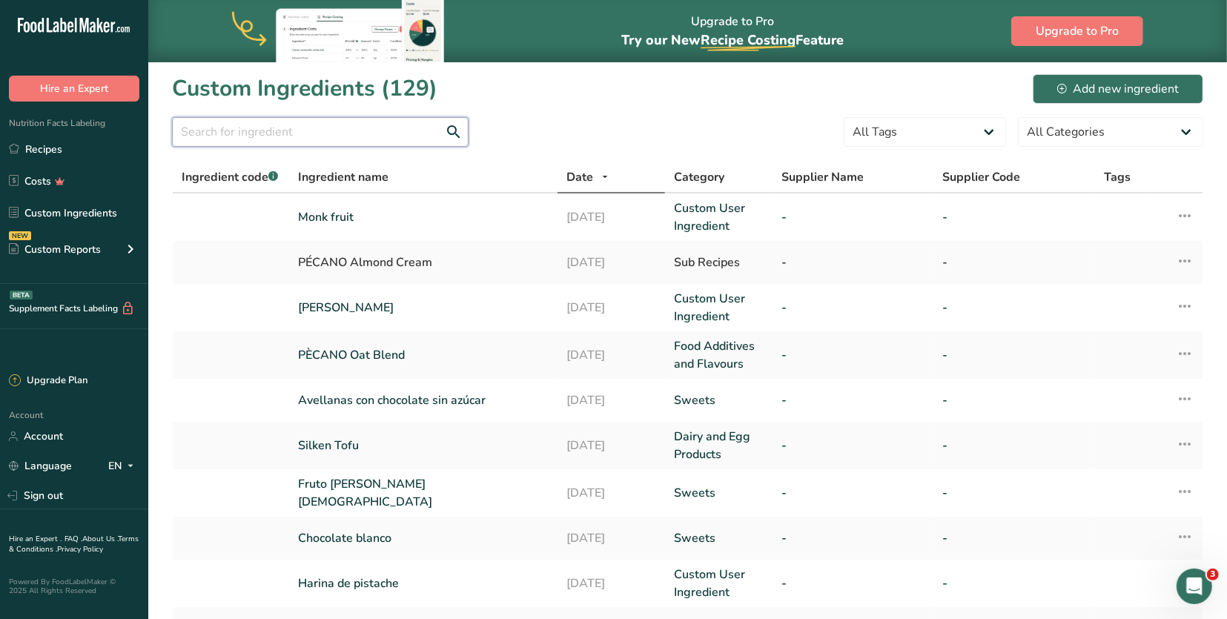
click at [230, 132] on input "text" at bounding box center [320, 132] width 296 height 30
paste input "leche condensada"
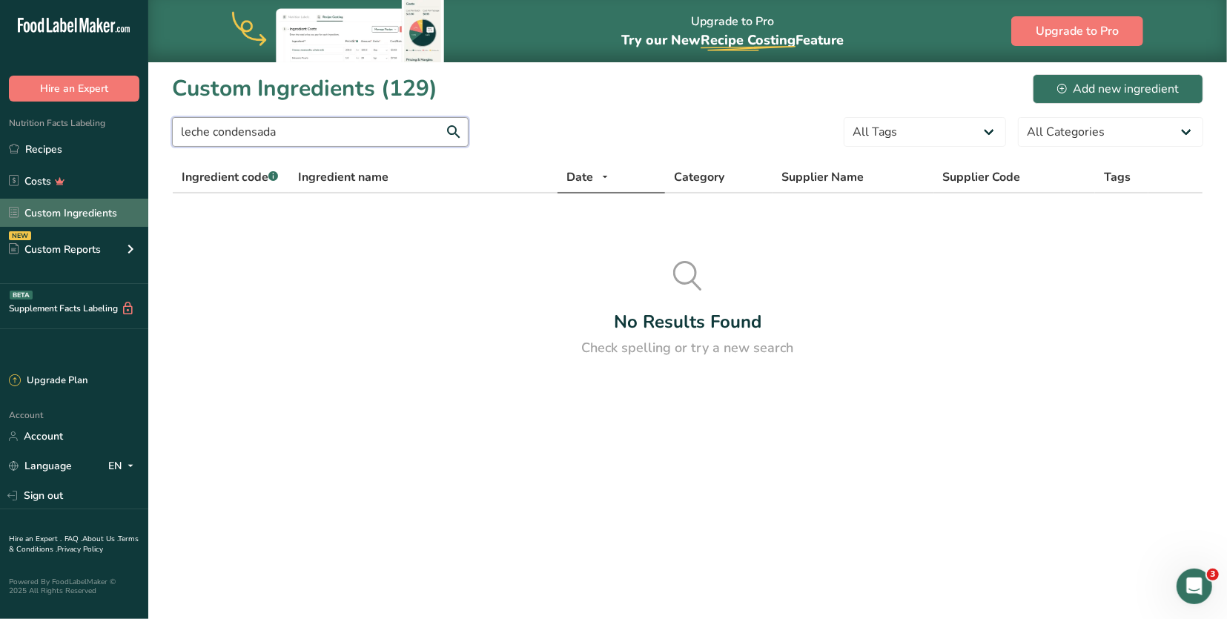
type input "leche condensada"
click at [87, 203] on link "Custom Ingredients" at bounding box center [74, 213] width 148 height 28
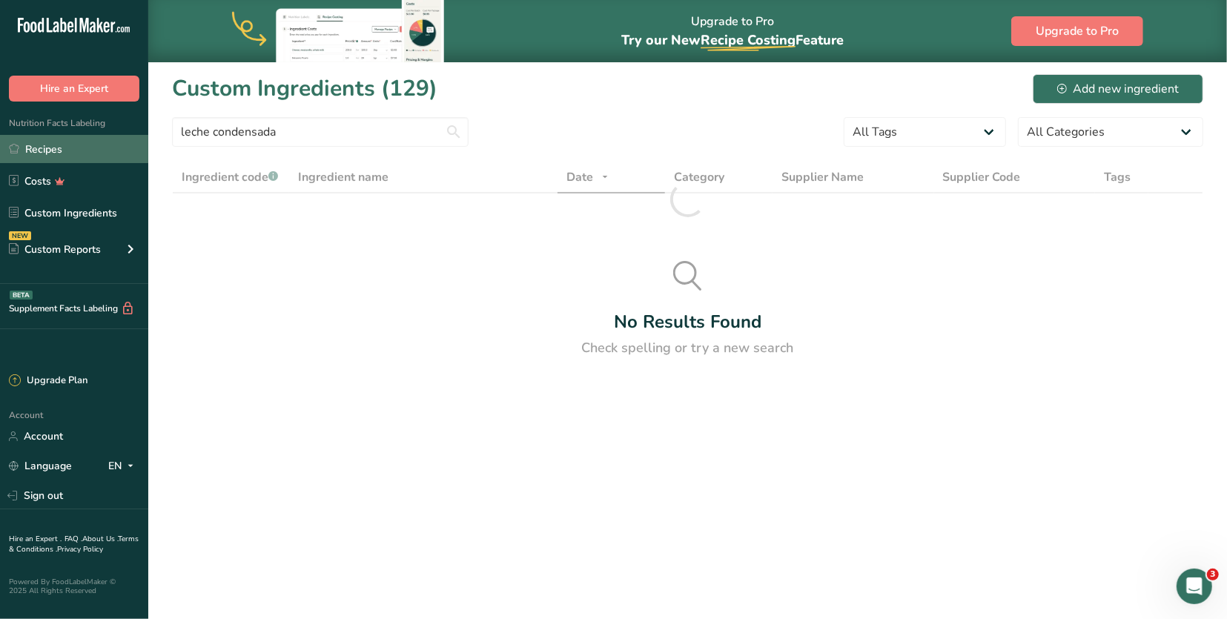
click at [95, 145] on link "Recipes" at bounding box center [74, 149] width 148 height 28
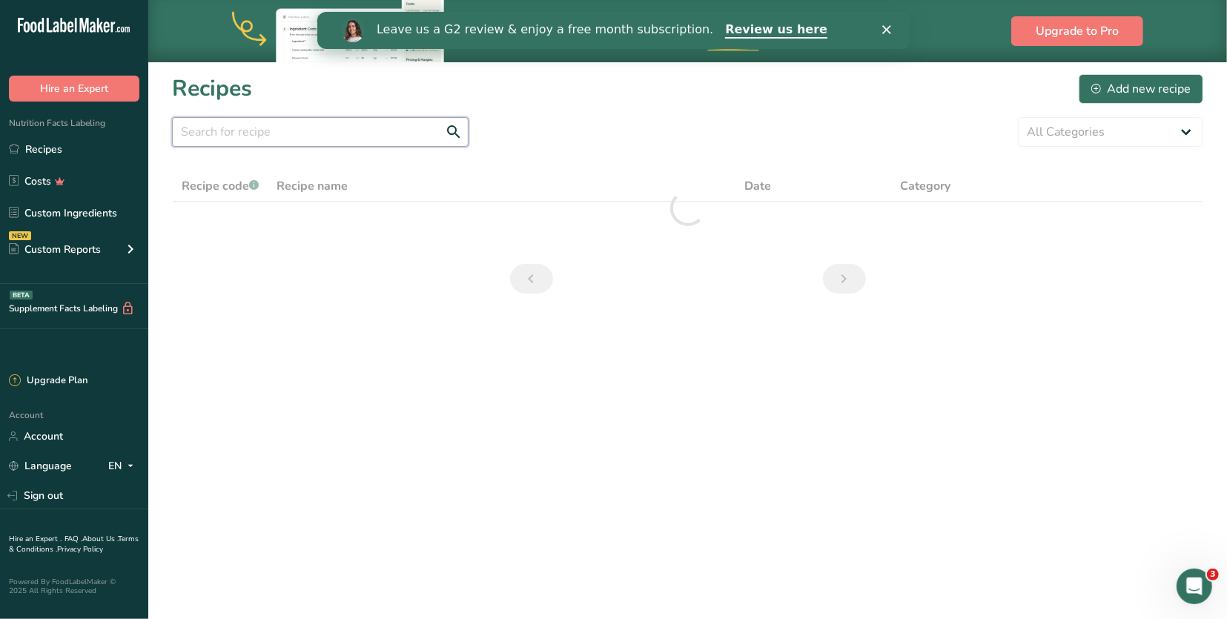
click at [270, 135] on input "text" at bounding box center [320, 132] width 296 height 30
paste input "leche condensada"
click at [270, 135] on input "leche condensada" at bounding box center [320, 132] width 296 height 30
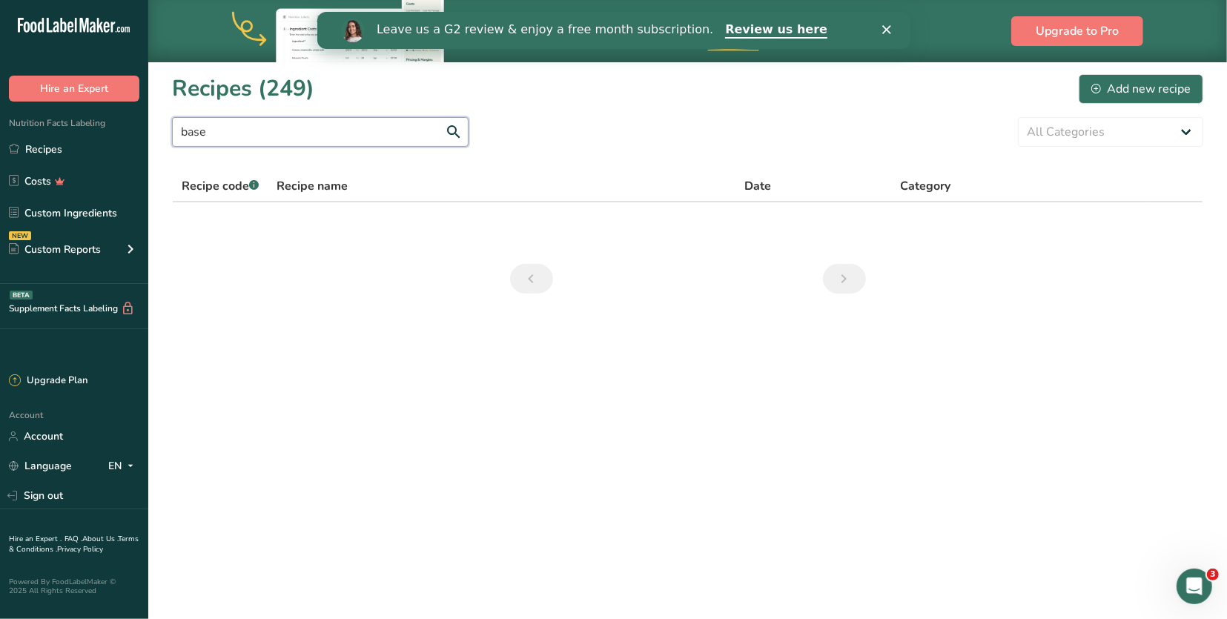
type input "base"
click at [121, 211] on link "Custom Ingredients" at bounding box center [74, 213] width 148 height 28
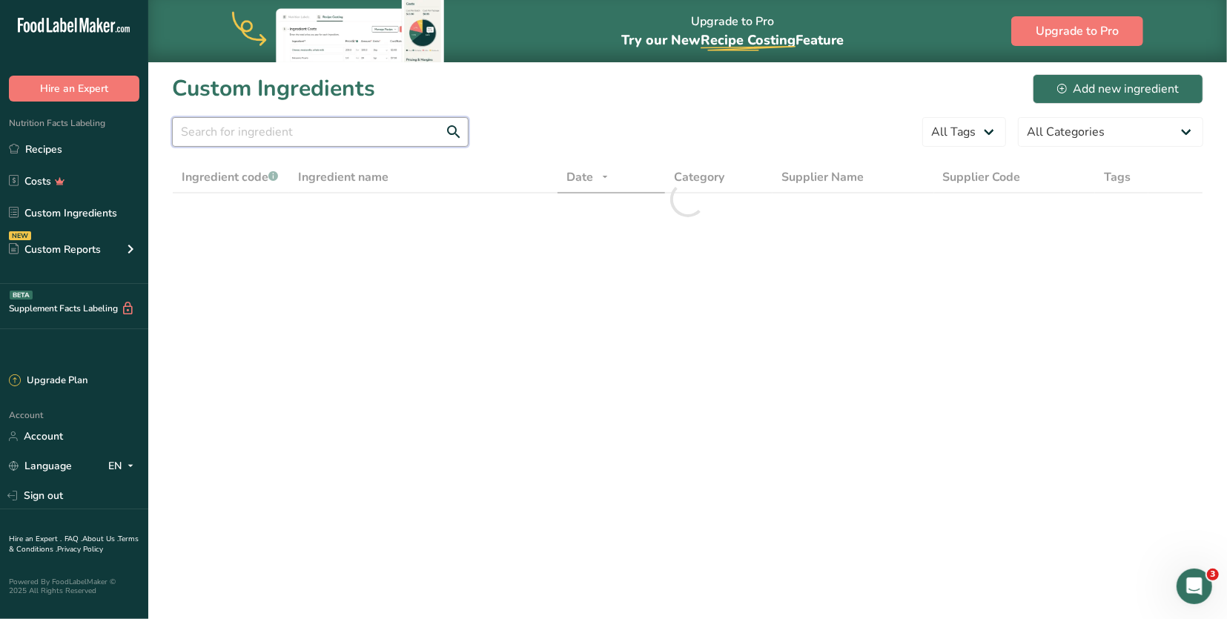
click at [295, 131] on input "text" at bounding box center [320, 132] width 296 height 30
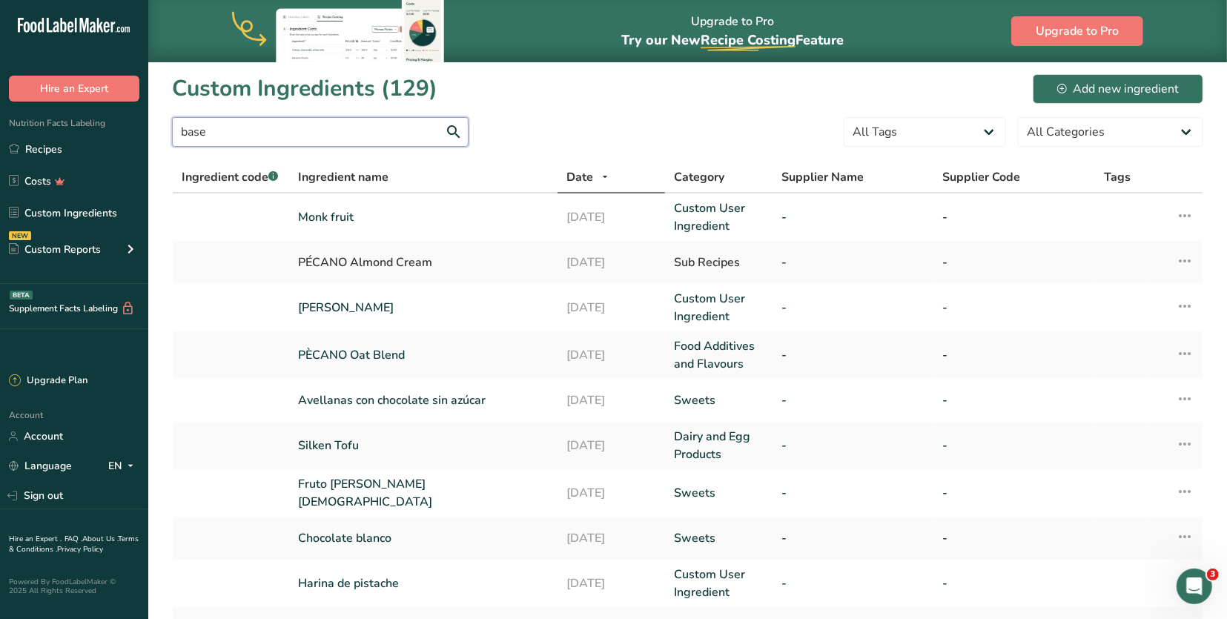
type input "base"
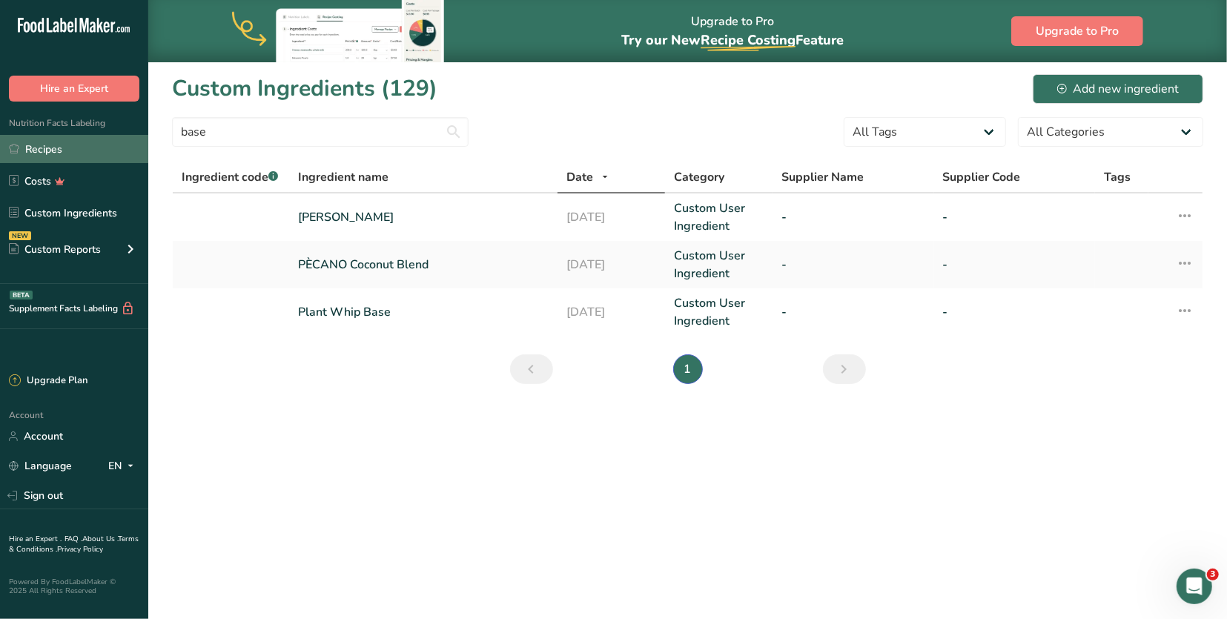
click at [77, 147] on link "Recipes" at bounding box center [74, 149] width 148 height 28
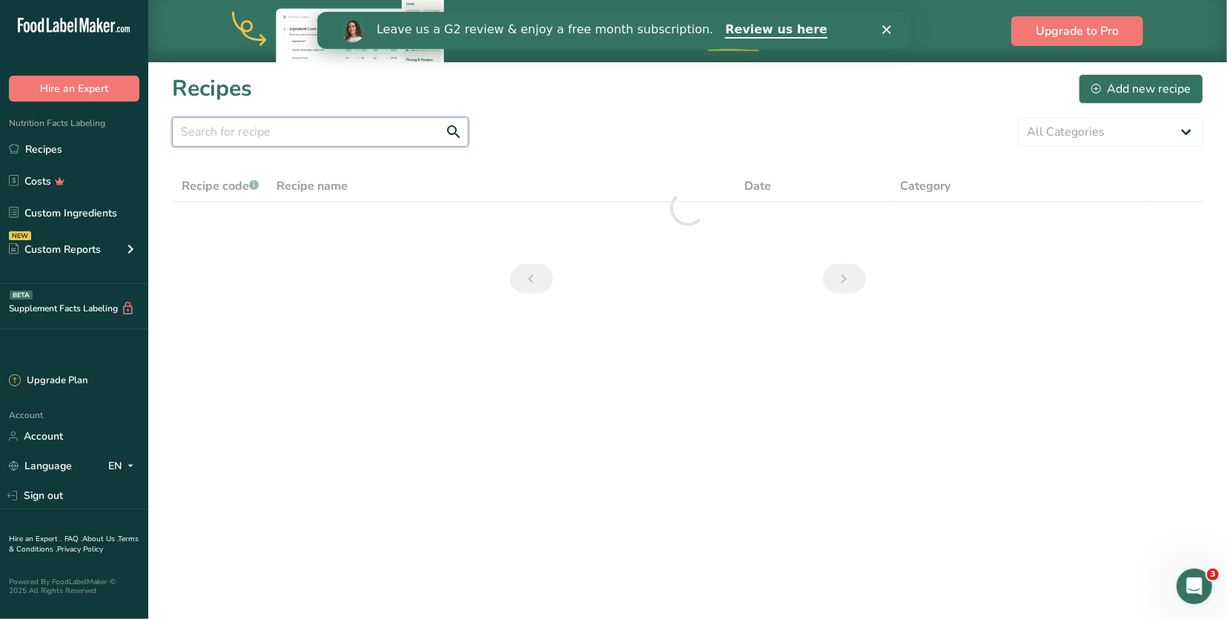
click at [215, 129] on input "text" at bounding box center [320, 132] width 296 height 30
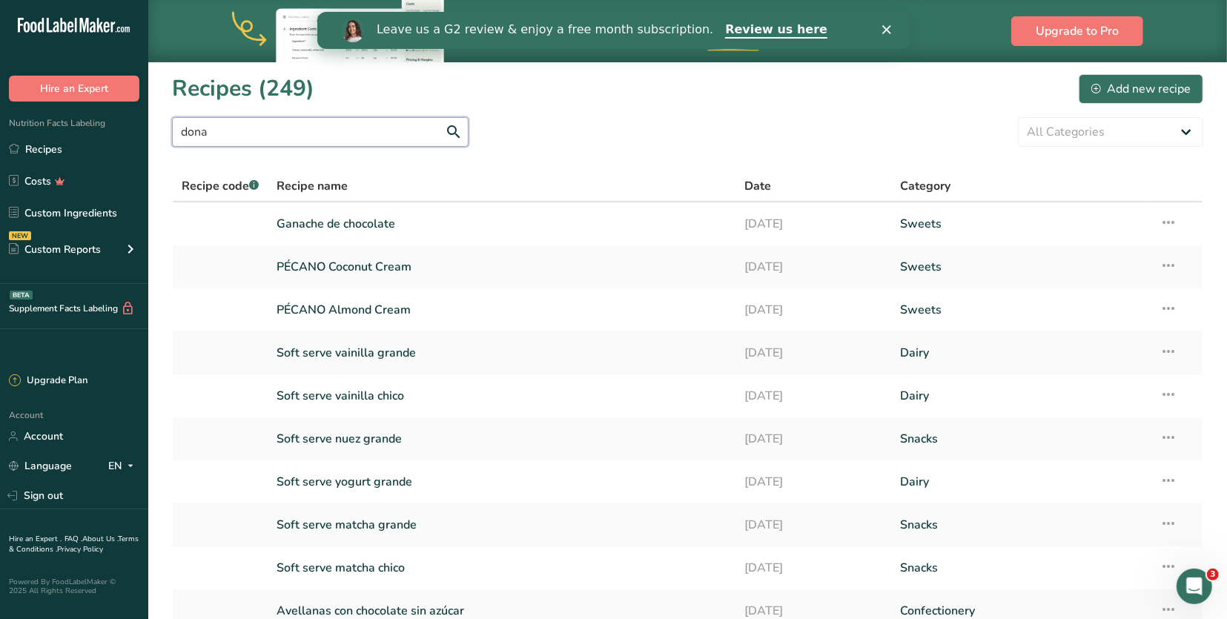
type input "dona"
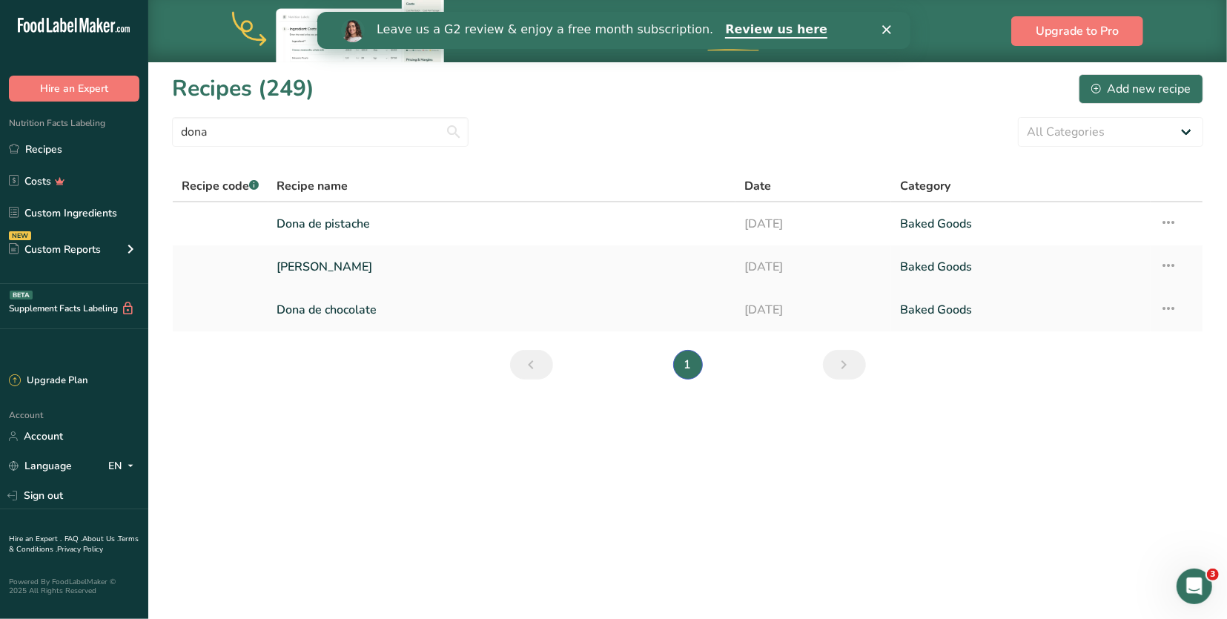
click at [313, 302] on link "Dona de chocolate" at bounding box center [501, 309] width 449 height 31
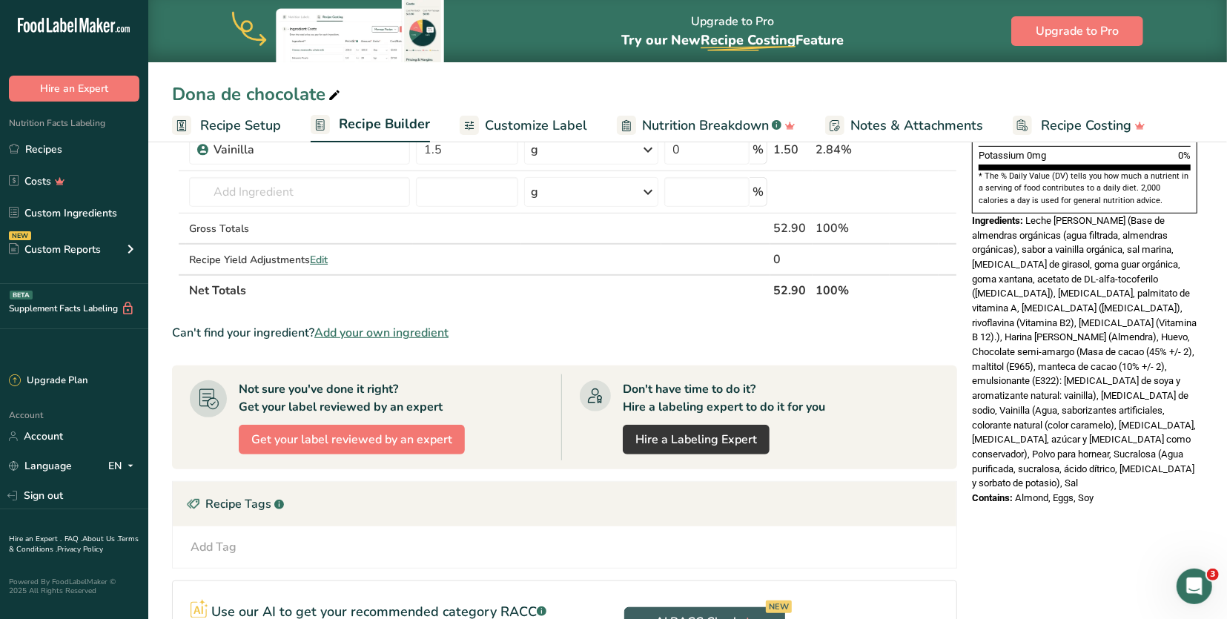
scroll to position [460, 0]
drag, startPoint x: 1040, startPoint y: 423, endPoint x: 1026, endPoint y: 176, distance: 247.1
click at [1026, 214] on div "Ingredients: Leche [PERSON_NAME] (Base de almendras orgánicas (agua filtrada, a…" at bounding box center [1084, 352] width 225 height 277
copy div "Leche [PERSON_NAME] (Base de almendras orgánicas (agua filtrada, almendras orgá…"
click at [72, 142] on link "Recipes" at bounding box center [74, 149] width 148 height 28
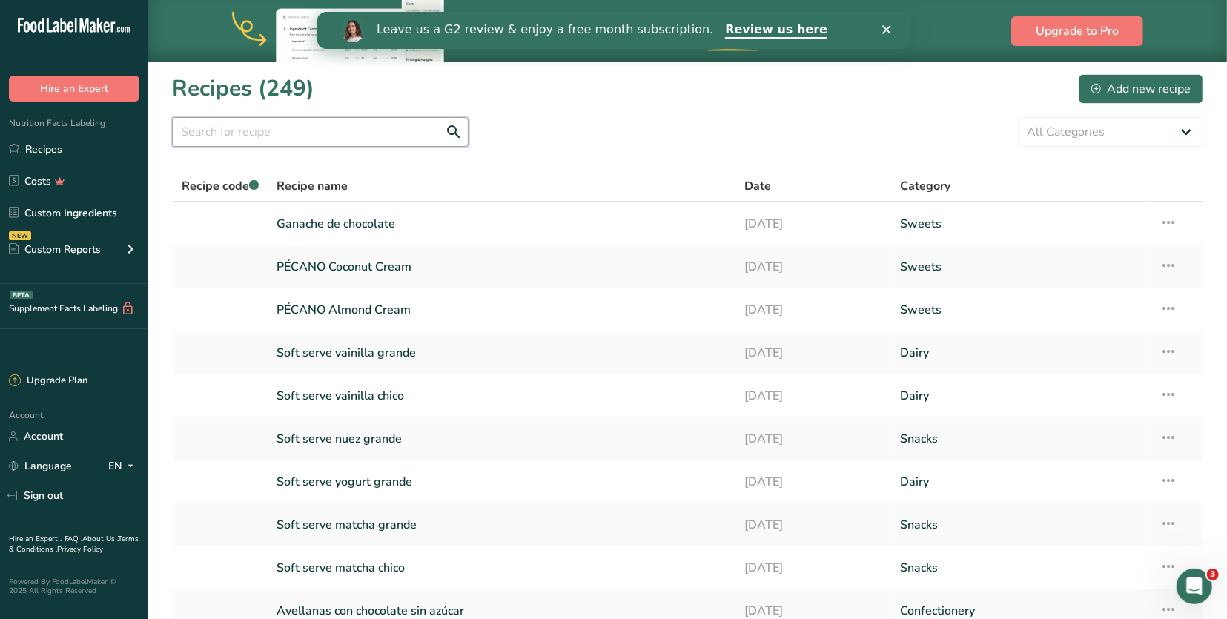
click at [348, 136] on input "text" at bounding box center [320, 132] width 296 height 30
type input "dona"
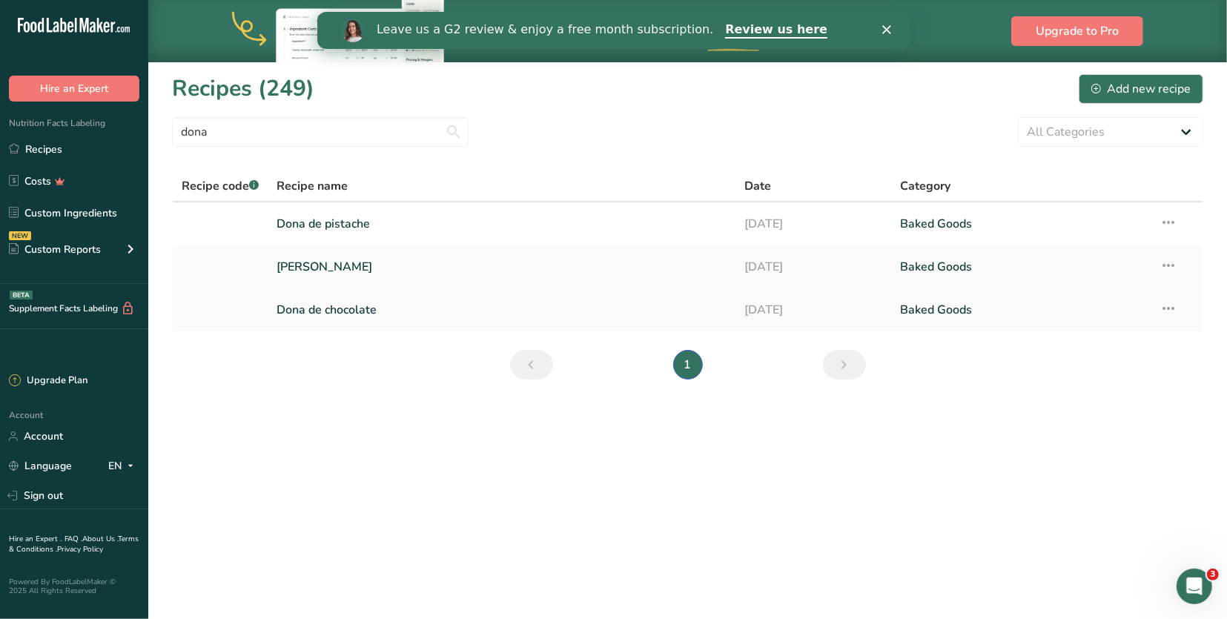
click at [792, 311] on link "[DATE]" at bounding box center [813, 309] width 138 height 31
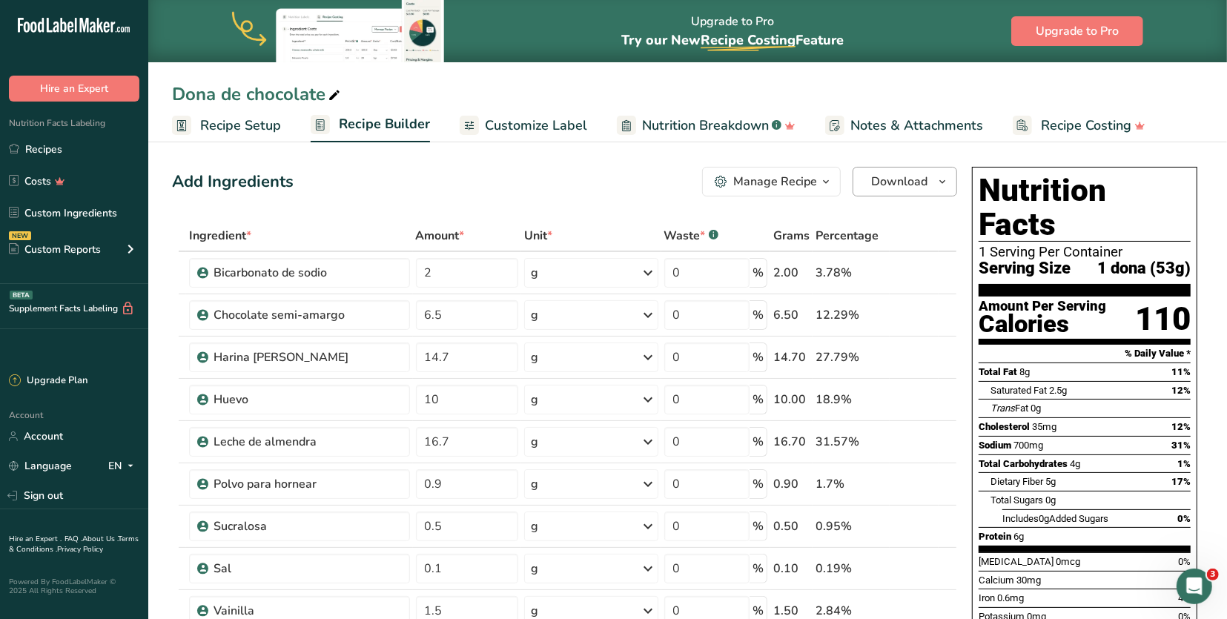
click at [935, 186] on span "button" at bounding box center [942, 182] width 18 height 18
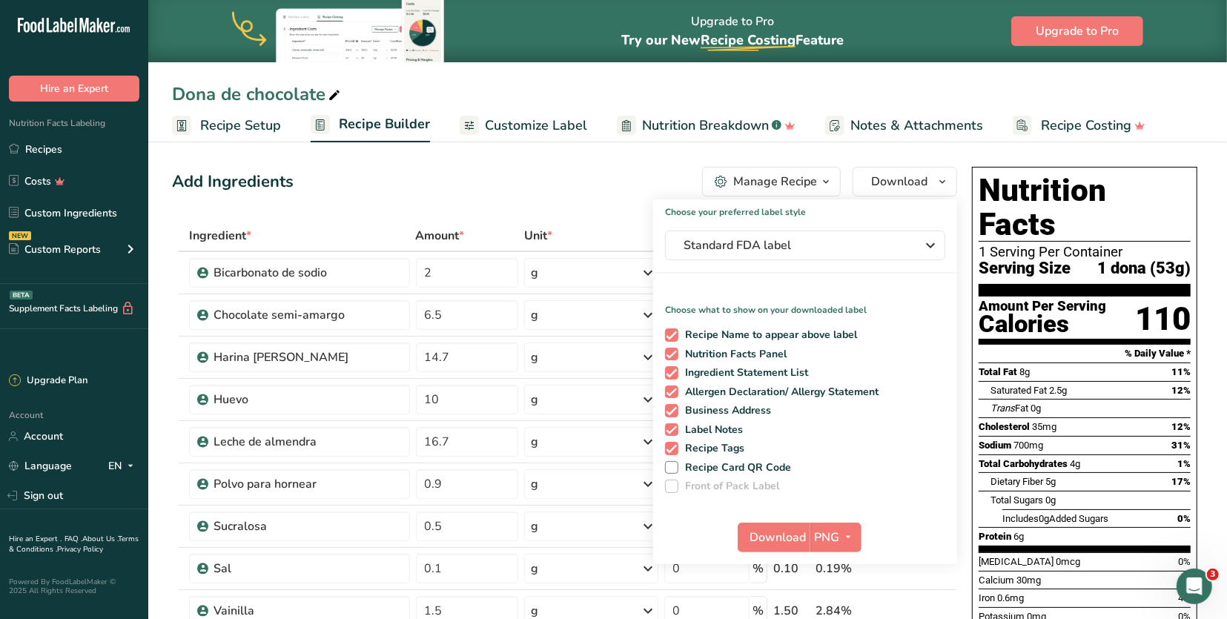
click at [820, 179] on icon "button" at bounding box center [826, 182] width 12 height 19
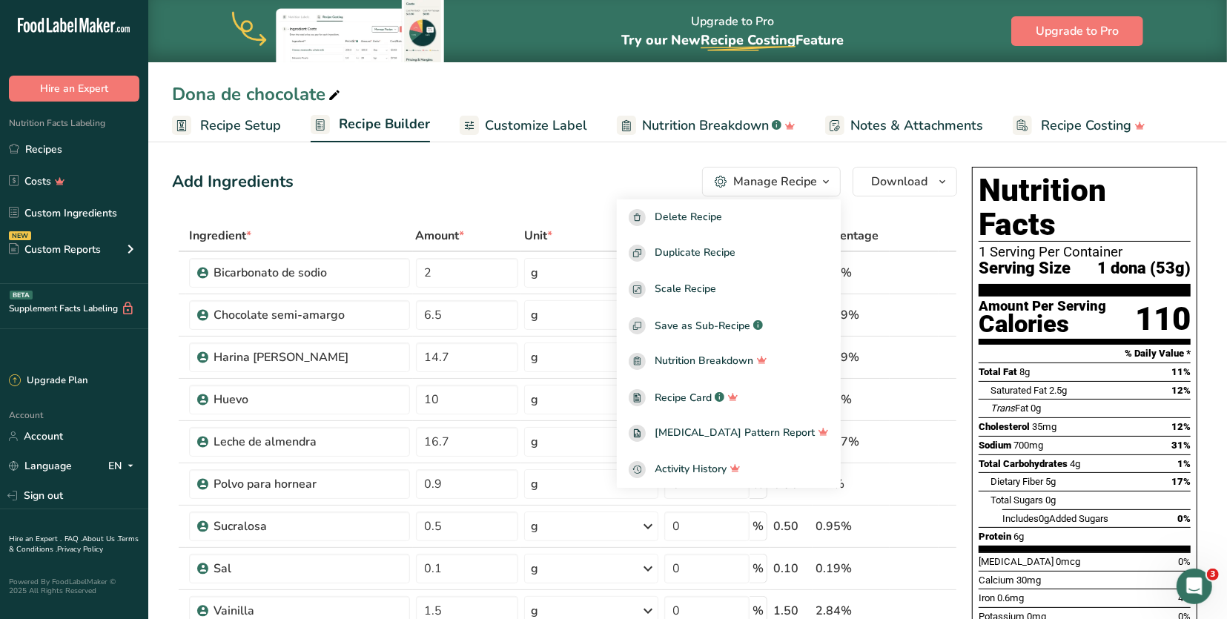
drag, startPoint x: 770, startPoint y: 243, endPoint x: 604, endPoint y: 185, distance: 176.0
click at [604, 185] on div "Add Ingredients Manage Recipe Delete Recipe Duplicate Recipe Scale Recipe Save …" at bounding box center [564, 182] width 785 height 30
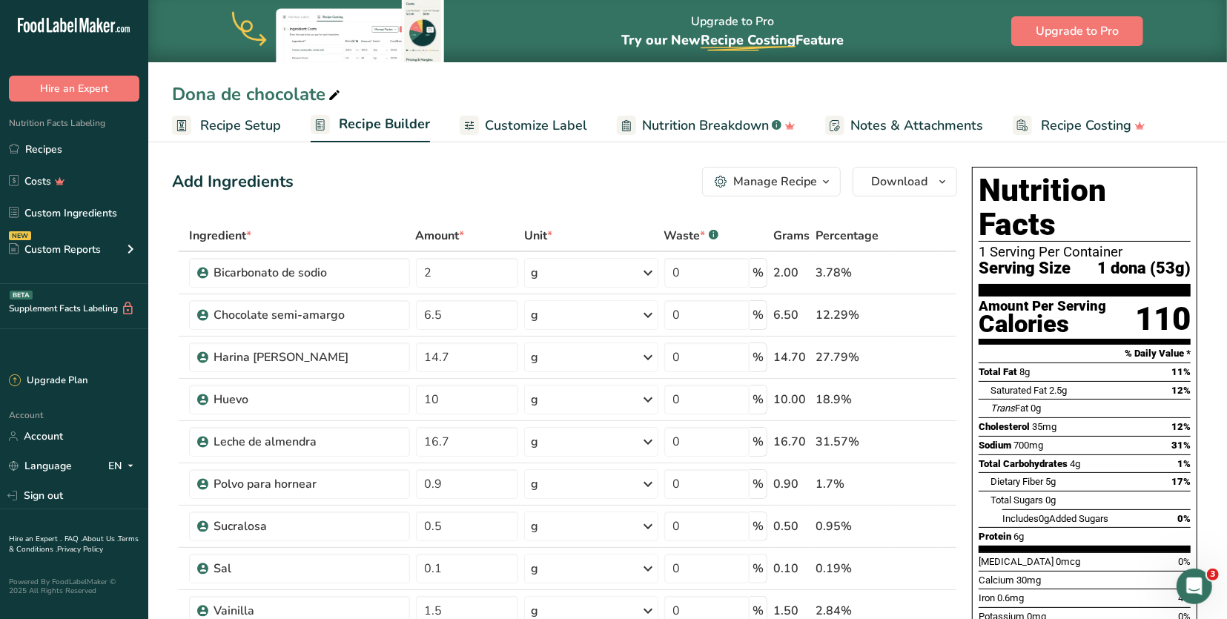
click at [604, 185] on div "Add Ingredients Manage Recipe Delete Recipe Duplicate Recipe Scale Recipe Save …" at bounding box center [564, 182] width 785 height 30
click at [113, 139] on link "Recipes" at bounding box center [74, 149] width 148 height 28
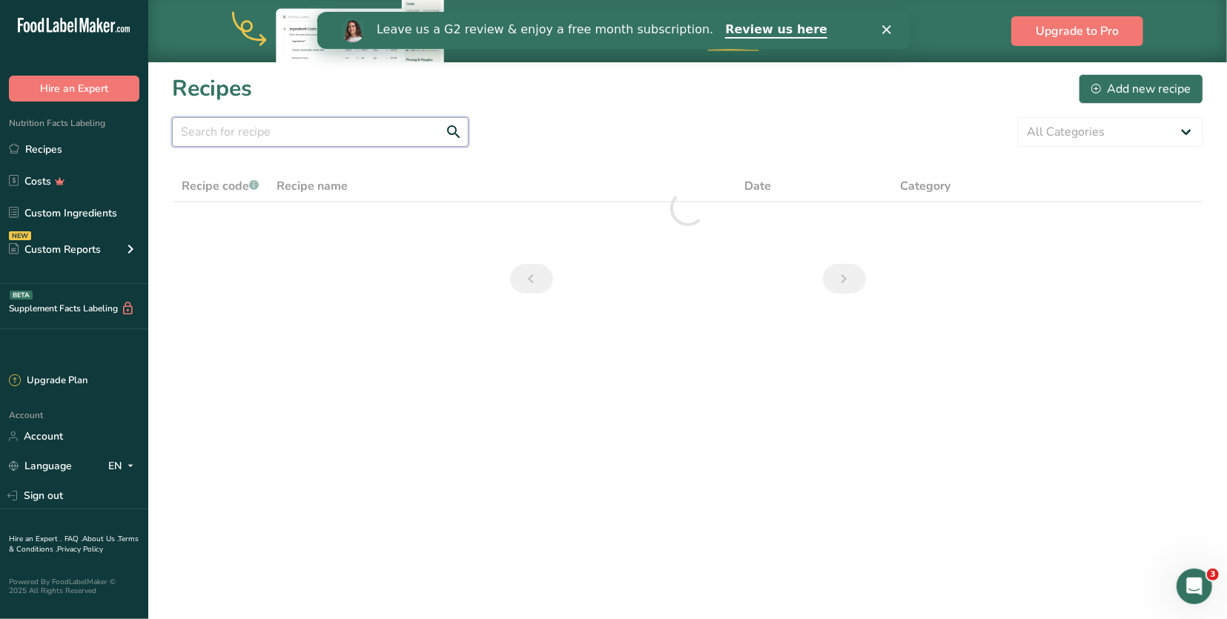
click at [338, 122] on input "text" at bounding box center [320, 132] width 296 height 30
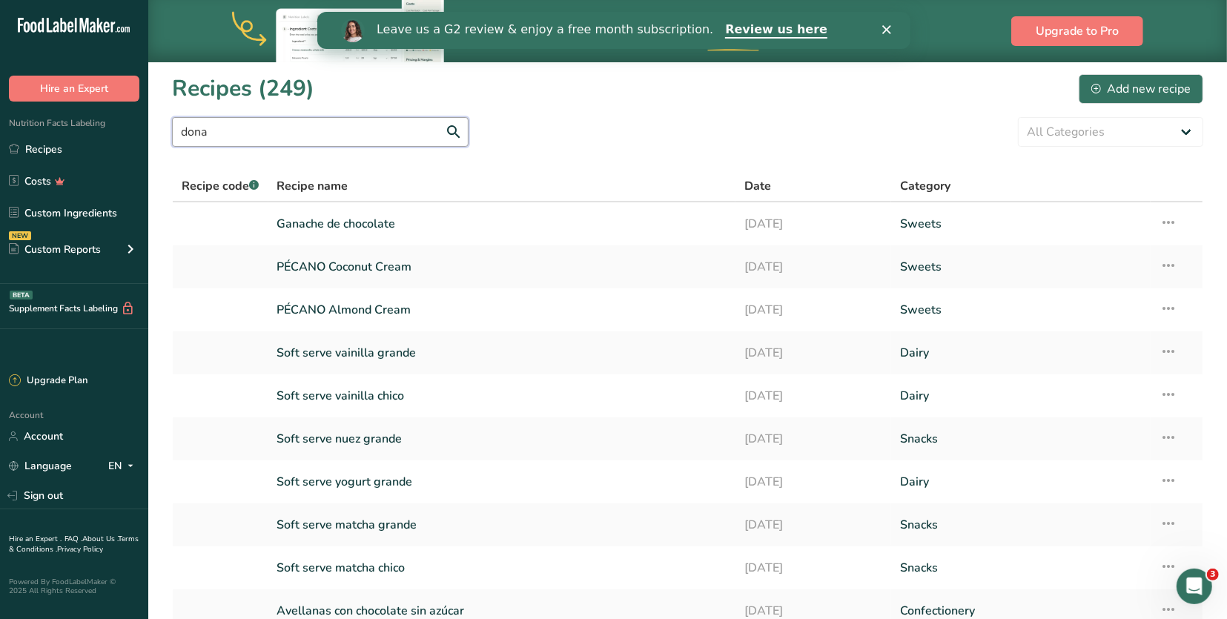
type input "dona"
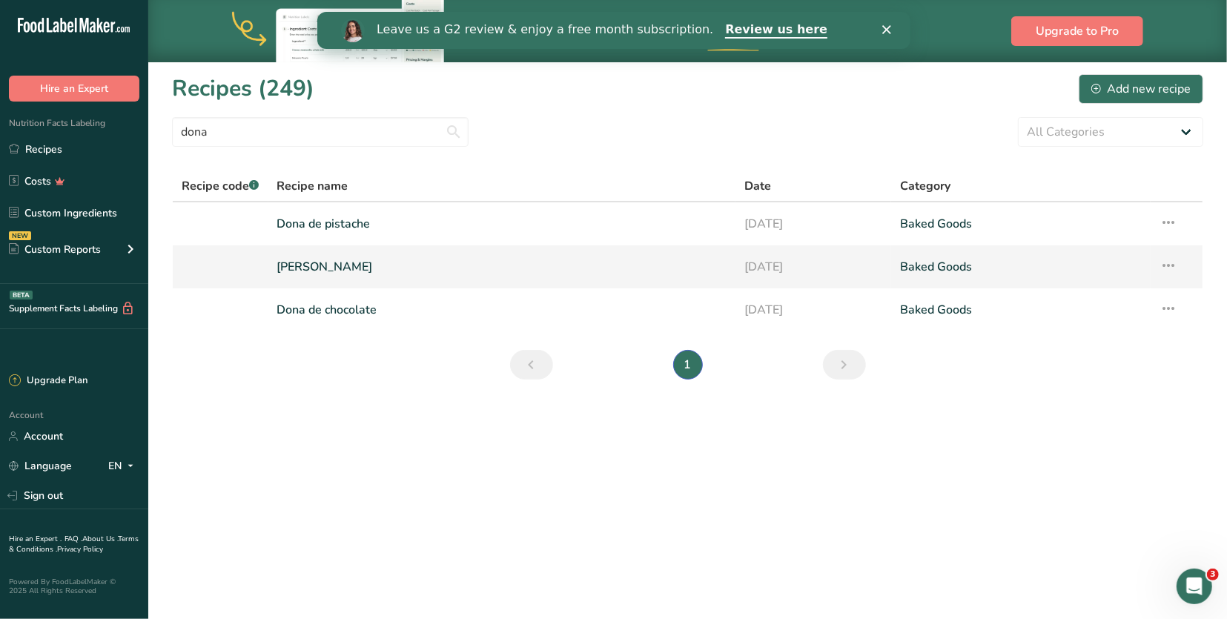
click at [408, 268] on link "[PERSON_NAME]" at bounding box center [501, 266] width 449 height 31
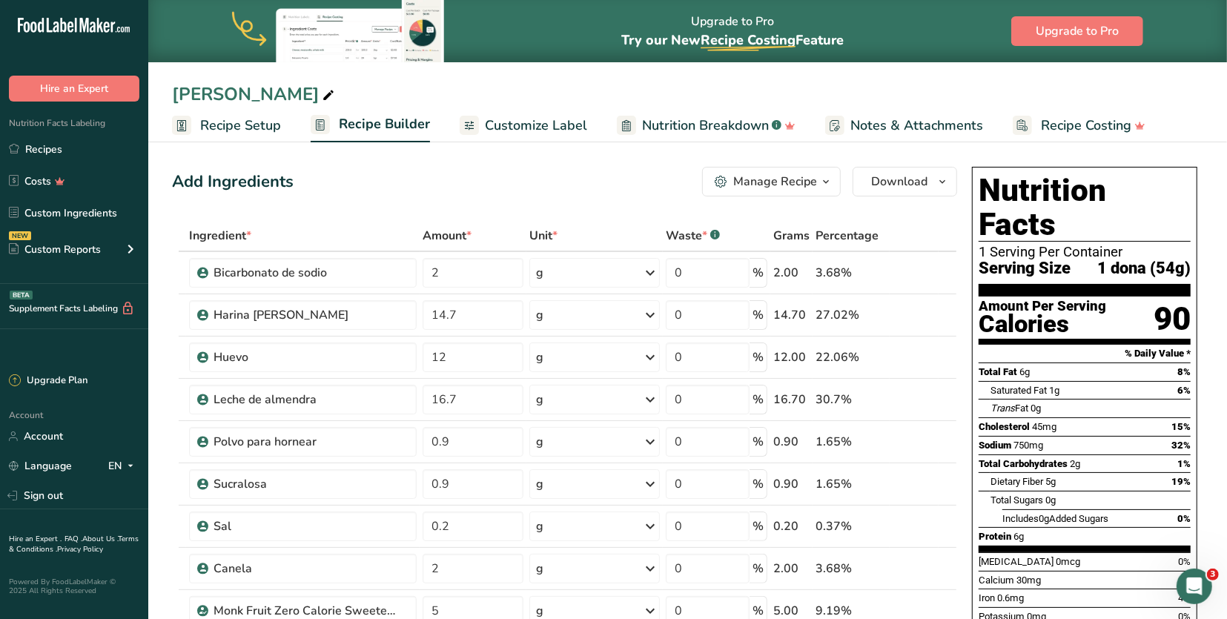
click at [823, 185] on icon "button" at bounding box center [826, 182] width 12 height 19
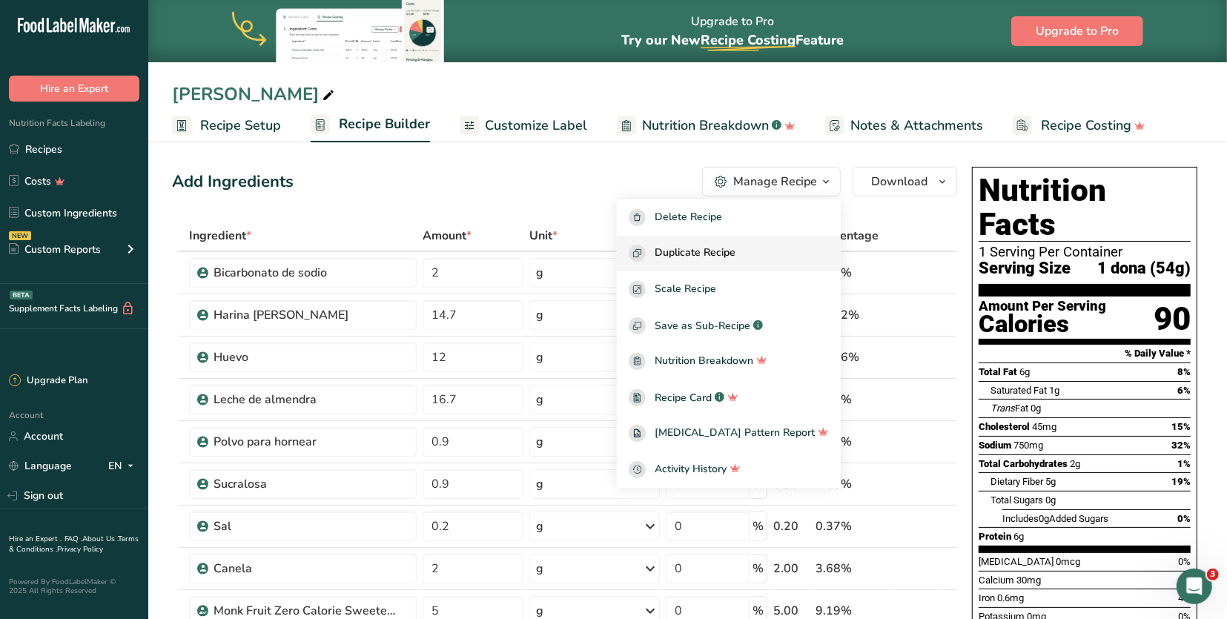
click at [777, 259] on div "Duplicate Recipe" at bounding box center [728, 253] width 200 height 17
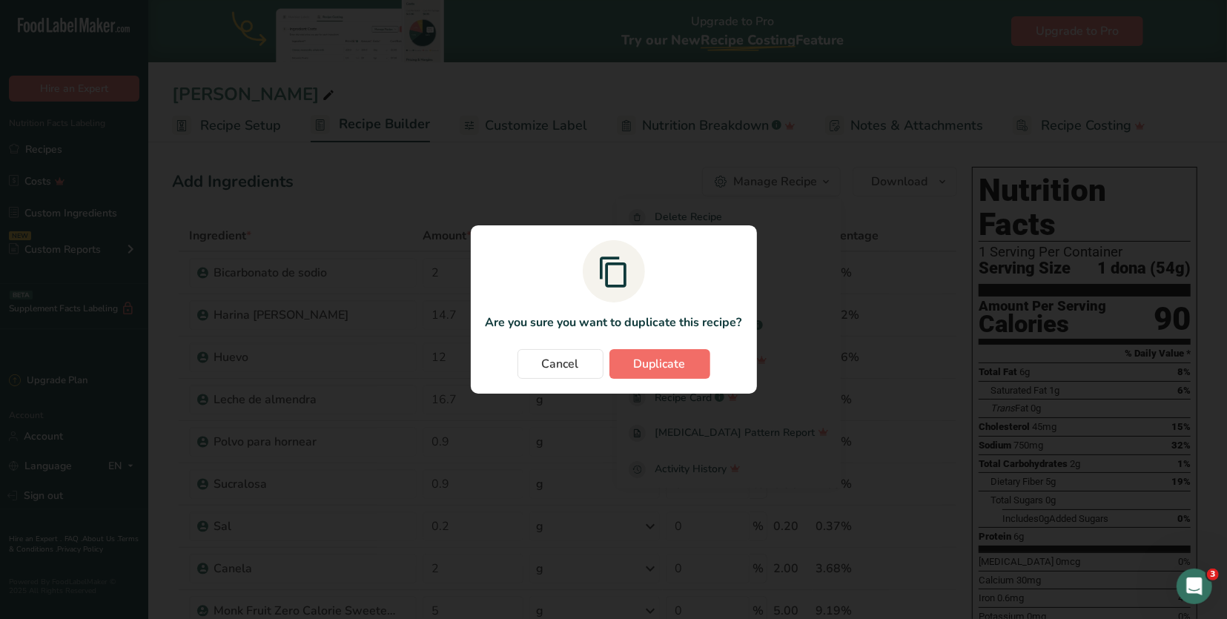
click at [674, 357] on span "Duplicate" at bounding box center [660, 364] width 52 height 18
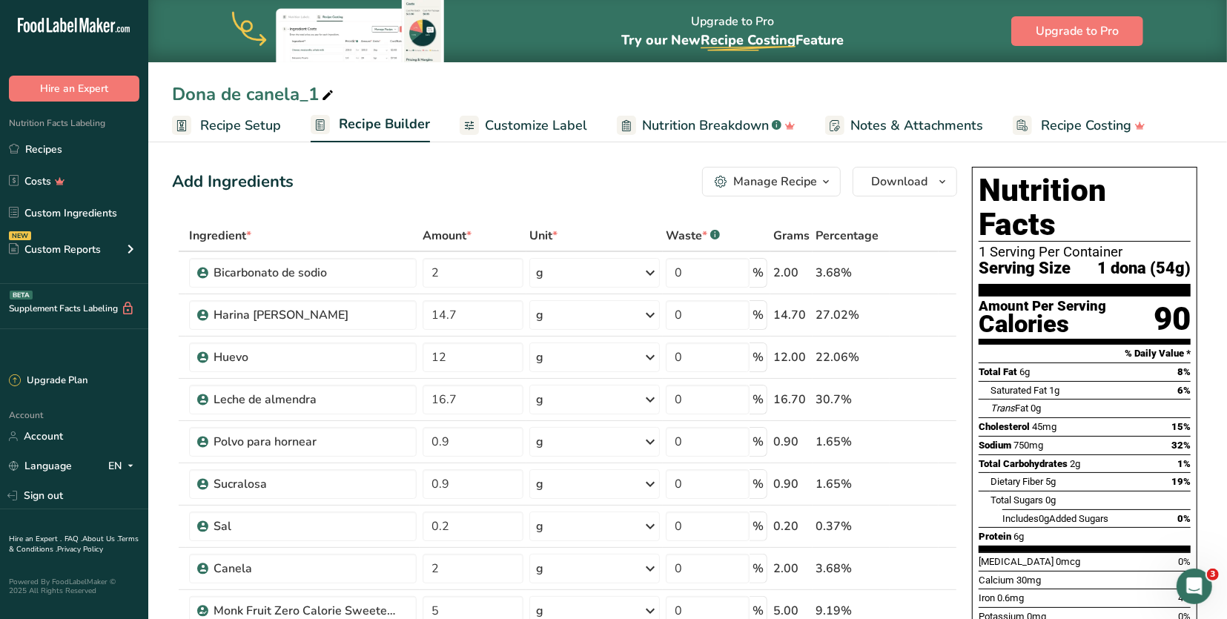
click at [328, 100] on icon at bounding box center [327, 95] width 13 height 21
type input "[PERSON_NAME]"
click at [508, 190] on div "Add Ingredients Manage Recipe Delete Recipe Duplicate Recipe Scale Recipe Save …" at bounding box center [564, 182] width 785 height 30
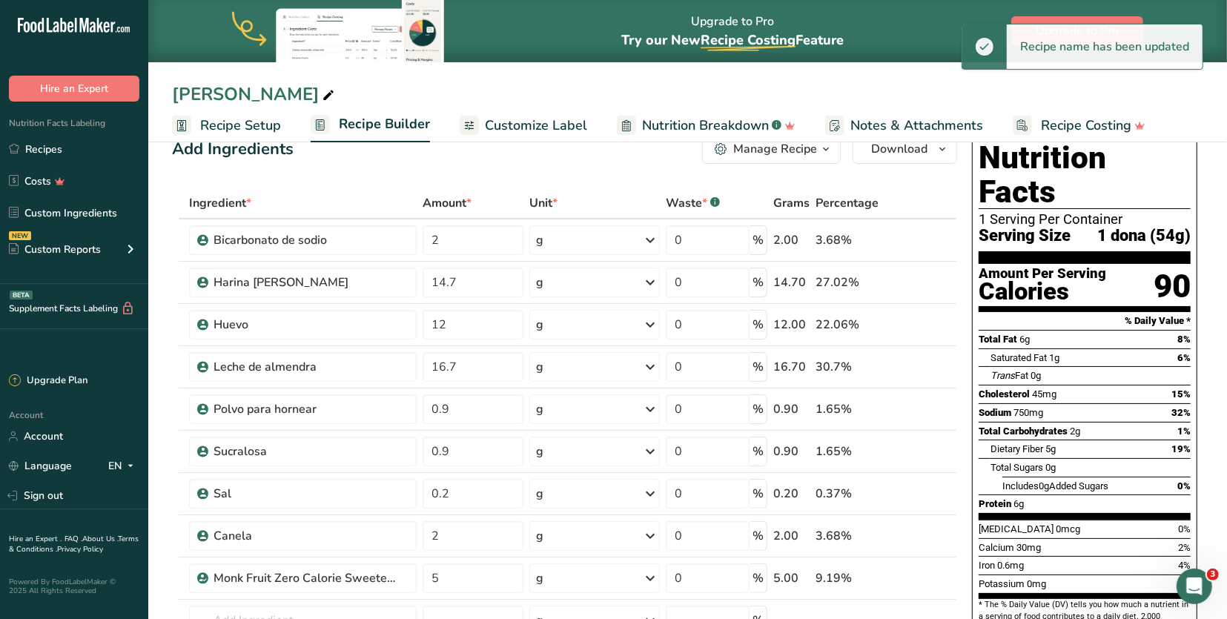
scroll to position [37, 0]
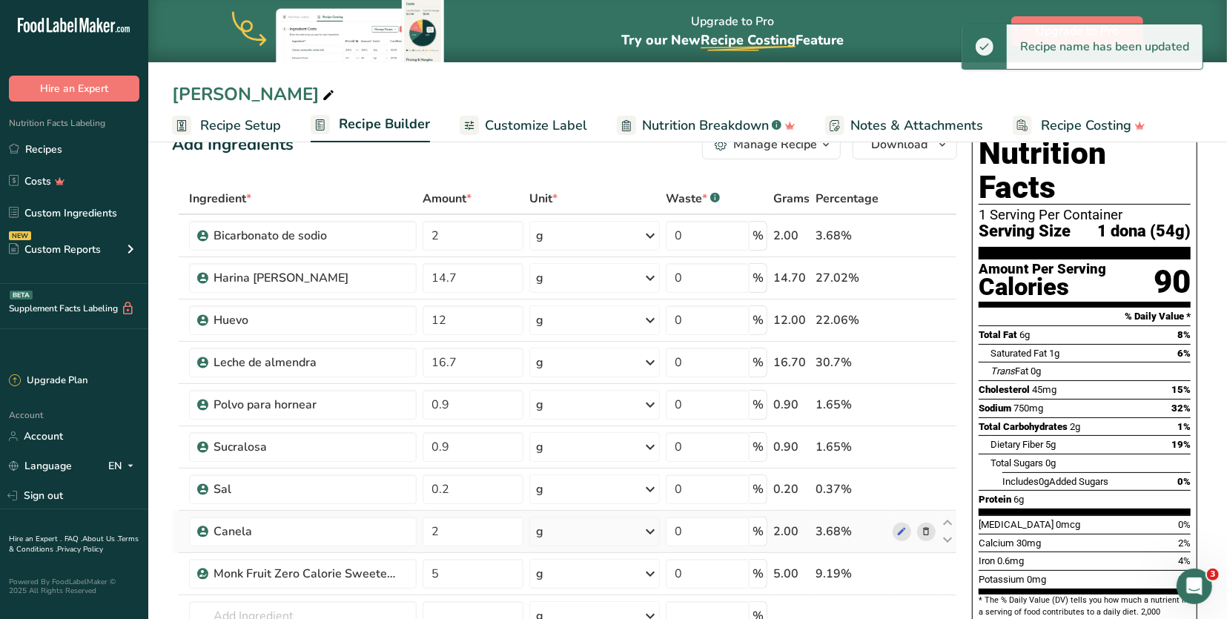
click at [928, 530] on icon at bounding box center [925, 532] width 10 height 16
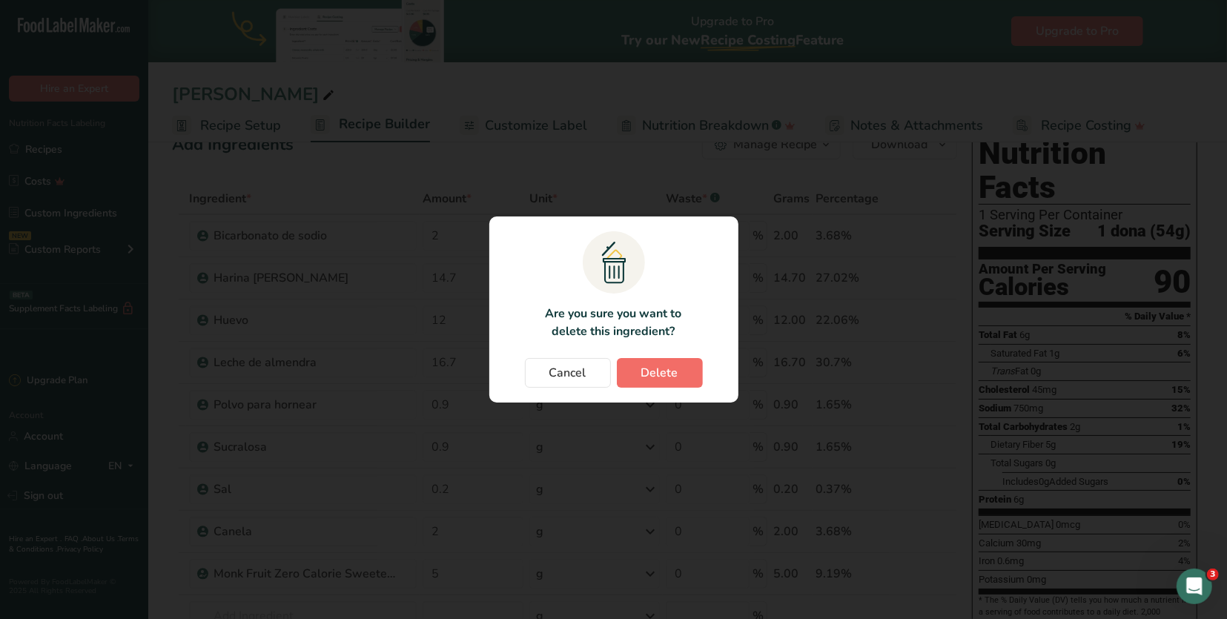
click at [658, 376] on span "Delete" at bounding box center [659, 373] width 37 height 18
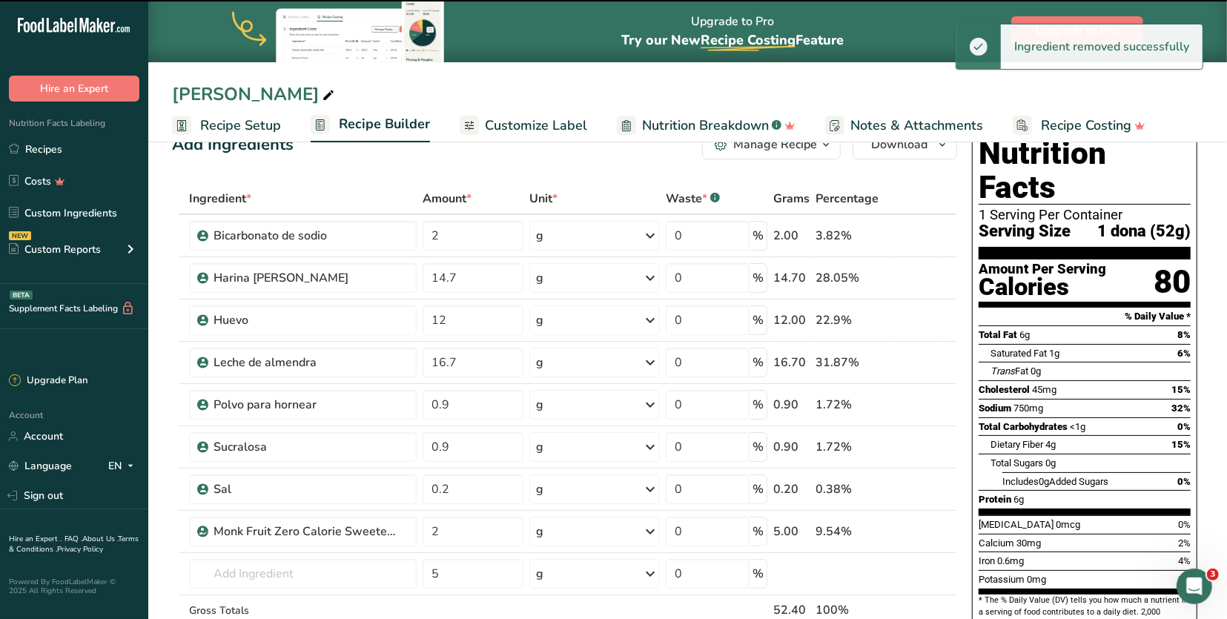
type input "5"
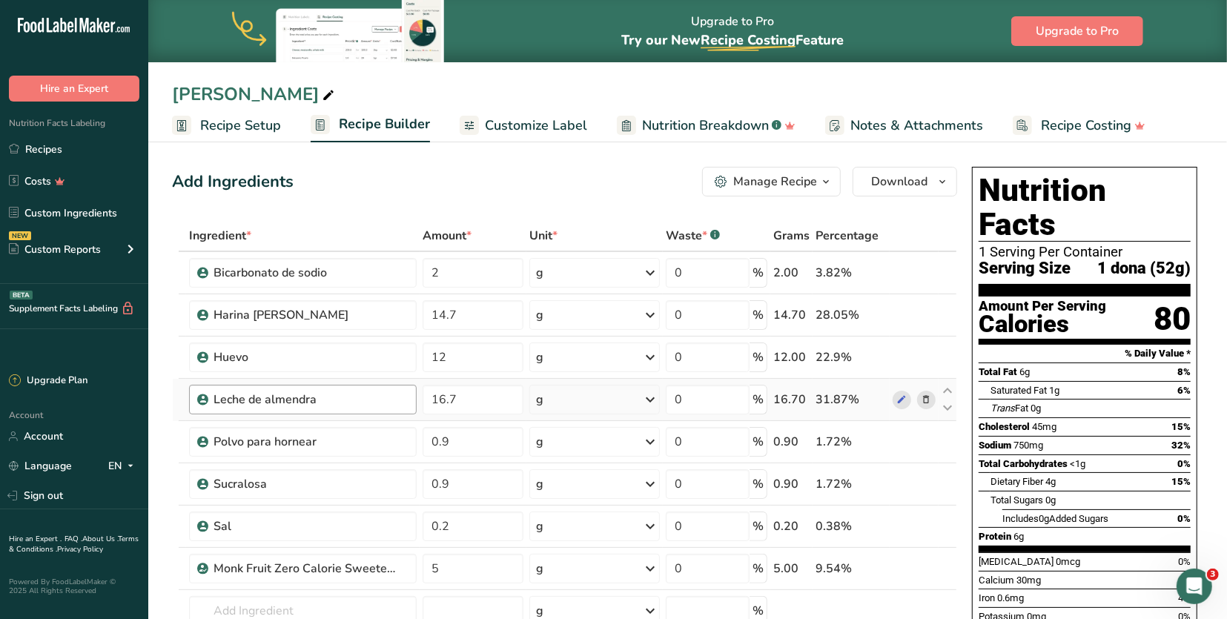
scroll to position [0, 0]
click at [814, 174] on div "Manage Recipe" at bounding box center [775, 182] width 84 height 18
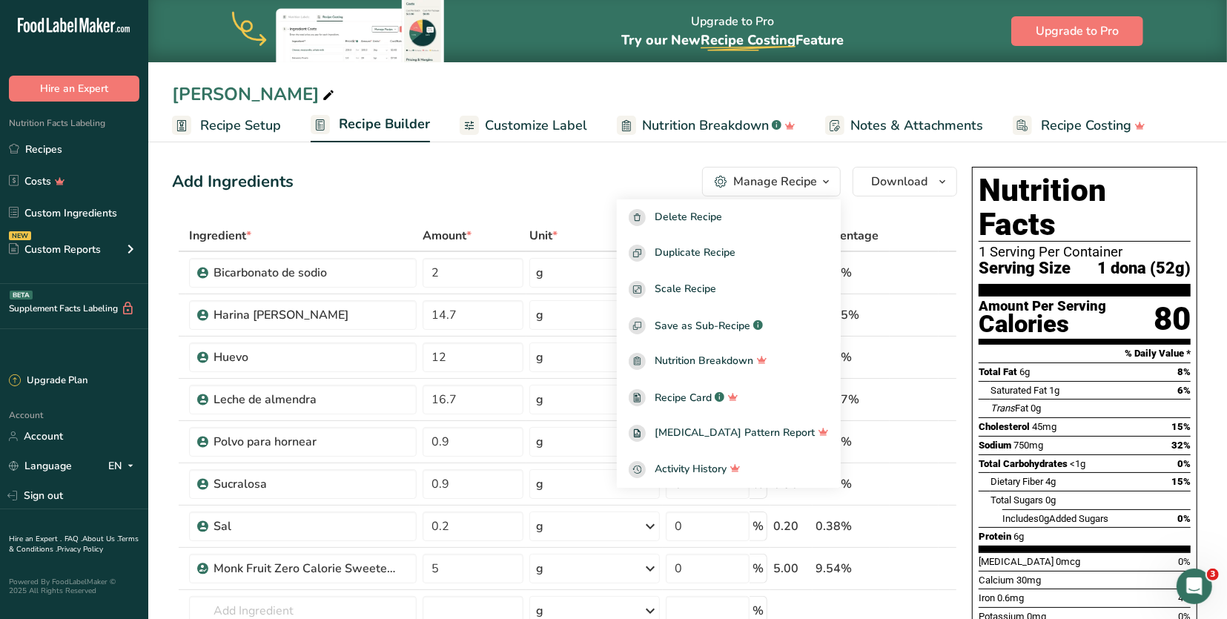
click at [994, 87] on div "[PERSON_NAME]" at bounding box center [687, 94] width 1078 height 27
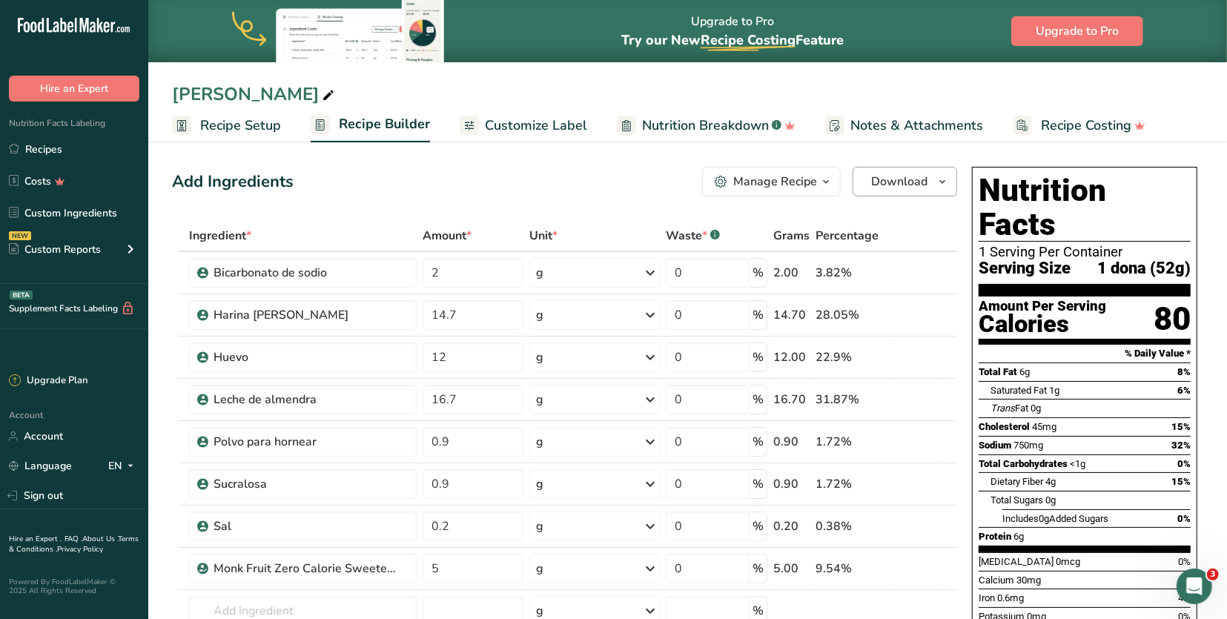
click at [908, 195] on button "Download" at bounding box center [904, 182] width 104 height 30
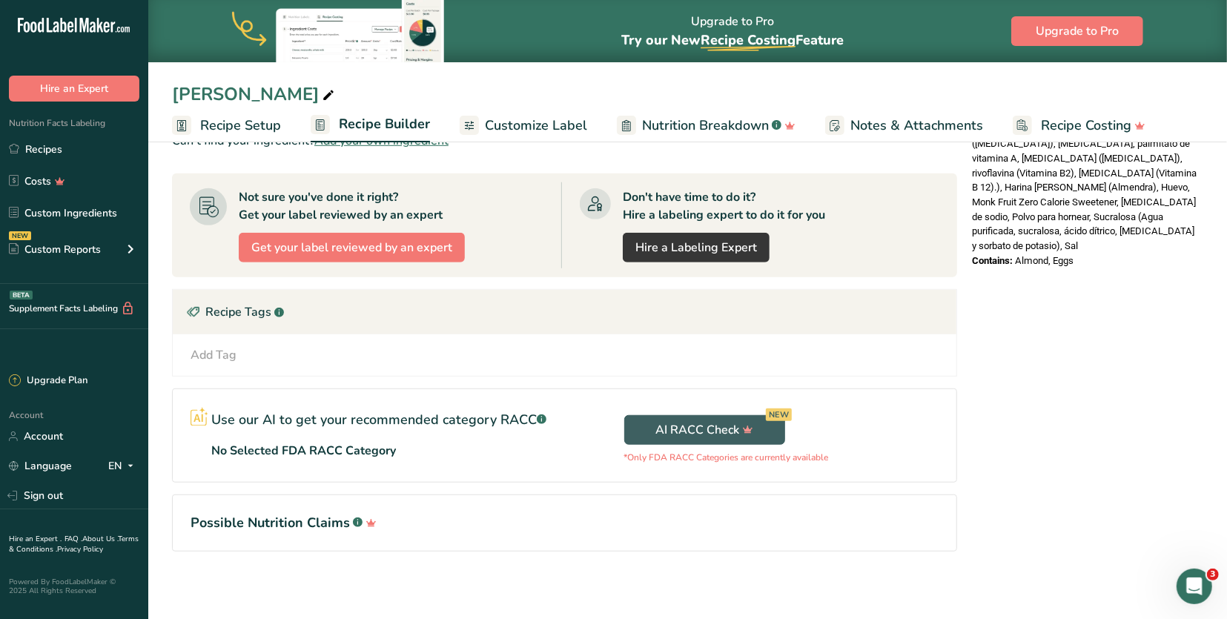
click at [1017, 391] on div "Nutrition Facts 1 Serving Per Container Serving Size 1 dona (52g) Amount Per Se…" at bounding box center [1084, 74] width 237 height 1049
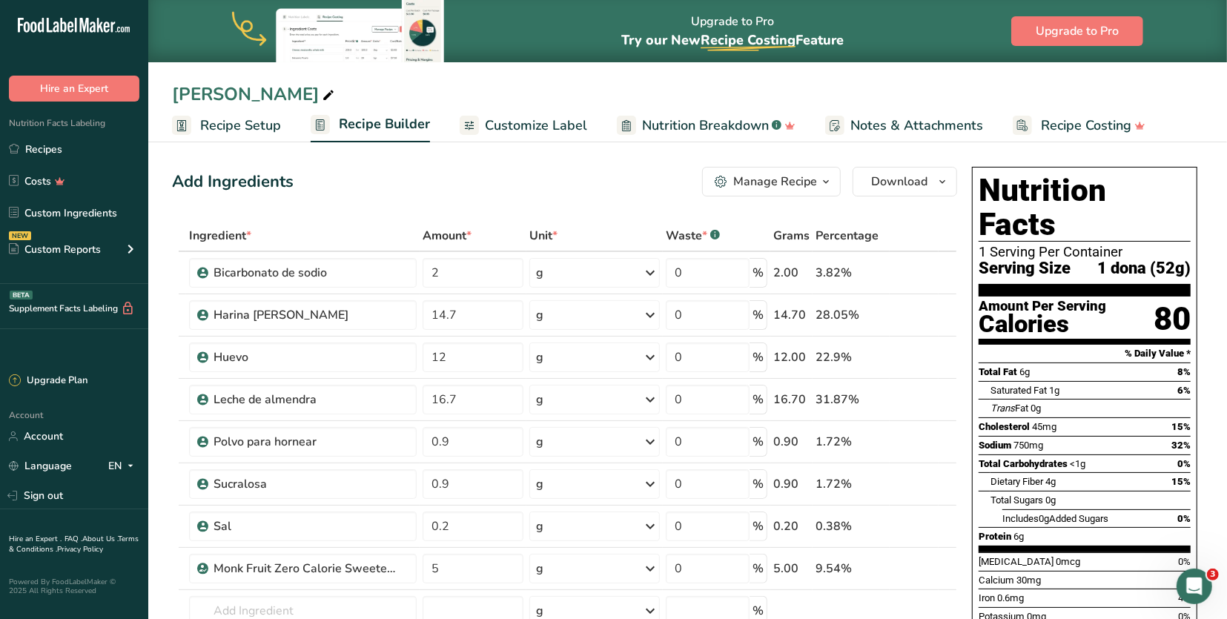
click at [822, 173] on icon "button" at bounding box center [826, 182] width 12 height 19
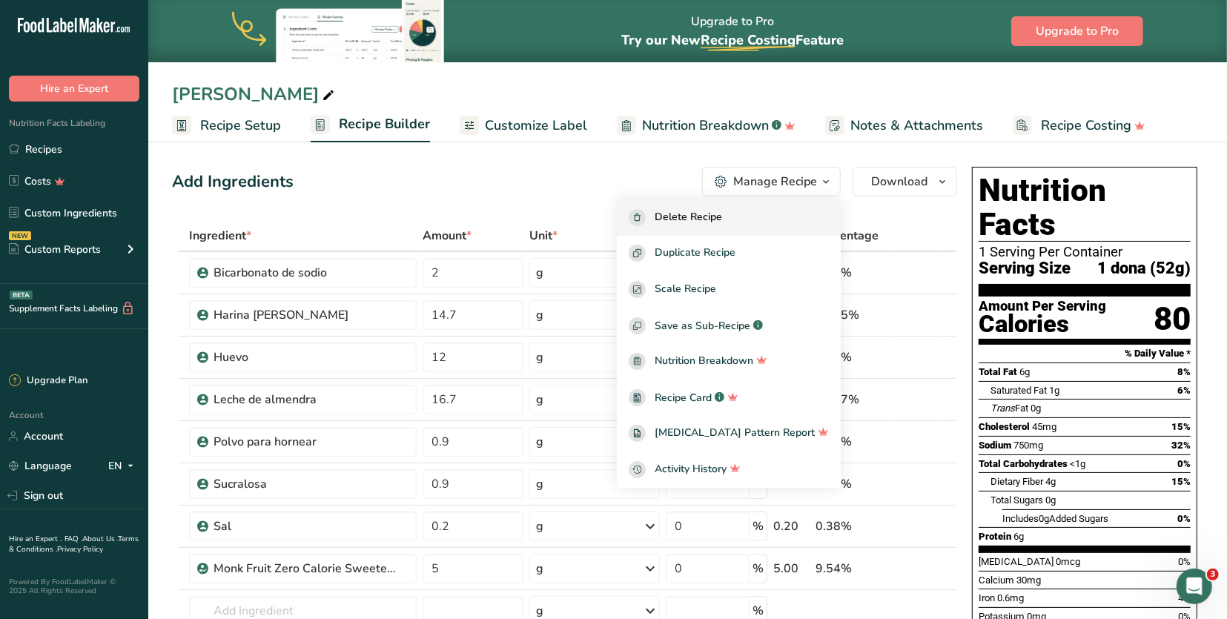
click at [806, 203] on button "Delete Recipe" at bounding box center [729, 217] width 224 height 36
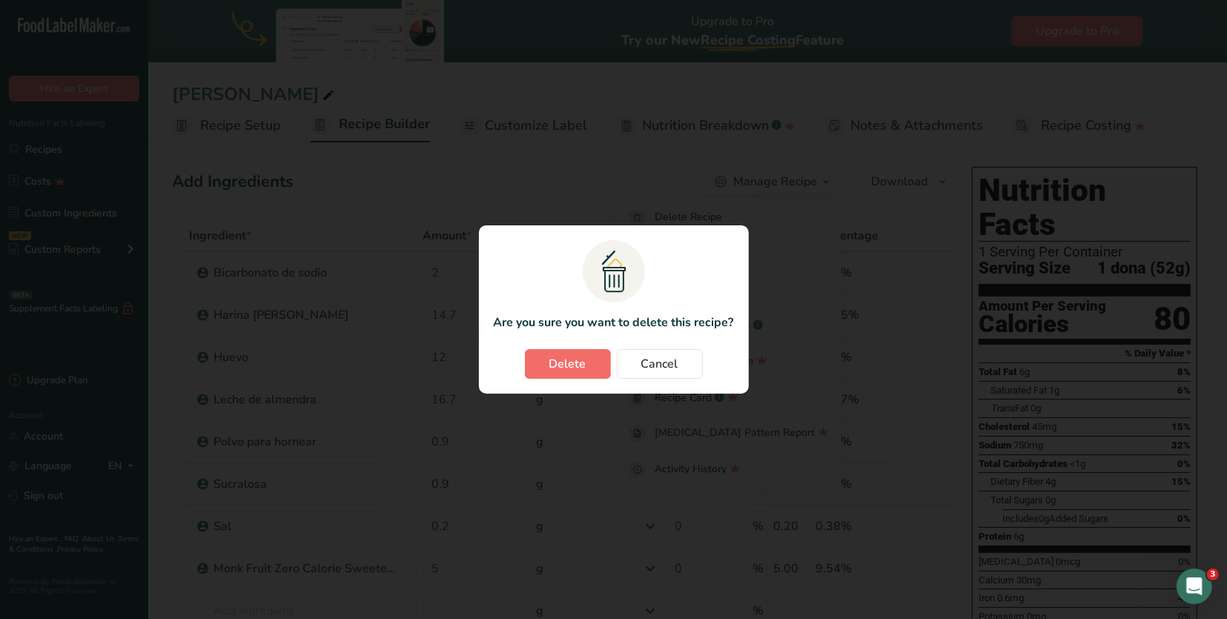
click at [556, 369] on span "Delete" at bounding box center [567, 364] width 37 height 18
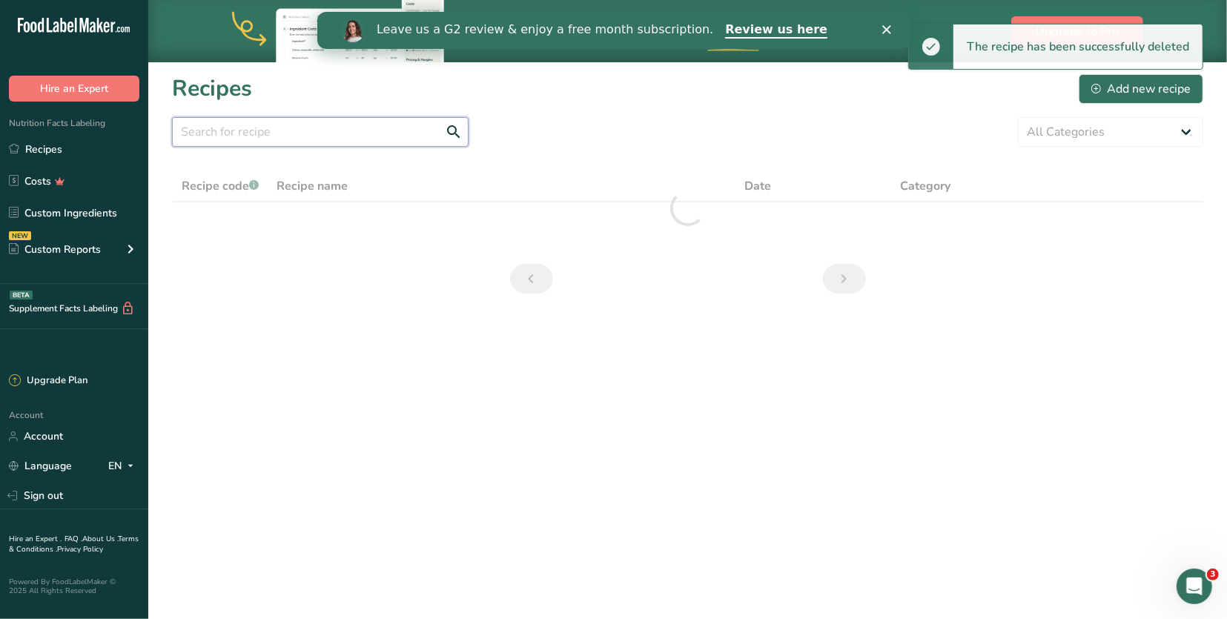
click at [363, 126] on input "text" at bounding box center [320, 132] width 296 height 30
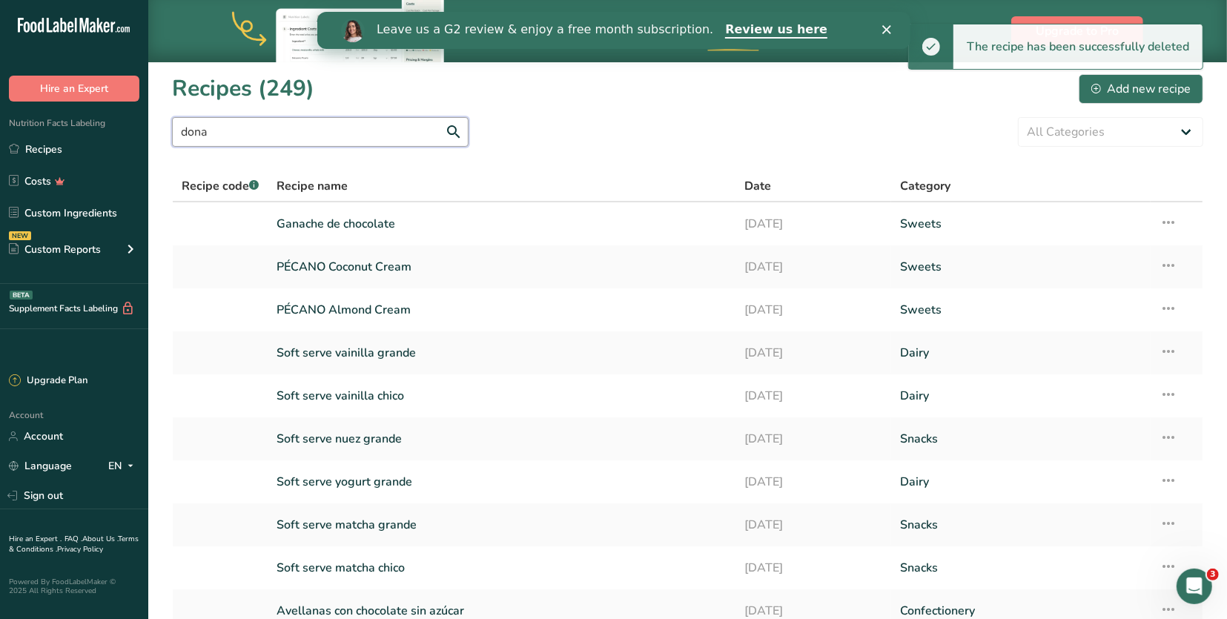
type input "dona"
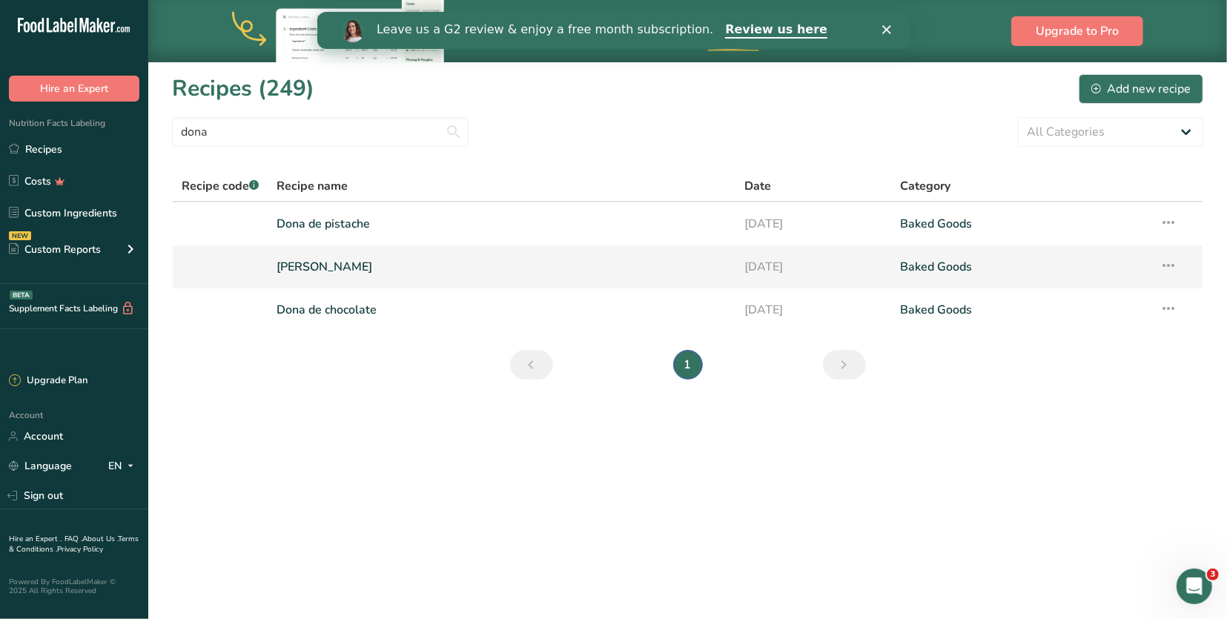
click at [328, 269] on link "[PERSON_NAME]" at bounding box center [501, 266] width 449 height 31
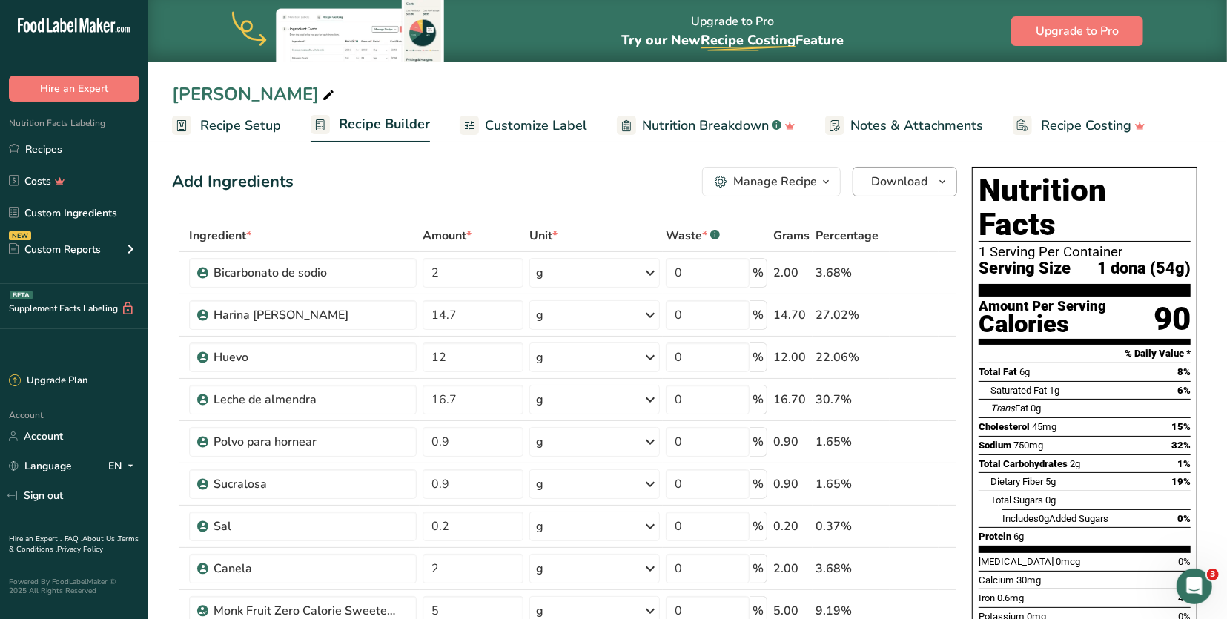
click at [896, 176] on span "Download" at bounding box center [899, 182] width 56 height 18
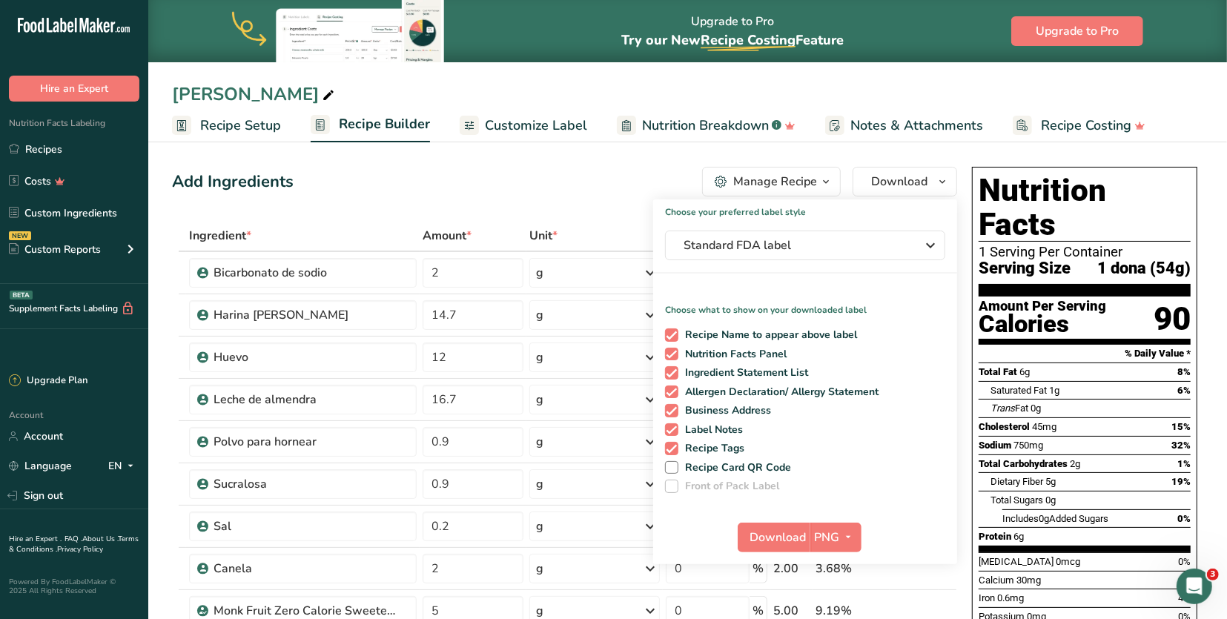
click at [786, 183] on div "Manage Recipe" at bounding box center [775, 182] width 84 height 18
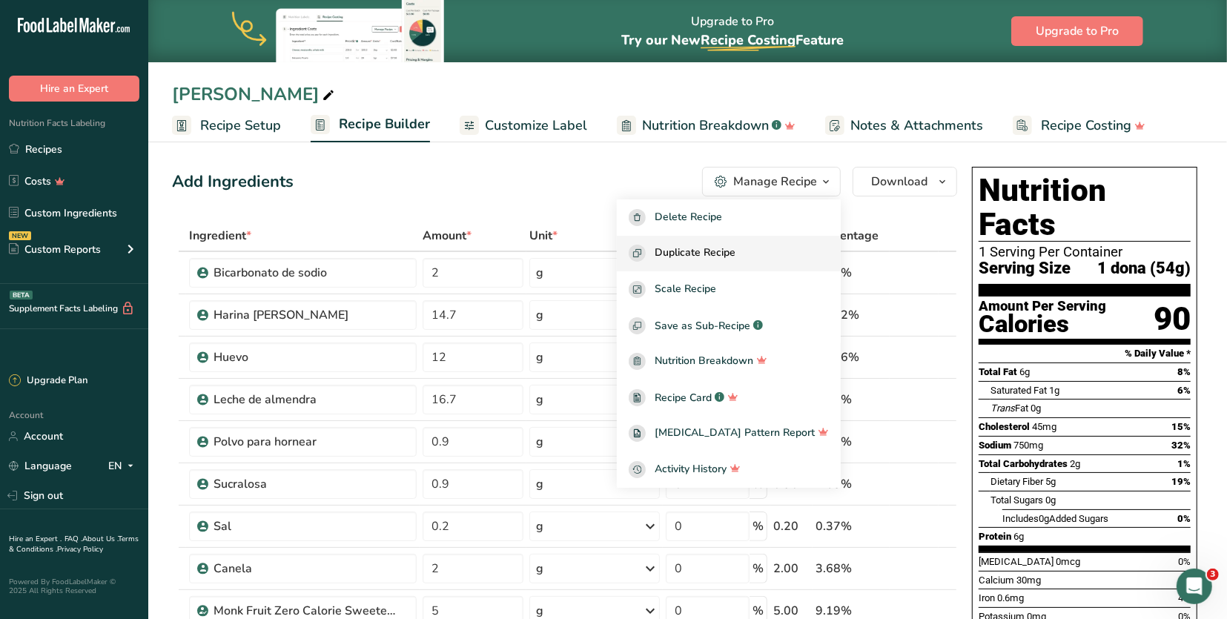
click at [772, 239] on button "Duplicate Recipe" at bounding box center [729, 254] width 224 height 36
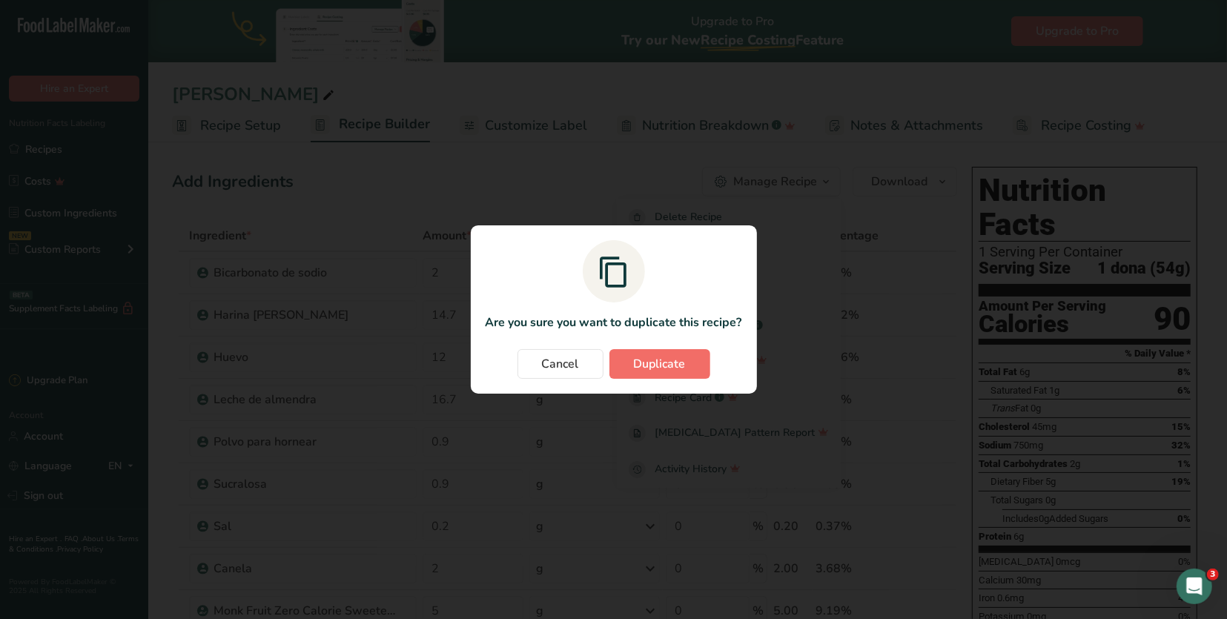
click at [689, 354] on button "Duplicate" at bounding box center [659, 364] width 101 height 30
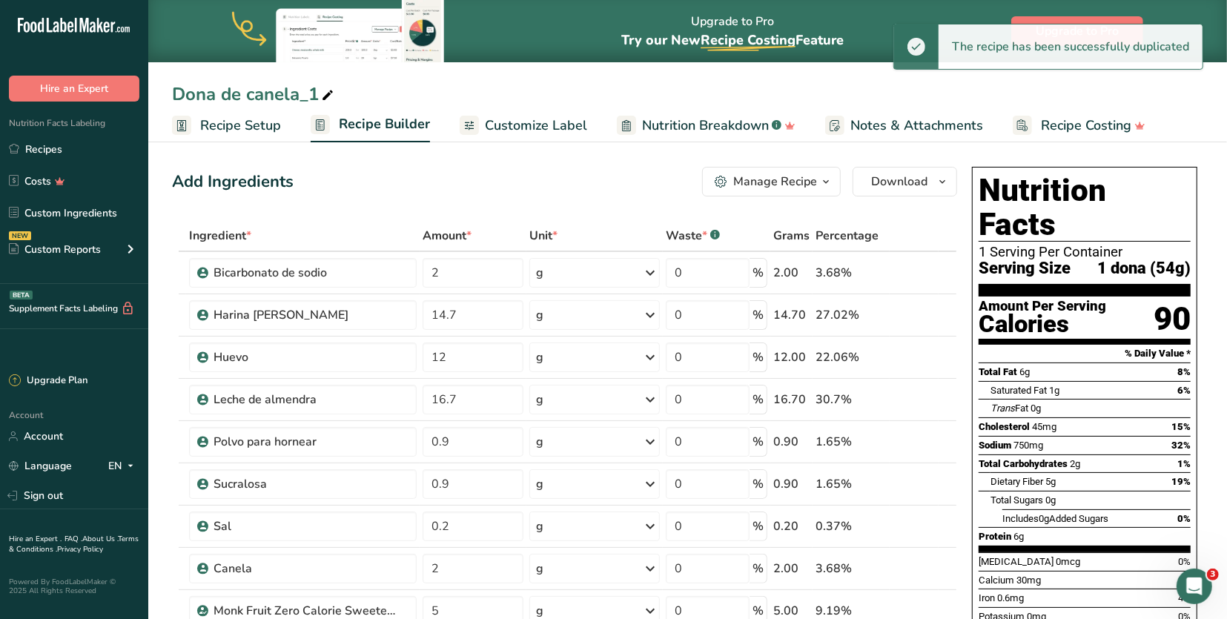
click at [325, 92] on icon at bounding box center [327, 95] width 13 height 21
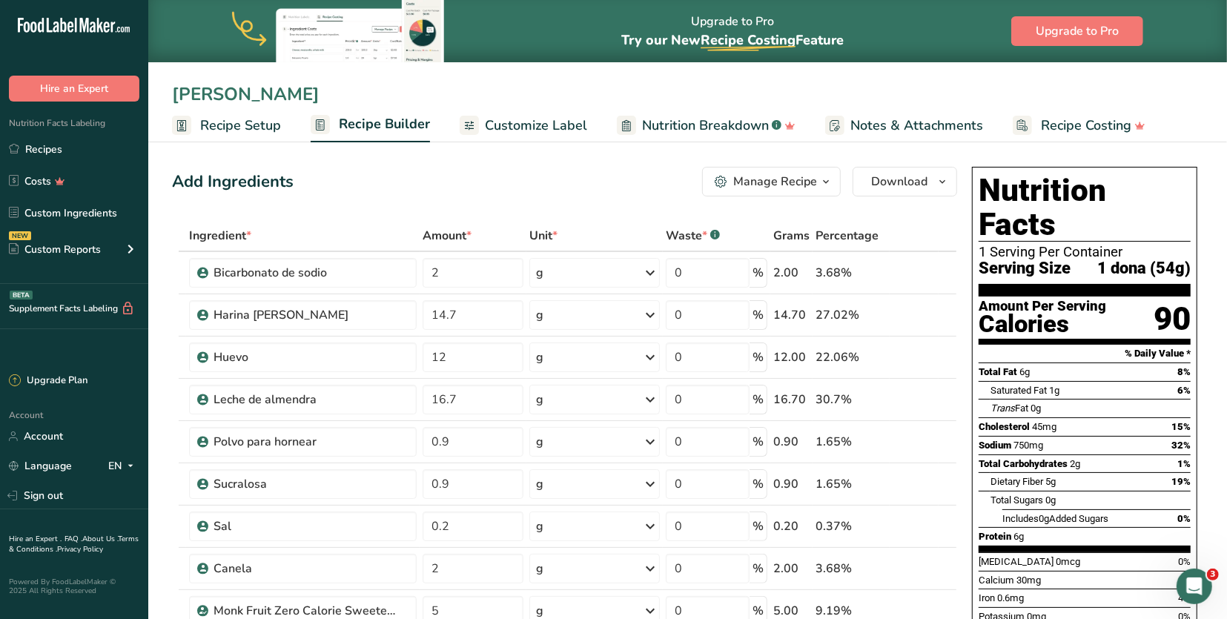
type input "[PERSON_NAME]"
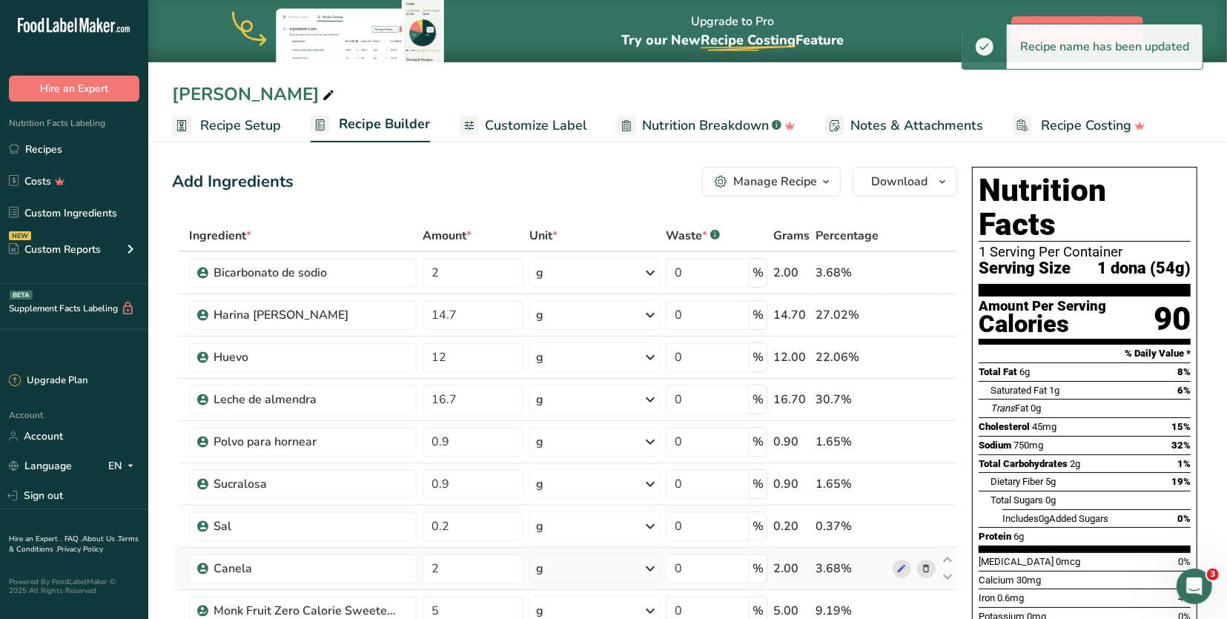
click at [929, 568] on icon at bounding box center [925, 569] width 10 height 16
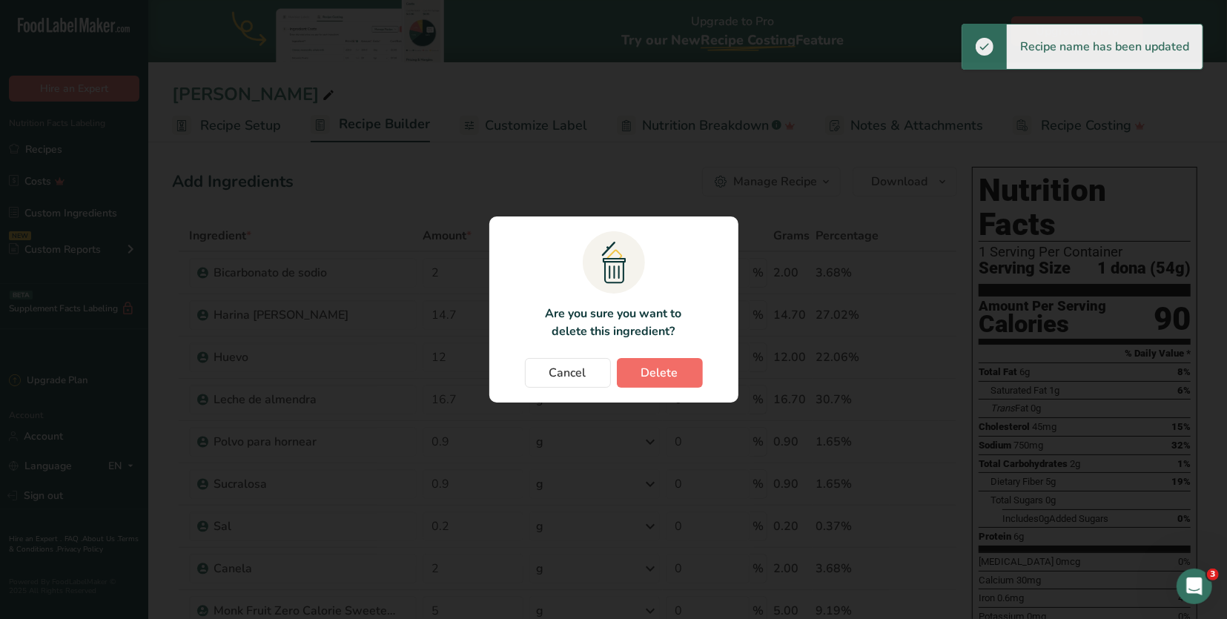
click at [666, 382] on button "Delete" at bounding box center [660, 373] width 86 height 30
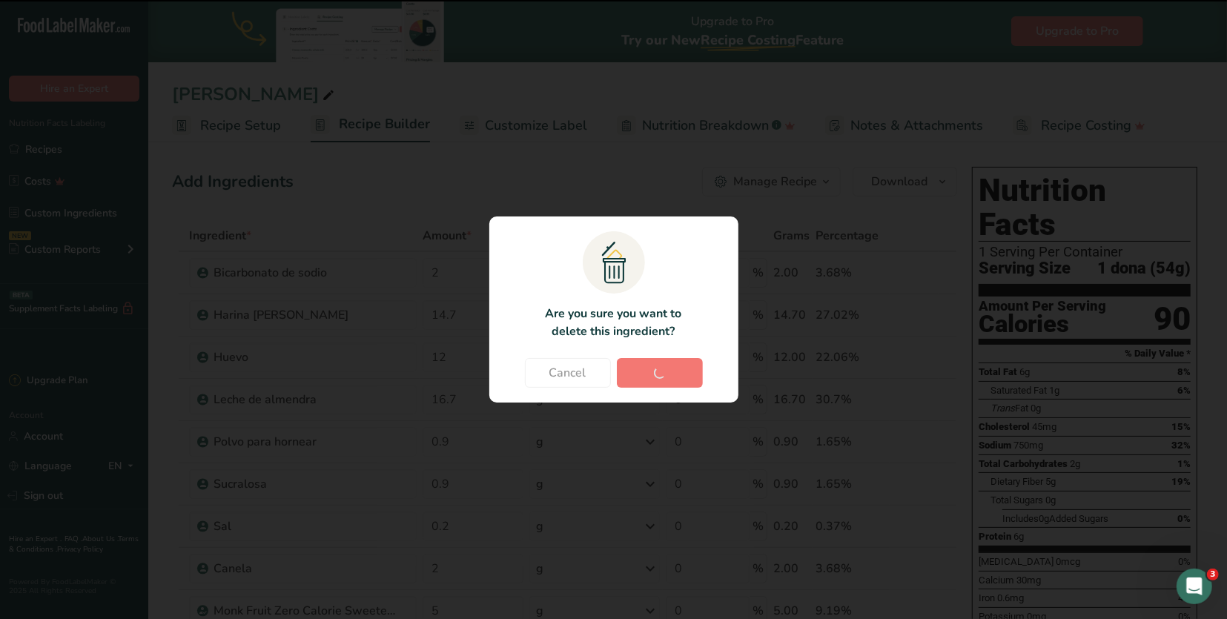
type input "5"
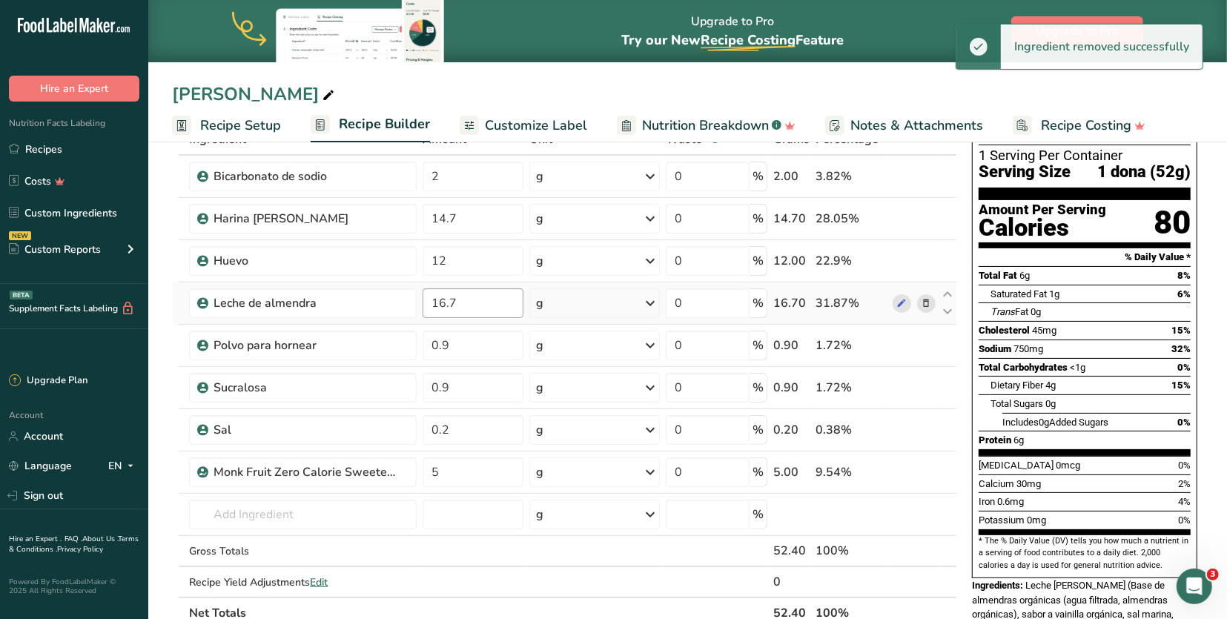
scroll to position [178, 0]
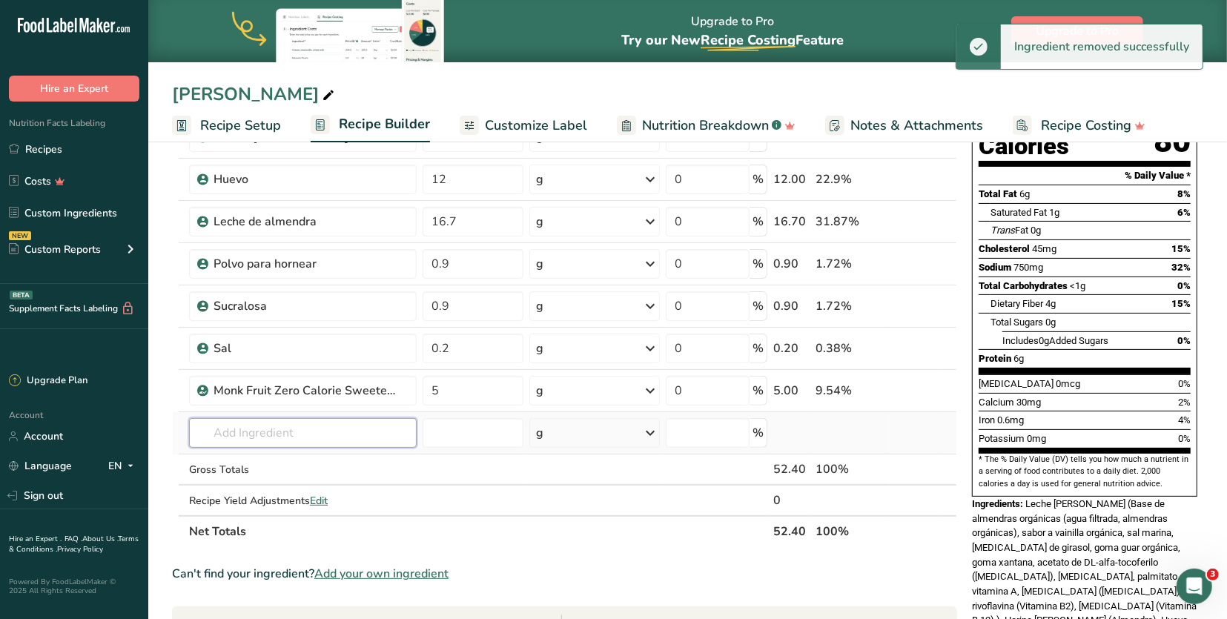
click at [398, 426] on input "text" at bounding box center [303, 433] width 228 height 30
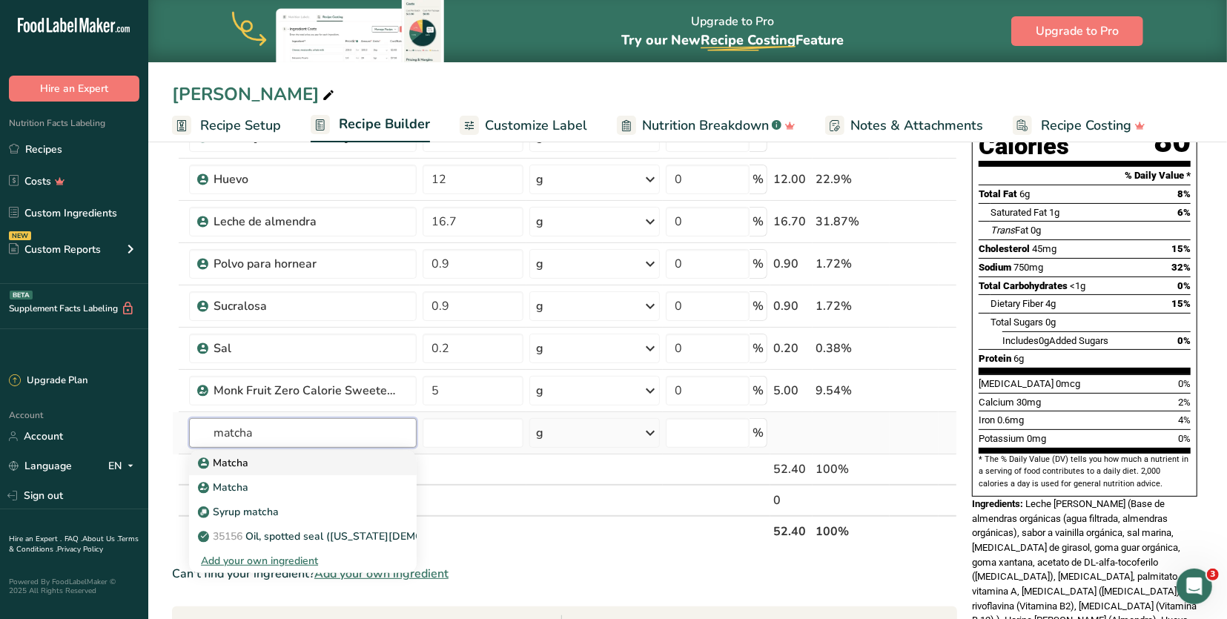
type input "matcha"
click at [396, 455] on link "Matcha" at bounding box center [303, 463] width 228 height 24
type input "Matcha"
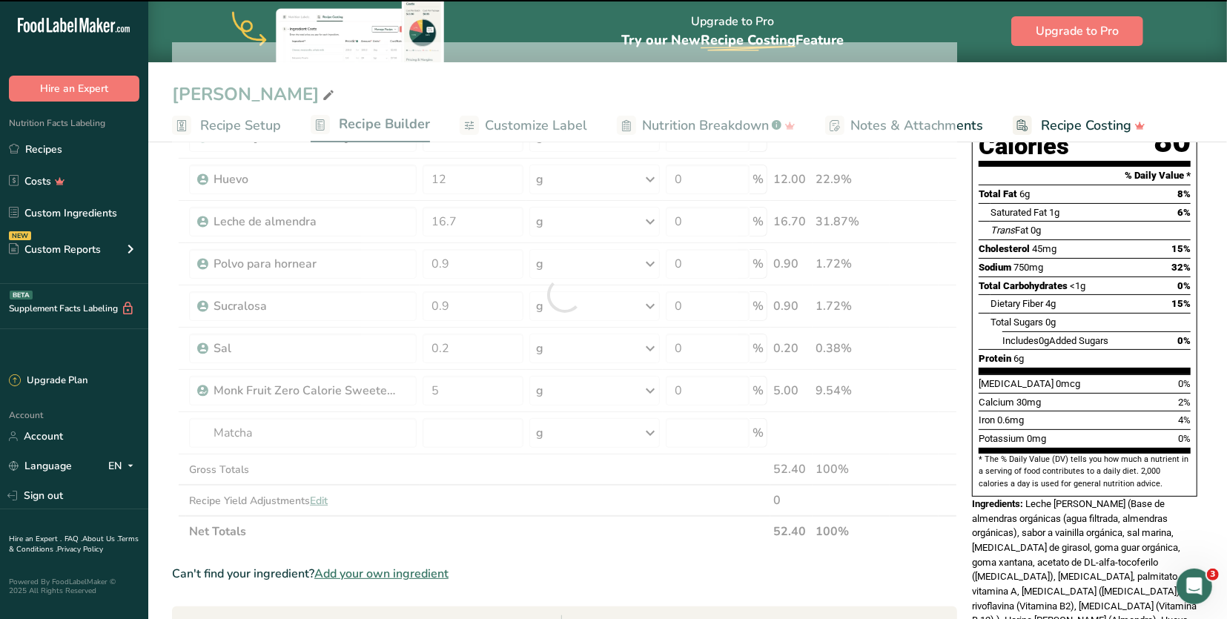
type input "0"
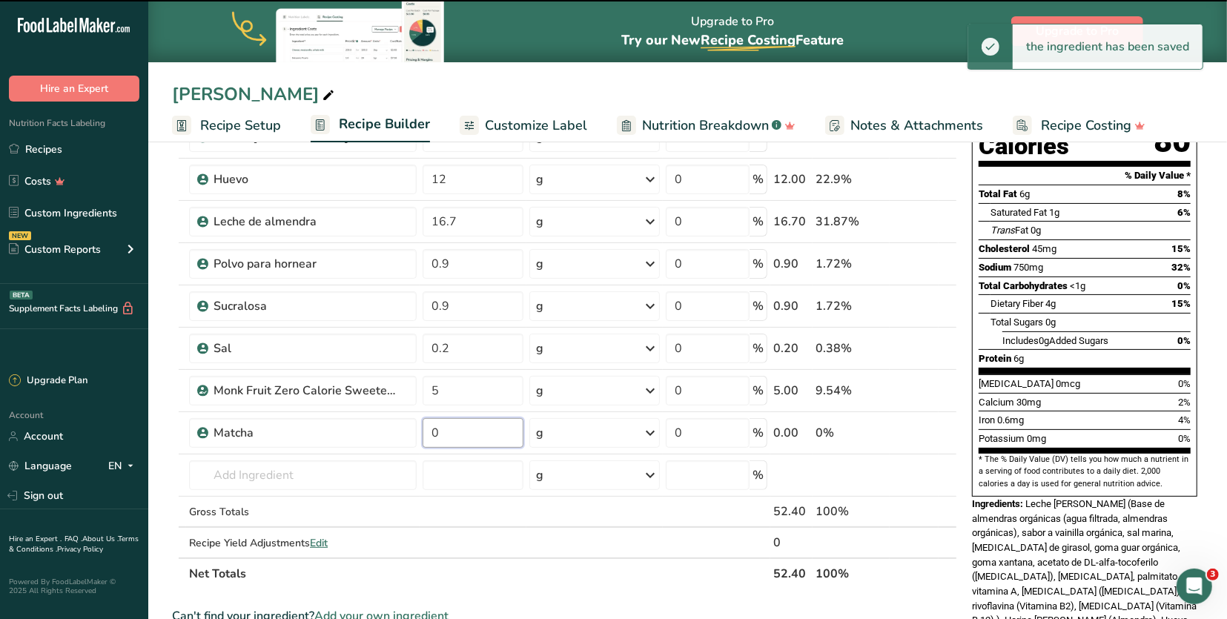
click at [485, 433] on input "0" at bounding box center [472, 433] width 101 height 30
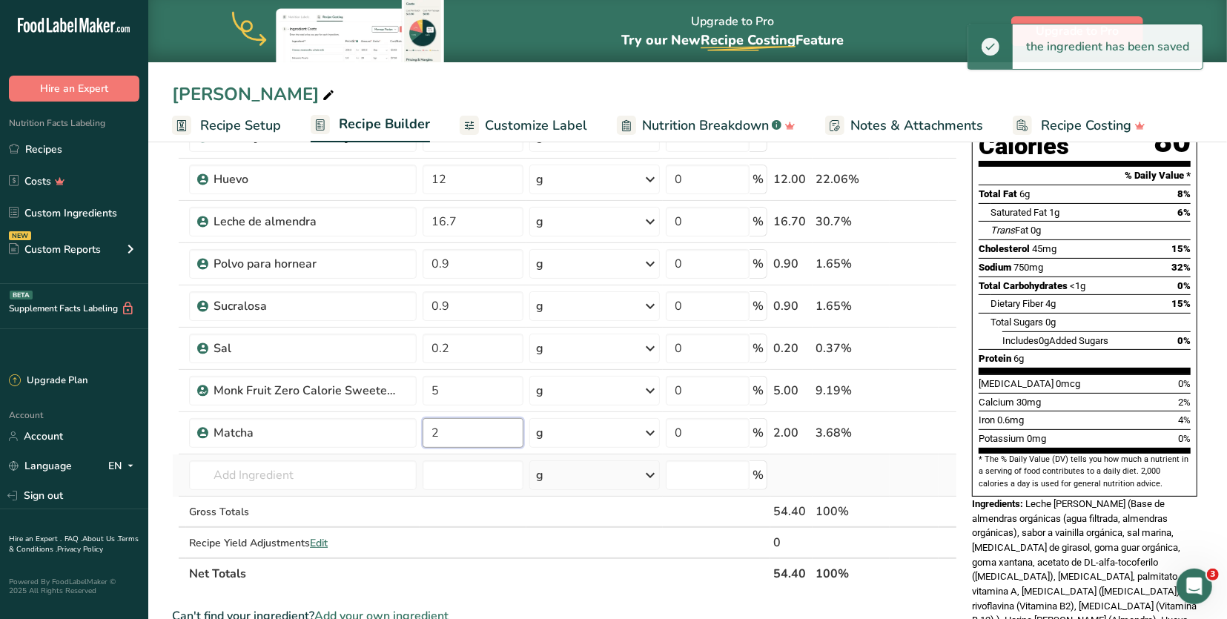
type input "2"
click at [926, 487] on div "Ingredient * Amount * Unit * Waste * .a-a{fill:#347362;}.b-a{fill:#fff;} Grams …" at bounding box center [564, 315] width 785 height 547
click at [928, 388] on icon at bounding box center [925, 391] width 10 height 16
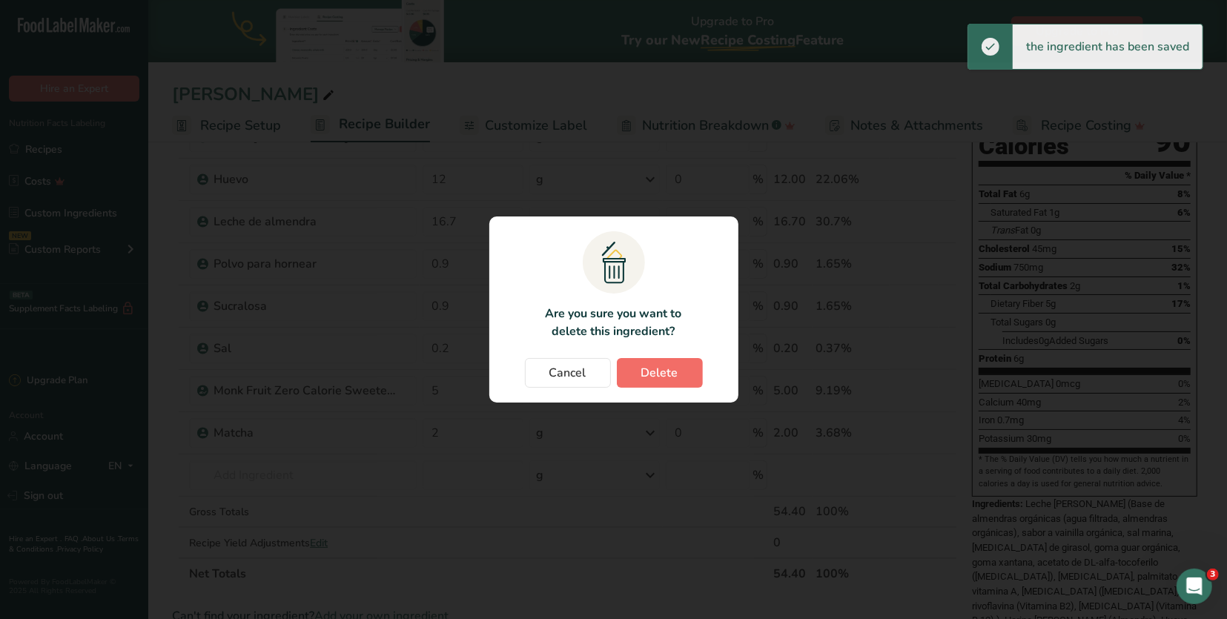
click at [653, 374] on span "Delete" at bounding box center [659, 373] width 37 height 18
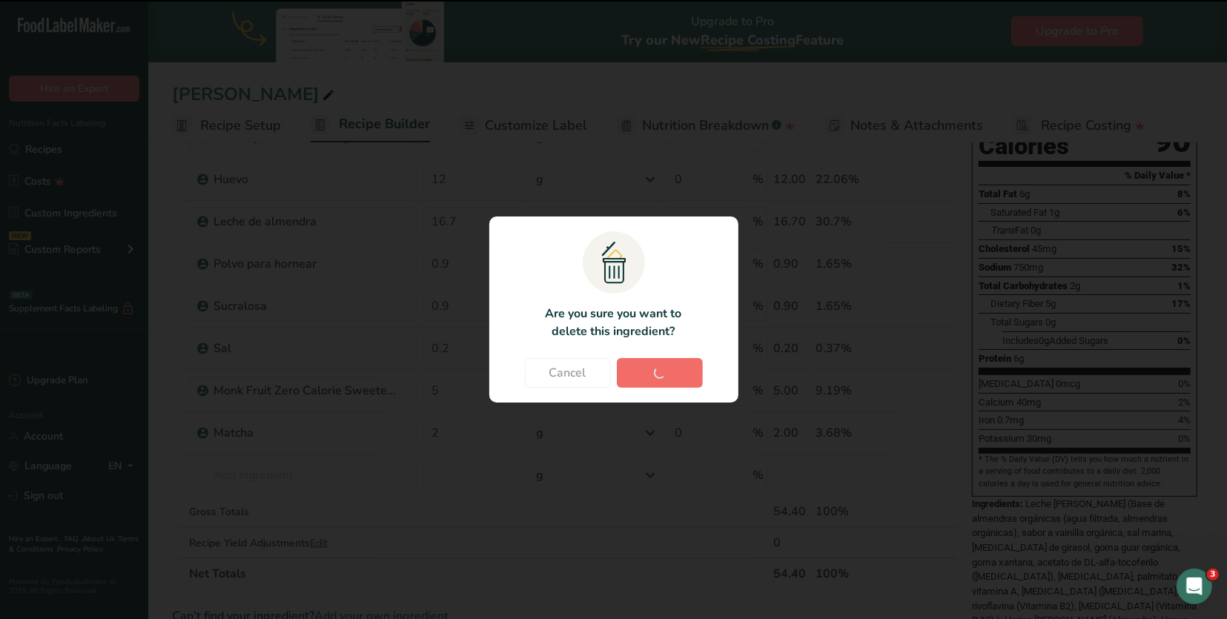
type input "2"
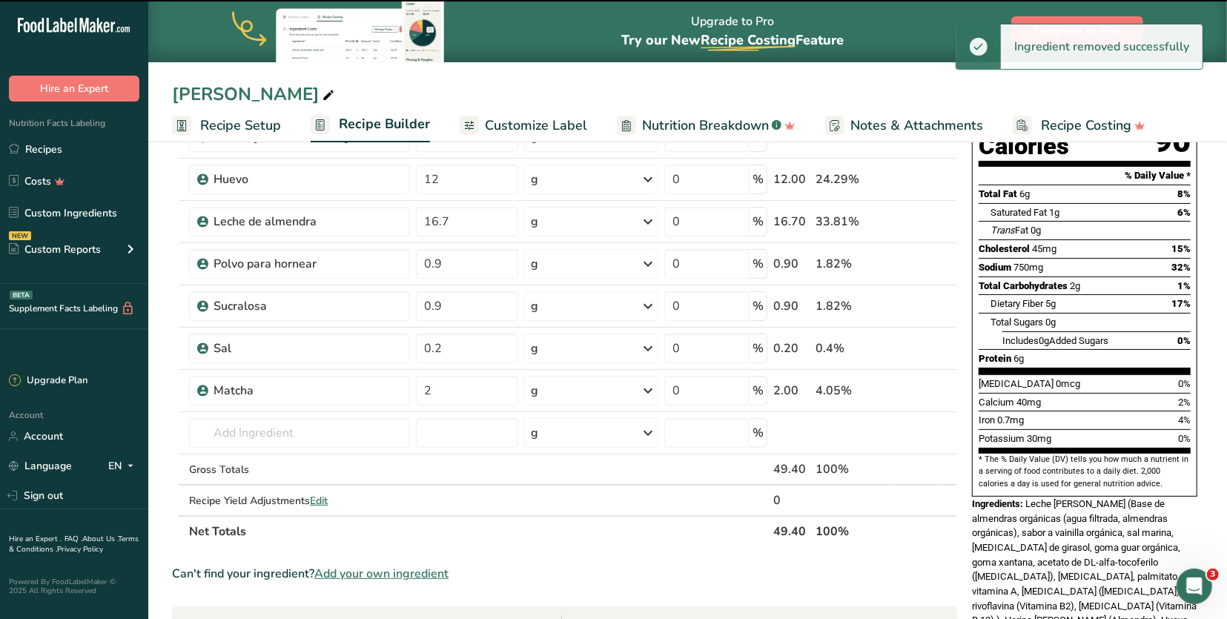
scroll to position [176, 0]
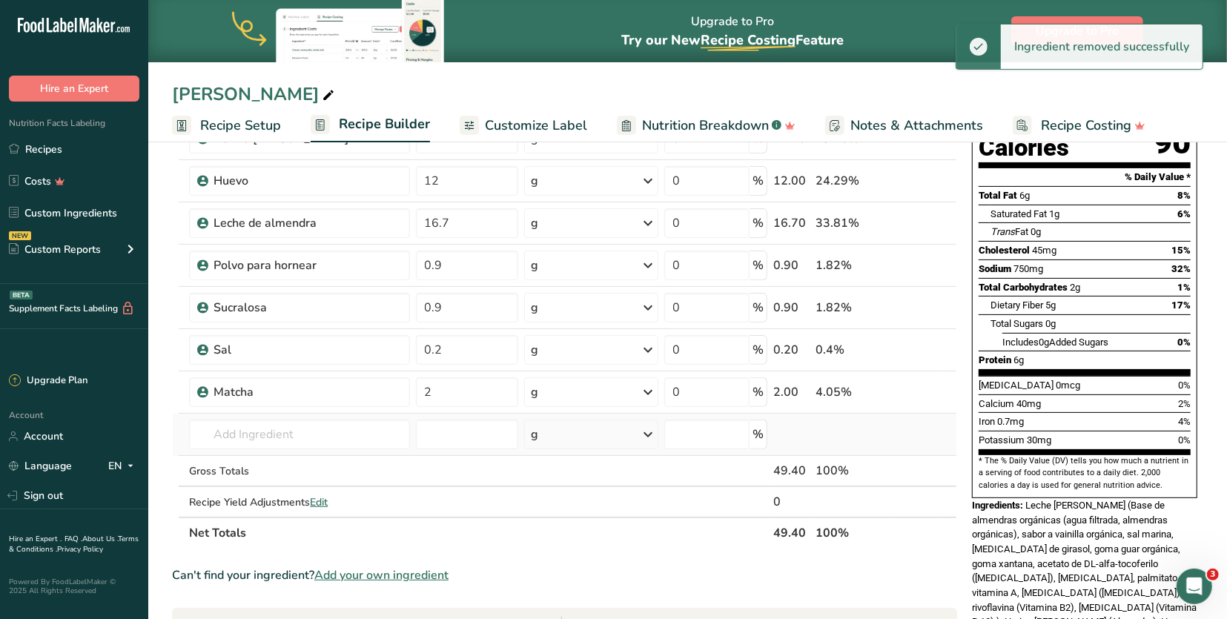
click at [302, 418] on td "Matcha Matcha Syrup matcha 35156 Oil, spotted seal ([US_STATE][DEMOGRAPHIC_DATA…" at bounding box center [299, 435] width 226 height 42
click at [302, 428] on input "text" at bounding box center [299, 434] width 220 height 30
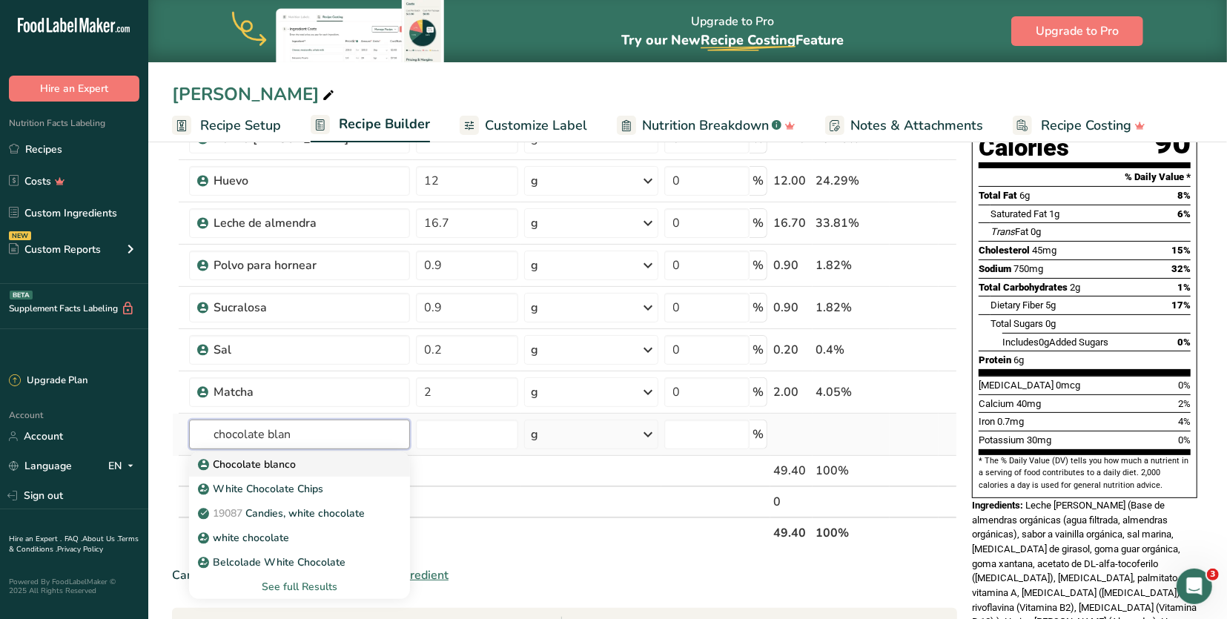
type input "chocolate blan"
click at [288, 468] on p "Chocolate blanco" at bounding box center [248, 465] width 95 height 16
type input "Chocolate blanco"
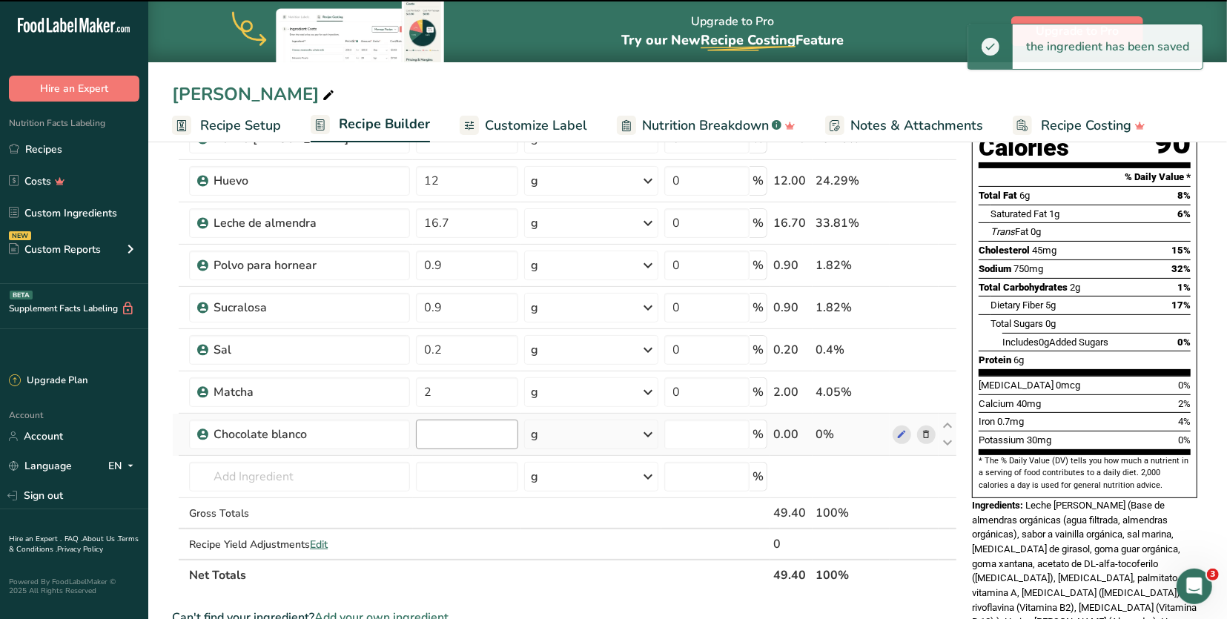
type input "0"
click at [463, 435] on input "0" at bounding box center [467, 434] width 102 height 30
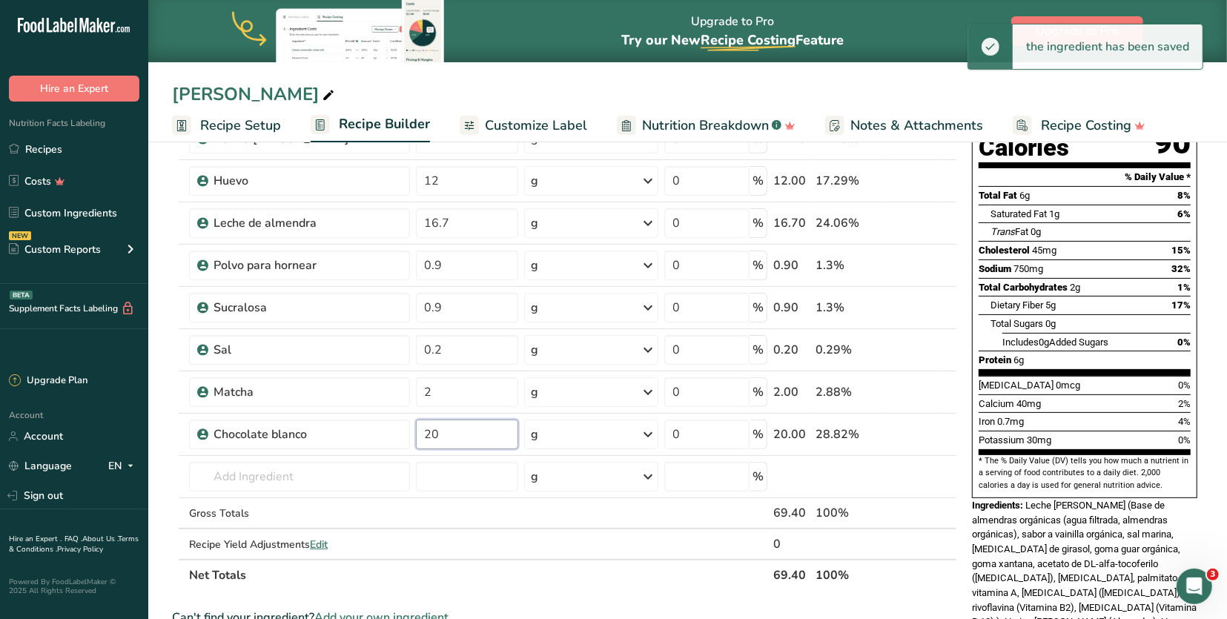
type input "20"
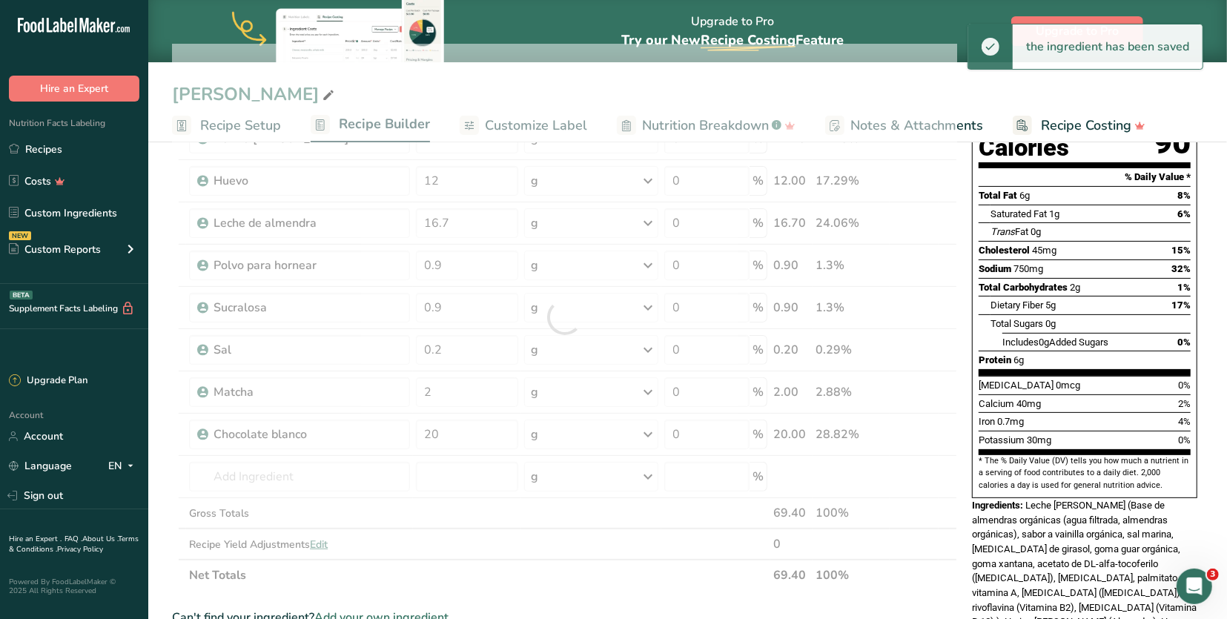
click at [960, 547] on div "Add Ingredients Manage Recipe Delete Recipe Duplicate Recipe Scale Recipe Save …" at bounding box center [569, 529] width 794 height 1091
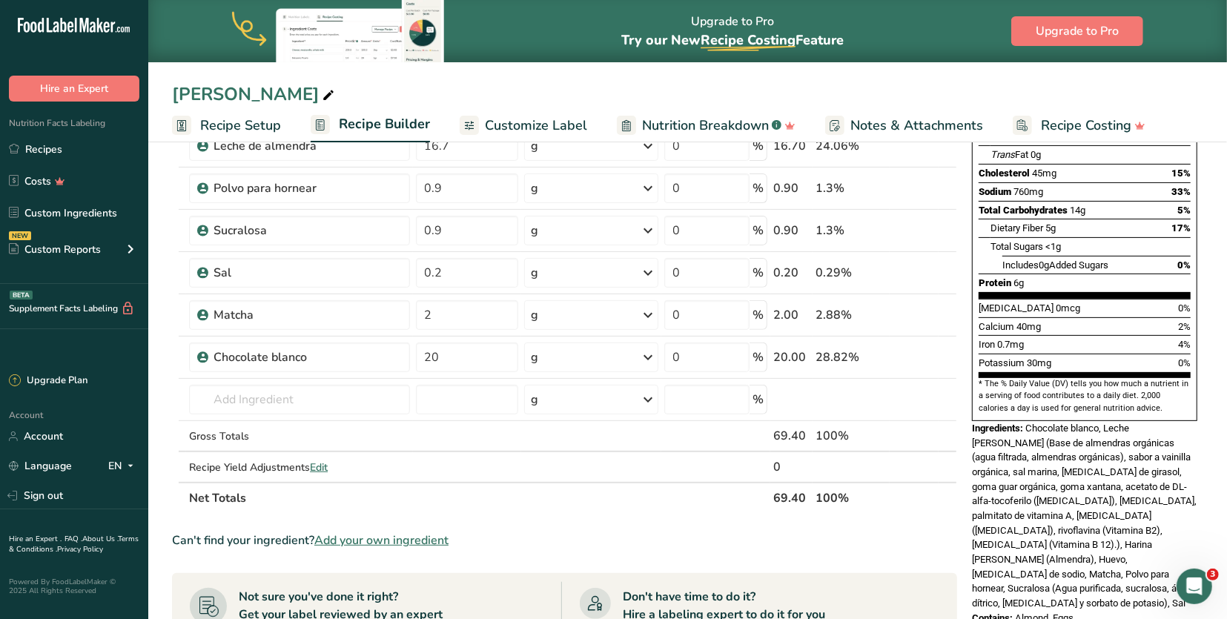
scroll to position [253, 0]
drag, startPoint x: 1119, startPoint y: 534, endPoint x: 1029, endPoint y: 383, distance: 176.2
click at [1029, 421] on div "Ingredients: Chocolate blanco, Leche [PERSON_NAME] (Base de almendras orgánicas…" at bounding box center [1084, 516] width 225 height 190
click at [96, 201] on link "Custom Ingredients" at bounding box center [74, 213] width 148 height 28
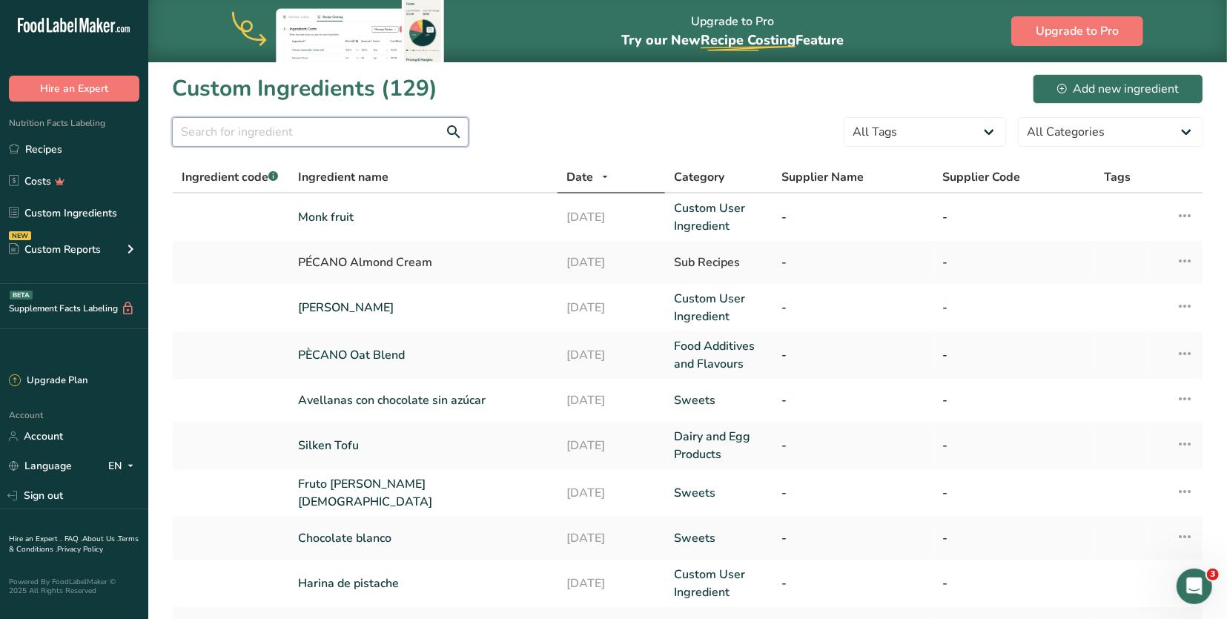
click at [391, 127] on input "text" at bounding box center [320, 132] width 296 height 30
type input "blanco"
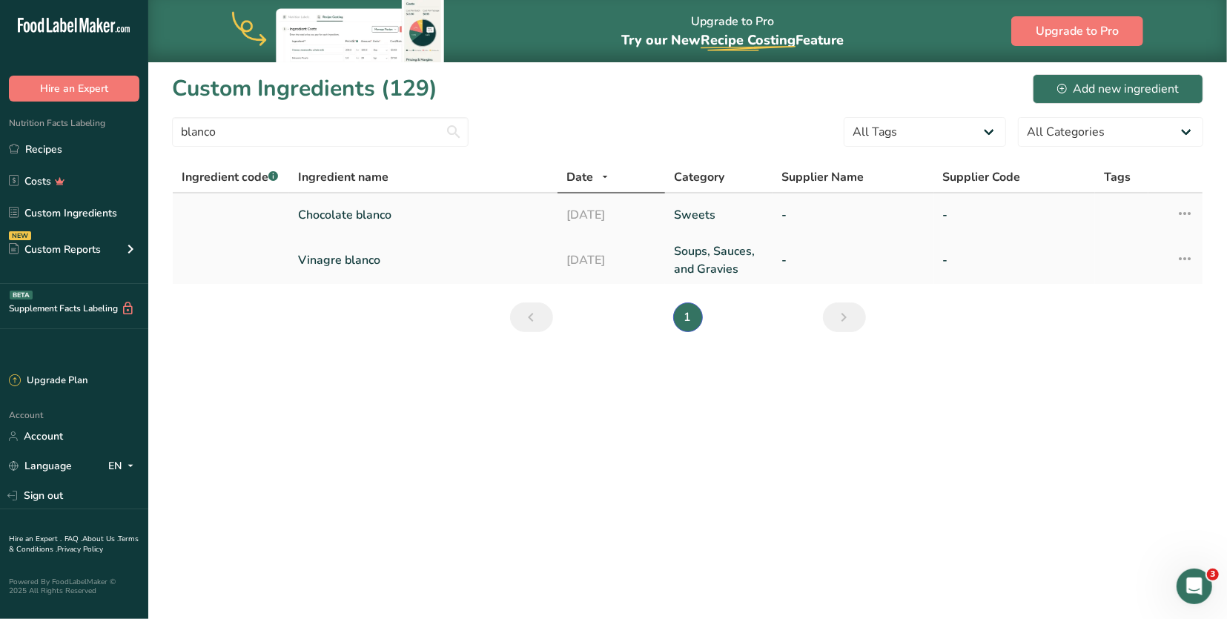
click at [333, 204] on td "Chocolate blanco" at bounding box center [423, 214] width 268 height 43
click at [333, 206] on link "Chocolate blanco" at bounding box center [423, 215] width 250 height 18
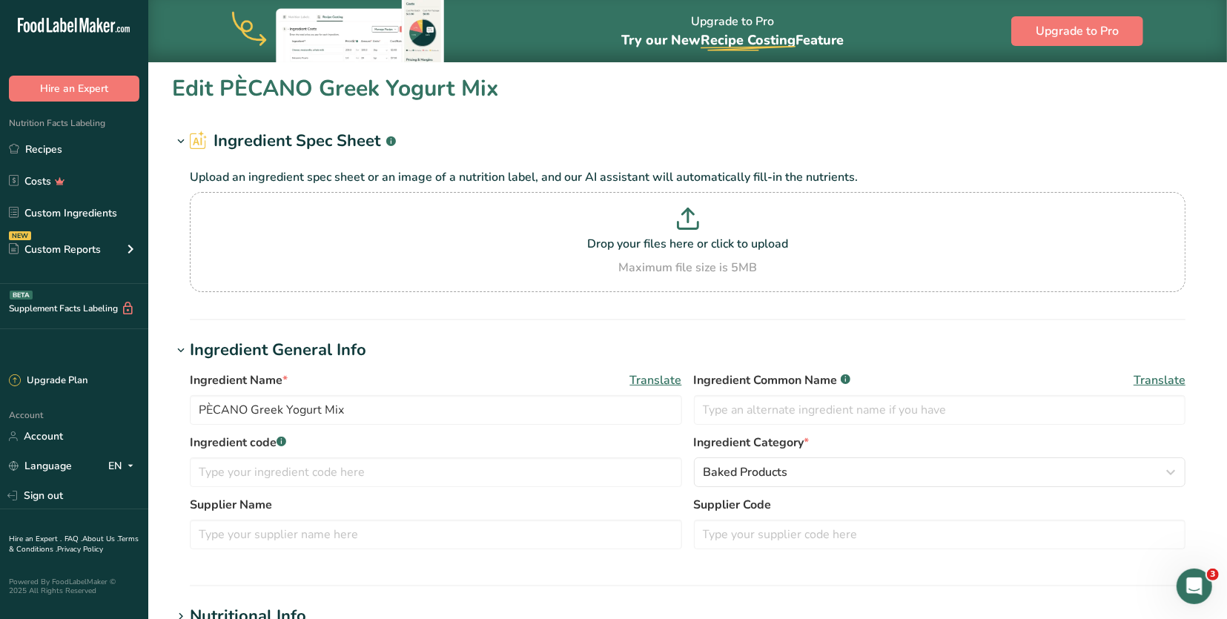
type input "Chocolate blanco"
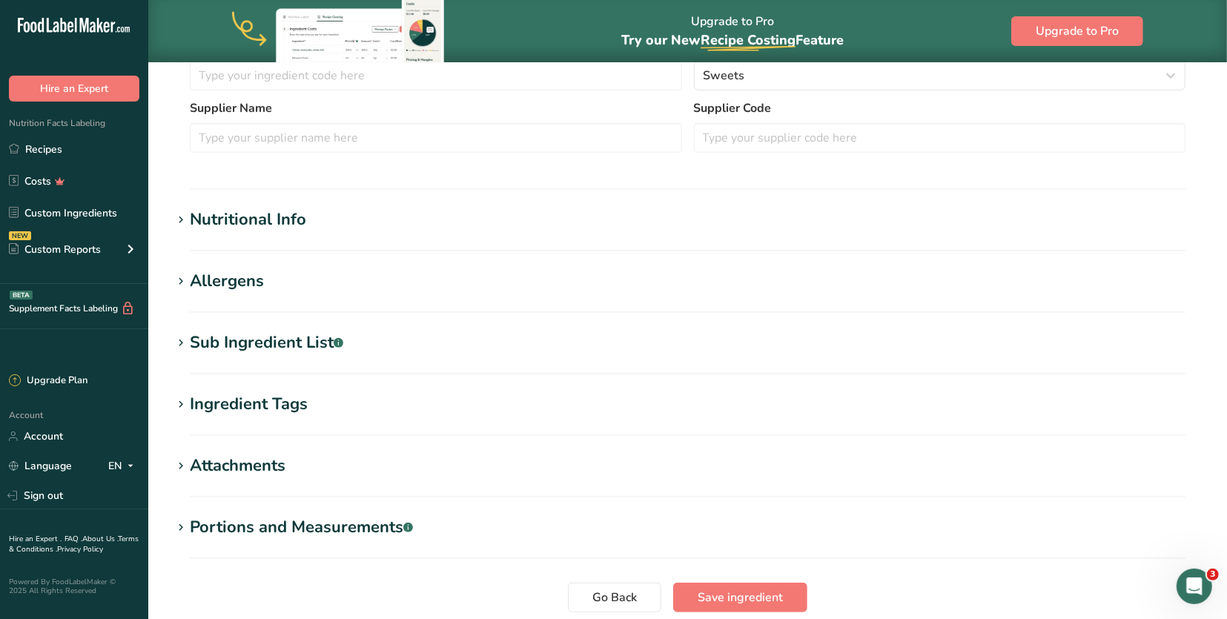
scroll to position [408, 0]
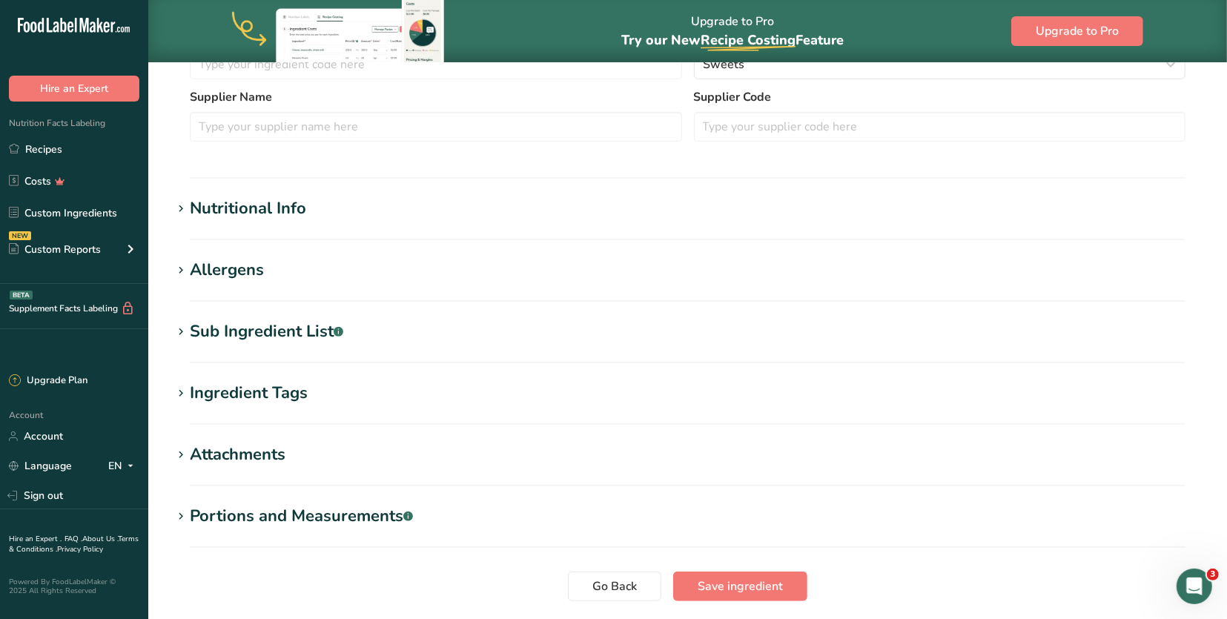
click at [308, 322] on div "Sub Ingredient List .a-a{fill:#347362;}.b-a{fill:#fff;}" at bounding box center [266, 331] width 153 height 24
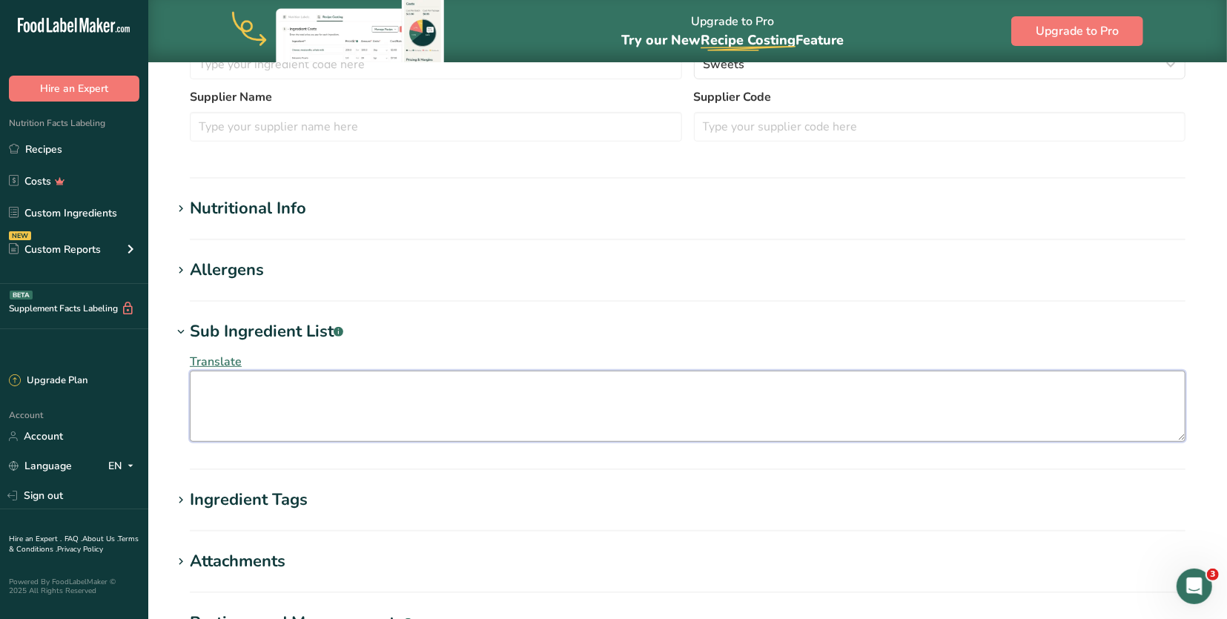
click at [307, 407] on textarea at bounding box center [687, 406] width 995 height 71
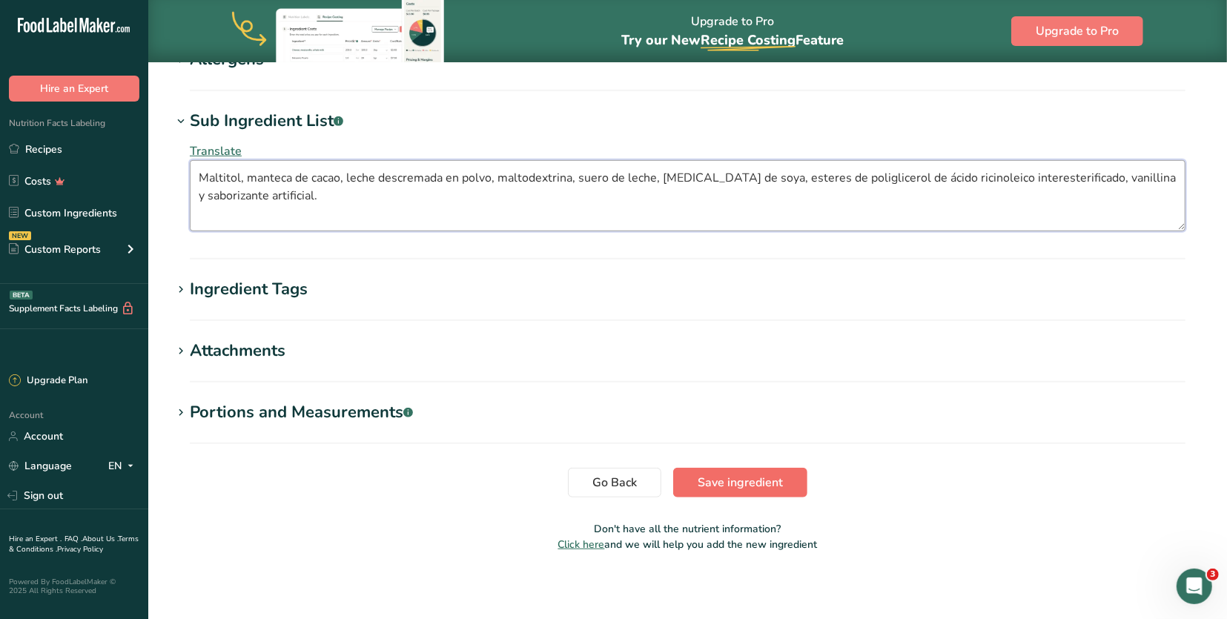
type textarea "Maltitol, manteca de cacao, leche descremada en polvo, maltodextrina, suero de …"
click at [738, 477] on span "Save ingredient" at bounding box center [739, 483] width 85 height 18
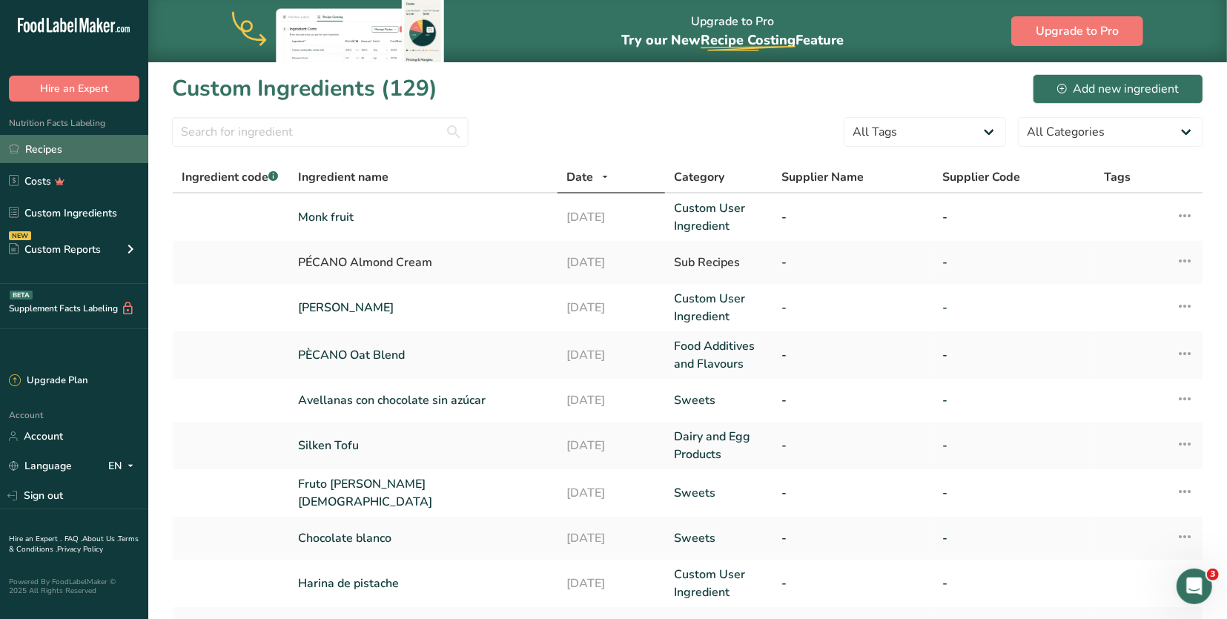
click at [29, 152] on link "Recipes" at bounding box center [74, 149] width 148 height 28
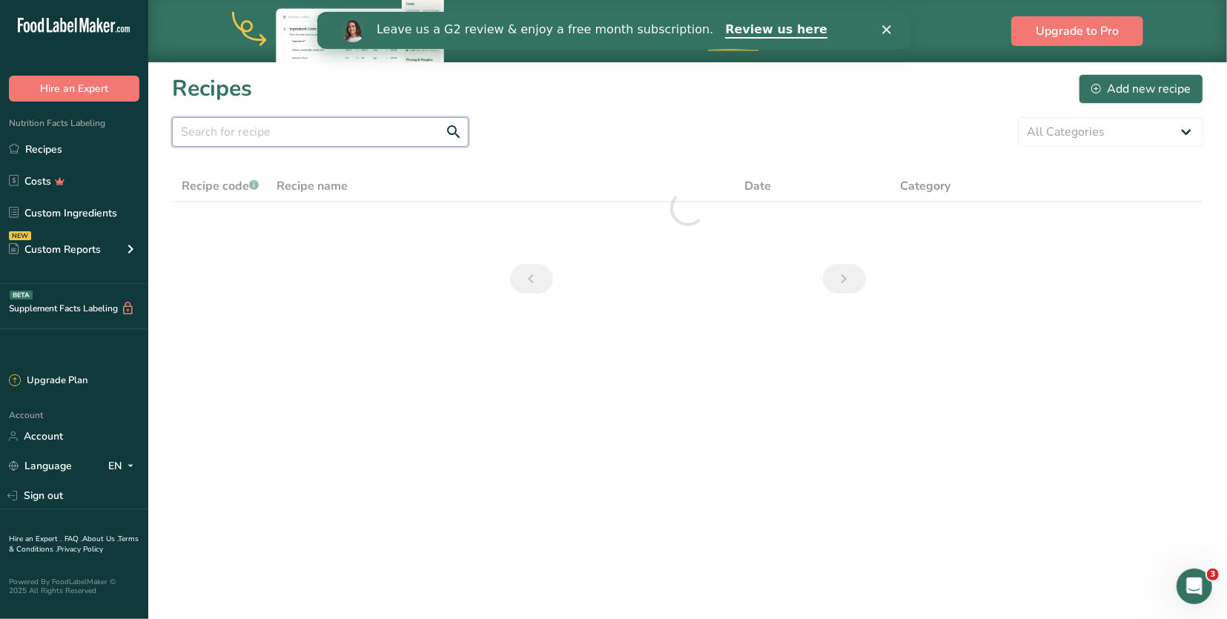
click at [353, 141] on input "text" at bounding box center [320, 132] width 296 height 30
type input "dona"
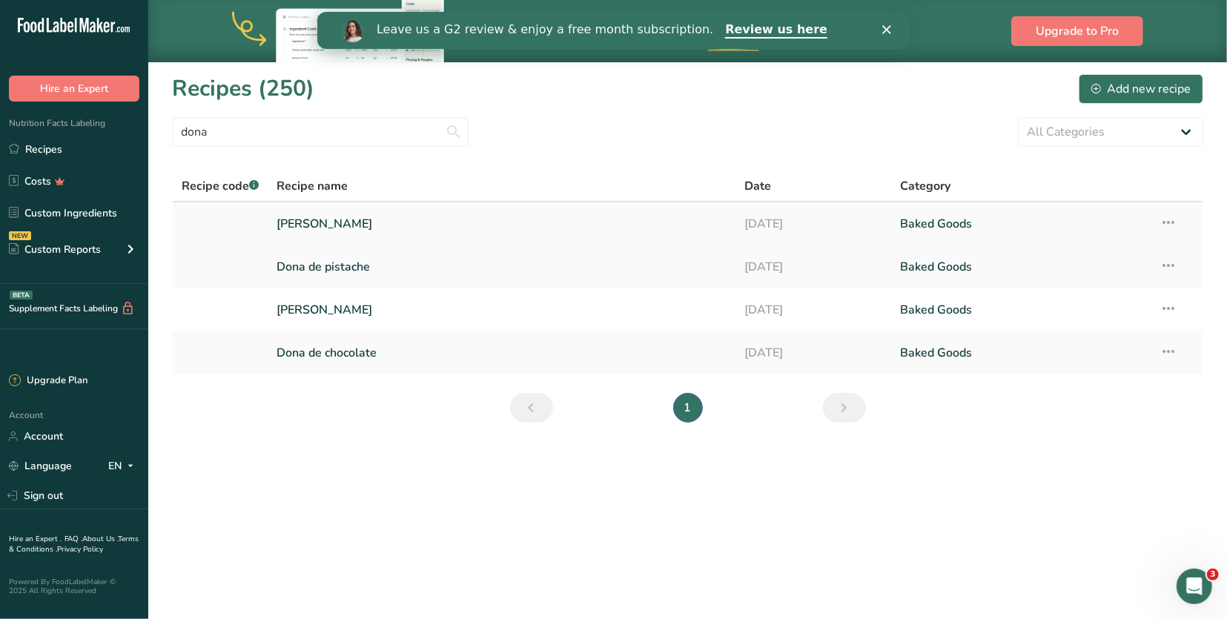
click at [381, 223] on link "[PERSON_NAME]" at bounding box center [501, 223] width 449 height 31
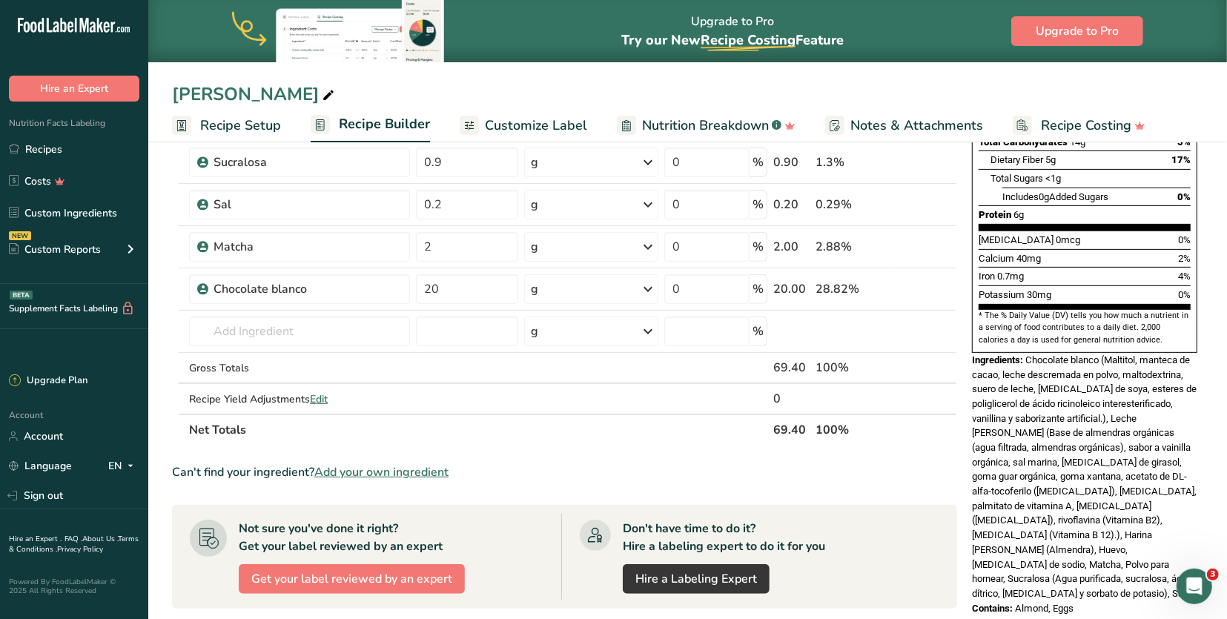
scroll to position [323, 0]
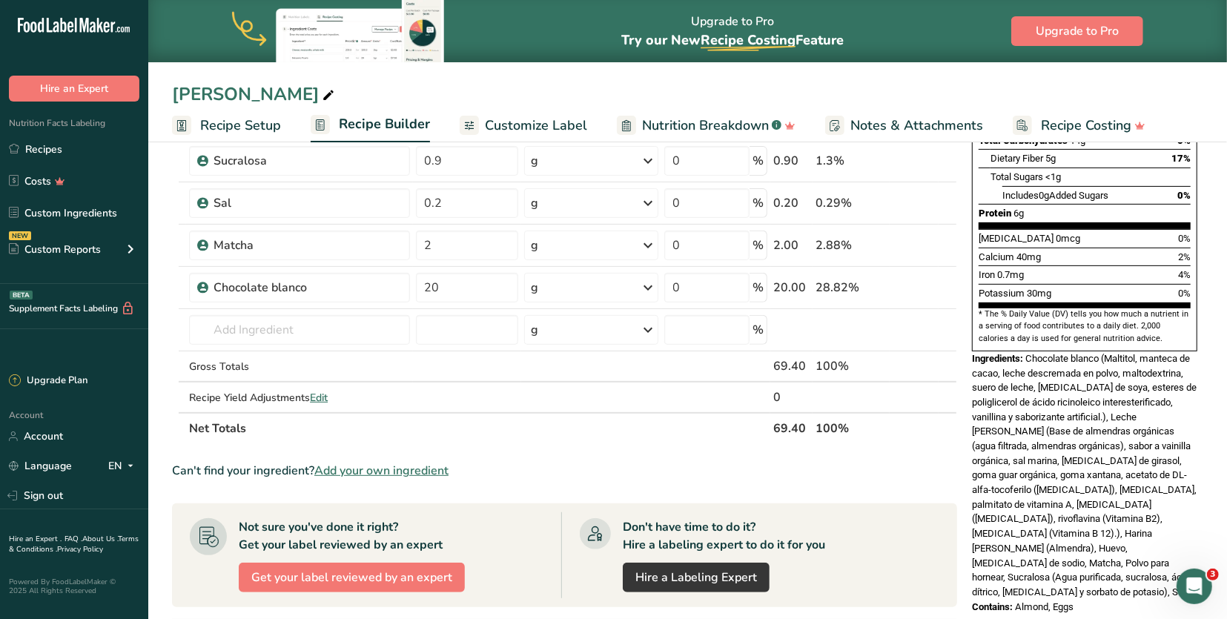
drag, startPoint x: 1044, startPoint y: 536, endPoint x: 1026, endPoint y: 315, distance: 221.6
click at [1026, 351] on div "Ingredients: Chocolate blanco (Maltitol, manteca de cacao, leche descremada en …" at bounding box center [1084, 475] width 225 height 248
copy div "Chocolate blanco (Maltitol, manteca de cacao, leche descremada en polvo, maltod…"
click at [82, 142] on link "Recipes" at bounding box center [74, 149] width 148 height 28
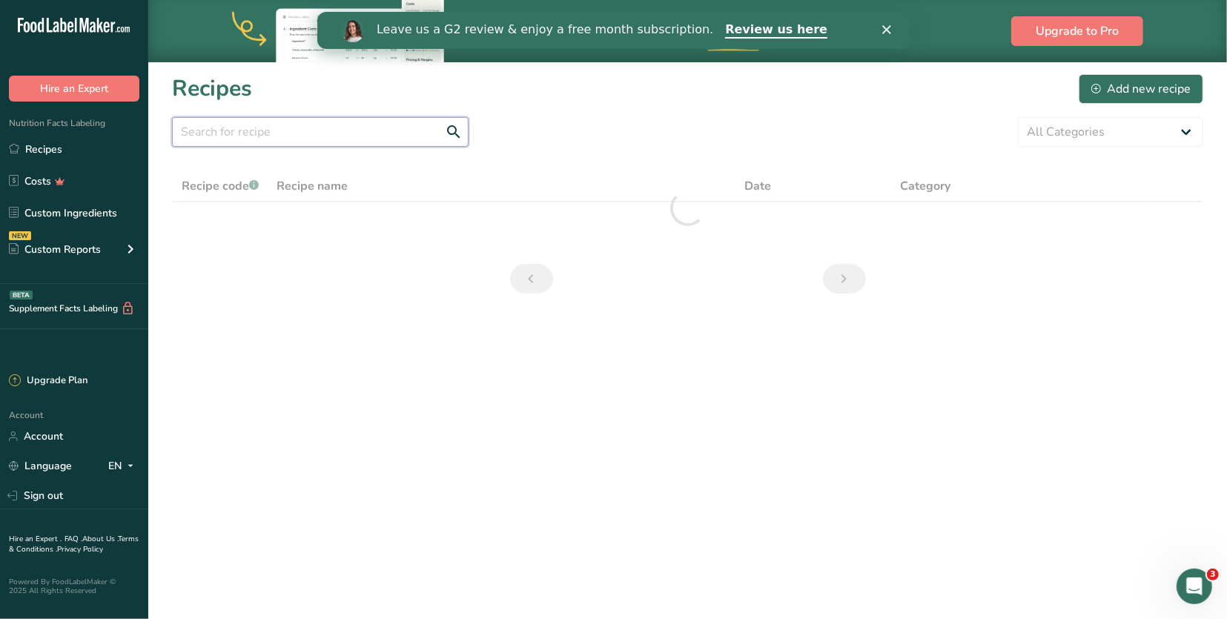
click at [308, 136] on input "text" at bounding box center [320, 132] width 296 height 30
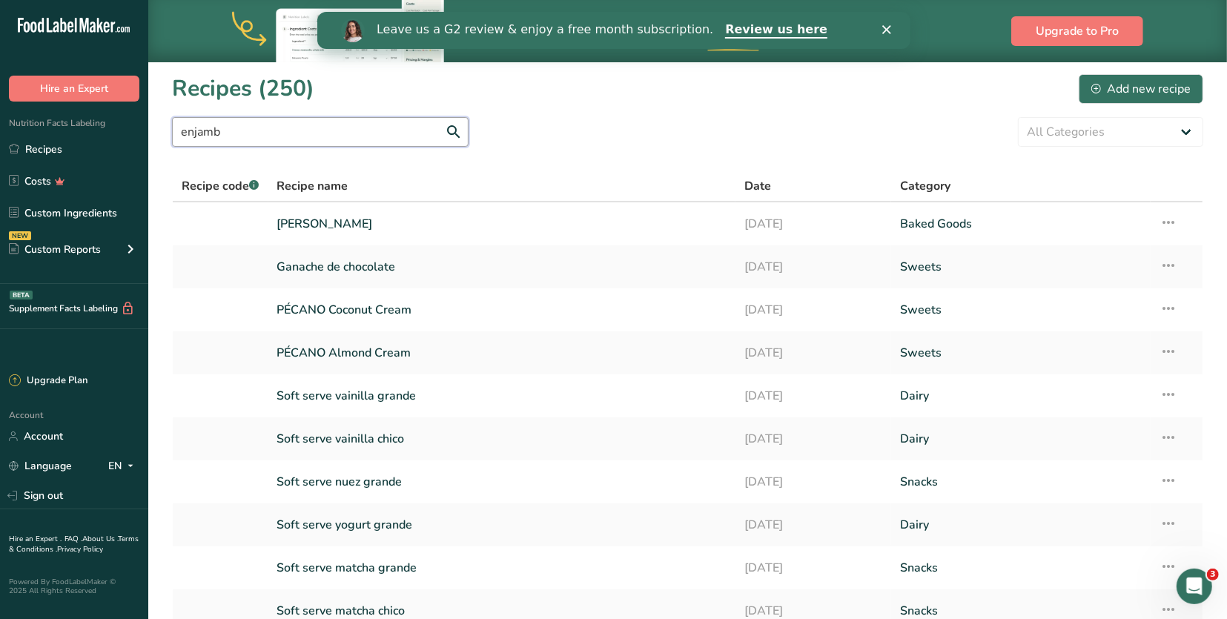
type input "enjamb"
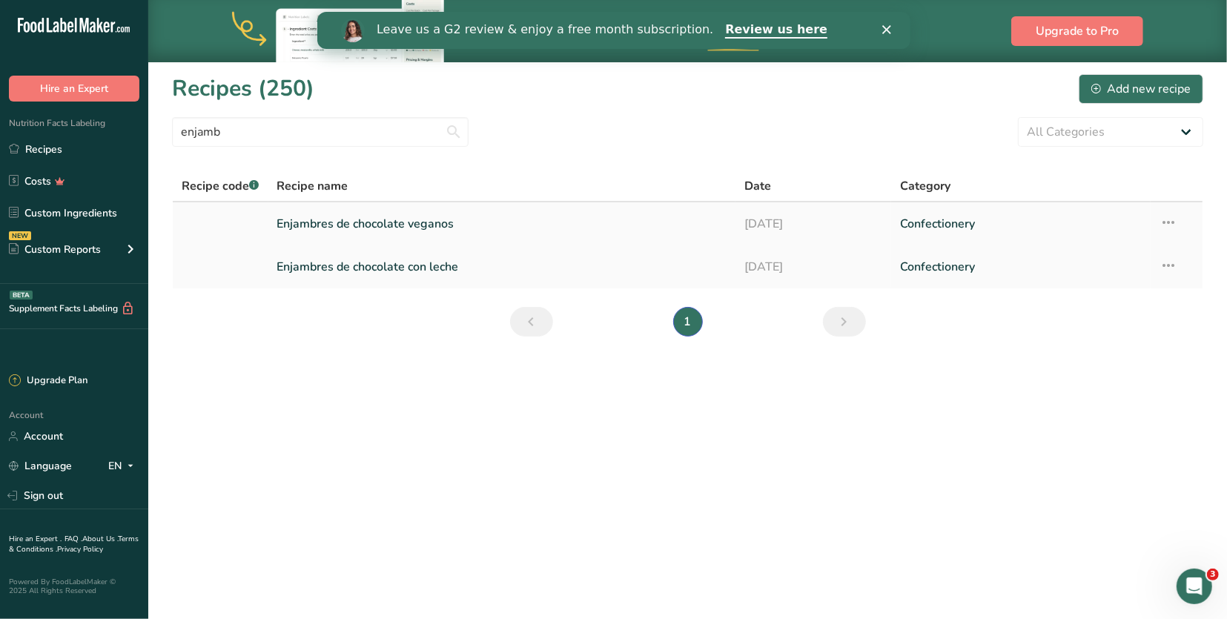
click at [364, 224] on link "Enjambres de chocolate veganos" at bounding box center [501, 223] width 449 height 31
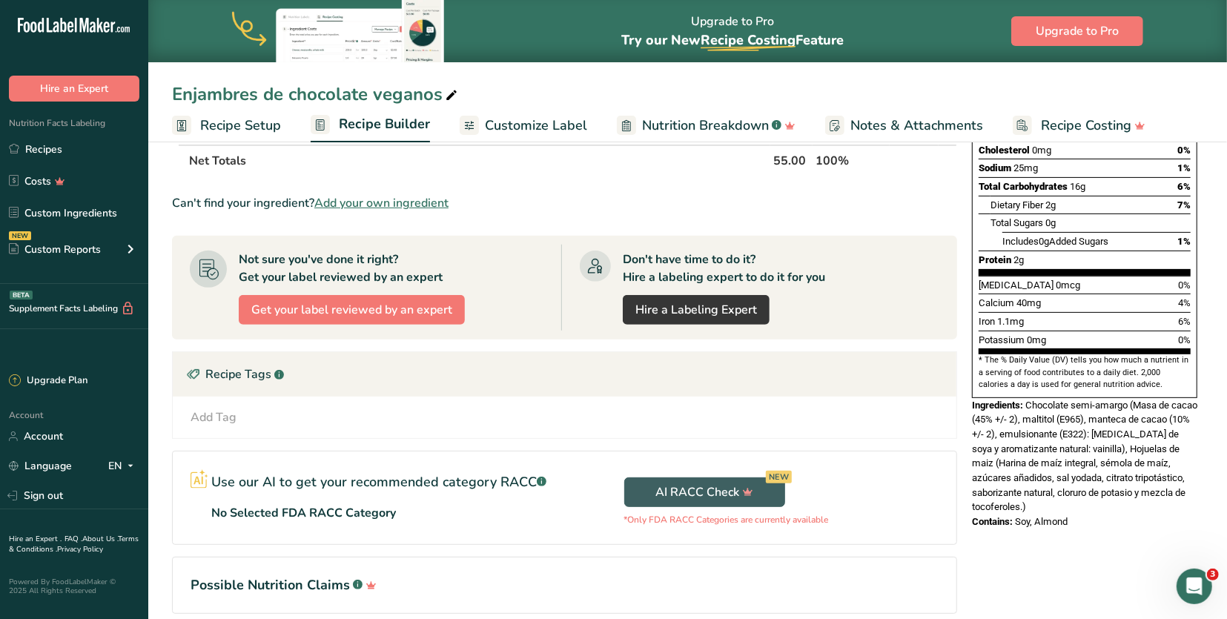
scroll to position [299, 0]
